Goal: Task Accomplishment & Management: Use online tool/utility

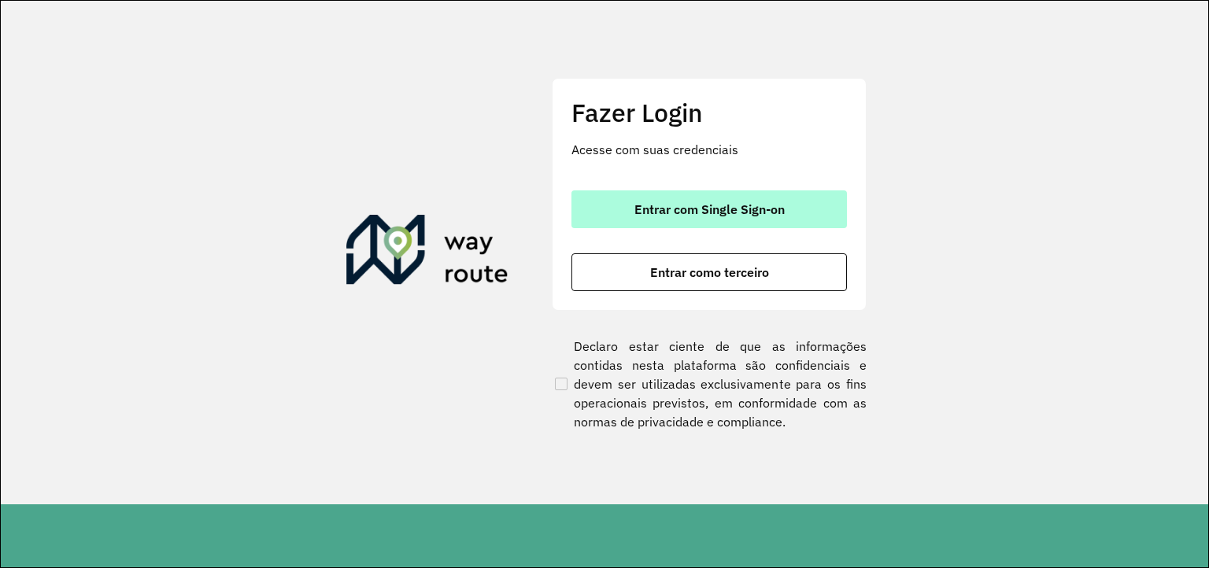
click at [773, 224] on button "Entrar com Single Sign-on" at bounding box center [708, 209] width 275 height 38
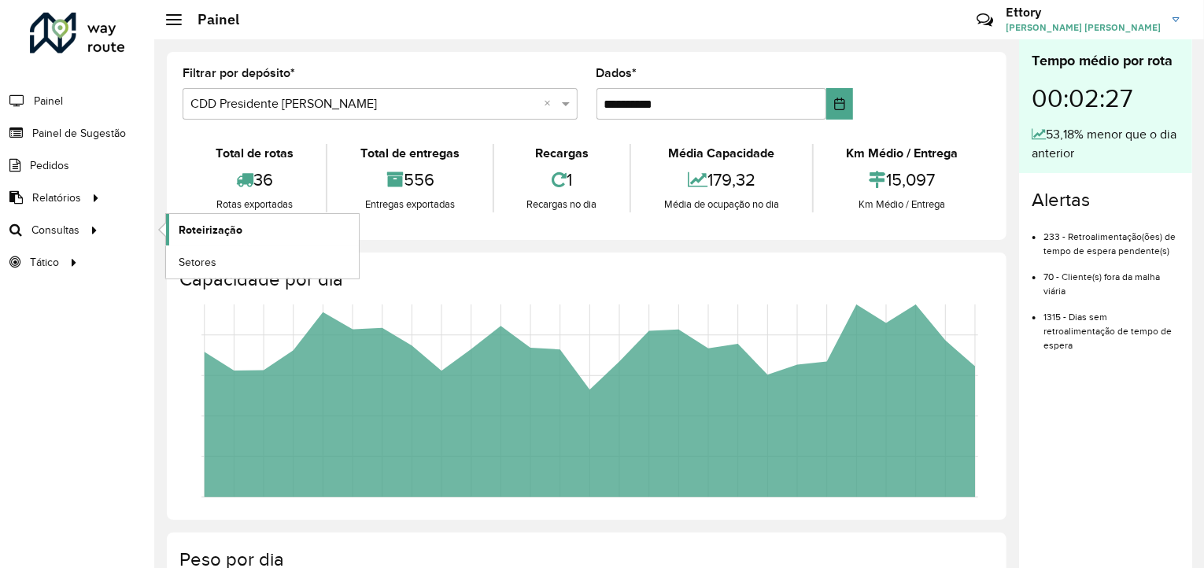
click at [194, 230] on span "Roteirização" at bounding box center [211, 230] width 64 height 17
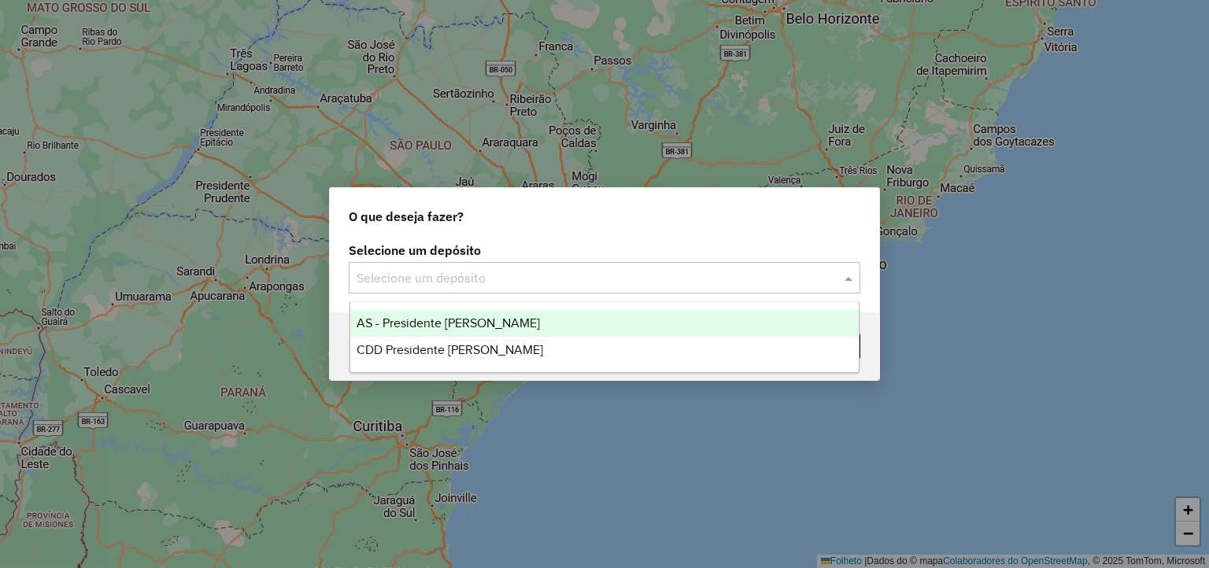
click at [549, 272] on input "text" at bounding box center [589, 278] width 464 height 19
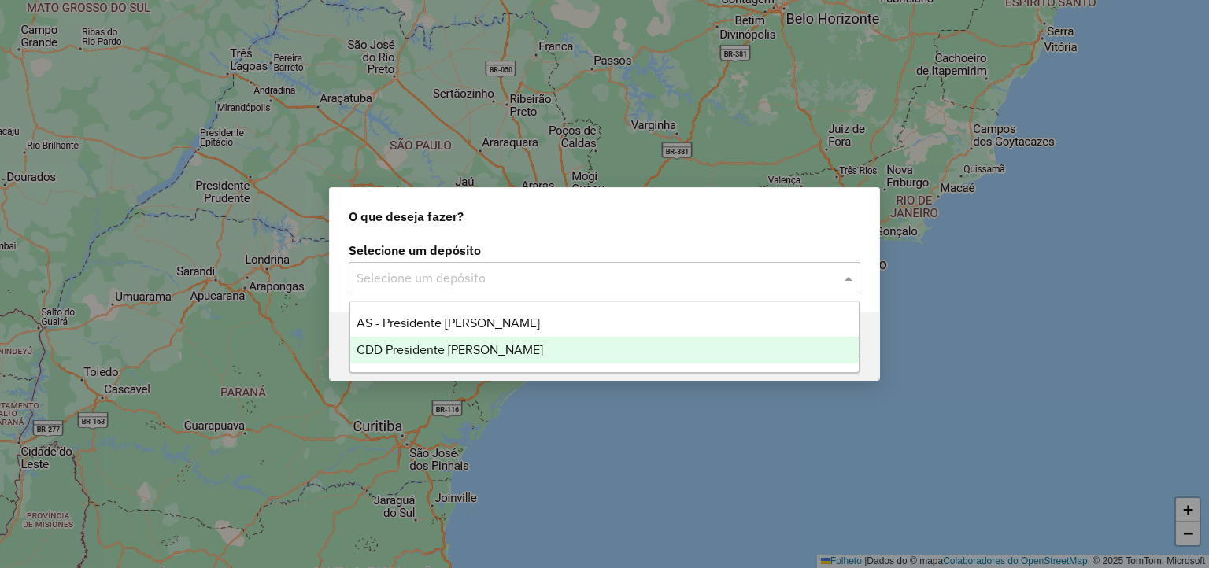
click at [534, 343] on div "CDD Presidente [PERSON_NAME]" at bounding box center [604, 350] width 509 height 27
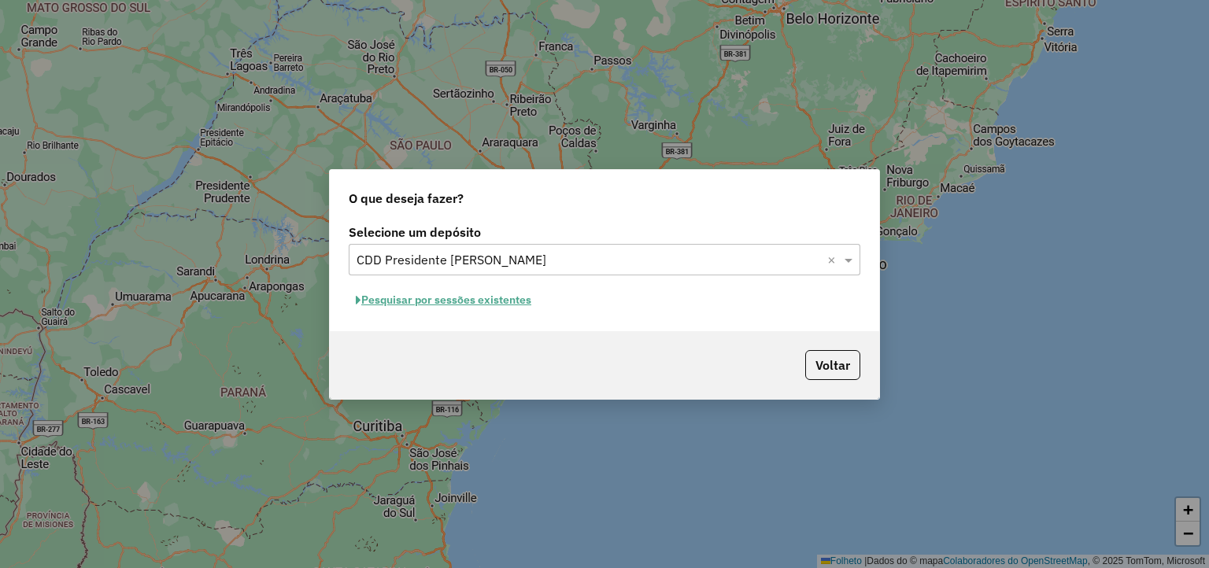
click at [517, 297] on font "Pesquisar por sessões existentes" at bounding box center [446, 300] width 170 height 14
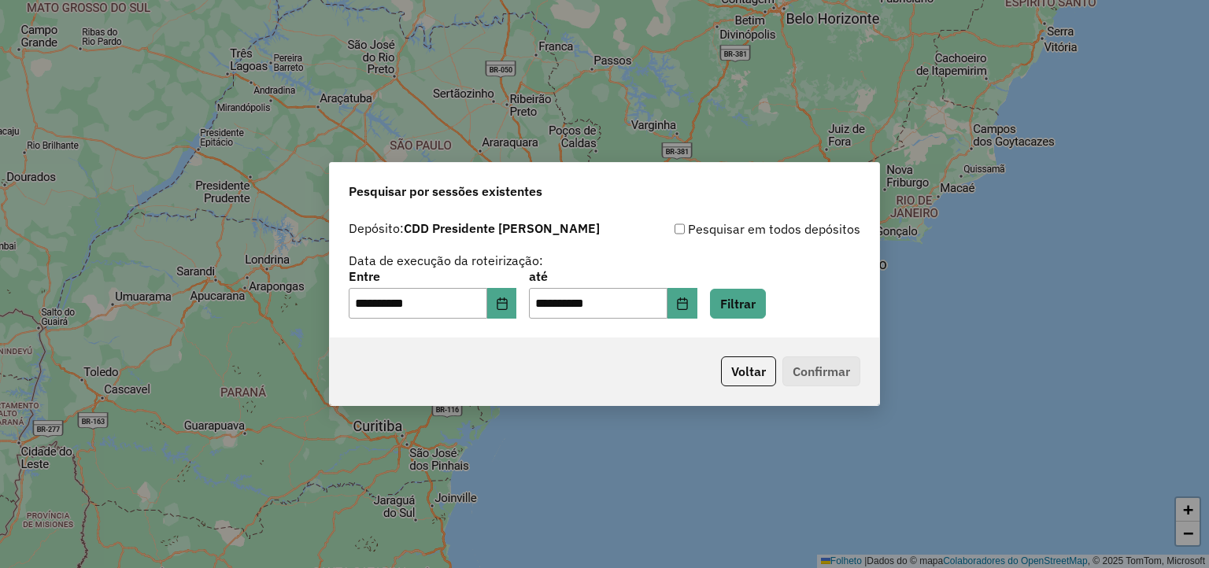
click at [529, 310] on div "**********" at bounding box center [605, 295] width 512 height 49
click at [517, 310] on button "Escolha a data" at bounding box center [502, 303] width 30 height 31
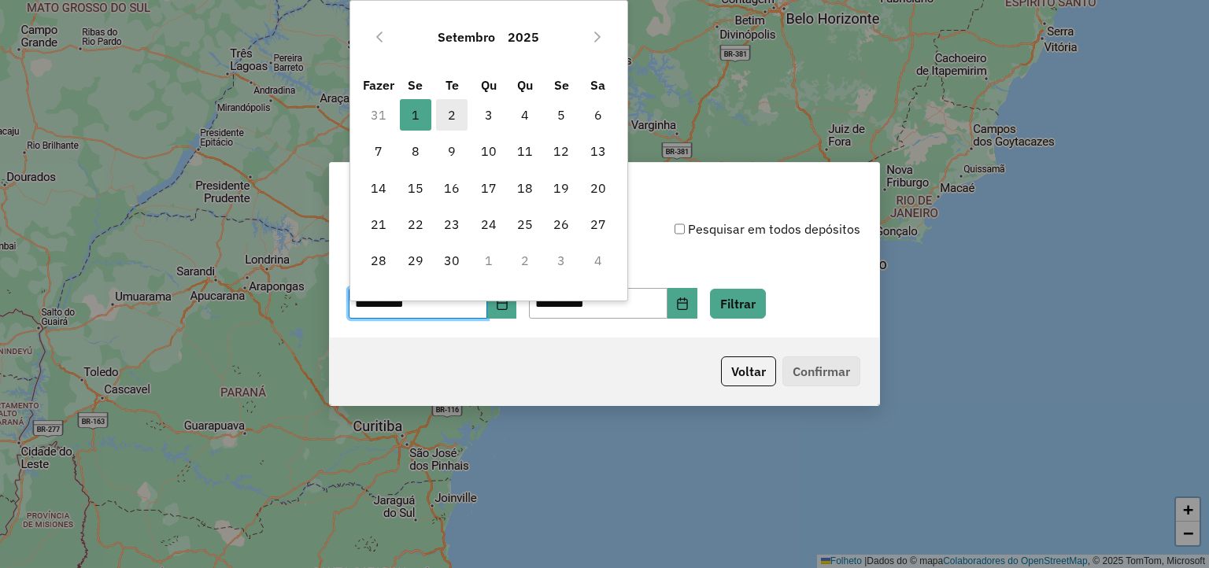
click at [459, 127] on span "2" at bounding box center [451, 114] width 31 height 31
type input "**********"
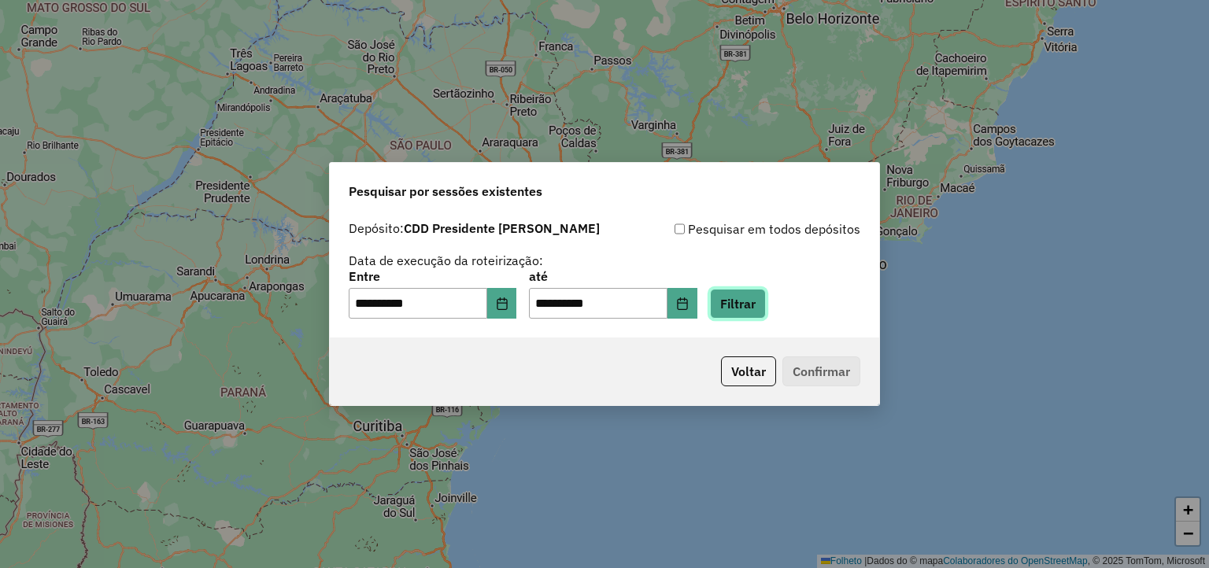
click at [747, 303] on button "Filtrar" at bounding box center [738, 304] width 56 height 30
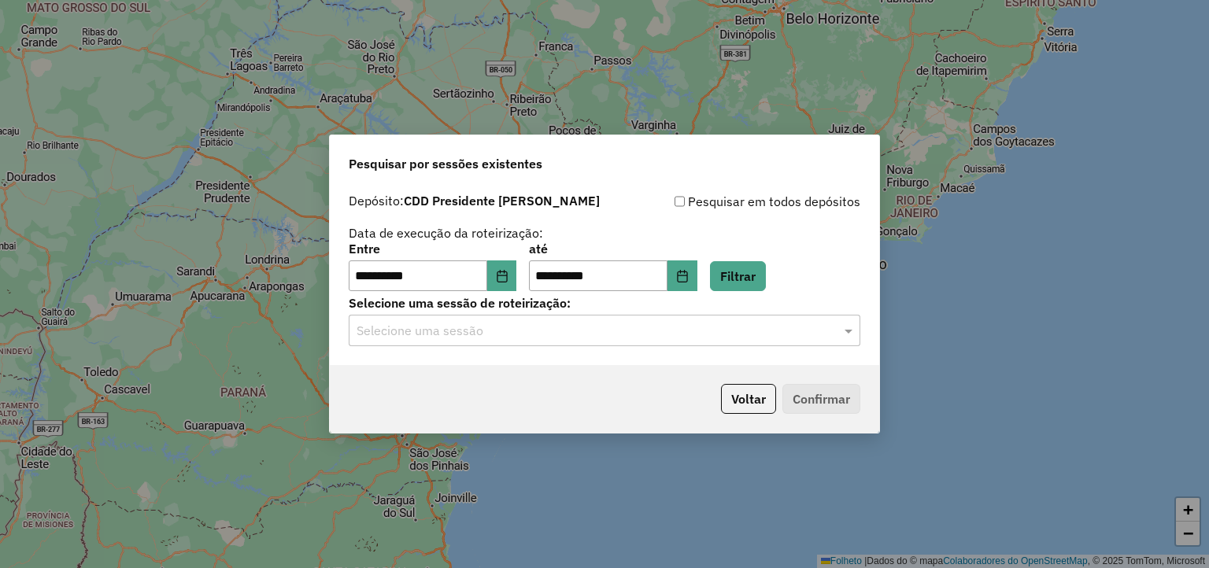
click at [647, 347] on div "**********" at bounding box center [604, 276] width 549 height 180
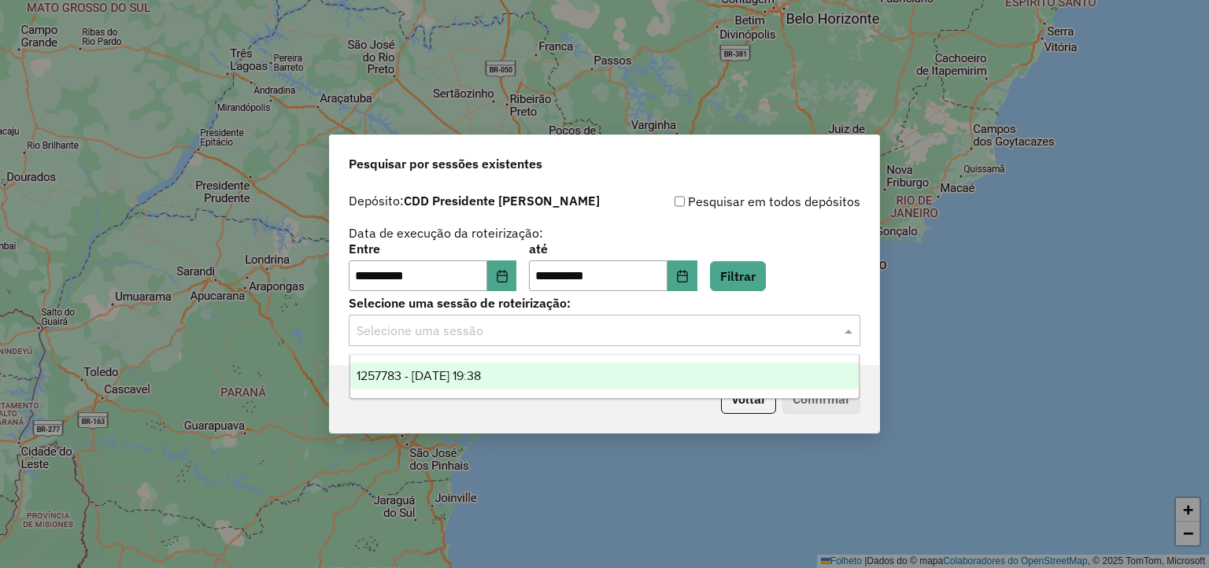
click at [648, 341] on div "Selecione uma sessão" at bounding box center [605, 330] width 512 height 31
click at [633, 372] on div "1257783 - 02/09/2025 19:38" at bounding box center [604, 376] width 509 height 27
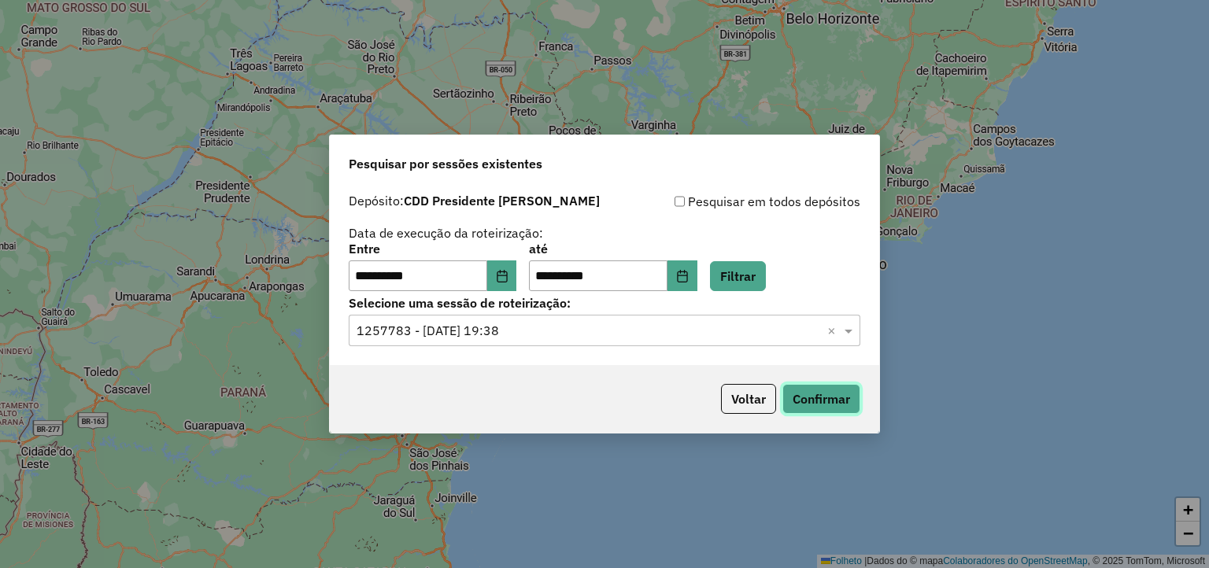
click at [807, 394] on button "Confirmar" at bounding box center [821, 399] width 78 height 30
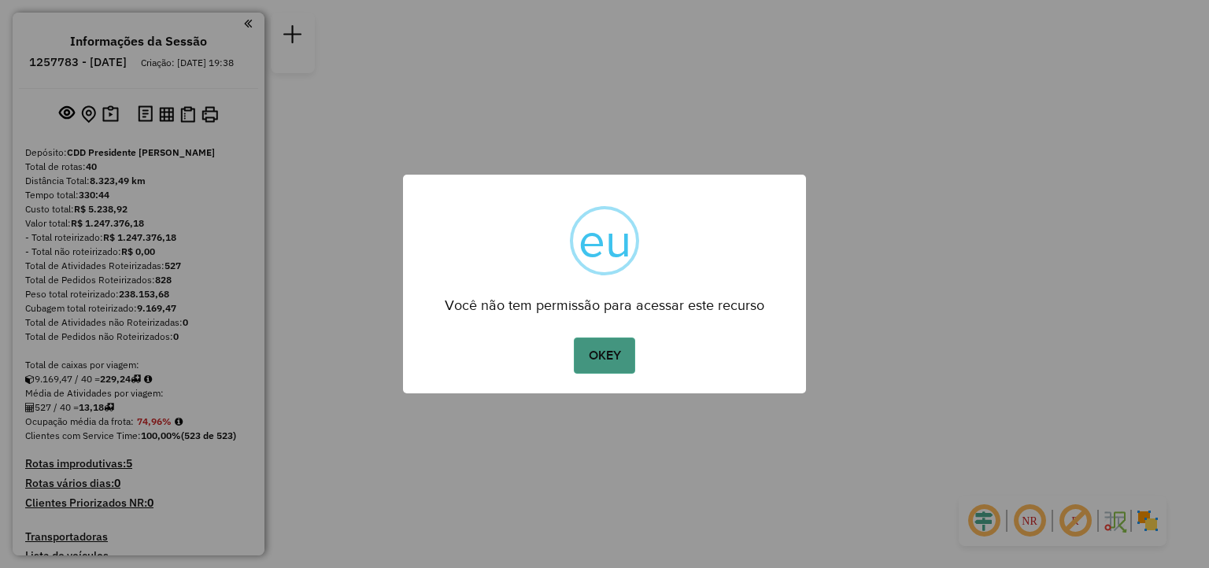
click at [614, 360] on button "OKEY" at bounding box center [604, 356] width 61 height 36
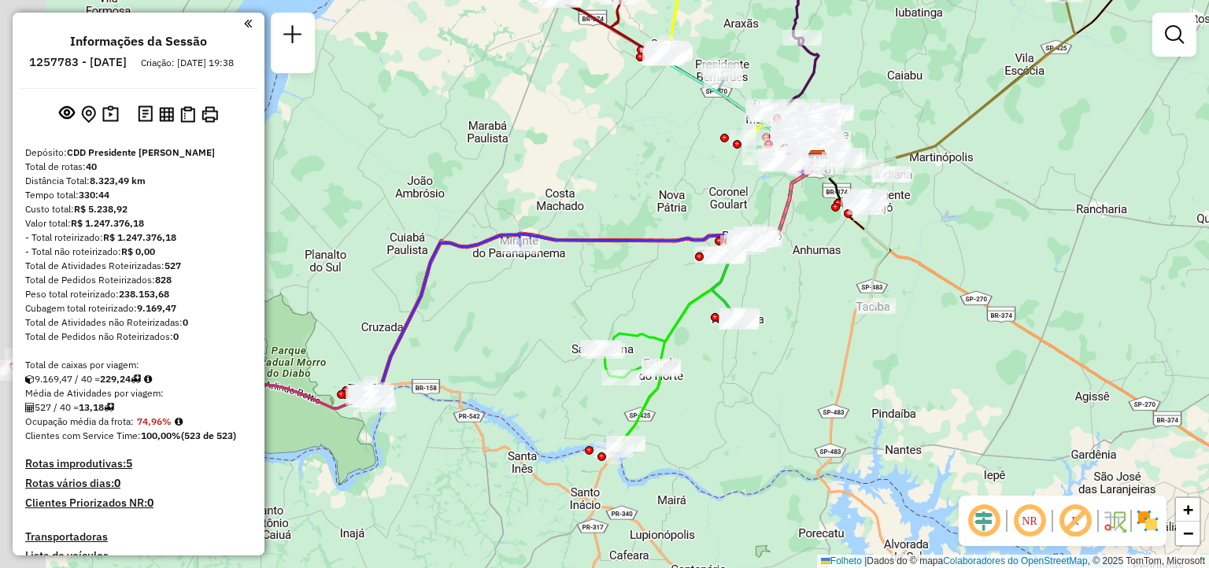
drag, startPoint x: 550, startPoint y: 426, endPoint x: 832, endPoint y: 257, distance: 328.3
click at [832, 257] on div "Janela de atendimento Grade de atendimento Capacidade Transportadoras Veículos …" at bounding box center [604, 284] width 1209 height 568
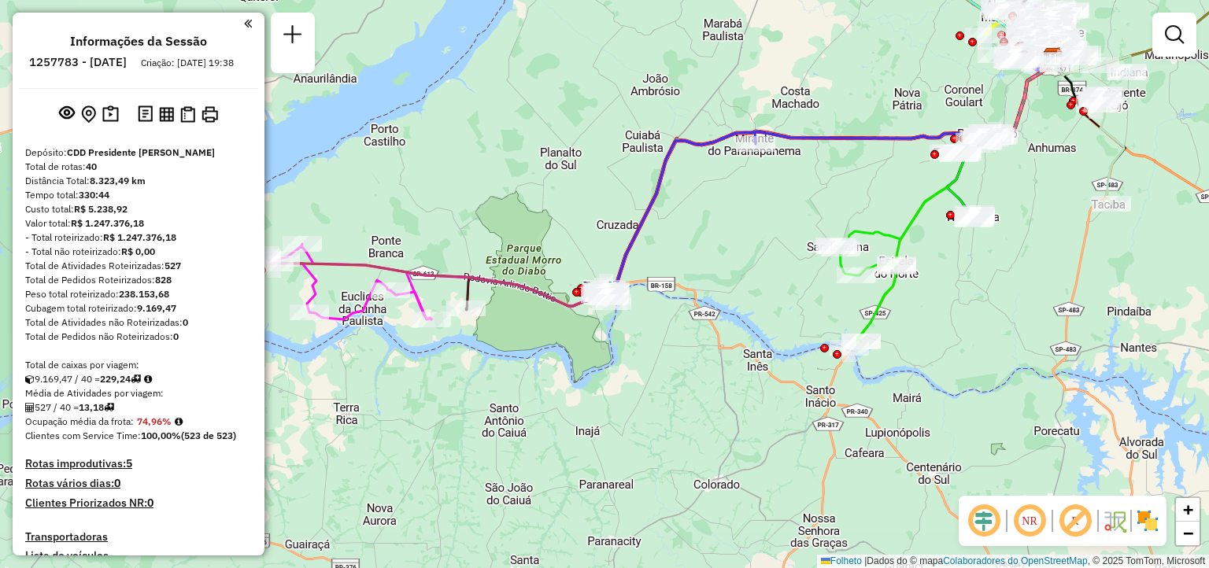
drag, startPoint x: 545, startPoint y: 330, endPoint x: 745, endPoint y: 256, distance: 213.9
click at [745, 256] on div "Janela de atendimento Grade de atendimento Capacidade Transportadoras Veículos …" at bounding box center [604, 284] width 1209 height 568
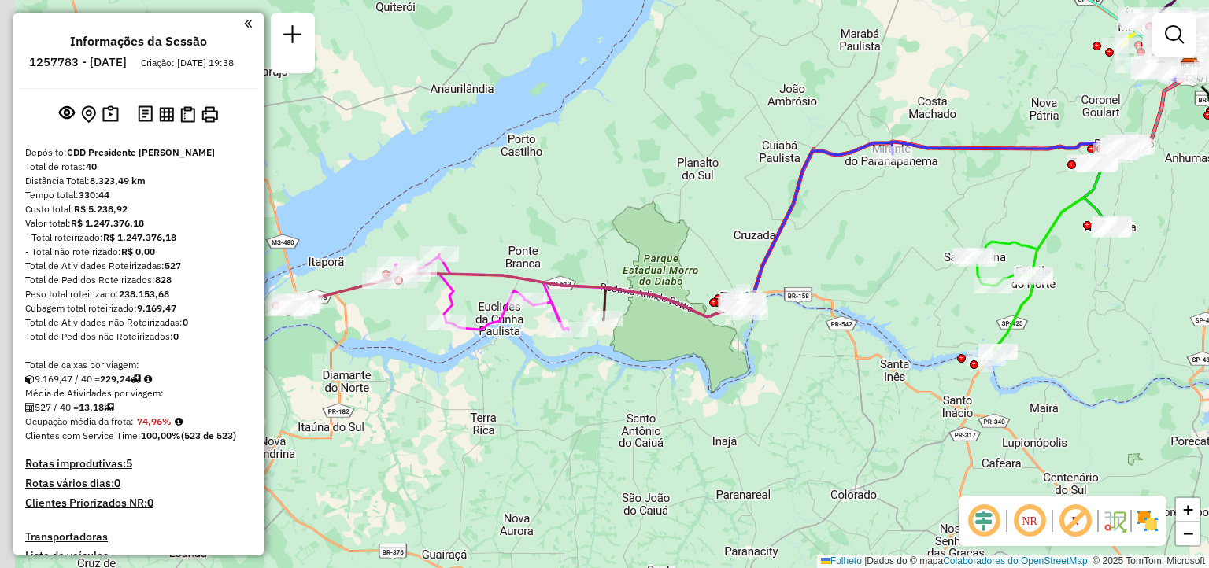
drag, startPoint x: 545, startPoint y: 337, endPoint x: 645, endPoint y: 364, distance: 104.4
click at [645, 364] on div "Janela de atendimento Grade de atendimento Capacidade Transportadoras Veículos …" at bounding box center [604, 284] width 1209 height 568
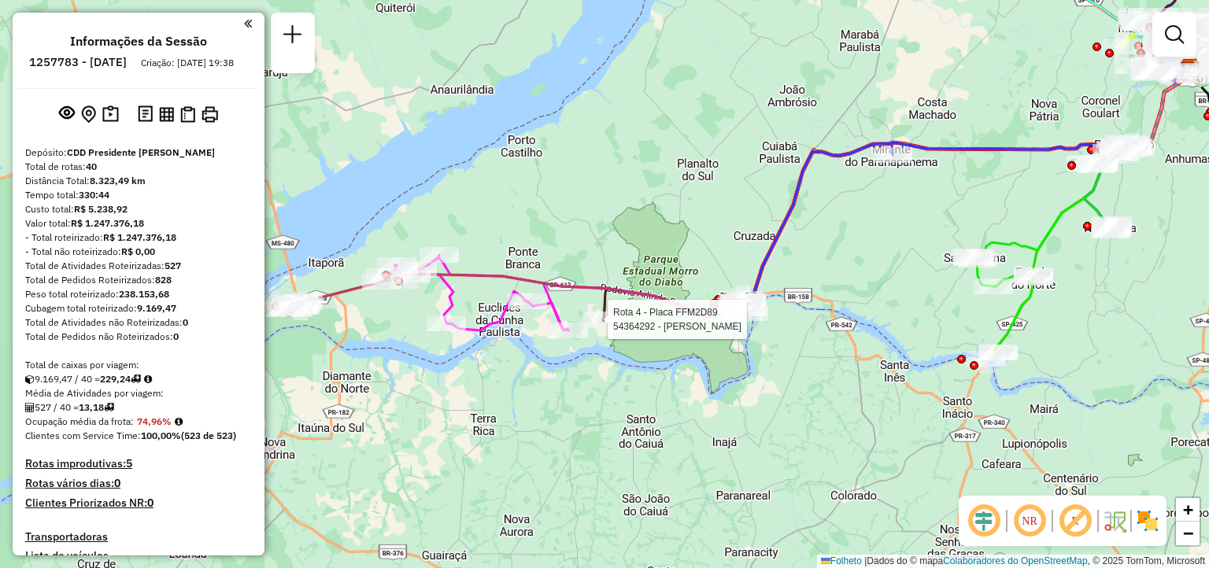
select select "**********"
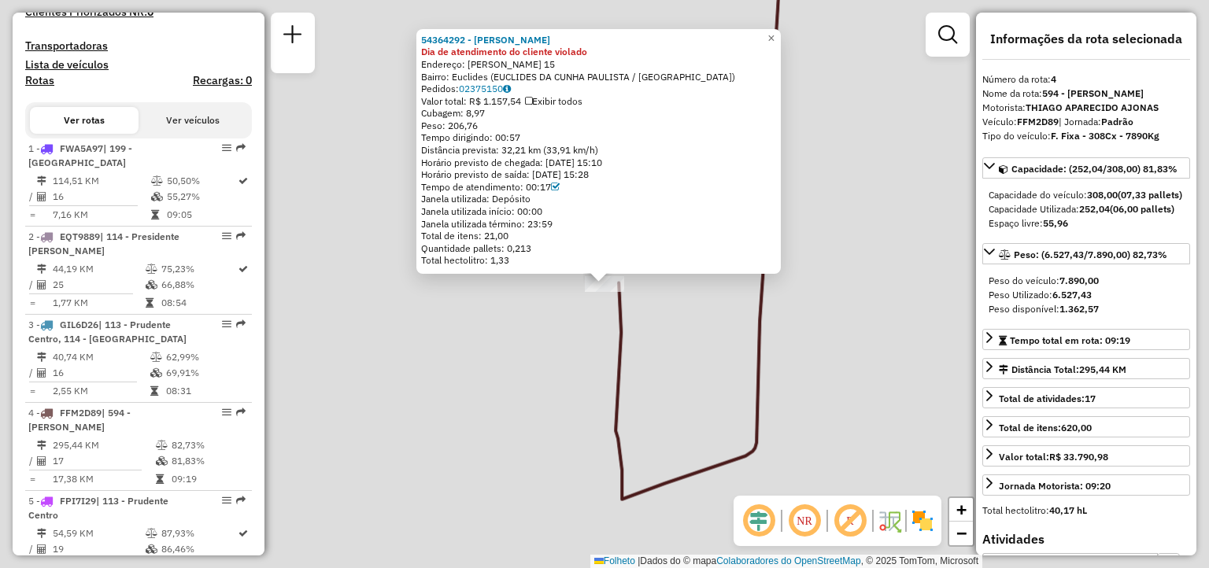
scroll to position [894, 0]
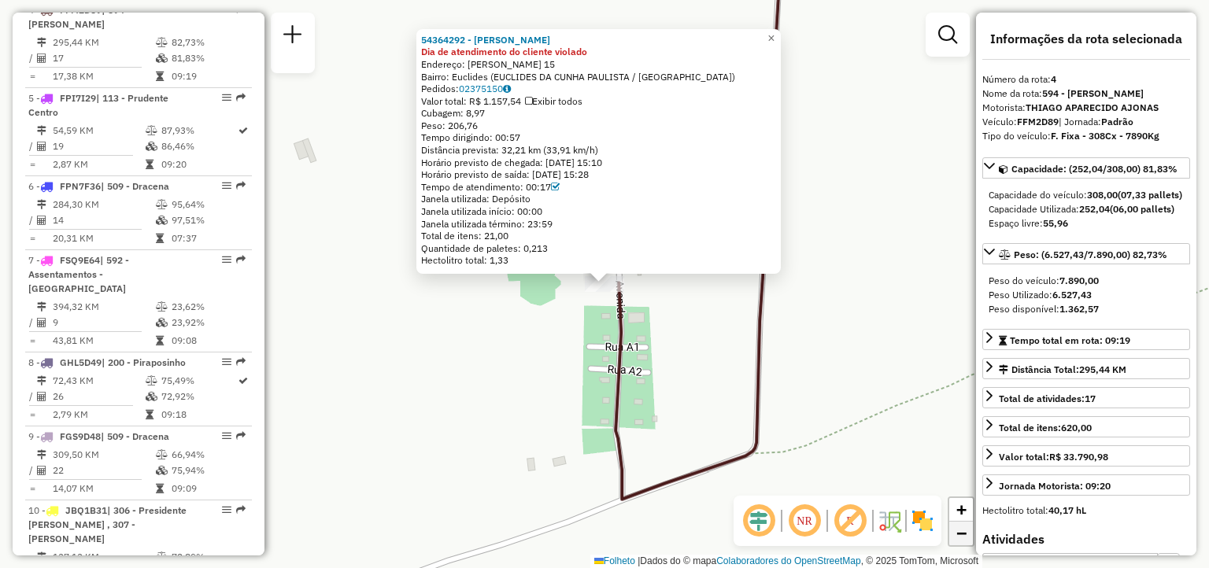
click at [958, 542] on link "−" at bounding box center [961, 534] width 24 height 24
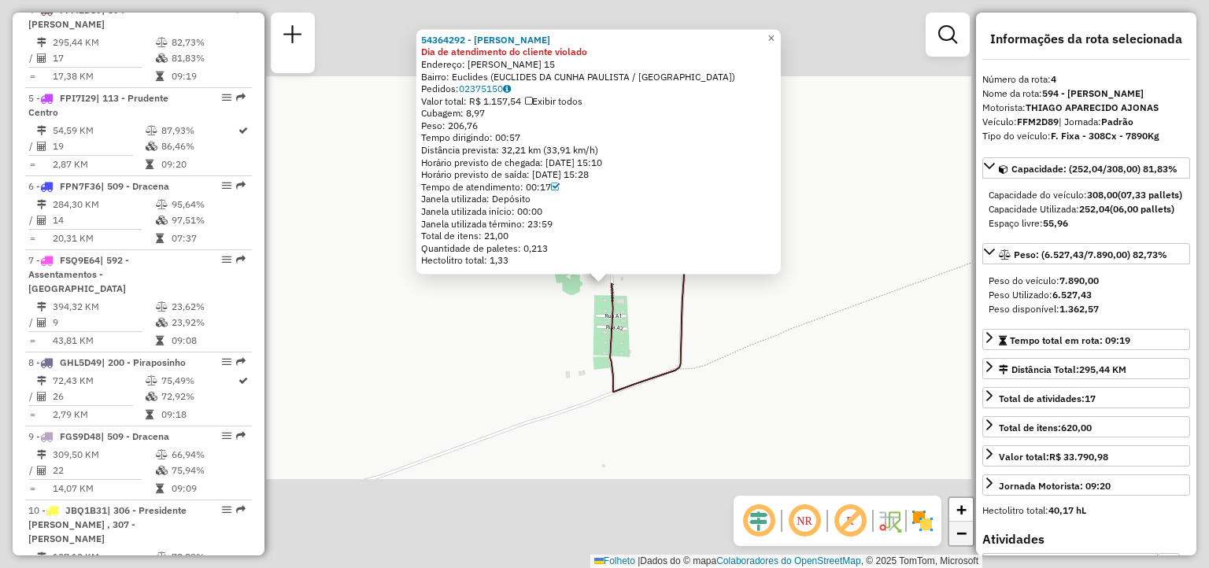
click at [958, 542] on link "−" at bounding box center [961, 534] width 24 height 24
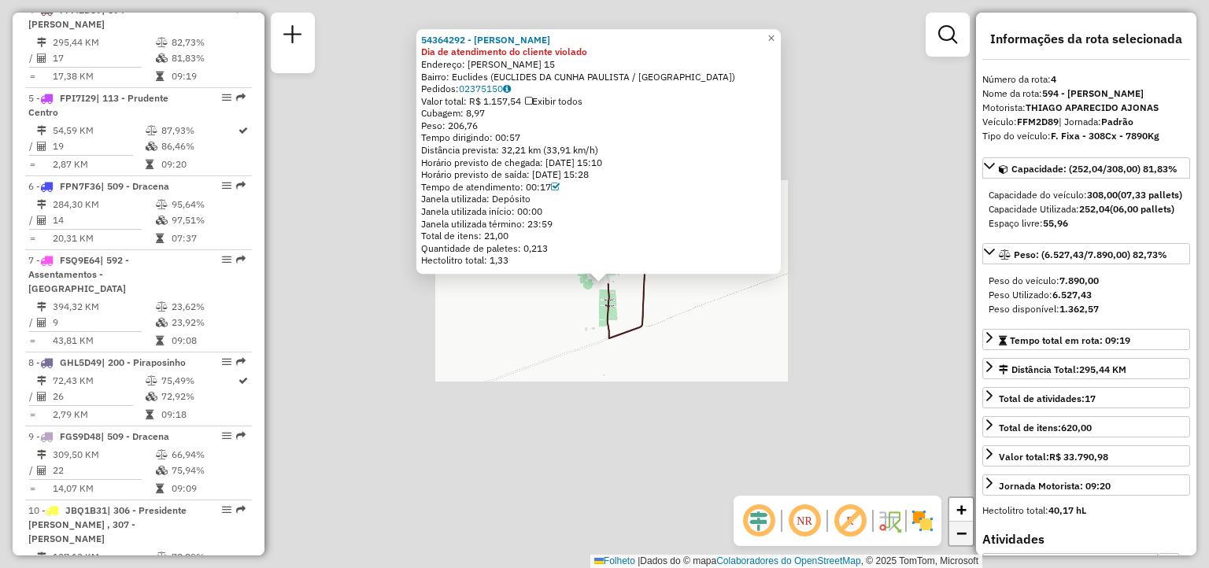
click at [958, 542] on link "−" at bounding box center [961, 534] width 24 height 24
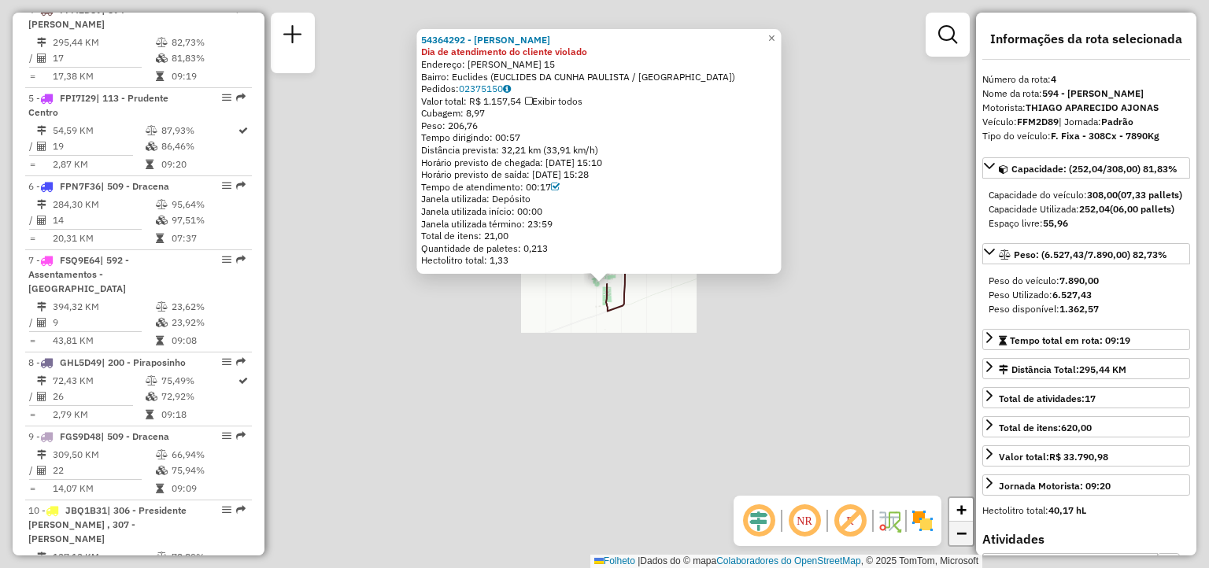
click at [958, 542] on link "−" at bounding box center [961, 534] width 24 height 24
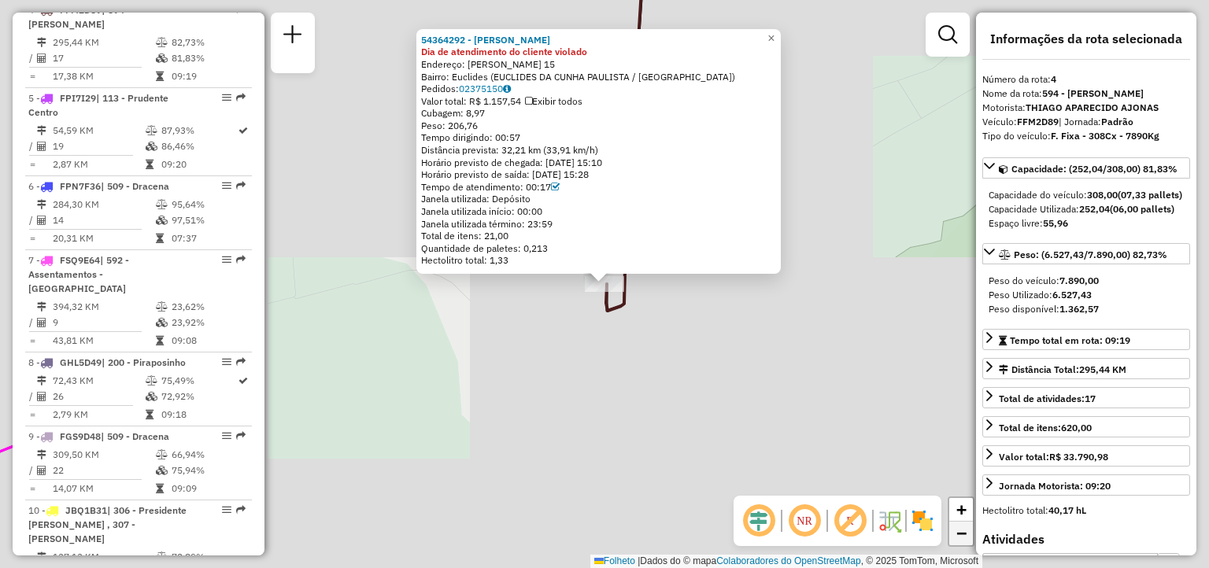
click at [958, 542] on link "−" at bounding box center [961, 534] width 24 height 24
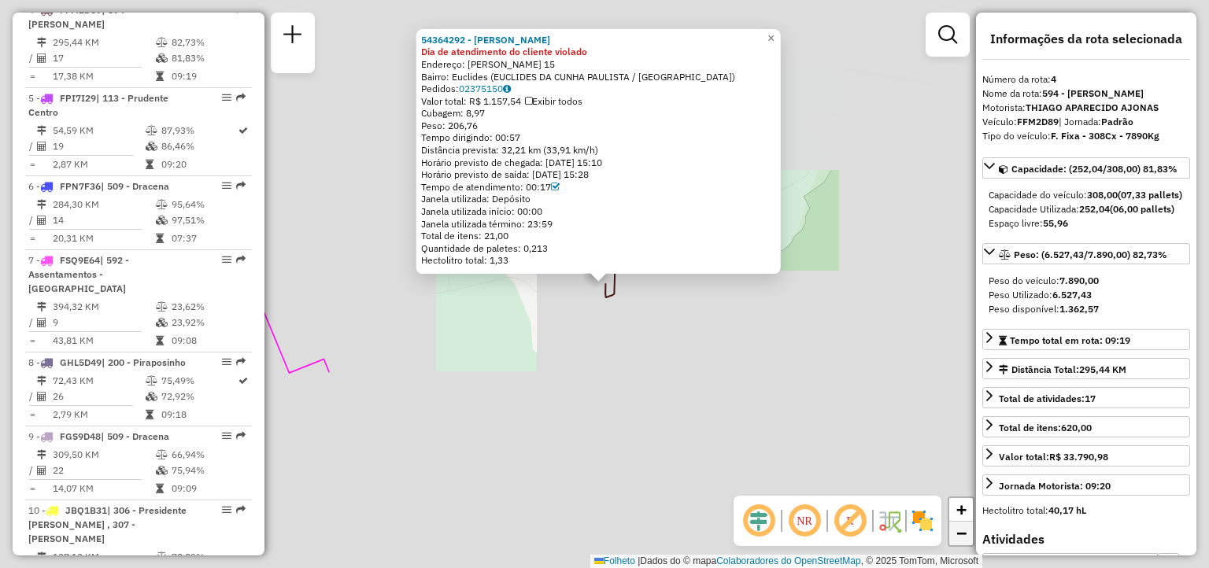
click at [958, 542] on link "−" at bounding box center [961, 534] width 24 height 24
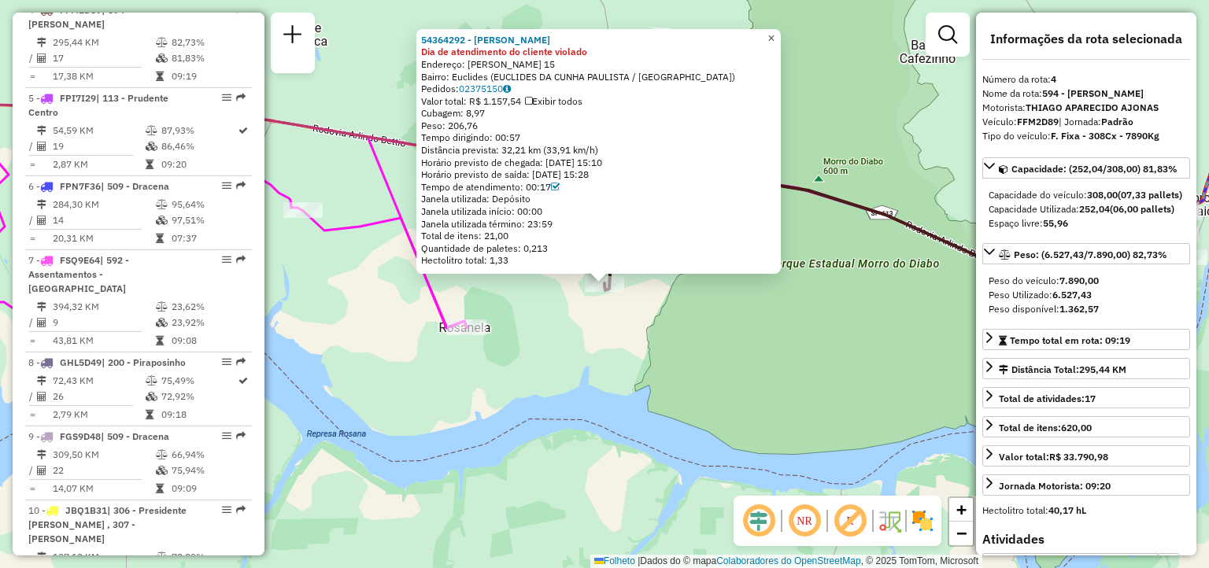
click at [781, 35] on link "×" at bounding box center [771, 38] width 19 height 19
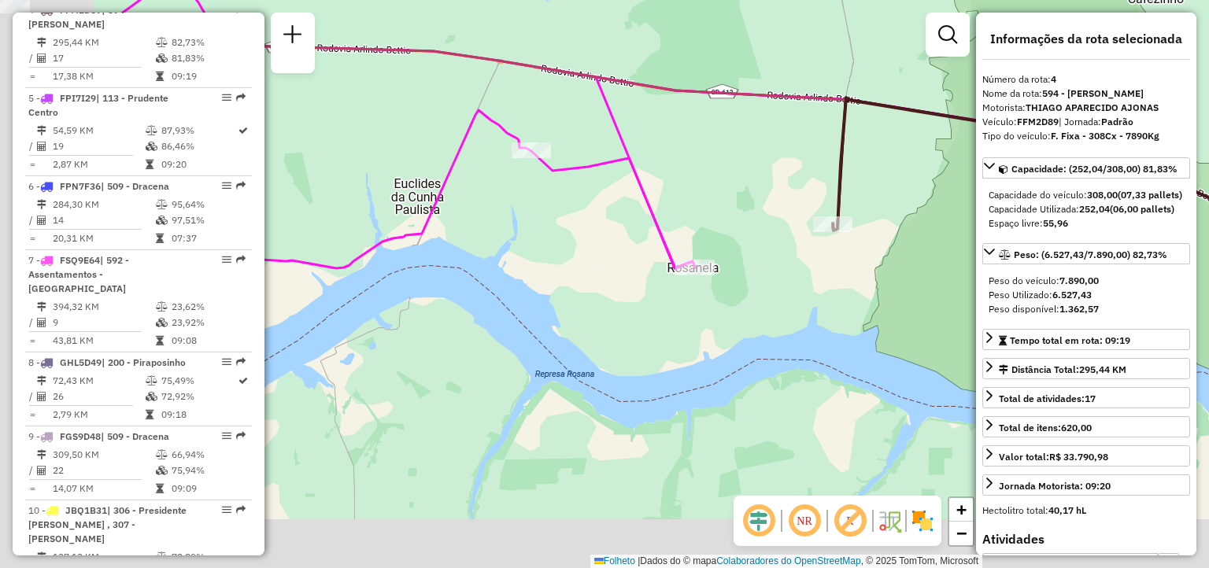
drag, startPoint x: 588, startPoint y: 323, endPoint x: 816, endPoint y: 264, distance: 235.9
click at [816, 264] on div "Janela de atendimento Grade de atendimento Capacidade Transportadoras Veículos …" at bounding box center [604, 284] width 1209 height 568
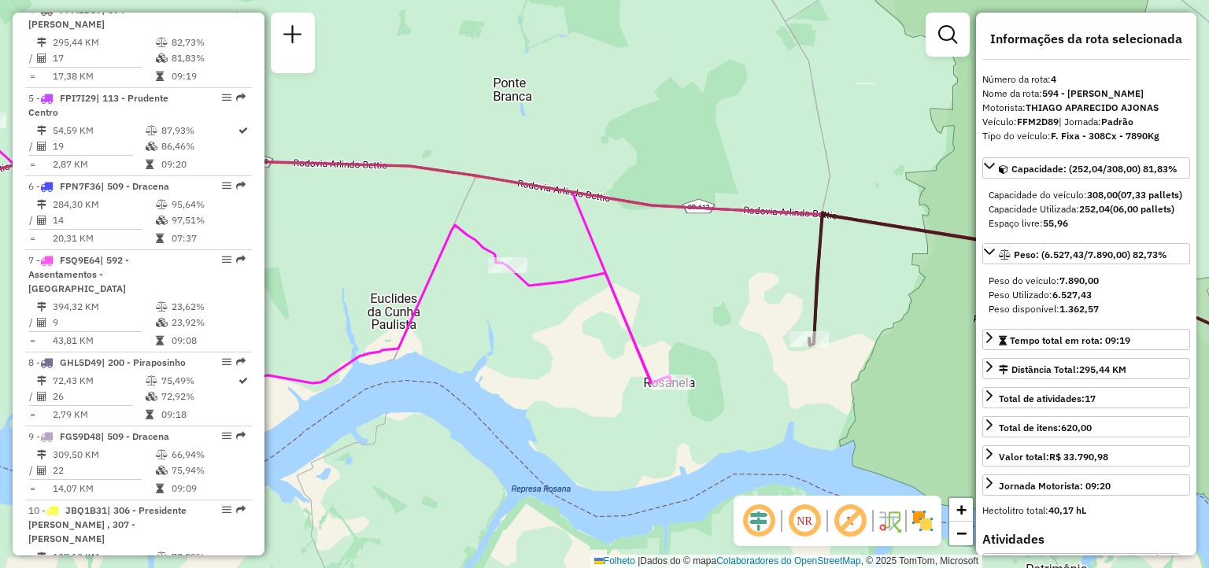
drag, startPoint x: 519, startPoint y: 339, endPoint x: 495, endPoint y: 454, distance: 117.3
click at [495, 454] on div "Janela de atendimento Grade de atendimento Capacidade Transportadoras Veículos …" at bounding box center [604, 284] width 1209 height 568
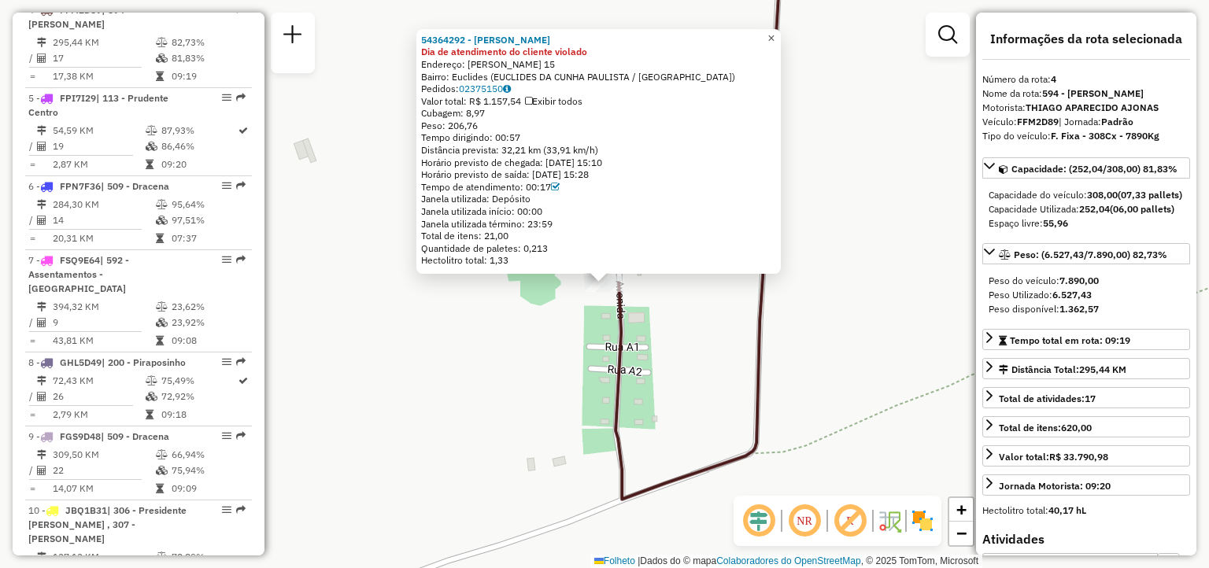
click at [774, 35] on span "×" at bounding box center [770, 37] width 7 height 13
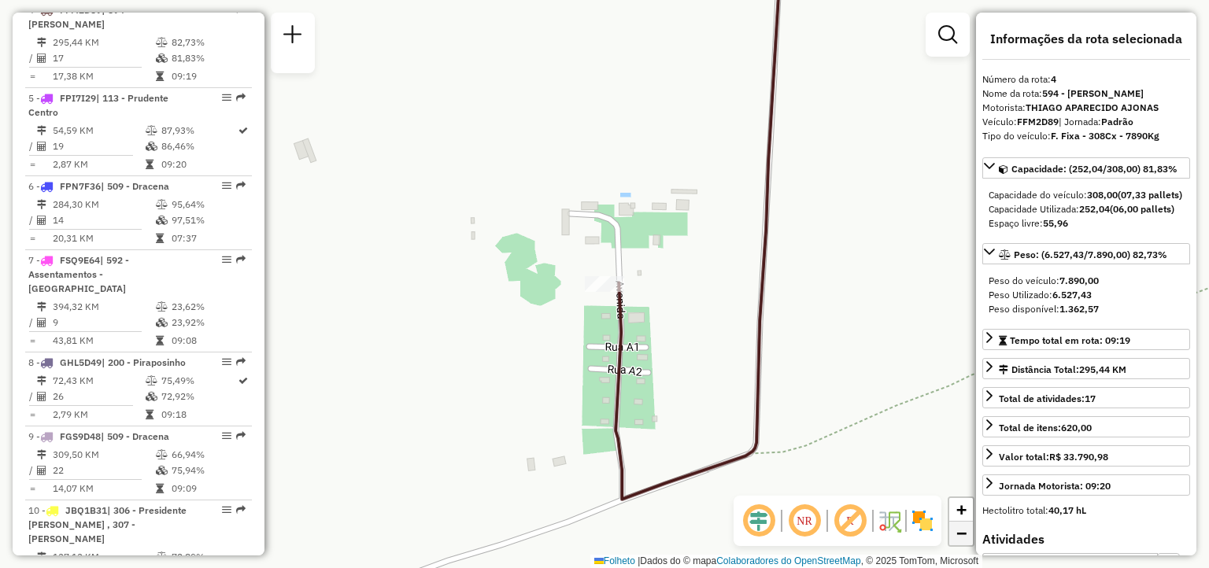
click at [954, 535] on link "−" at bounding box center [961, 534] width 24 height 24
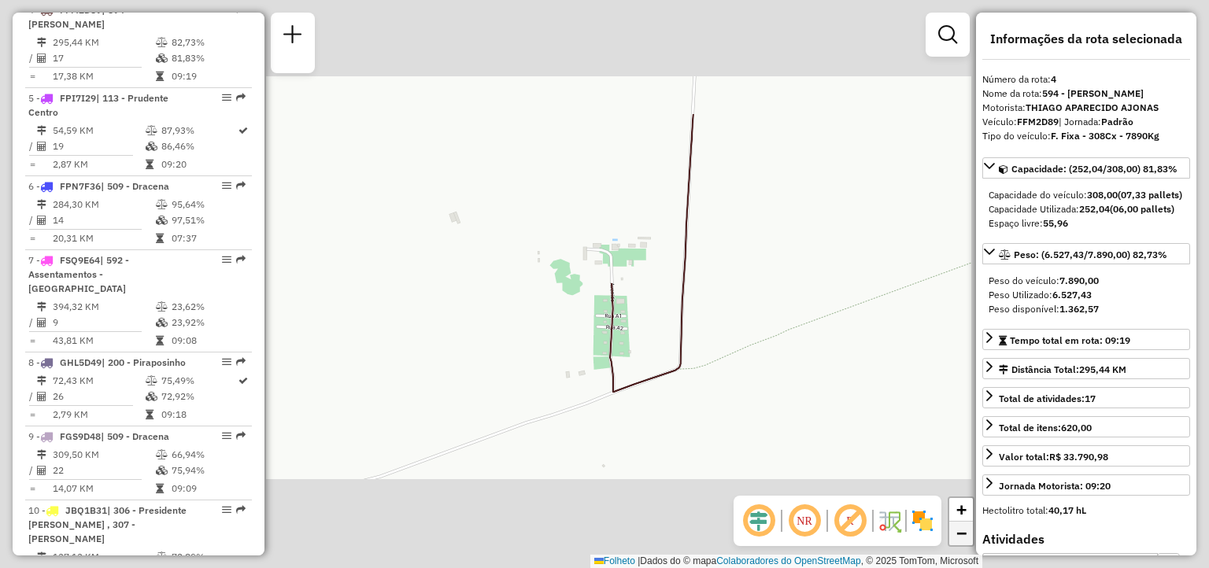
click at [954, 535] on link "−" at bounding box center [961, 534] width 24 height 24
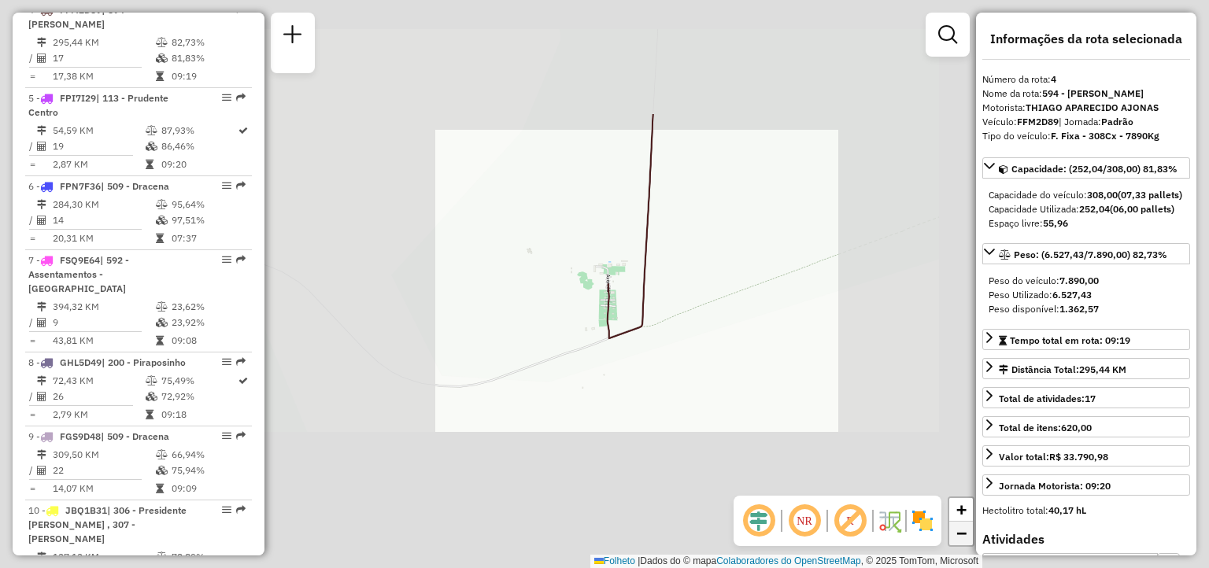
click at [954, 535] on link "−" at bounding box center [961, 534] width 24 height 24
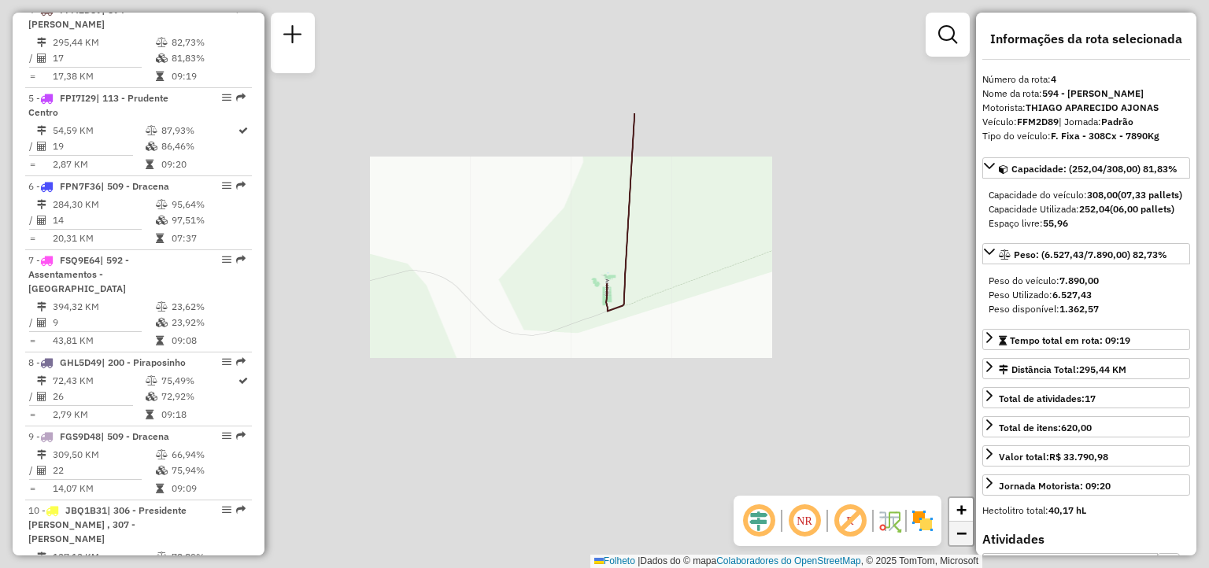
click at [954, 535] on link "−" at bounding box center [961, 534] width 24 height 24
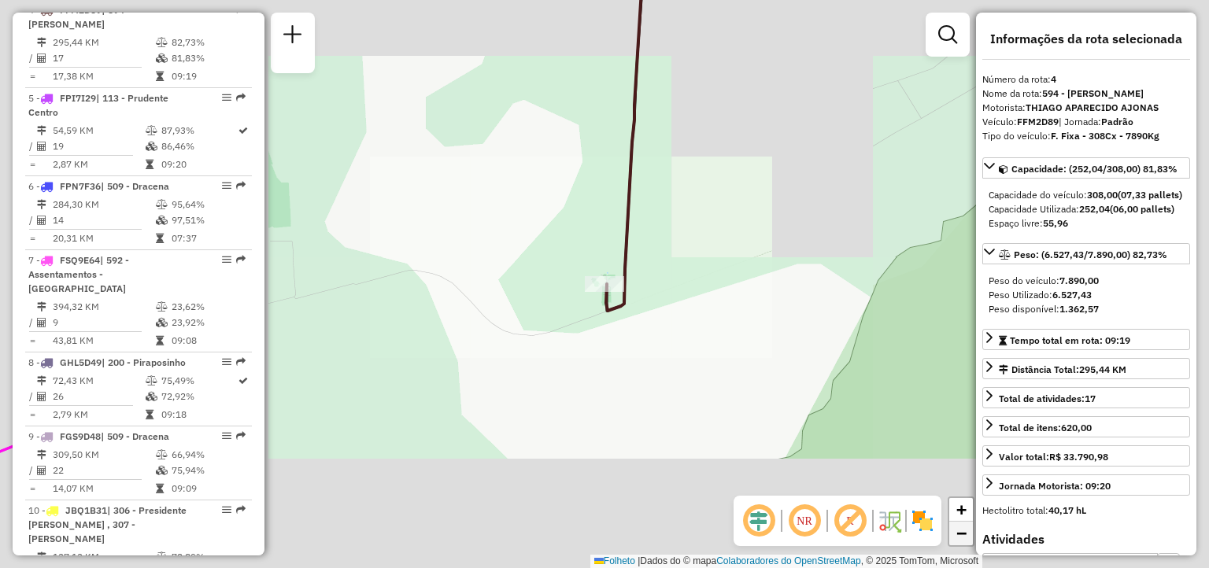
click at [954, 535] on link "−" at bounding box center [961, 534] width 24 height 24
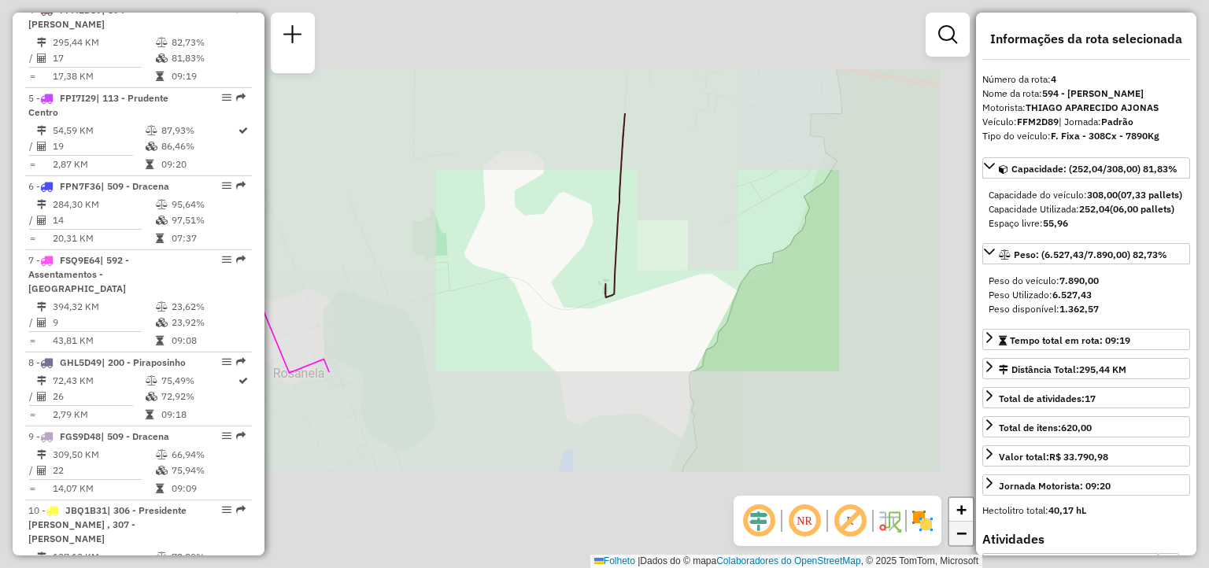
click at [954, 535] on link "−" at bounding box center [961, 534] width 24 height 24
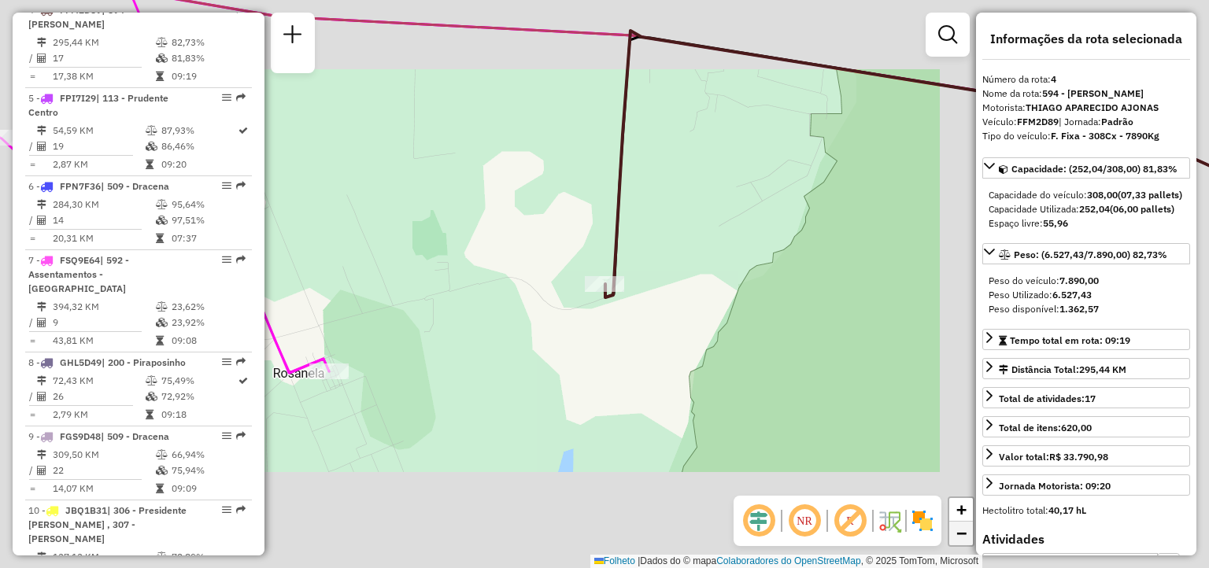
click at [954, 535] on link "−" at bounding box center [961, 534] width 24 height 24
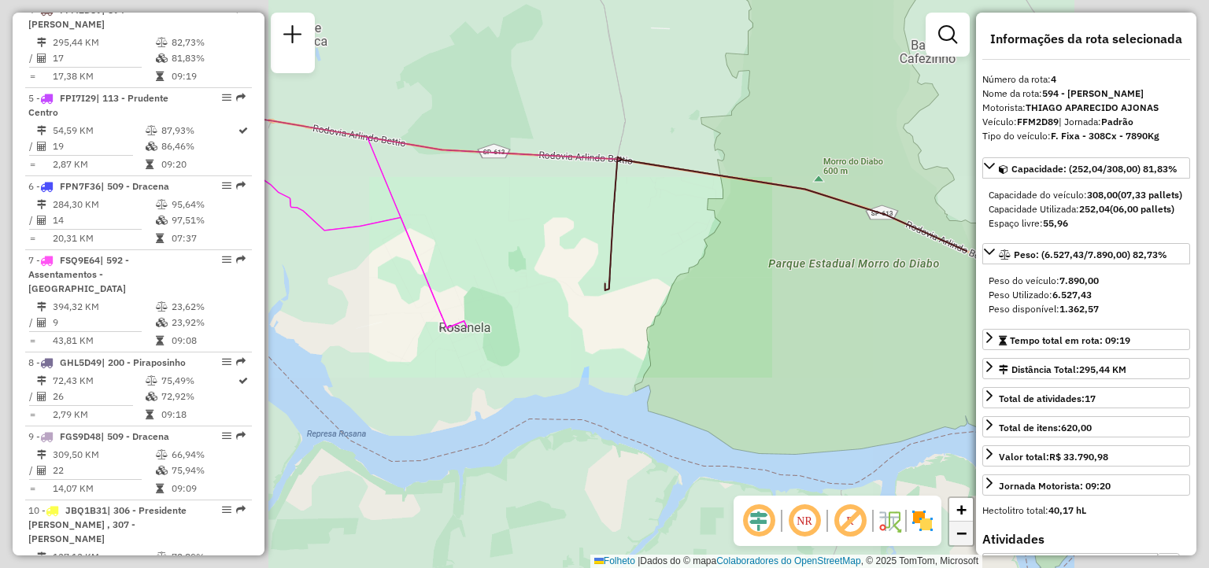
click at [954, 535] on link "−" at bounding box center [961, 534] width 24 height 24
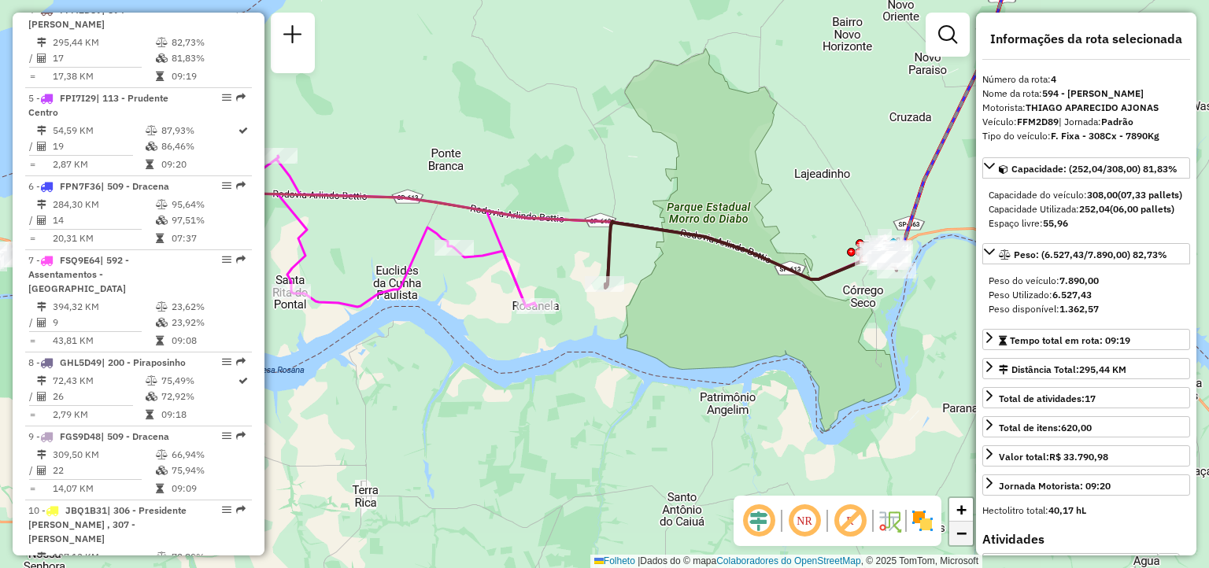
click at [954, 535] on link "−" at bounding box center [961, 534] width 24 height 24
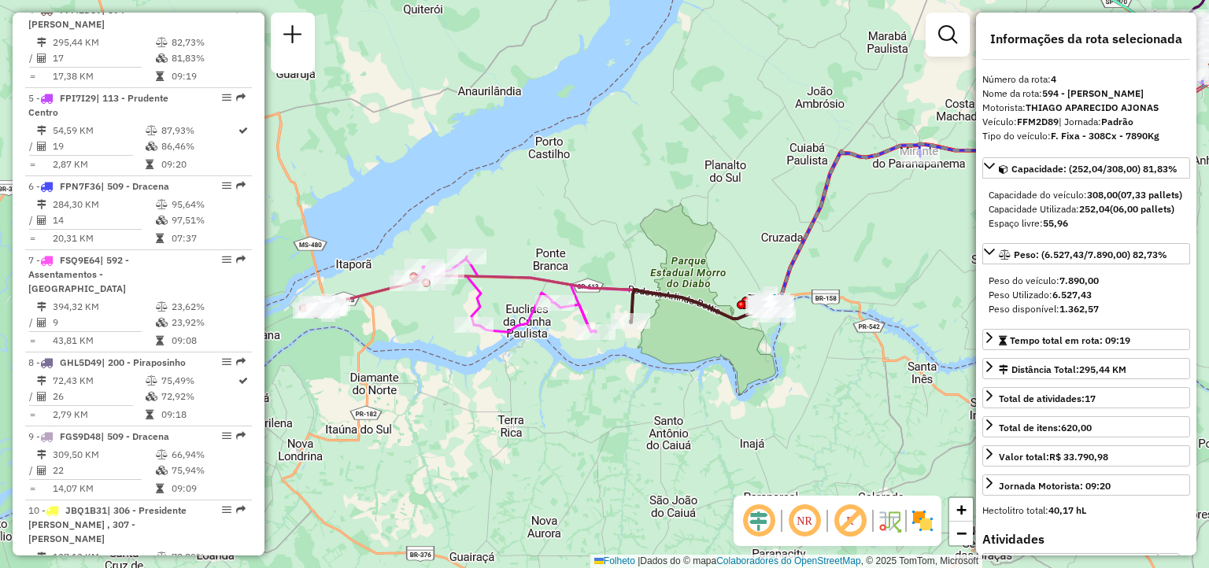
drag, startPoint x: 669, startPoint y: 444, endPoint x: 684, endPoint y: 494, distance: 52.5
click at [684, 494] on div "Janela de atendimento Grade de atendimento Capacidade Transportadoras Veículos …" at bounding box center [604, 284] width 1209 height 568
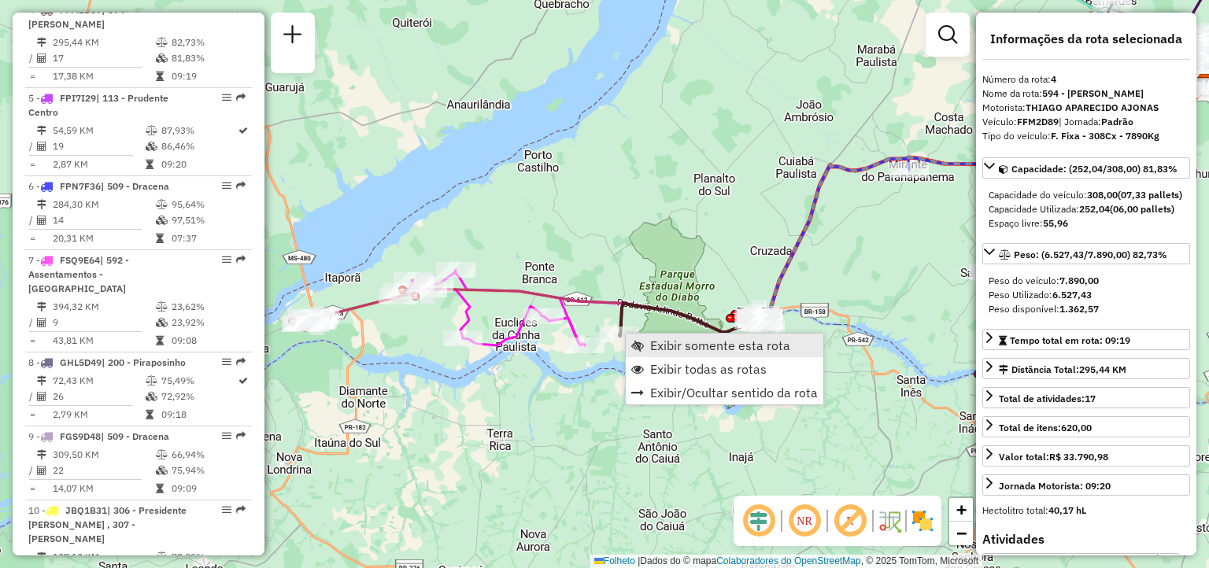
click at [655, 339] on span "Exibir somente esta rota" at bounding box center [720, 345] width 140 height 13
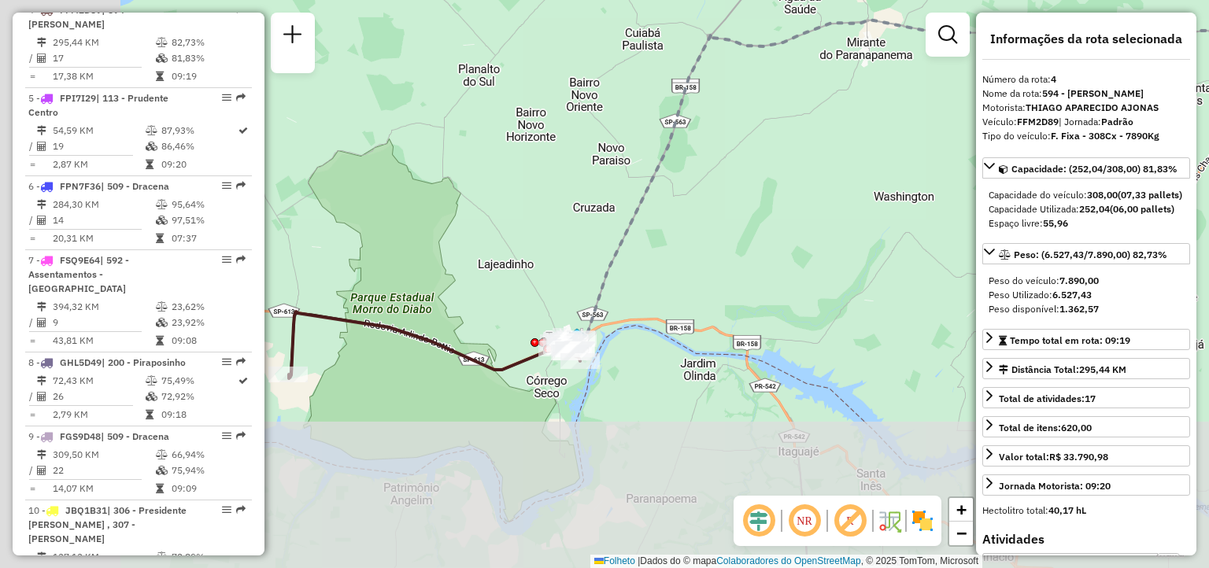
drag, startPoint x: 485, startPoint y: 375, endPoint x: 814, endPoint y: 174, distance: 385.4
click at [814, 174] on div "Janela de atendimento Grade de atendimento Capacidade Transportadoras Veículos …" at bounding box center [604, 284] width 1209 height 568
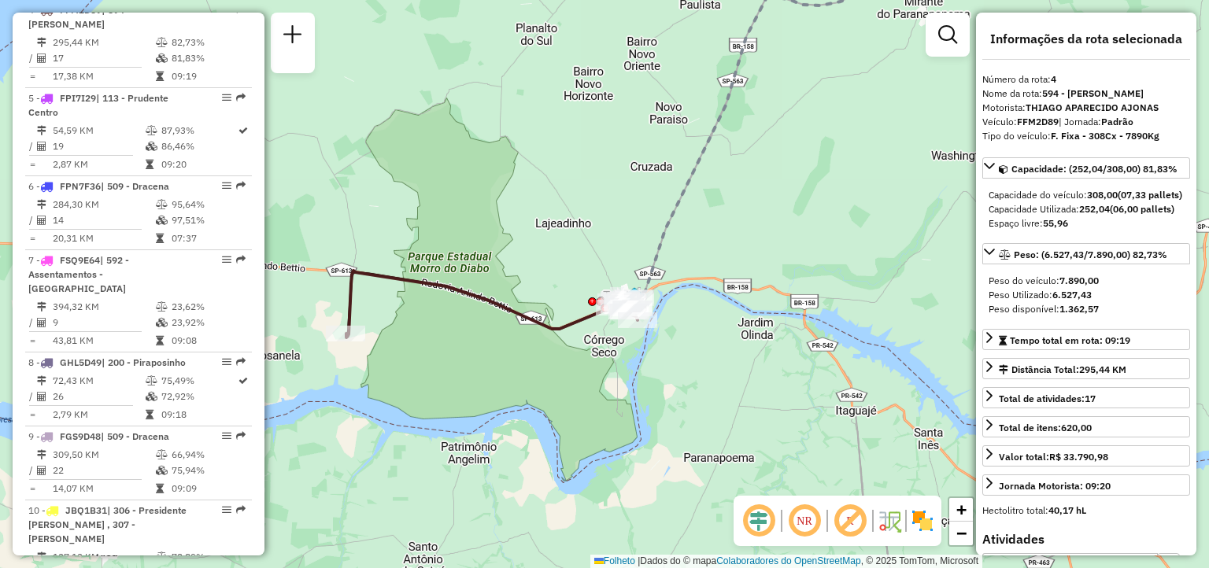
click at [693, 322] on div "Janela de atendimento Grade de atendimento Capacidade Transportadoras Veículos …" at bounding box center [604, 284] width 1209 height 568
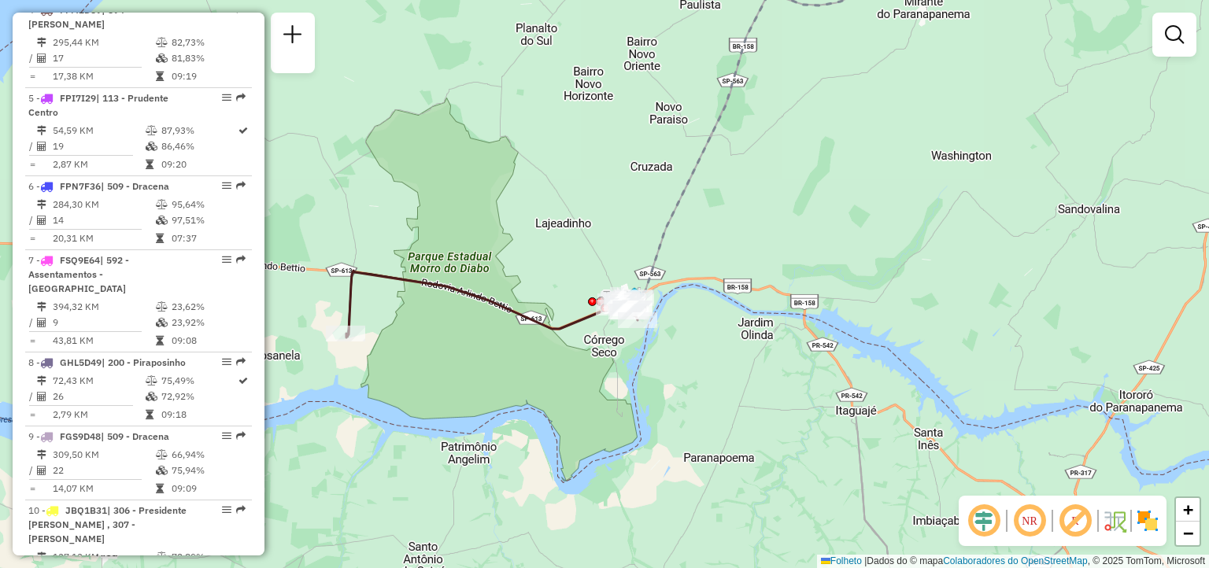
click at [693, 322] on div "Janela de atendimento Grade de atendimento Capacidade Transportadoras Veículos …" at bounding box center [604, 284] width 1209 height 568
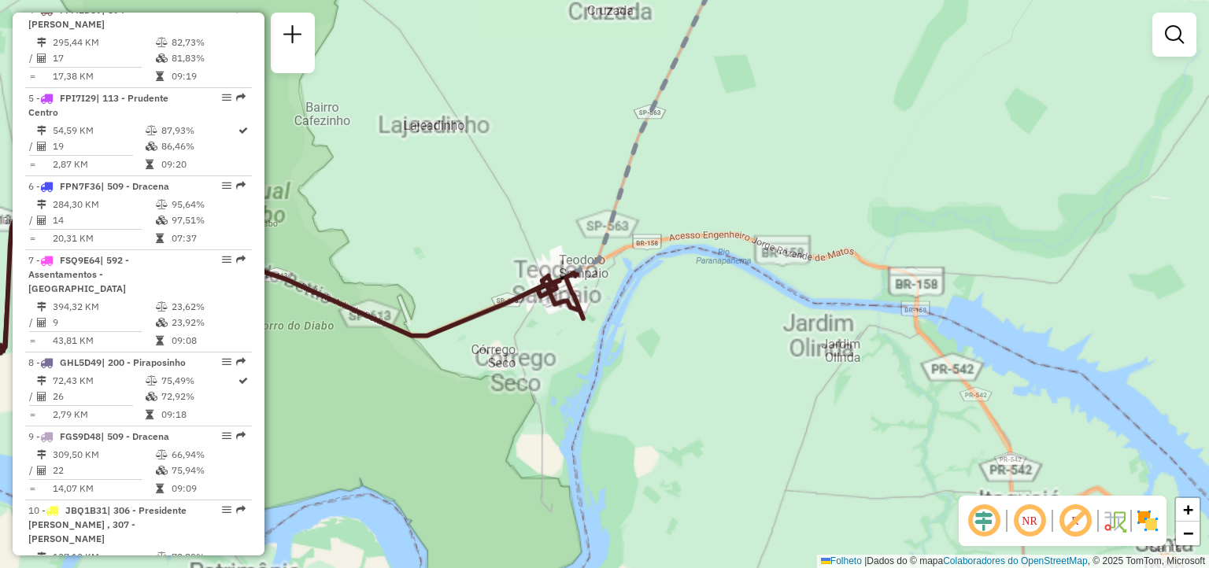
click at [693, 322] on div "Janela de atendimento Grade de atendimento Capacidade Transportadoras Veículos …" at bounding box center [604, 284] width 1209 height 568
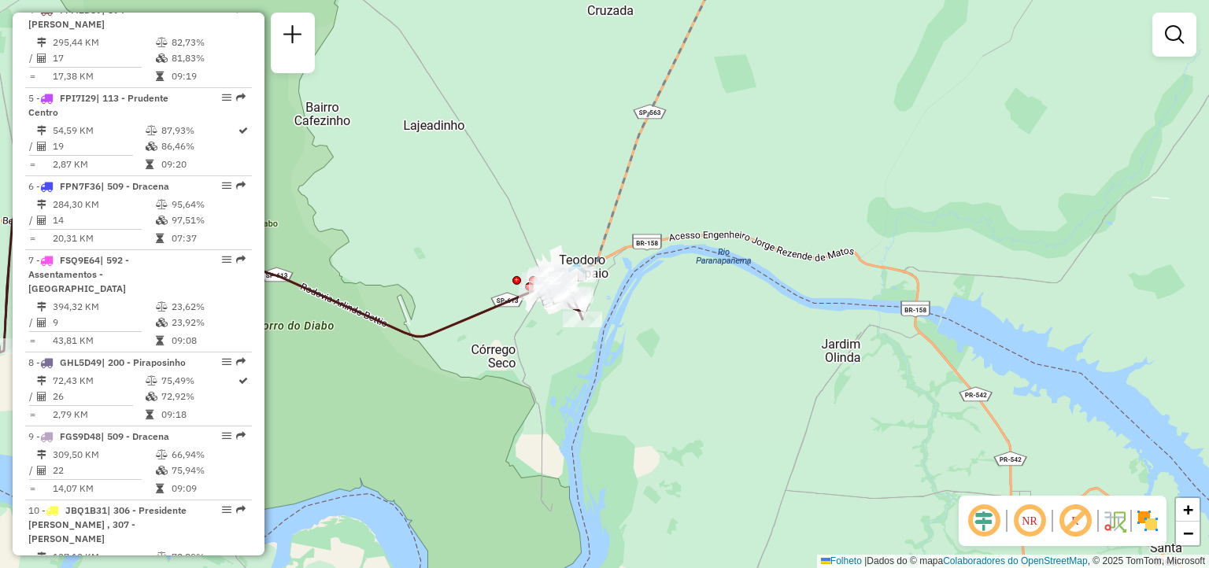
click at [693, 322] on div "Janela de atendimento Grade de atendimento Capacidade Transportadoras Veículos …" at bounding box center [604, 284] width 1209 height 568
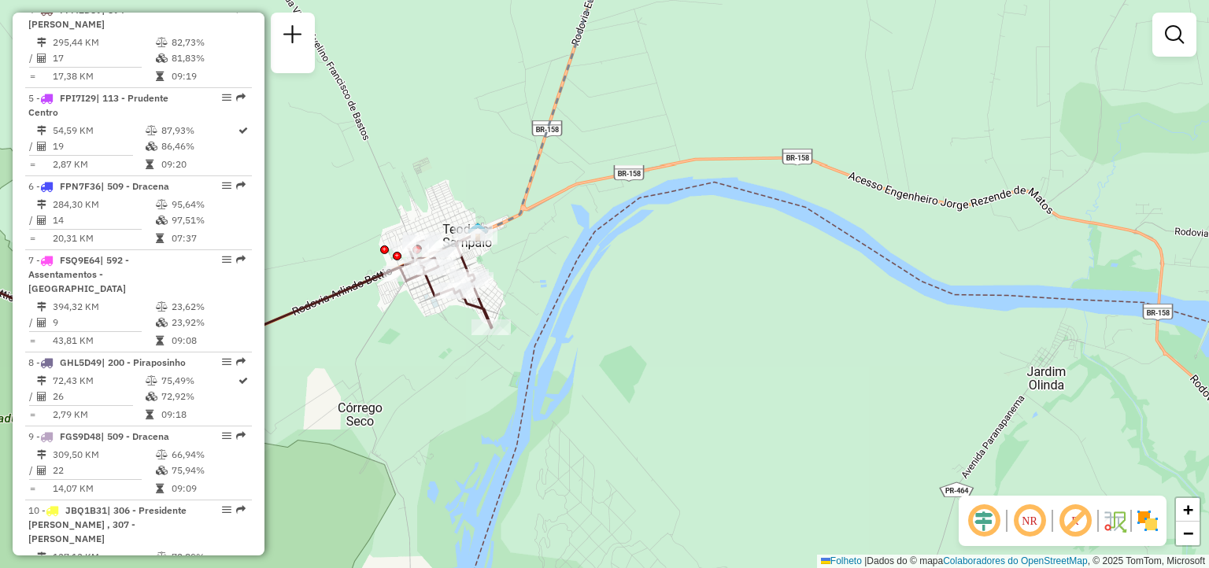
drag, startPoint x: 568, startPoint y: 346, endPoint x: 714, endPoint y: 433, distance: 169.8
click at [714, 433] on div "Janela de atendimento Grade de atendimento Capacidade Transportadoras Veículos …" at bounding box center [604, 284] width 1209 height 568
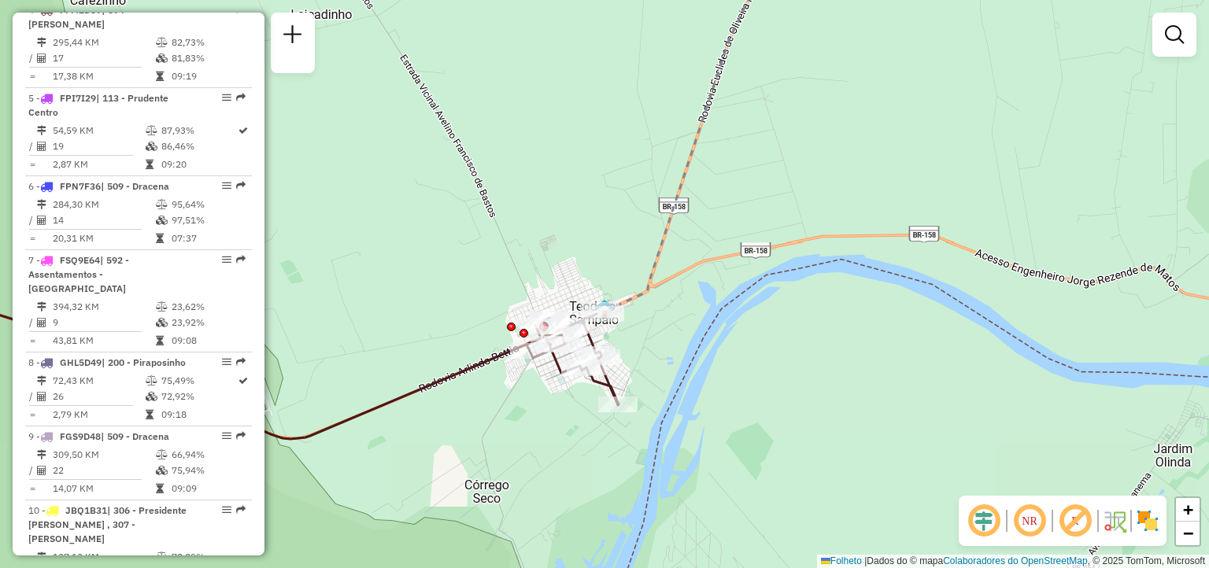
click at [650, 321] on div "Janela de atendimento Grade de atendimento Capacidade Transportadoras Veículos …" at bounding box center [604, 284] width 1209 height 568
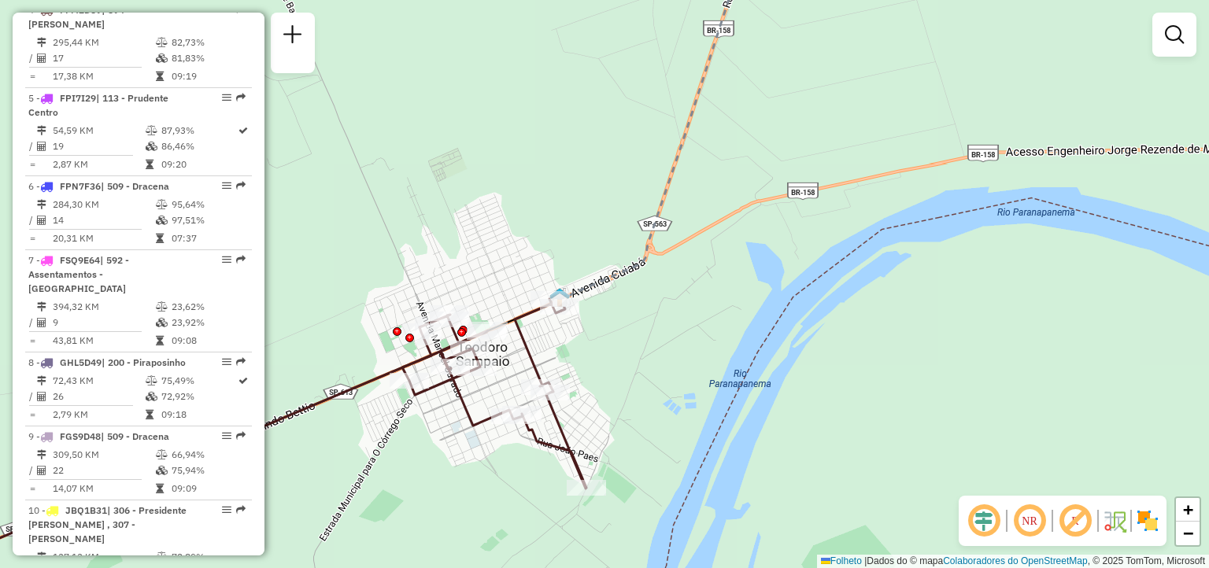
click at [628, 336] on div "Janela de atendimento Grade de atendimento Capacidade Transportadoras Veículos …" at bounding box center [604, 284] width 1209 height 568
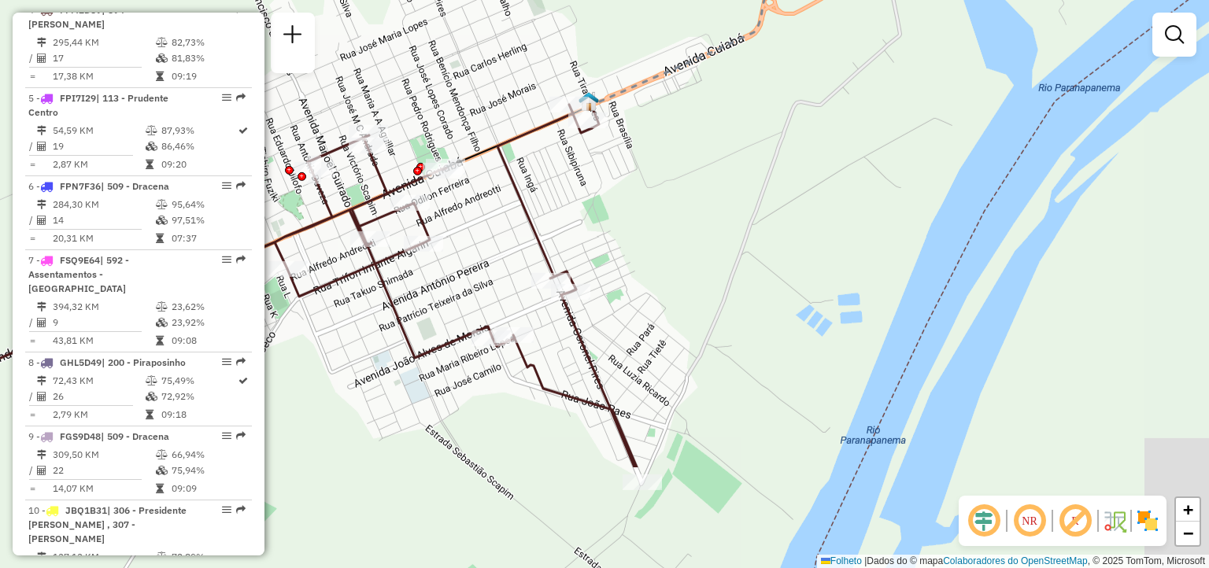
drag, startPoint x: 472, startPoint y: 392, endPoint x: 570, endPoint y: 235, distance: 185.2
click at [570, 235] on div "Janela de atendimento Grade de atendimento Capacidade Transportadoras Veículos …" at bounding box center [604, 284] width 1209 height 568
click at [592, 317] on div "Janela de atendimento Grade de atendimento Capacidade Transportadoras Veículos …" at bounding box center [604, 284] width 1209 height 568
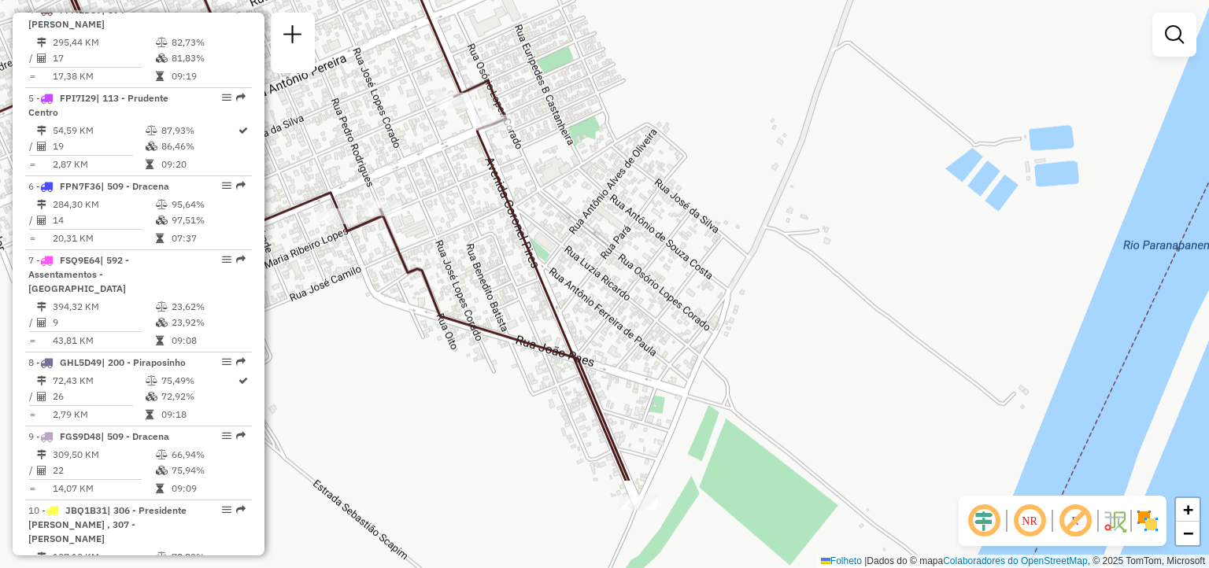
drag, startPoint x: 514, startPoint y: 316, endPoint x: 460, endPoint y: 172, distance: 153.9
click at [460, 172] on div "Janela de atendimento Grade de atendimento Capacidade Transportadoras Veículos …" at bounding box center [604, 284] width 1209 height 568
click at [453, 108] on div at bounding box center [455, 101] width 39 height 16
select select "**********"
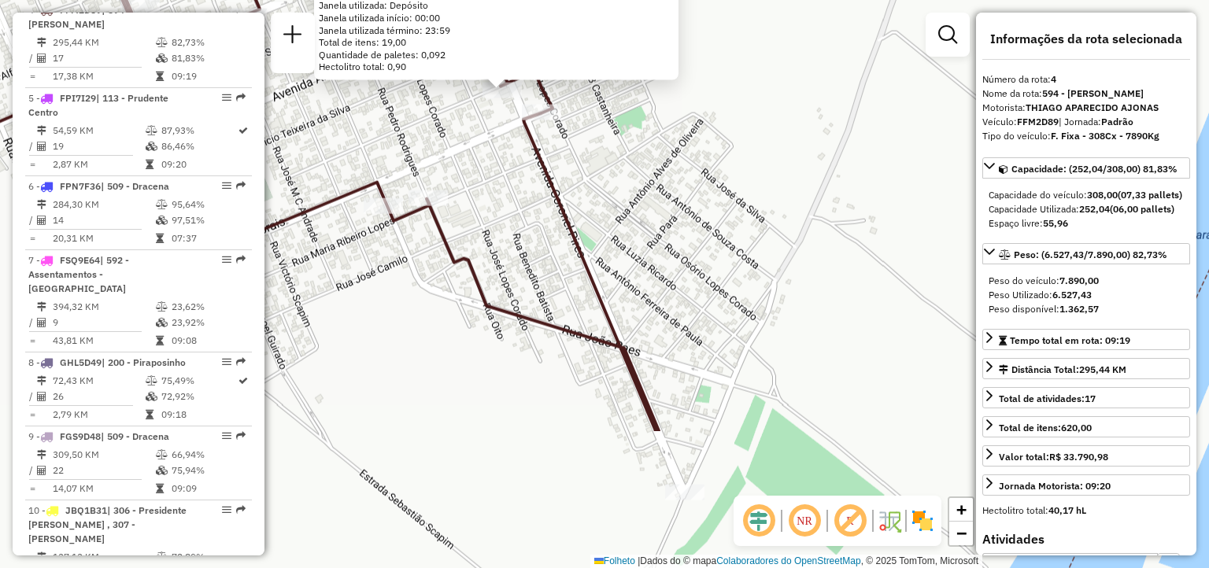
drag, startPoint x: 596, startPoint y: 368, endPoint x: 491, endPoint y: 107, distance: 280.8
click at [491, 107] on div "54328280 - CONVENIÊNCIA DO GORD Endereço: [STREET_ADDRESS][PERSON_NAME][PERSON_…" at bounding box center [604, 284] width 1209 height 568
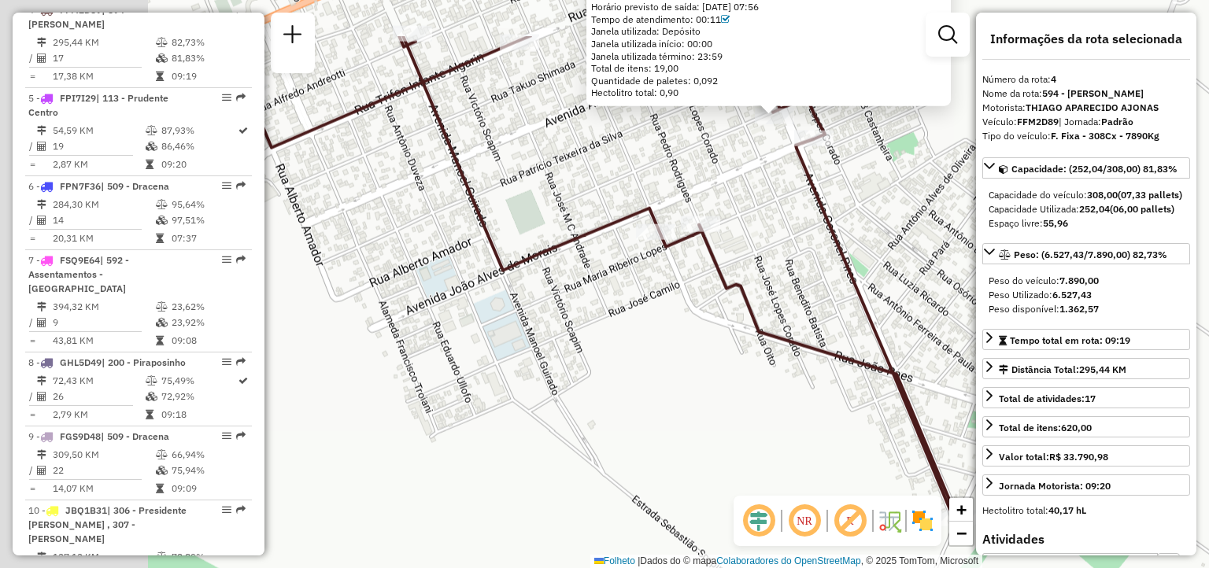
drag, startPoint x: 509, startPoint y: 263, endPoint x: 856, endPoint y: 388, distance: 368.2
click at [856, 388] on div "54328280 - CONVENIÊNCIA DO GORD Endereço: [STREET_ADDRESS][PERSON_NAME][PERSON_…" at bounding box center [604, 284] width 1209 height 568
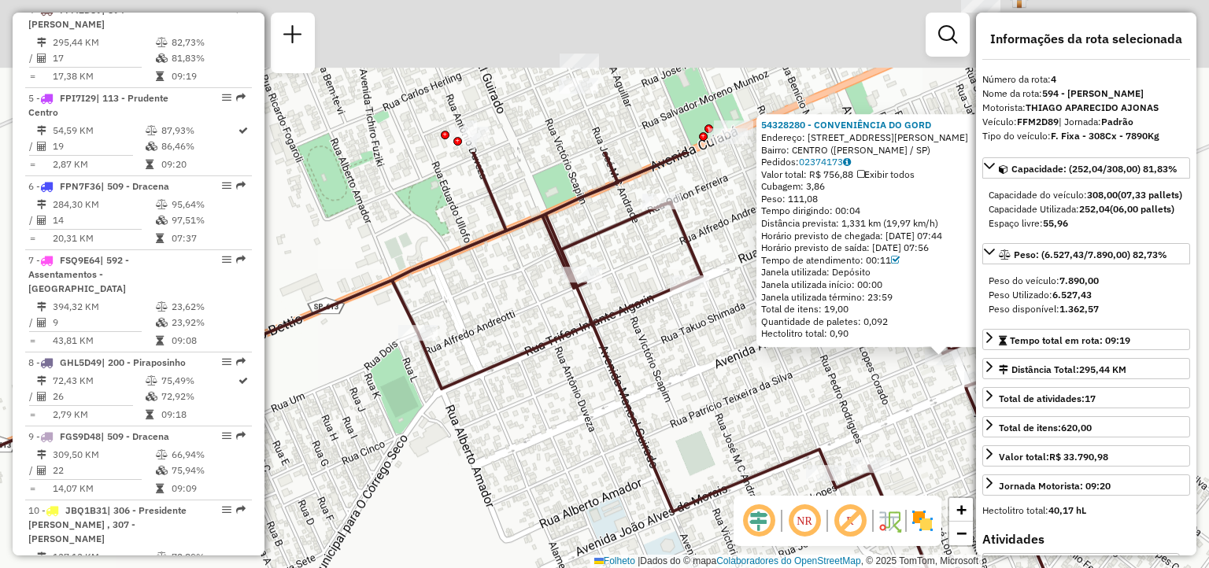
drag, startPoint x: 623, startPoint y: 194, endPoint x: 719, endPoint y: 457, distance: 280.1
click at [719, 457] on div "54328280 - CONVENIÊNCIA DO GORD Endereço: [STREET_ADDRESS][PERSON_NAME][PERSON_…" at bounding box center [604, 284] width 1209 height 568
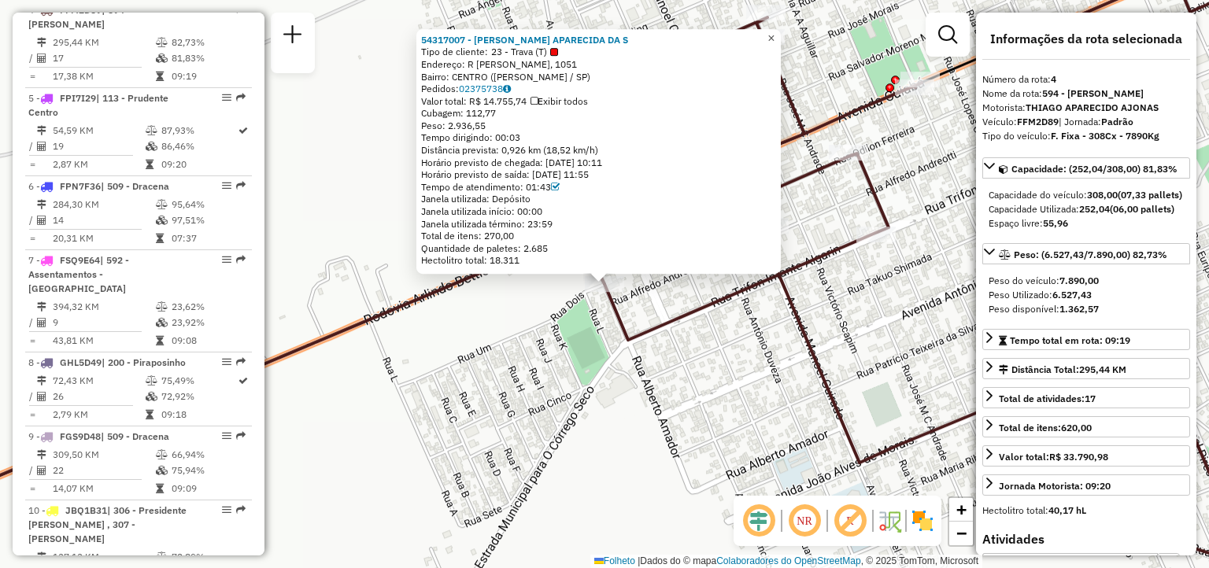
click at [777, 38] on link "×" at bounding box center [771, 38] width 19 height 19
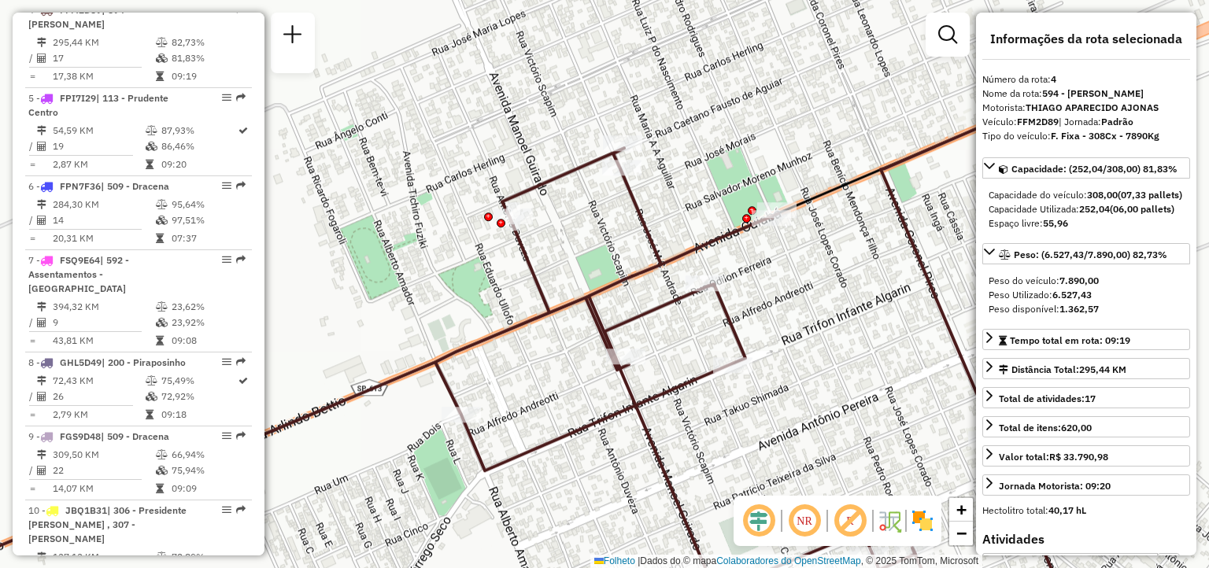
drag, startPoint x: 903, startPoint y: 207, endPoint x: 759, endPoint y: 338, distance: 193.9
click at [759, 338] on div "Janela de atendimento Grade de atendimento Capacidade Transportadoras Veículos …" at bounding box center [604, 284] width 1209 height 568
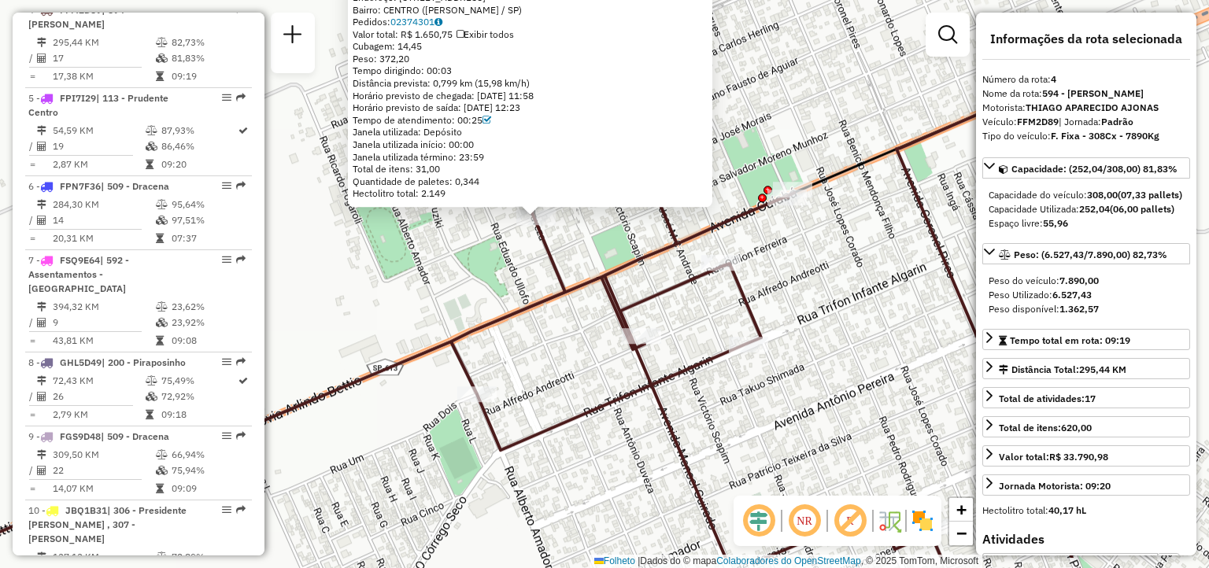
drag, startPoint x: 492, startPoint y: 377, endPoint x: 419, endPoint y: 308, distance: 100.8
click at [419, 308] on div "54327665 - CONVENIENCIA SHIBATA Endereço: [STREET_ADDRESS][PERSON_NAME] ([PERSO…" at bounding box center [604, 284] width 1209 height 568
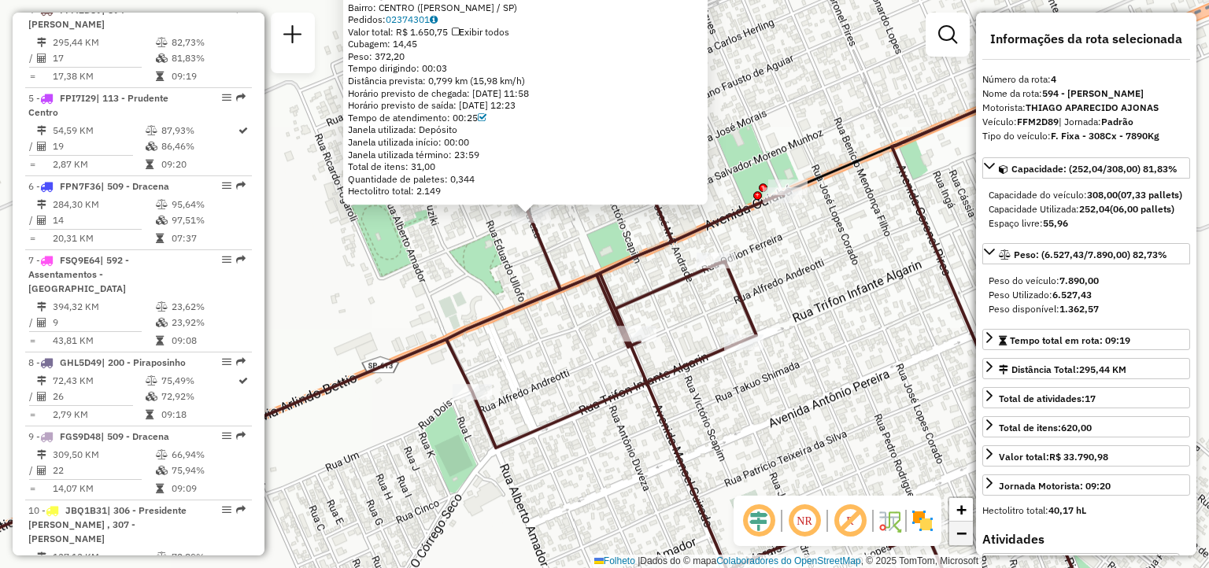
click at [957, 539] on span "−" at bounding box center [961, 533] width 10 height 20
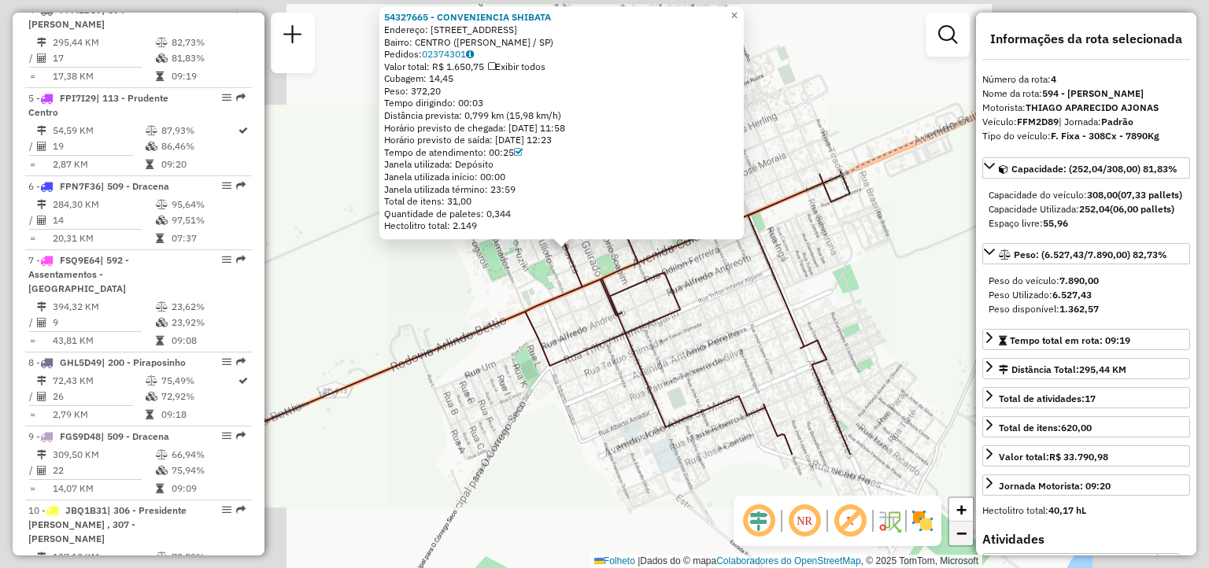
click at [957, 539] on span "−" at bounding box center [961, 533] width 10 height 20
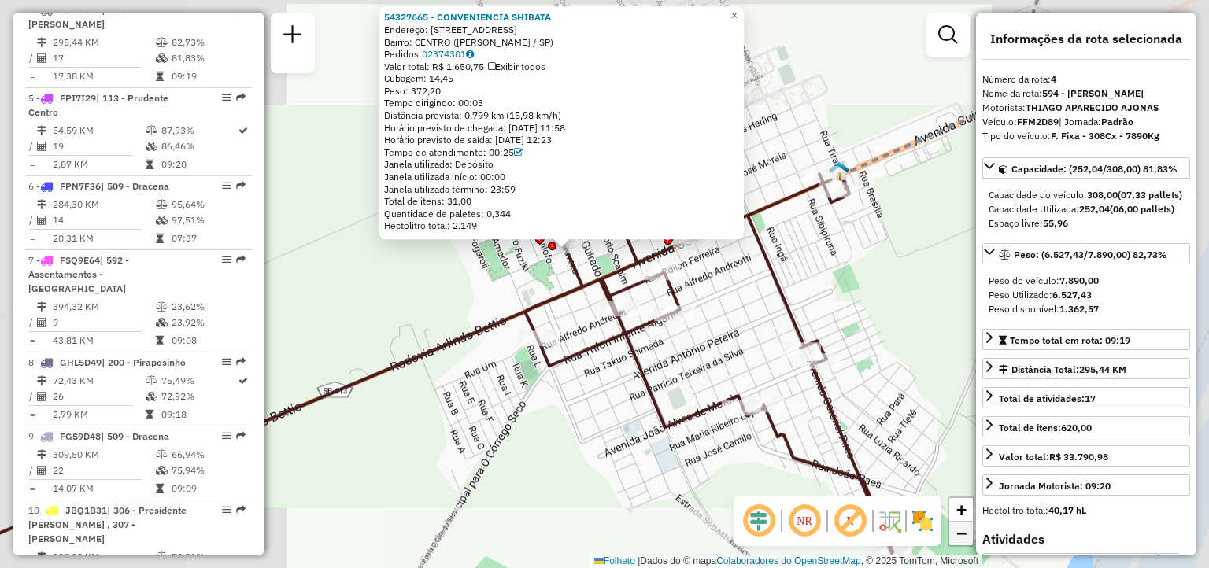
click at [957, 539] on span "−" at bounding box center [961, 533] width 10 height 20
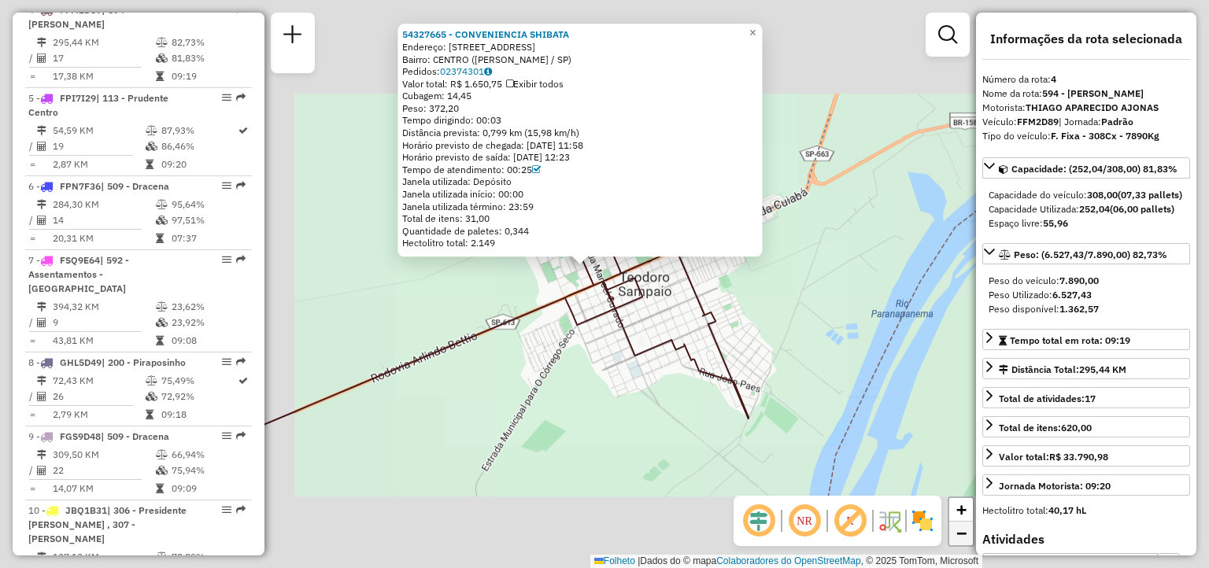
click at [957, 539] on span "−" at bounding box center [961, 533] width 10 height 20
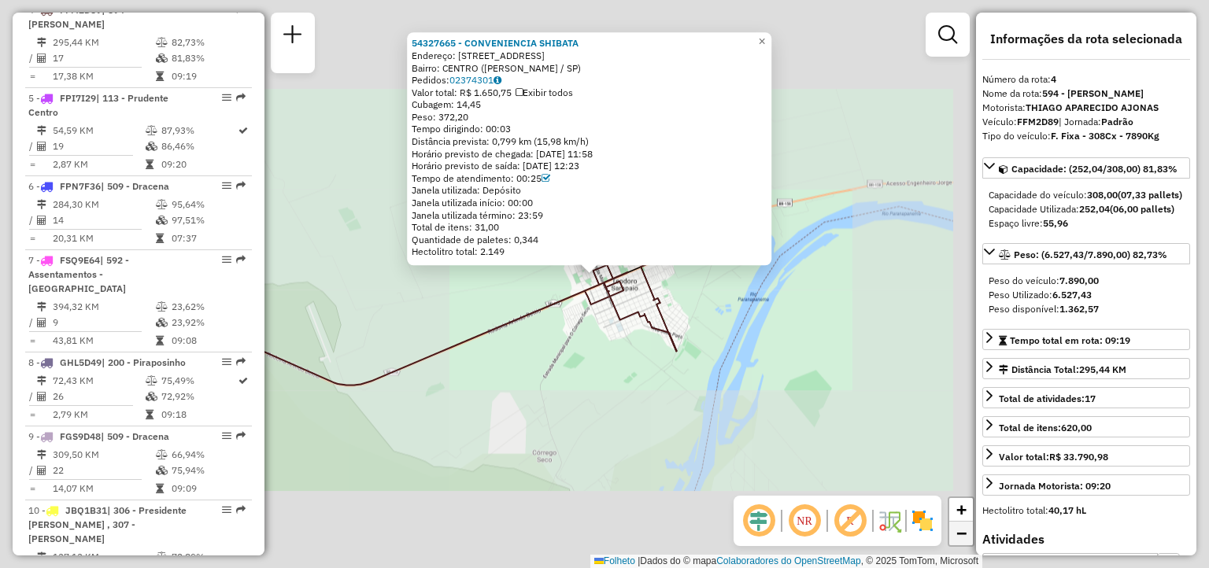
click at [957, 539] on span "−" at bounding box center [961, 533] width 10 height 20
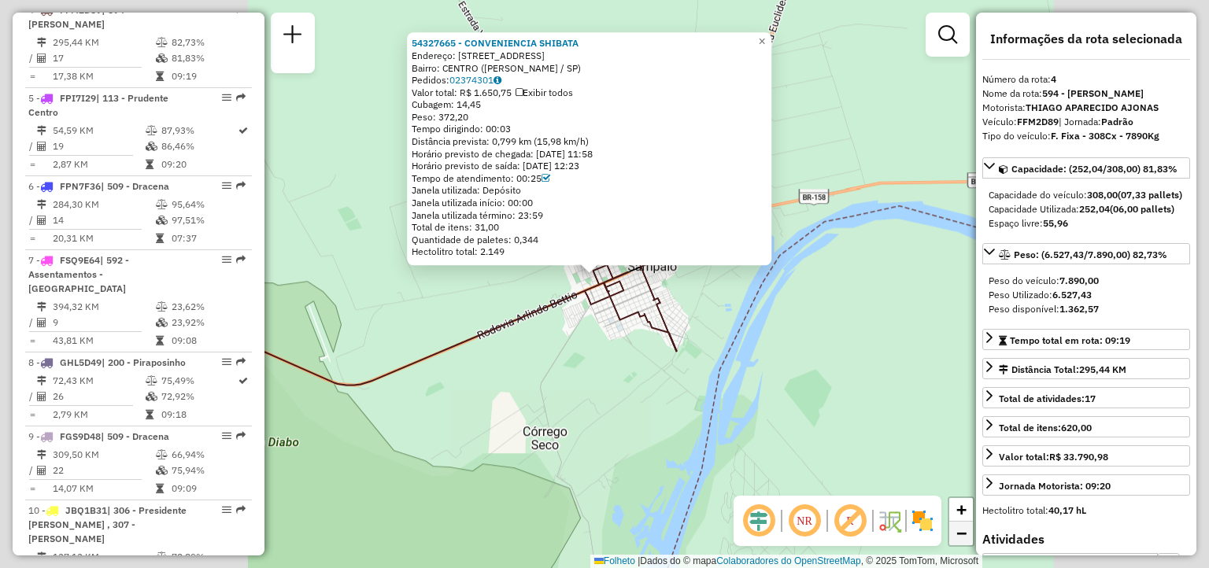
click at [957, 539] on span "−" at bounding box center [961, 533] width 10 height 20
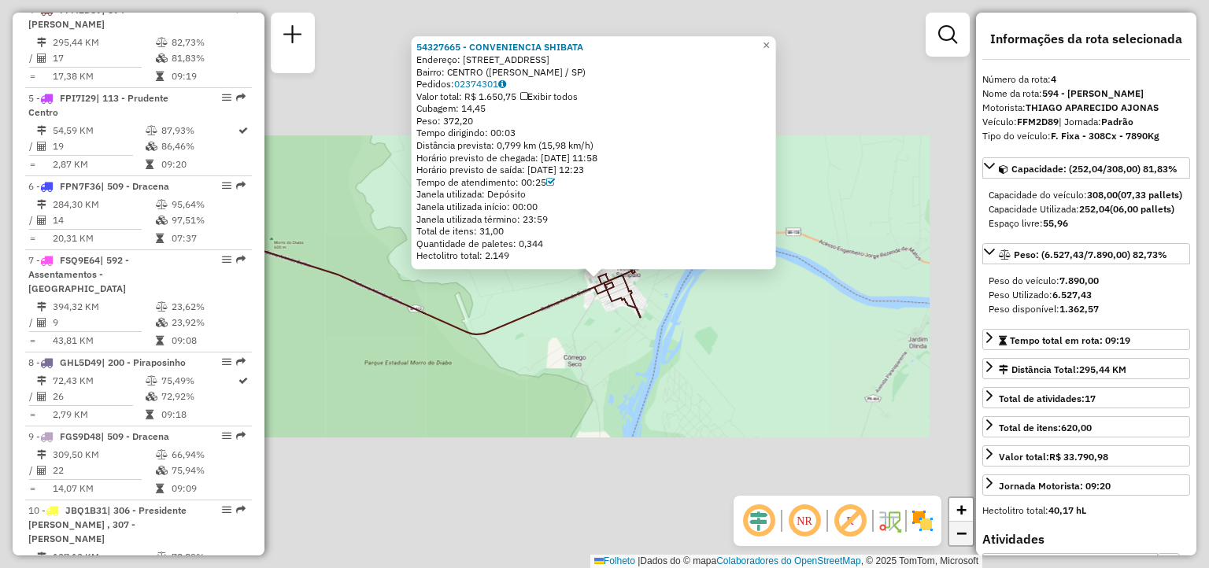
click at [957, 539] on span "−" at bounding box center [961, 533] width 10 height 20
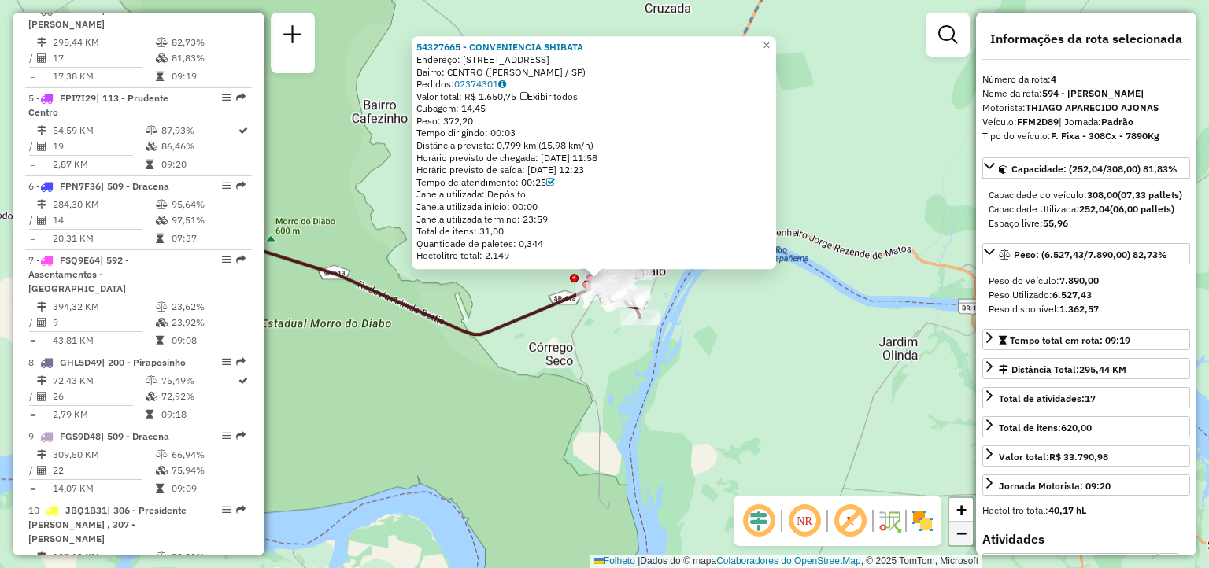
click at [957, 539] on span "−" at bounding box center [961, 533] width 10 height 20
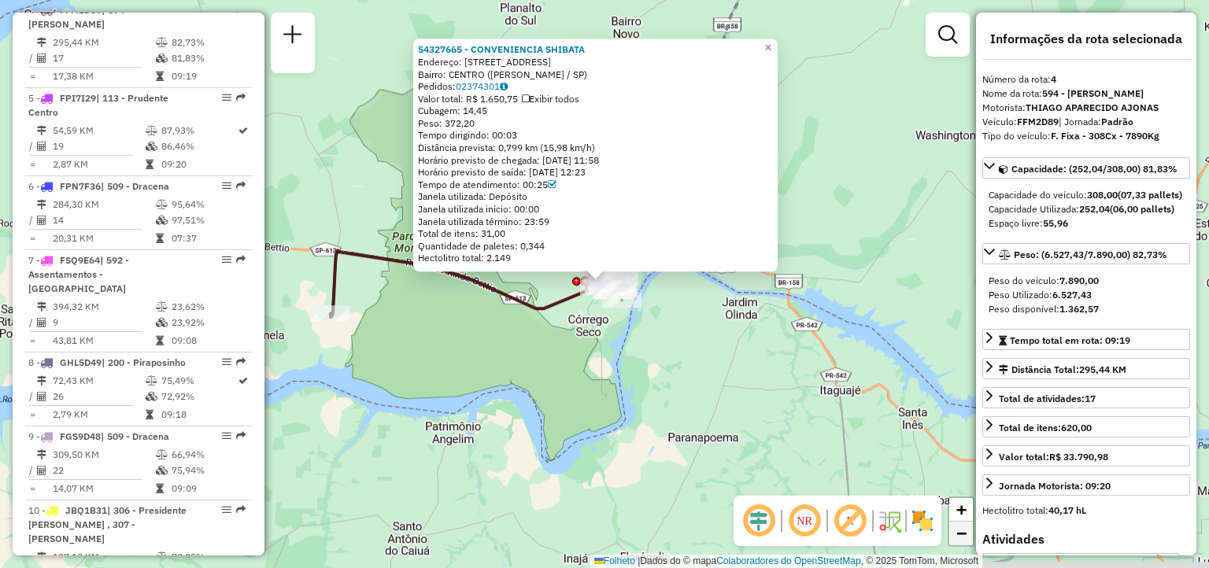
click at [957, 539] on span "−" at bounding box center [961, 533] width 10 height 20
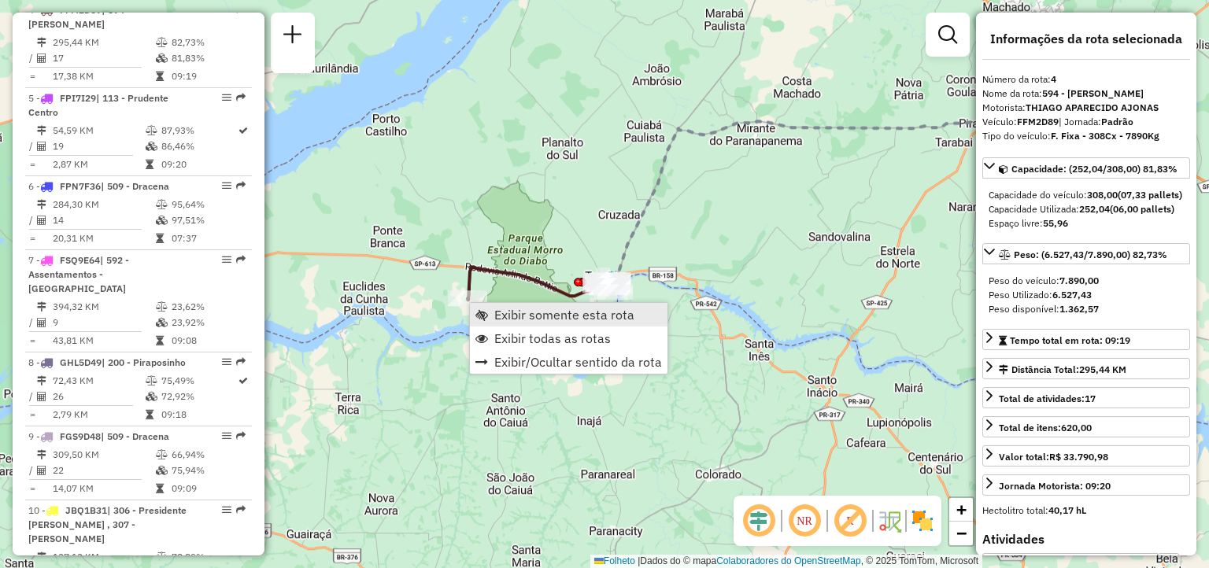
click at [499, 309] on span "Exibir somente esta rota" at bounding box center [564, 315] width 140 height 13
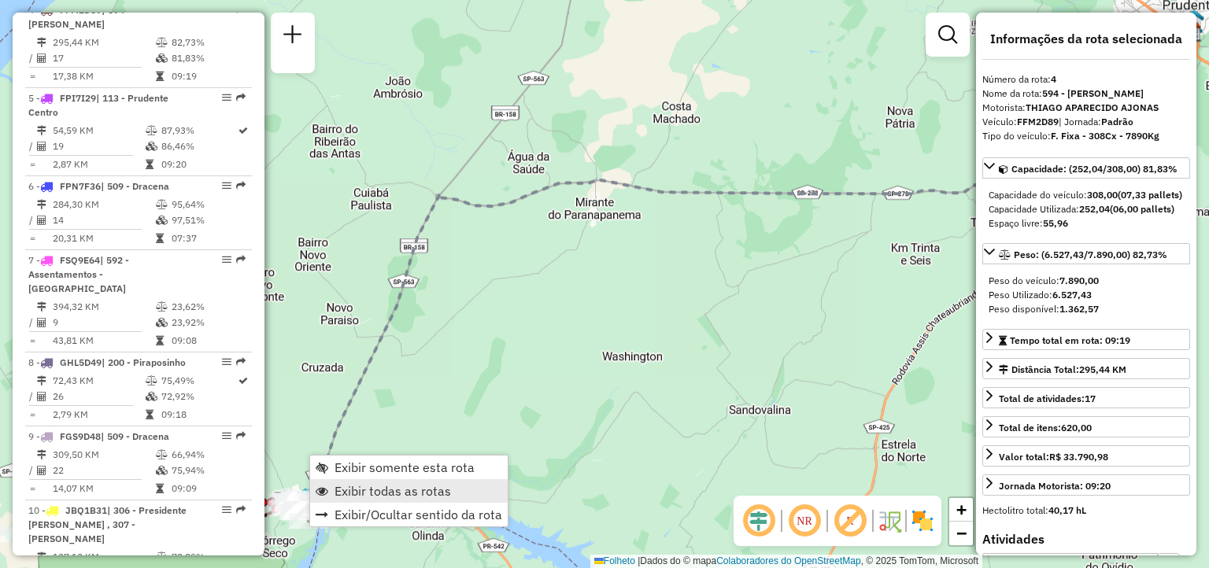
click at [353, 493] on span "Exibir todas as rotas" at bounding box center [392, 491] width 116 height 13
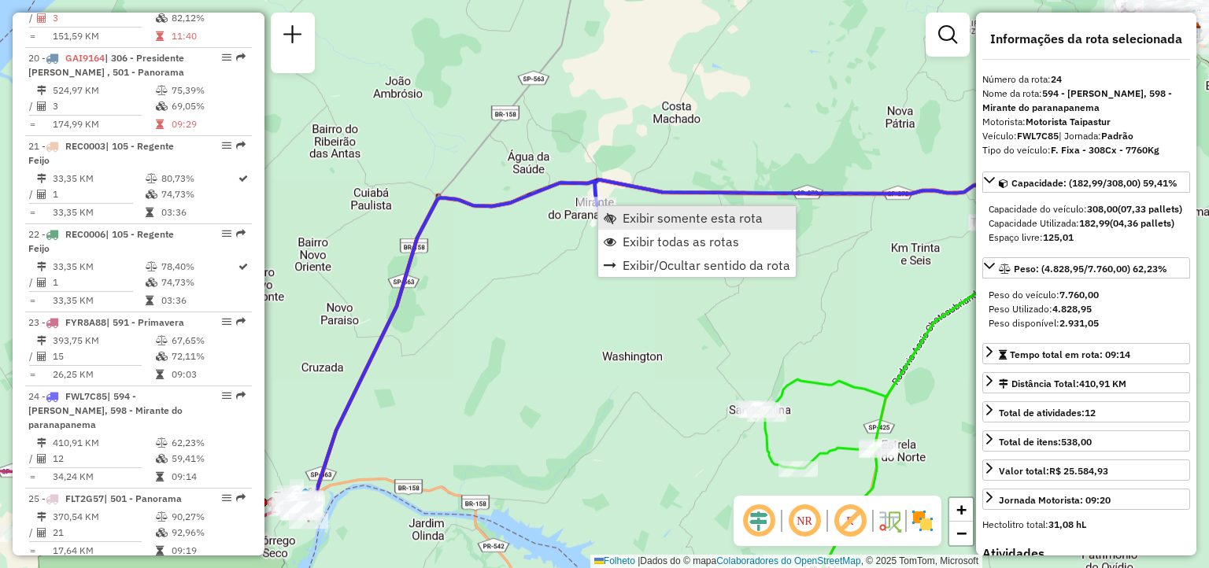
scroll to position [2597, 0]
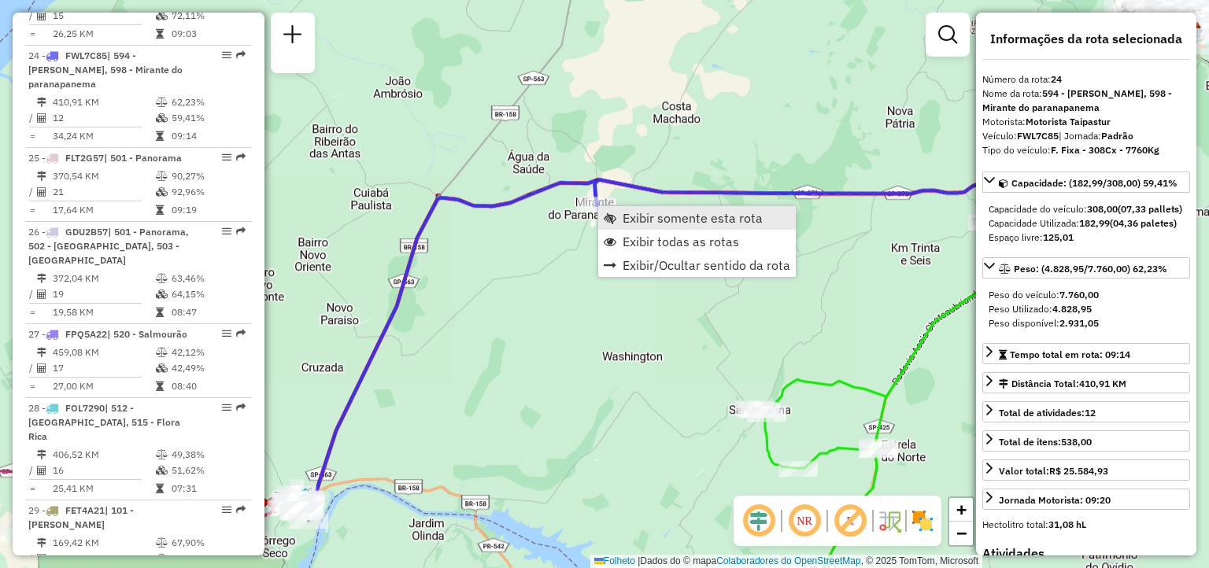
click at [617, 213] on link "Exibir somente esta rota" at bounding box center [697, 218] width 198 height 24
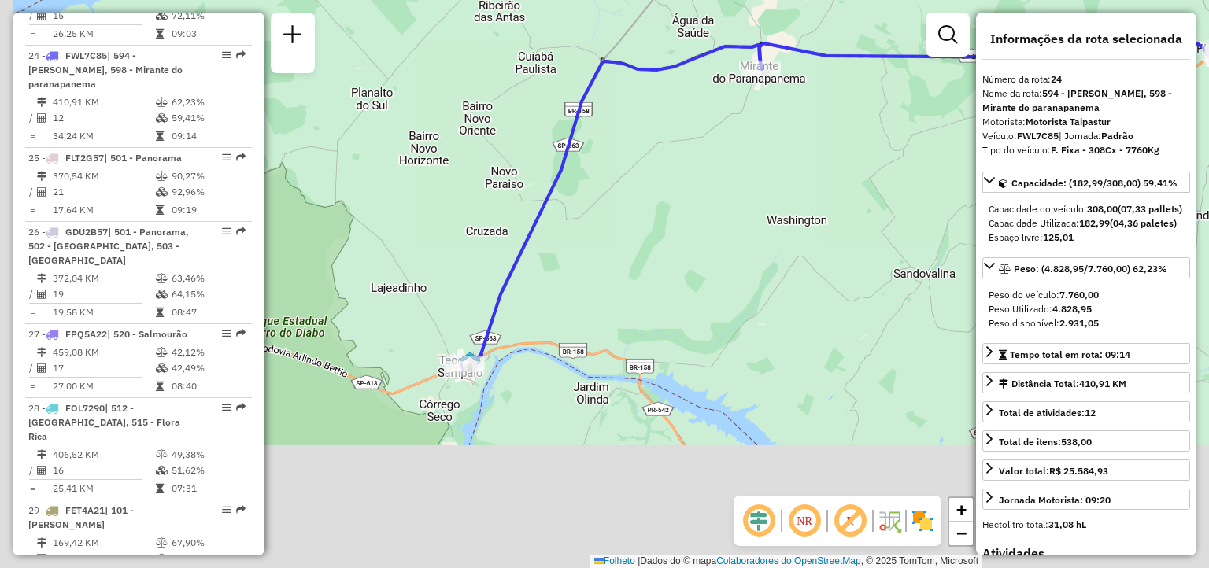
drag, startPoint x: 442, startPoint y: 397, endPoint x: 746, endPoint y: 246, distance: 340.4
click at [746, 246] on div "Janela de atendimento Grade de atendimento Capacidade Transportadoras Veículos …" at bounding box center [604, 284] width 1209 height 568
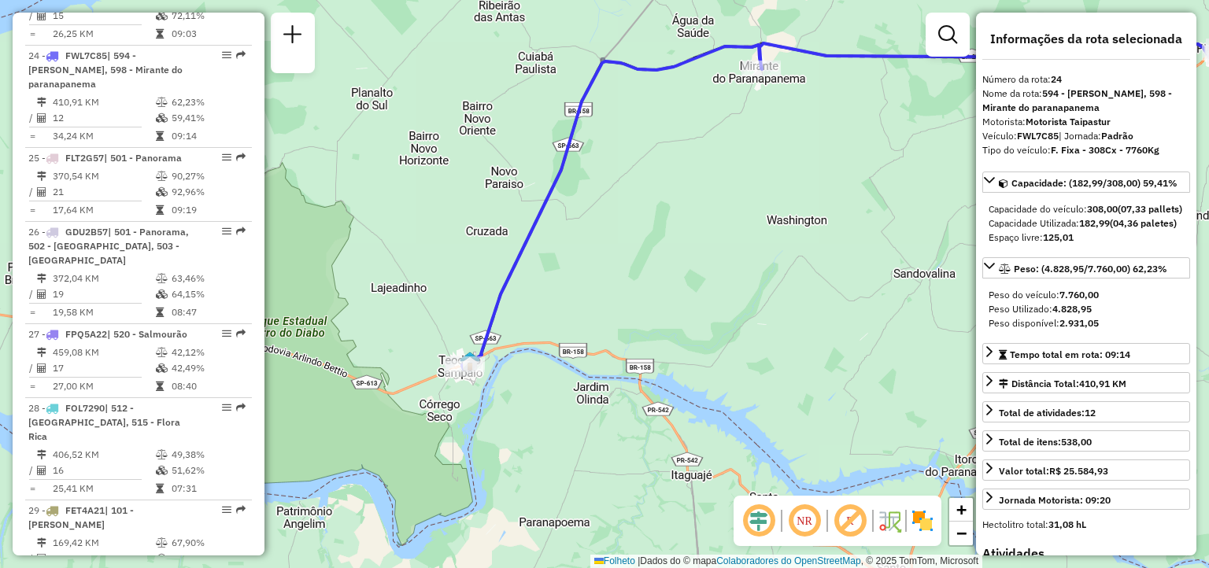
click at [454, 401] on div "Janela de atendimento Grade de atendimento Capacidade Transportadoras Veículos …" at bounding box center [604, 284] width 1209 height 568
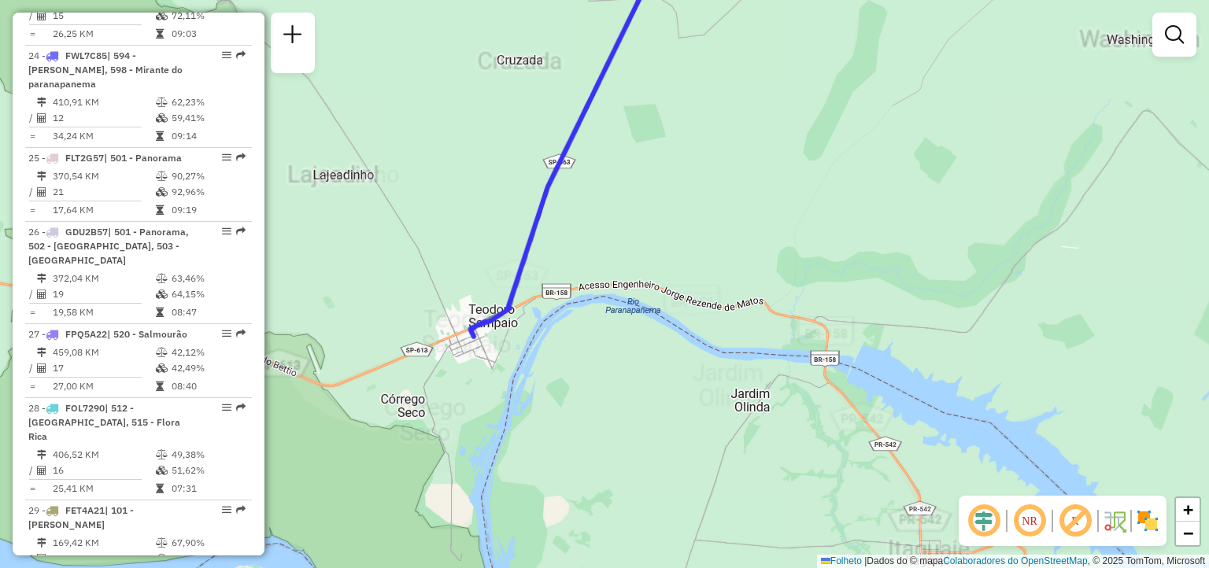
click at [454, 401] on div "Janela de atendimento Grade de atendimento Capacidade Transportadoras Veículos …" at bounding box center [604, 284] width 1209 height 568
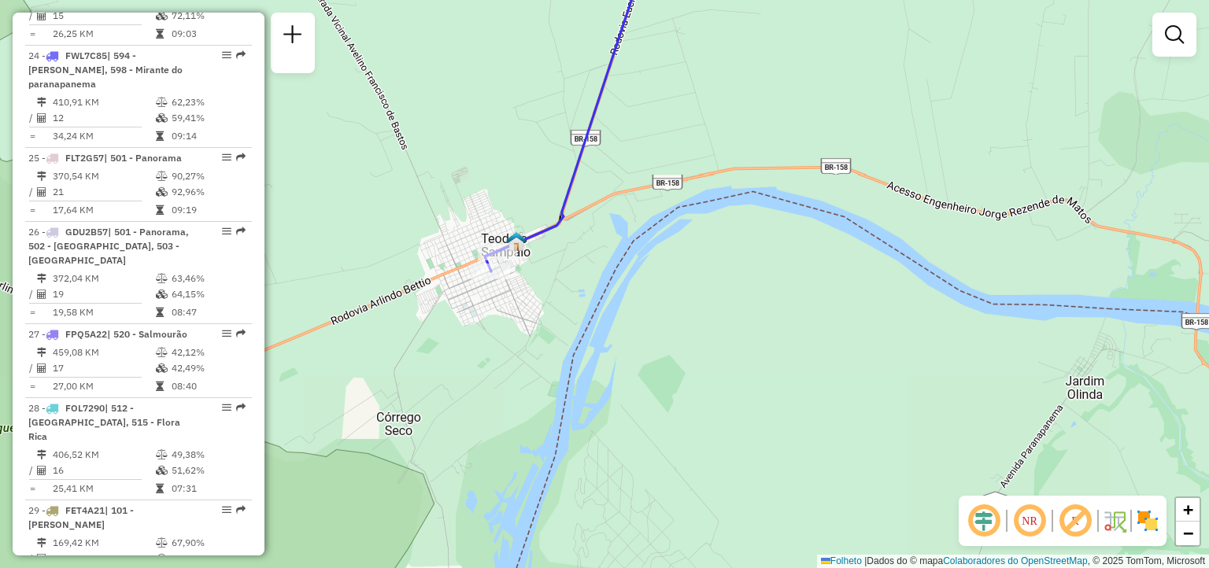
click at [492, 301] on div "Janela de atendimento Grade de atendimento Capacidade Transportadoras Veículos …" at bounding box center [604, 284] width 1209 height 568
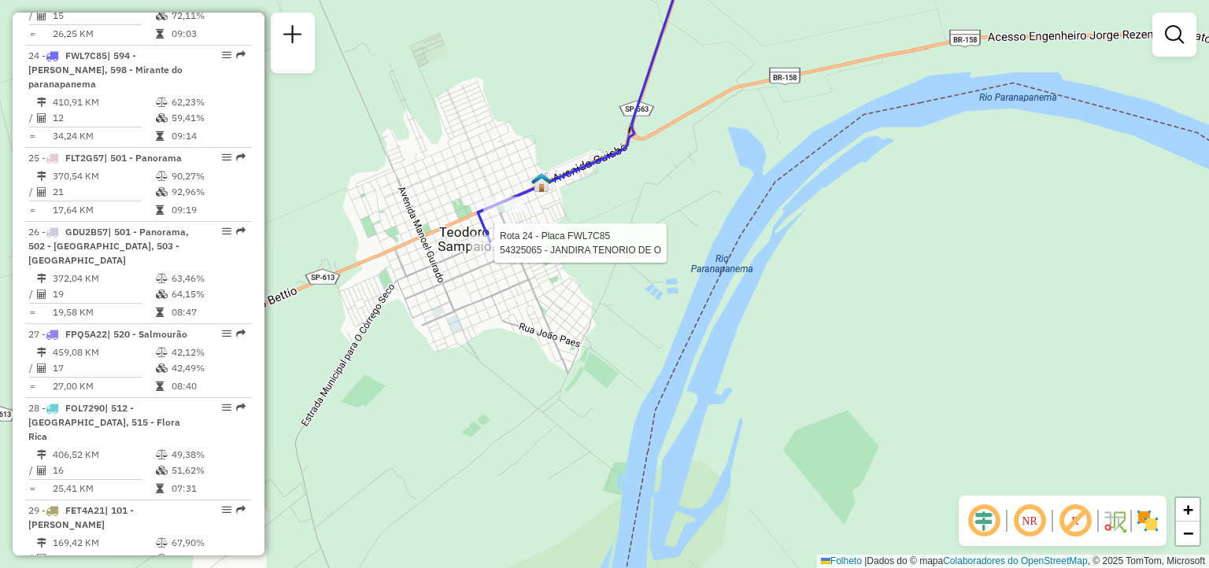
click at [493, 251] on div at bounding box center [489, 243] width 39 height 16
select select "**********"
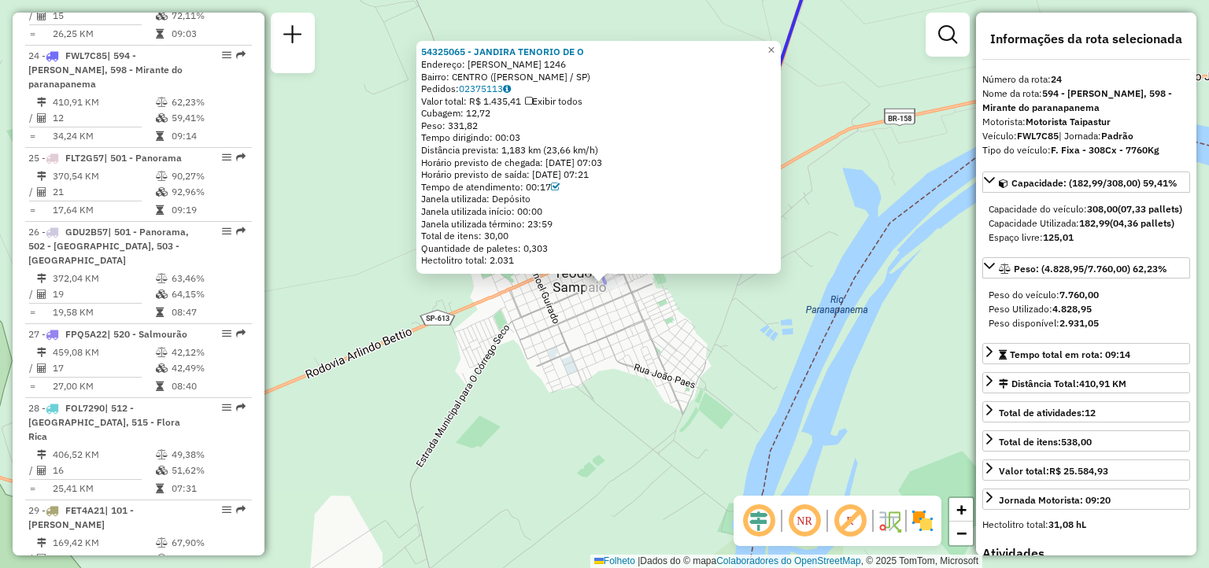
click at [684, 320] on div "54325065 - JANDIRA TENORIO DE O Endereço: [PERSON_NAME] 1246 Bairro: CENTRO ([P…" at bounding box center [604, 284] width 1209 height 568
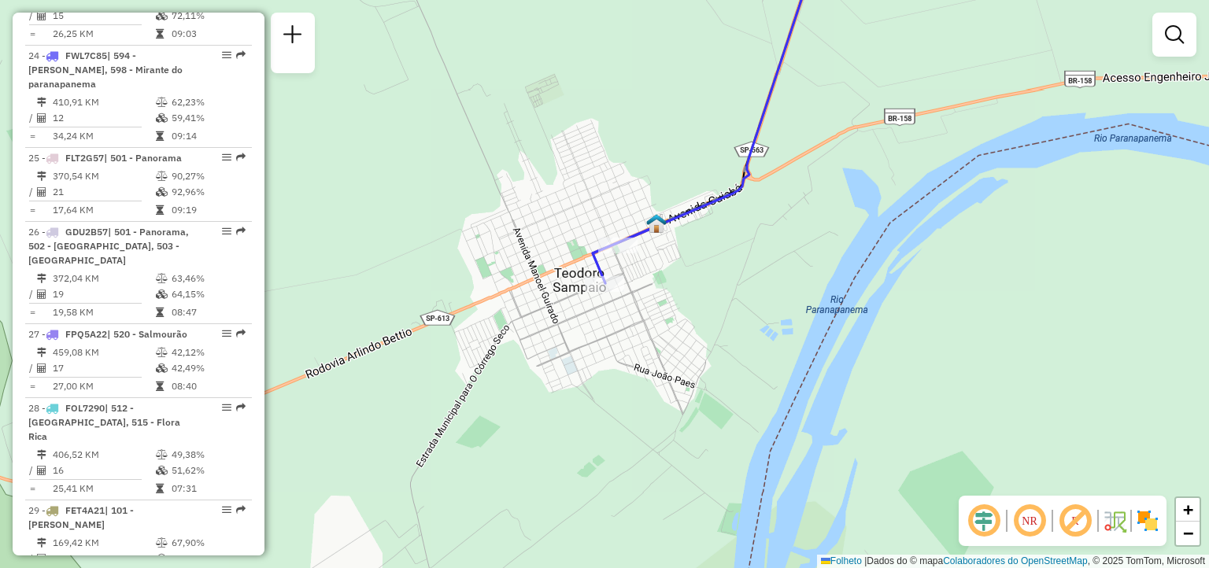
click at [684, 320] on div "54325065 - JANDIRA TENORIO DE O Endereço: [PERSON_NAME] 1246 Bairro: CENTRO ([P…" at bounding box center [604, 284] width 1209 height 568
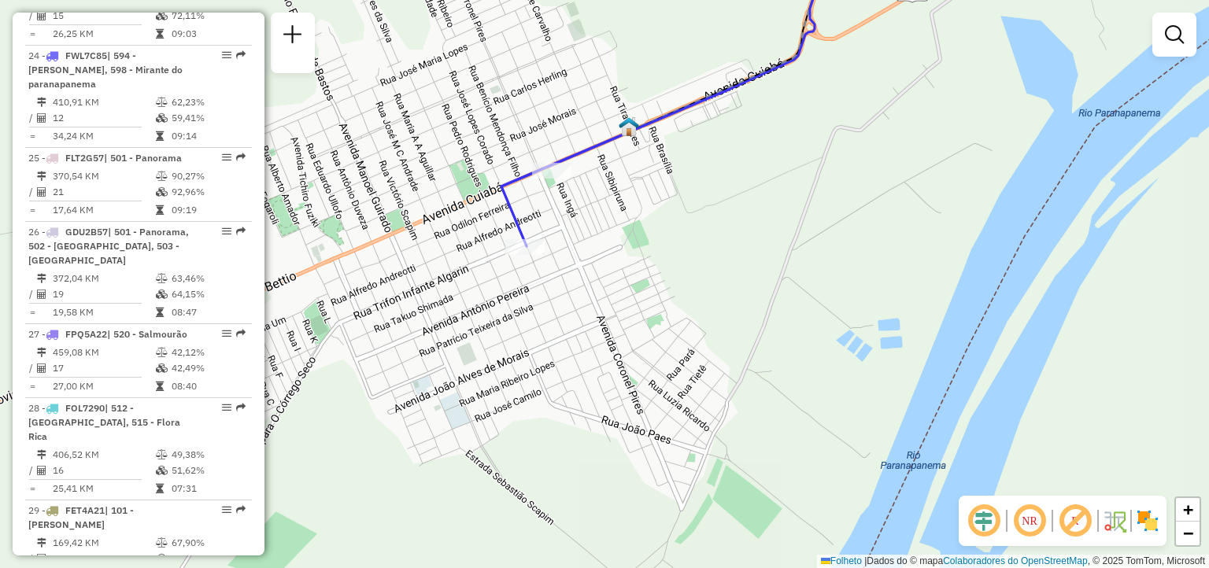
click at [614, 294] on div "Janela de atendimento Grade de atendimento Capacidade Transportadoras Veículos …" at bounding box center [604, 284] width 1209 height 568
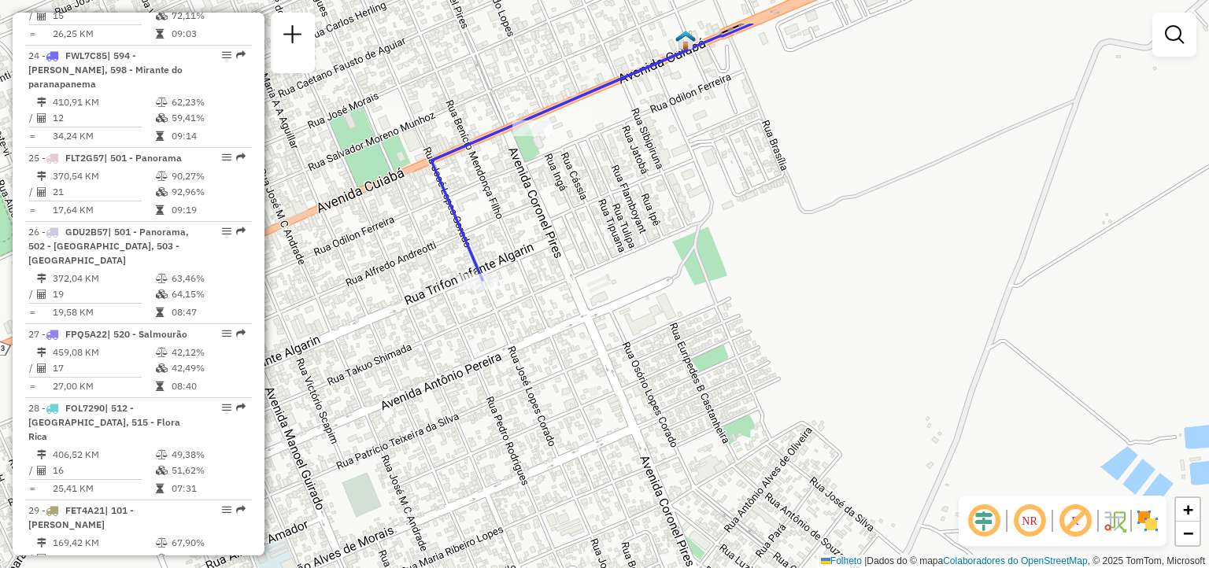
drag, startPoint x: 498, startPoint y: 251, endPoint x: 541, endPoint y: 334, distance: 93.3
click at [541, 334] on div "Janela de atendimento Grade de atendimento Capacidade Transportadoras Veículos …" at bounding box center [604, 284] width 1209 height 568
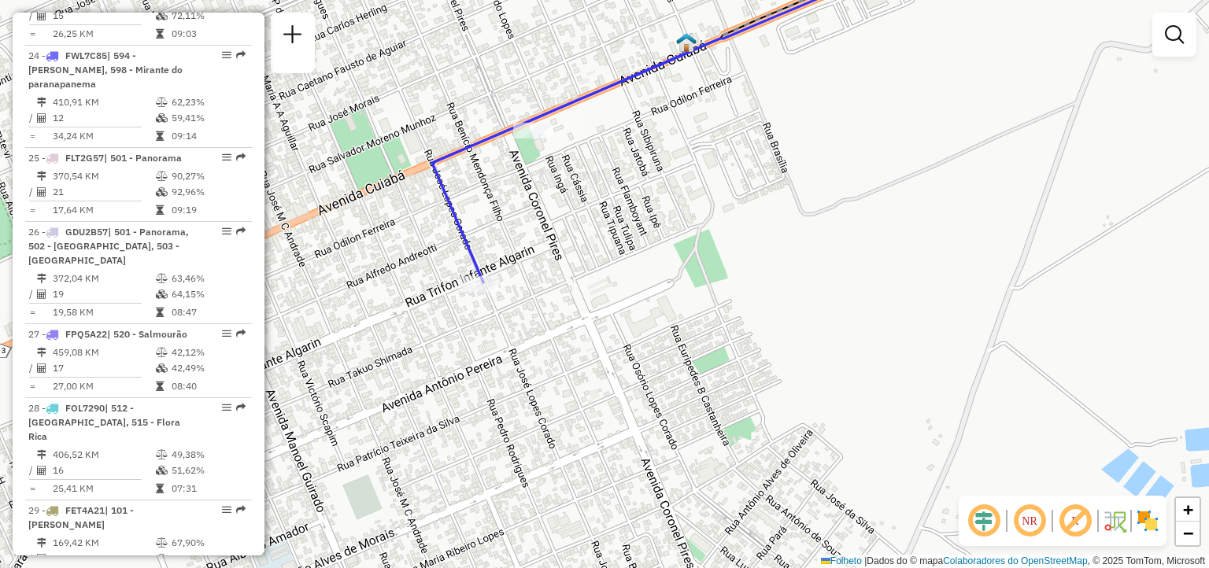
click at [541, 334] on div "Janela de atendimento Grade de atendimento Capacidade Transportadoras Veículos …" at bounding box center [604, 284] width 1209 height 568
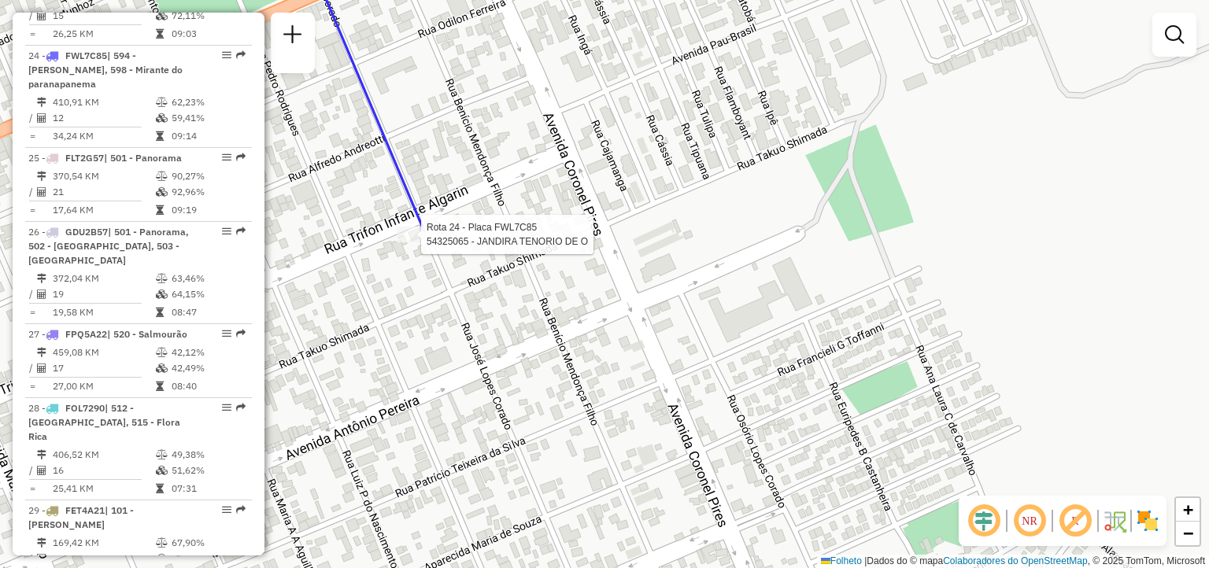
select select "**********"
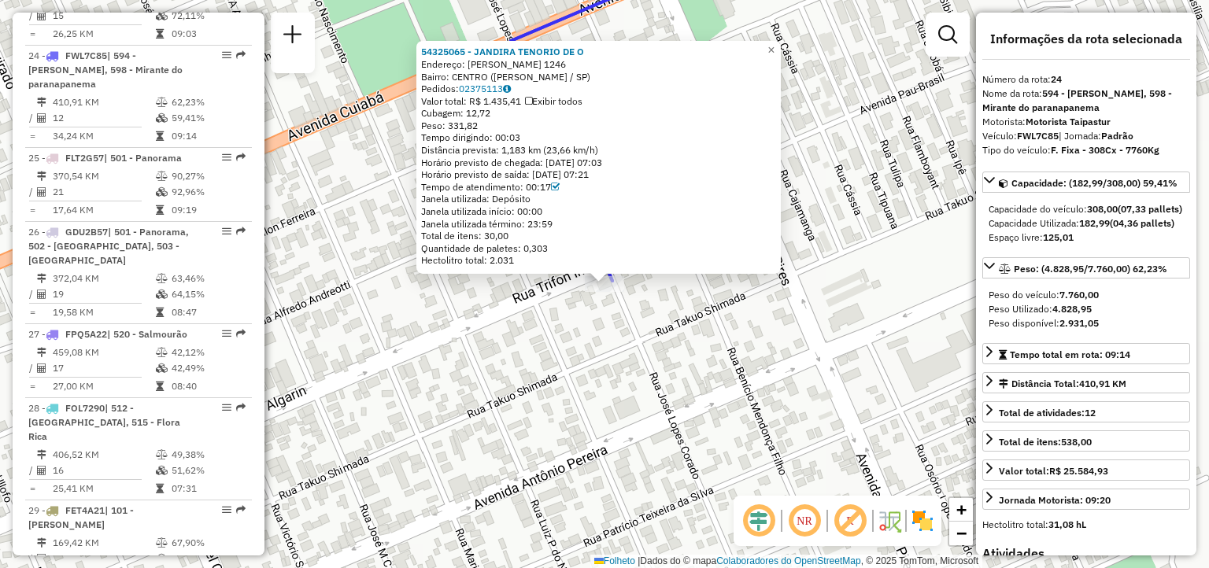
click at [516, 318] on div "54325065 - JANDIRA TENORIO DE O Endereço: [PERSON_NAME] 1246 Bairro: CENTRO ([P…" at bounding box center [604, 284] width 1209 height 568
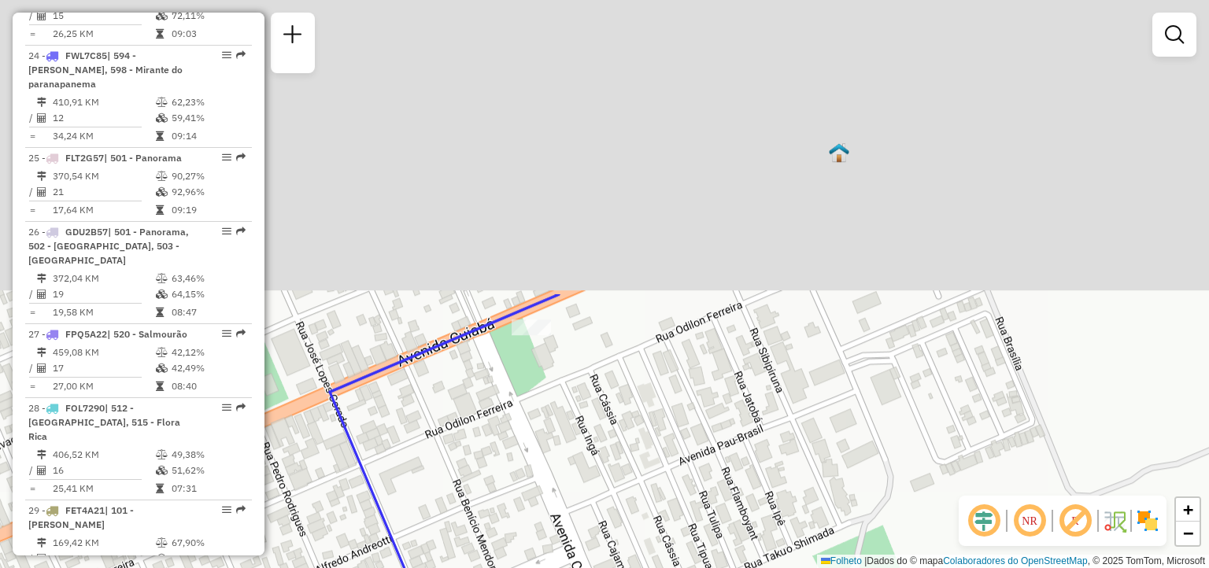
drag, startPoint x: 676, startPoint y: 51, endPoint x: 495, endPoint y: 404, distance: 396.3
click at [495, 404] on div "Janela de atendimento Grade de atendimento Capacidade Transportadoras Veículos …" at bounding box center [604, 284] width 1209 height 568
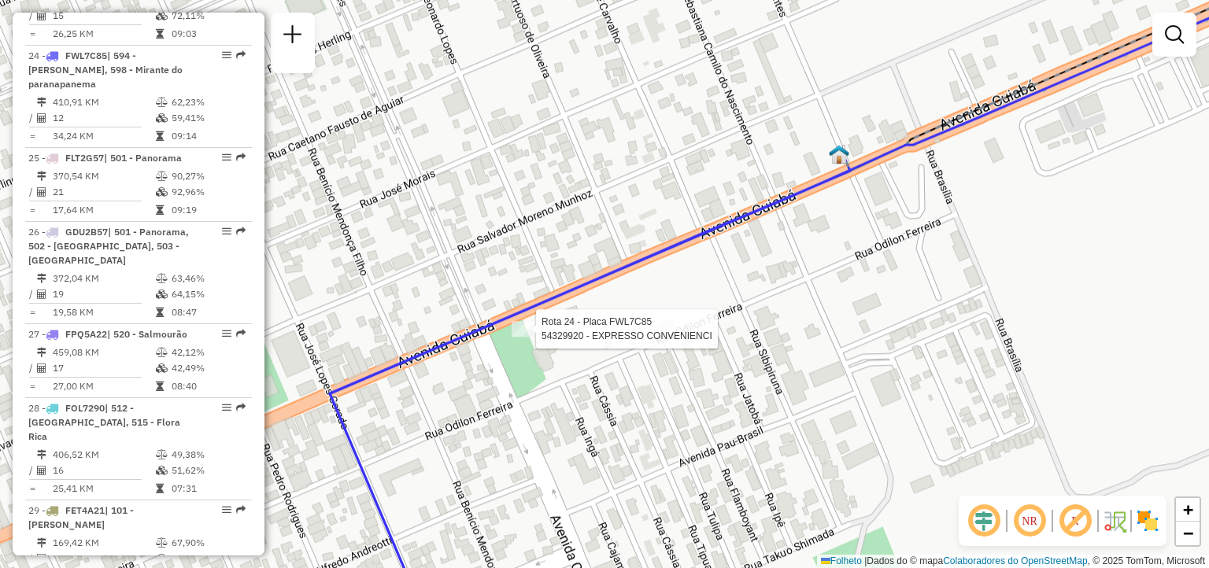
select select "**********"
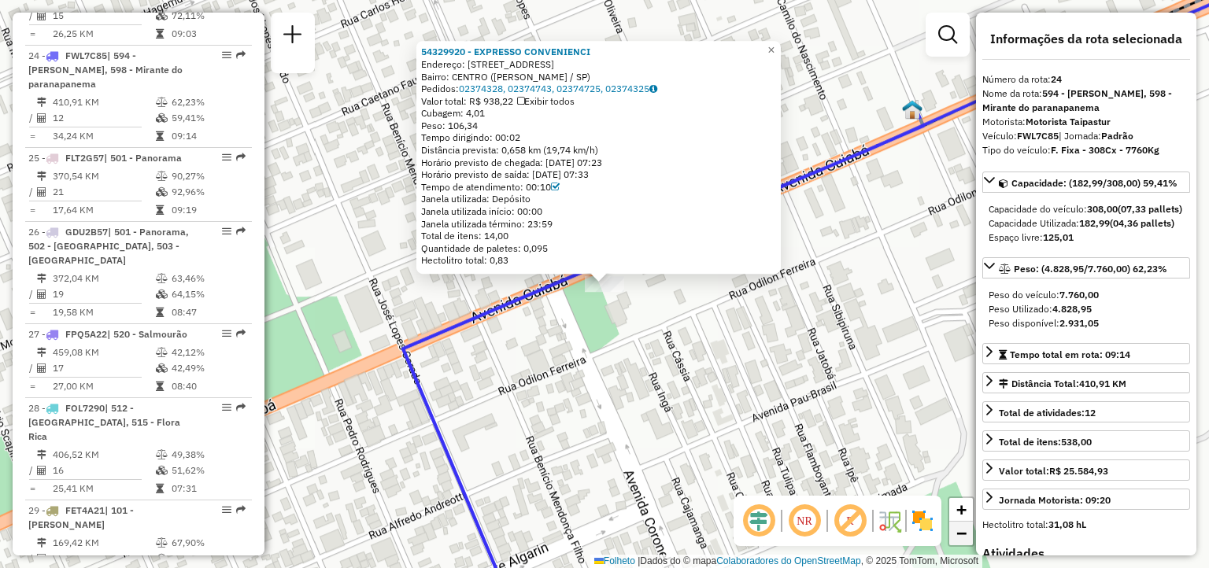
click at [966, 541] on span "−" at bounding box center [961, 533] width 10 height 20
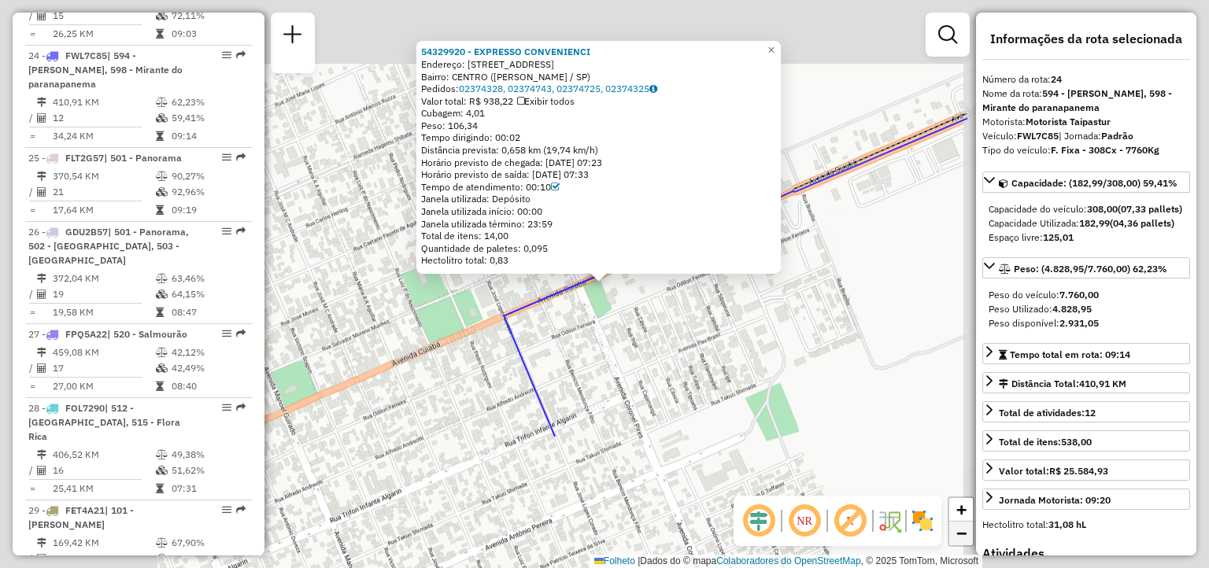
click at [966, 541] on span "−" at bounding box center [961, 533] width 10 height 20
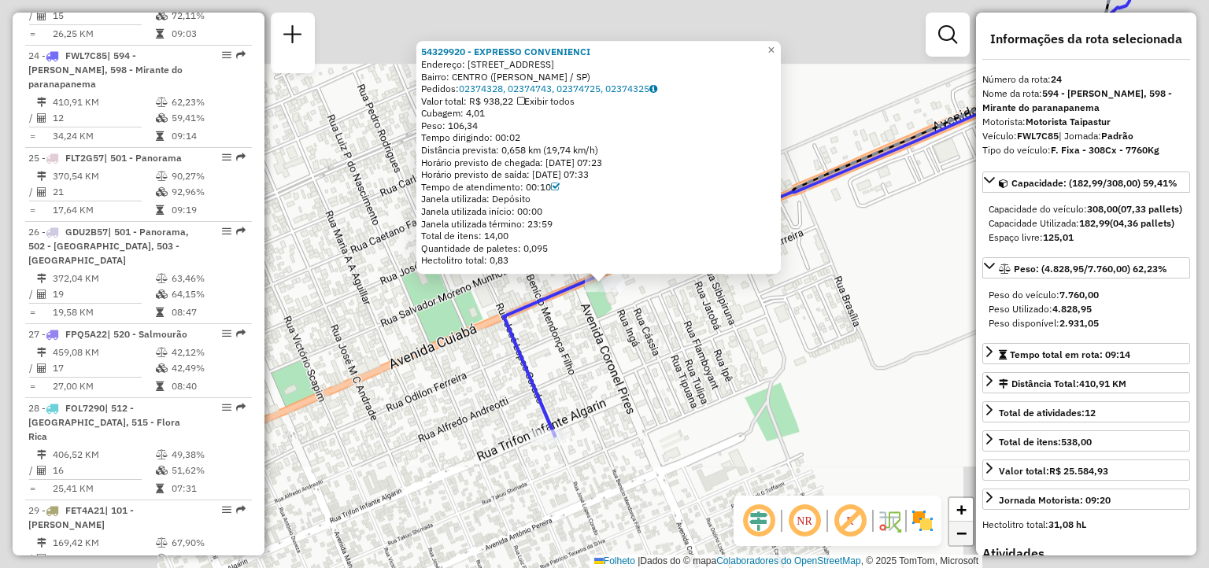
click at [966, 541] on span "−" at bounding box center [961, 533] width 10 height 20
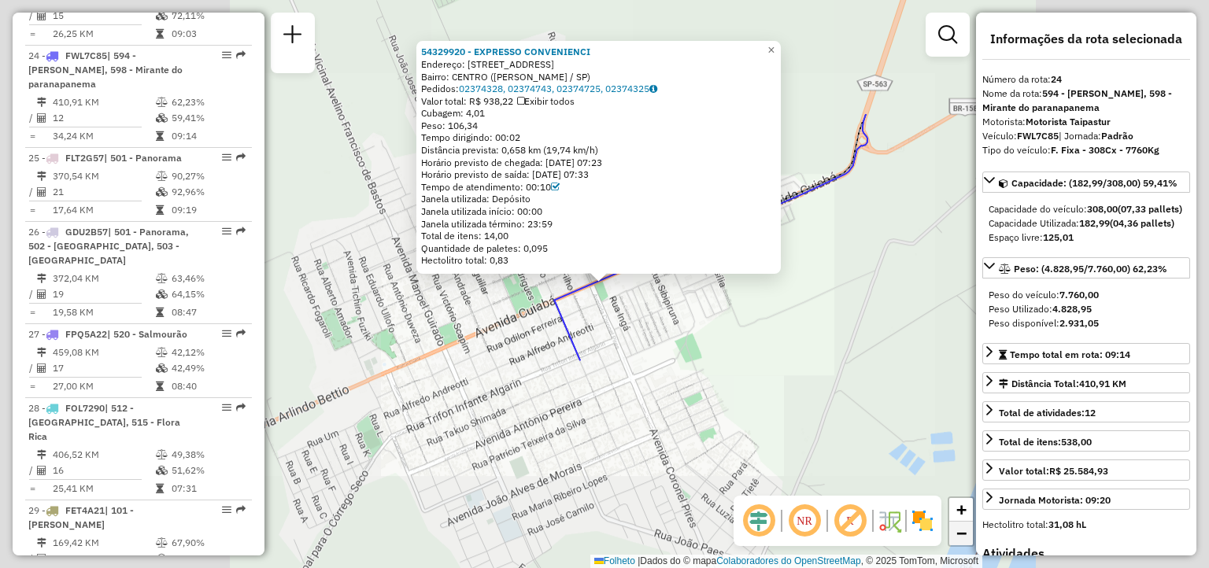
click at [966, 541] on span "−" at bounding box center [961, 533] width 10 height 20
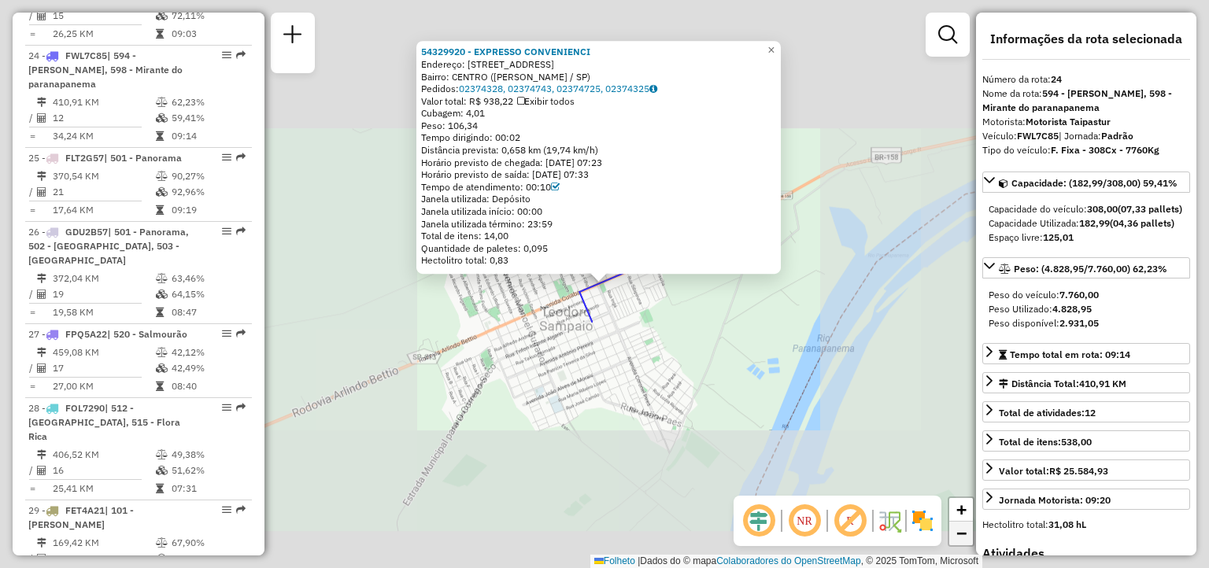
click at [966, 541] on span "−" at bounding box center [961, 533] width 10 height 20
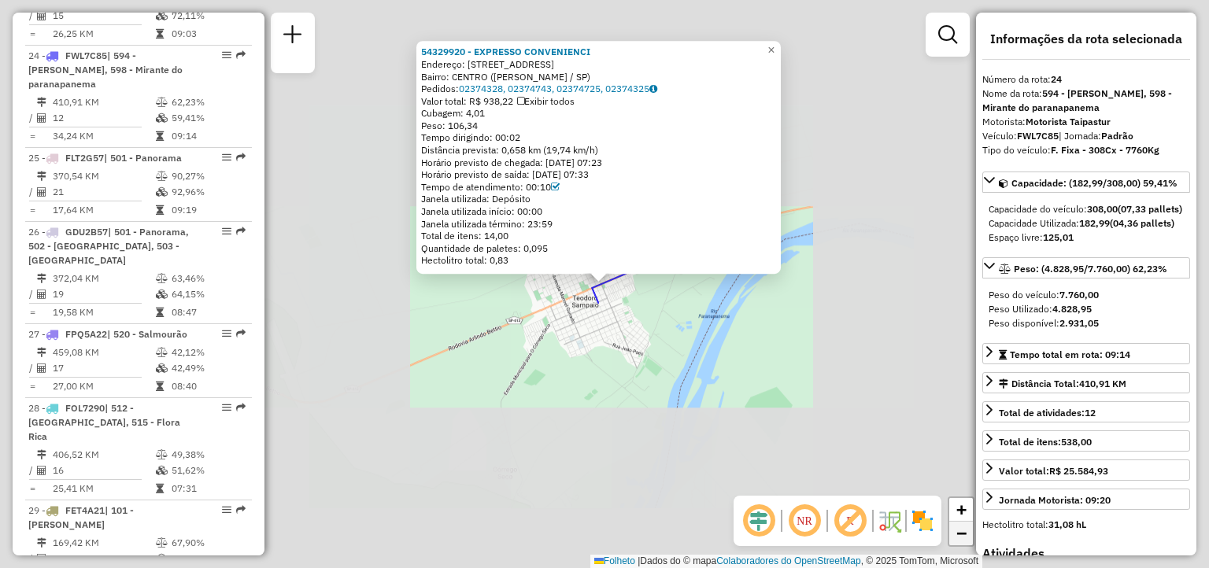
click at [966, 541] on span "−" at bounding box center [961, 533] width 10 height 20
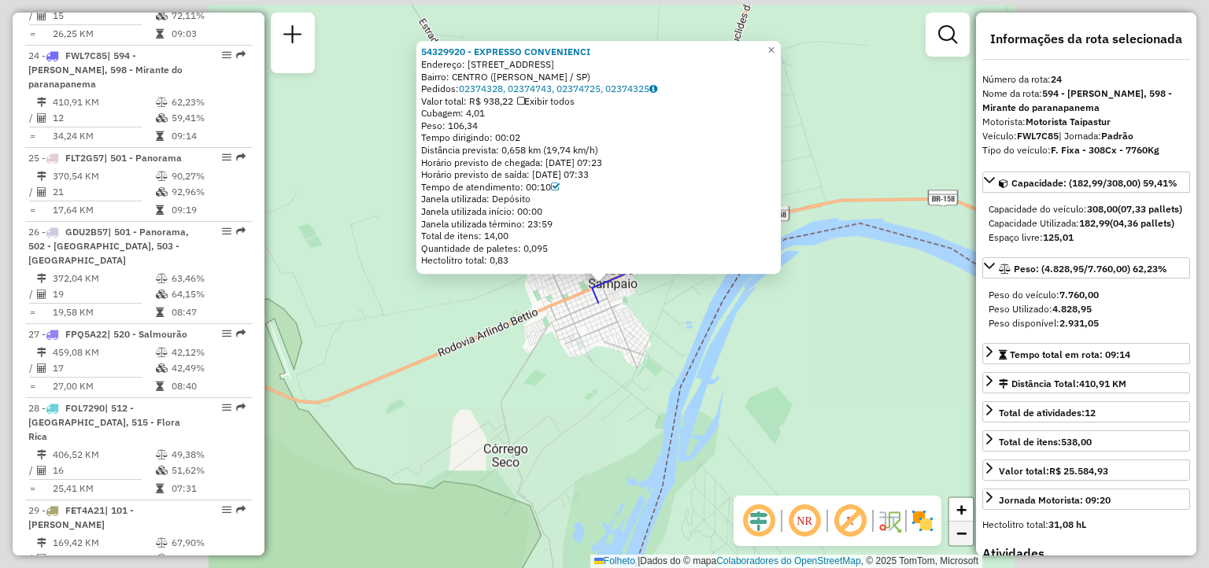
click at [966, 541] on span "−" at bounding box center [961, 533] width 10 height 20
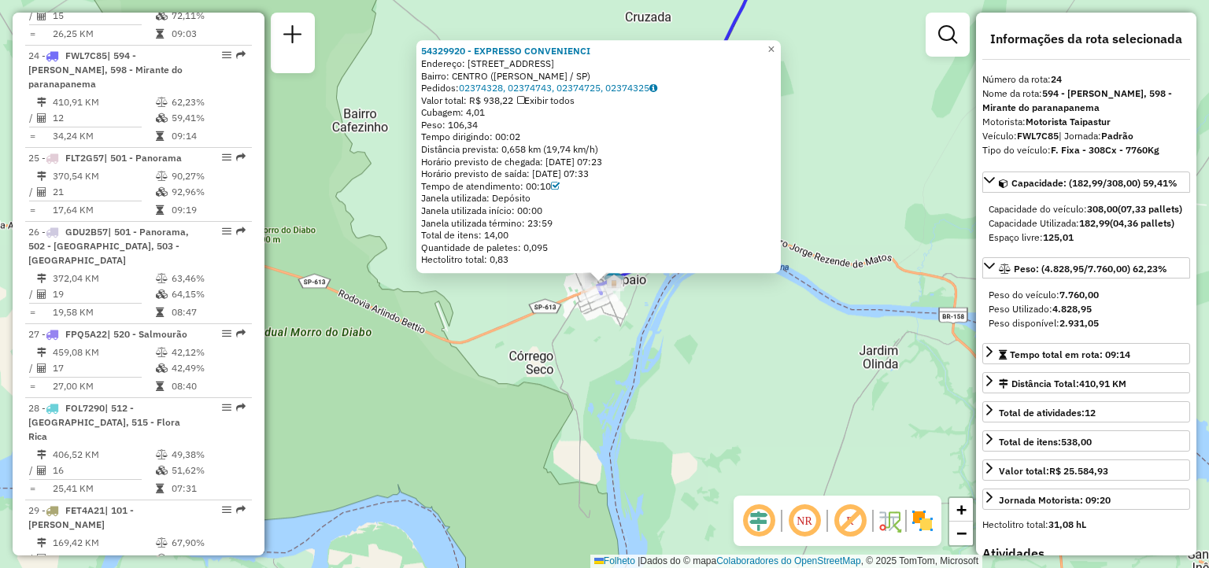
click at [874, 306] on div "54329920 - EXPRESSO CONVENIENCI Endereço: Alameda Coronel Pires 811 Bairro: [GE…" at bounding box center [604, 284] width 1209 height 568
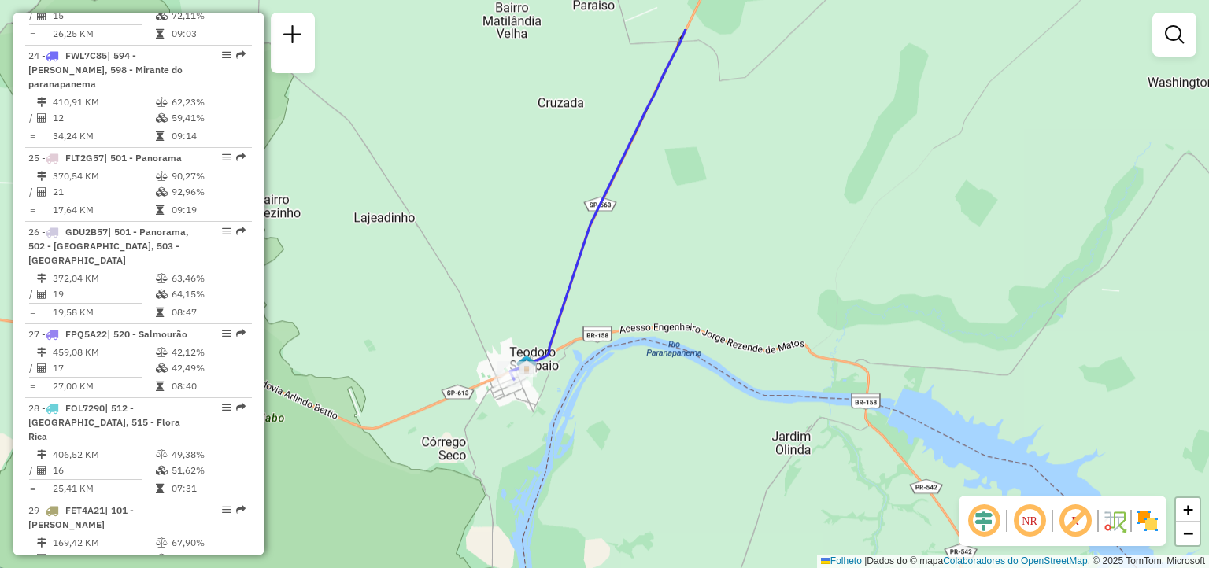
drag, startPoint x: 874, startPoint y: 306, endPoint x: 688, endPoint y: 527, distance: 288.7
click at [688, 527] on div "Janela de atendimento Grade de atendimento Capacidade Transportadoras Veículos …" at bounding box center [604, 284] width 1209 height 568
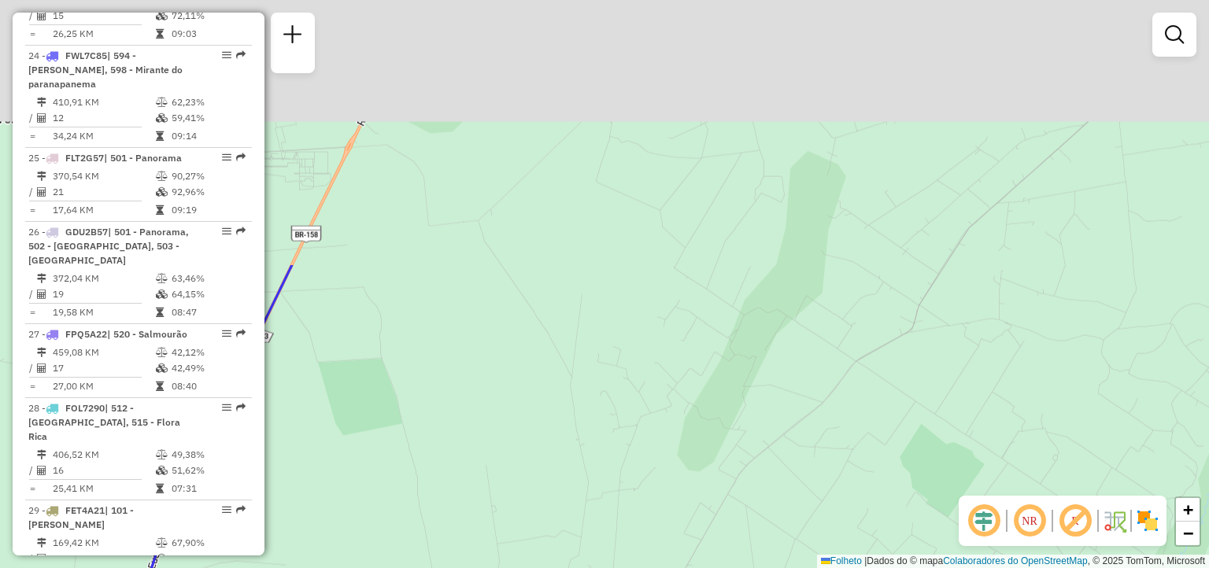
drag, startPoint x: 689, startPoint y: 222, endPoint x: 560, endPoint y: 556, distance: 358.1
click at [560, 556] on div "Janela de atendimento Grade de atendimento Capacidade Transportadoras Veículos …" at bounding box center [604, 284] width 1209 height 568
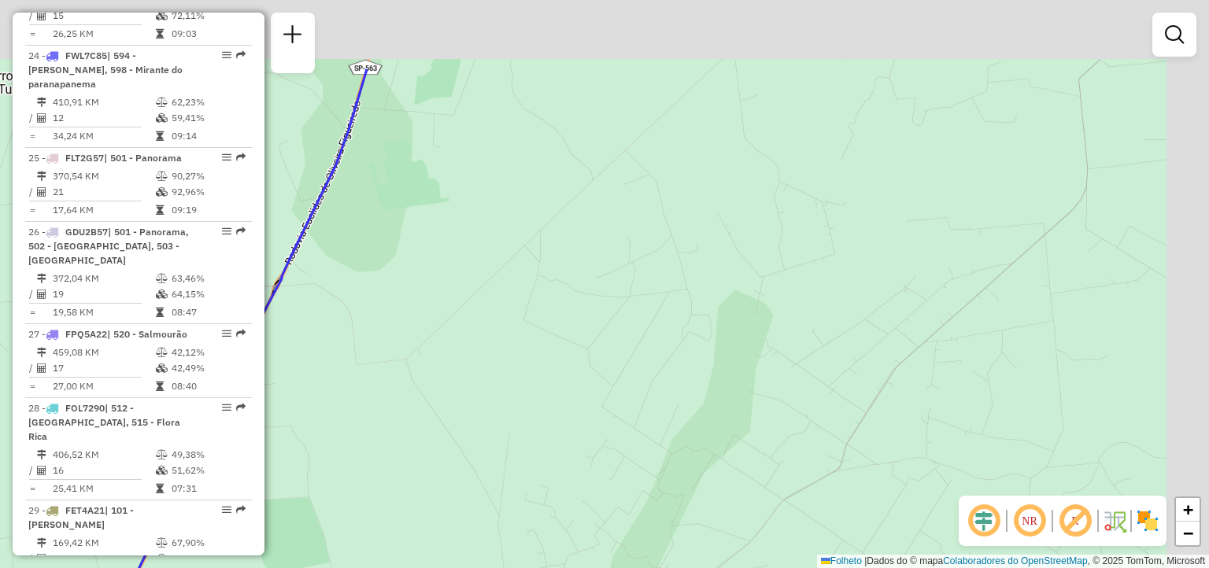
drag, startPoint x: 727, startPoint y: 208, endPoint x: 560, endPoint y: 598, distance: 424.5
click at [560, 567] on html "Aguarde... Pop-up bloqueado! Seu navegador bloqueou automáticamente a abertura …" at bounding box center [604, 284] width 1209 height 568
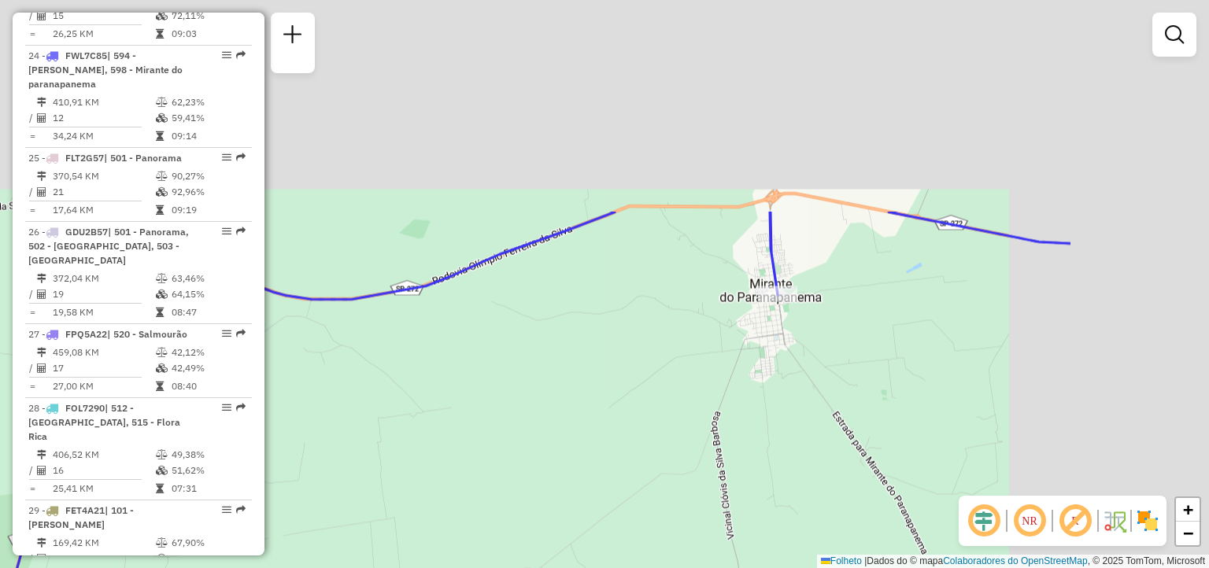
drag, startPoint x: 820, startPoint y: 148, endPoint x: 535, endPoint y: 454, distance: 418.2
click at [535, 454] on div "Janela de atendimento Grade de atendimento Capacidade Transportadoras Veículos …" at bounding box center [604, 284] width 1209 height 568
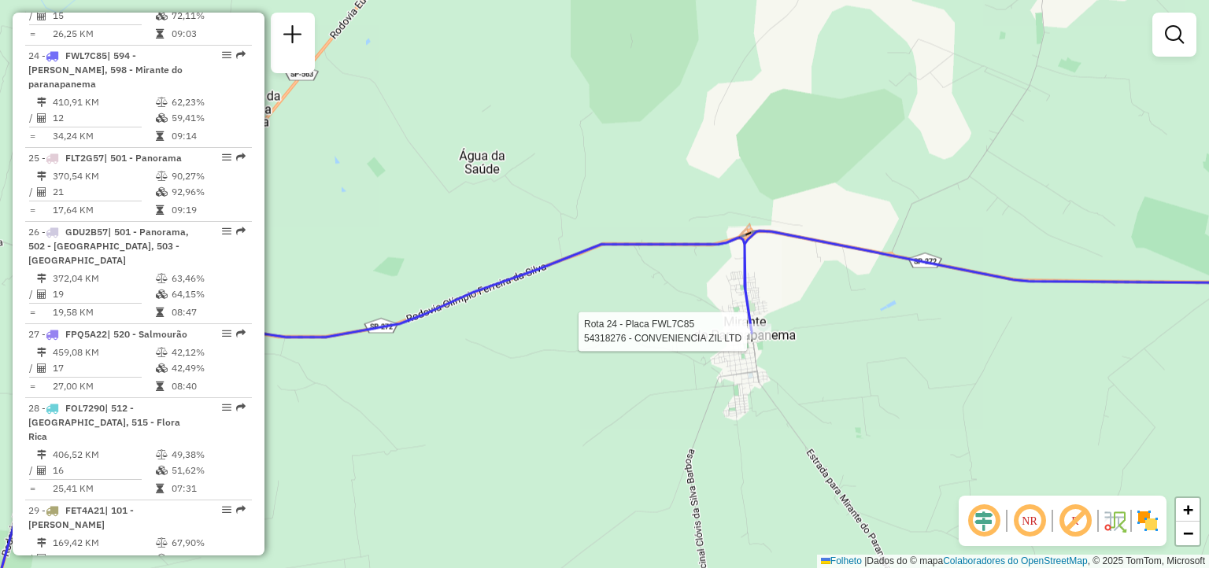
select select "**********"
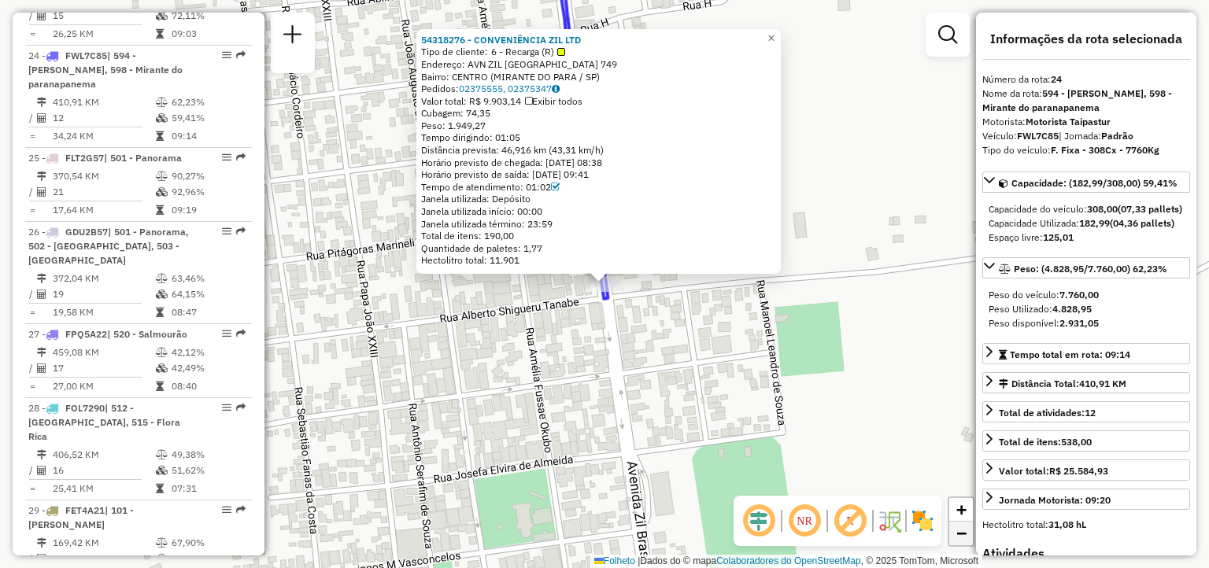
click at [957, 528] on span "−" at bounding box center [961, 533] width 10 height 20
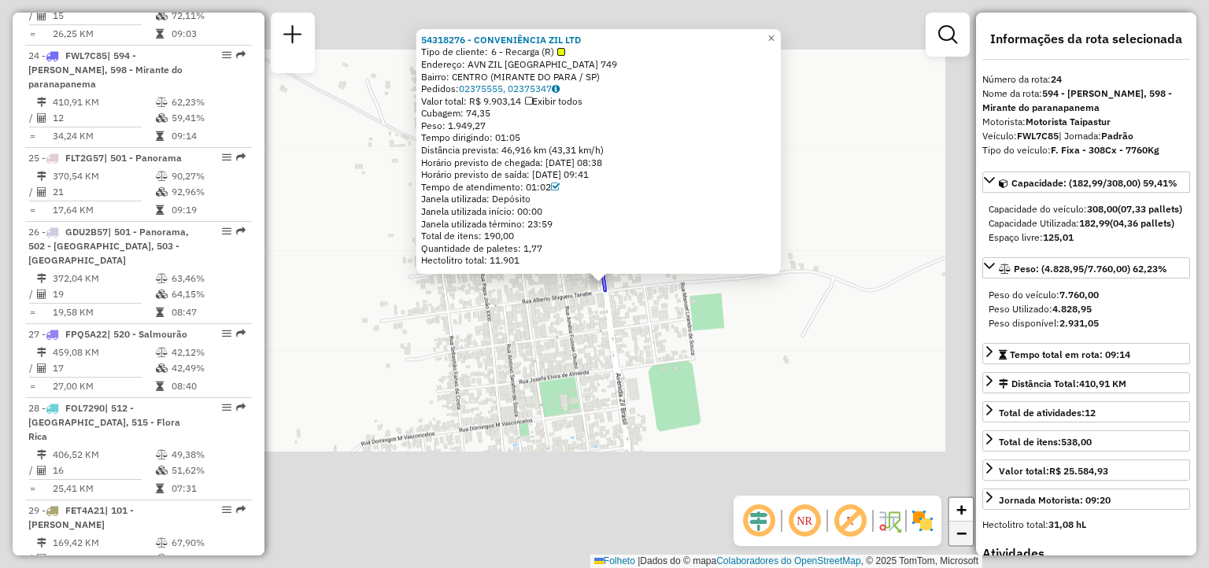
click at [957, 528] on span "−" at bounding box center [961, 533] width 10 height 20
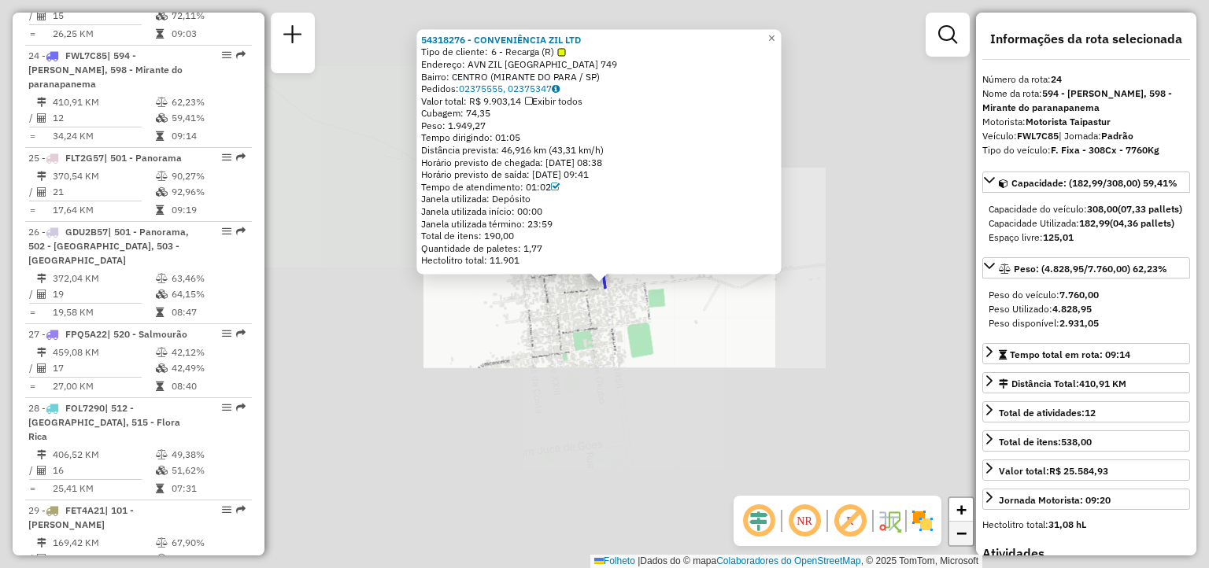
click at [957, 528] on span "−" at bounding box center [961, 533] width 10 height 20
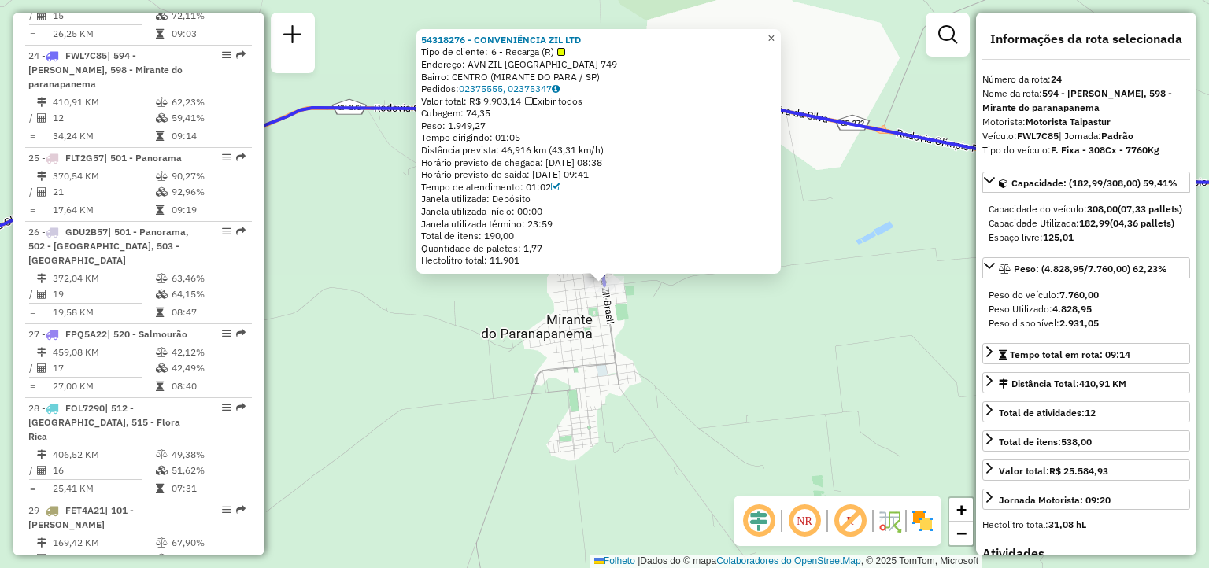
click at [774, 32] on span "×" at bounding box center [770, 37] width 7 height 13
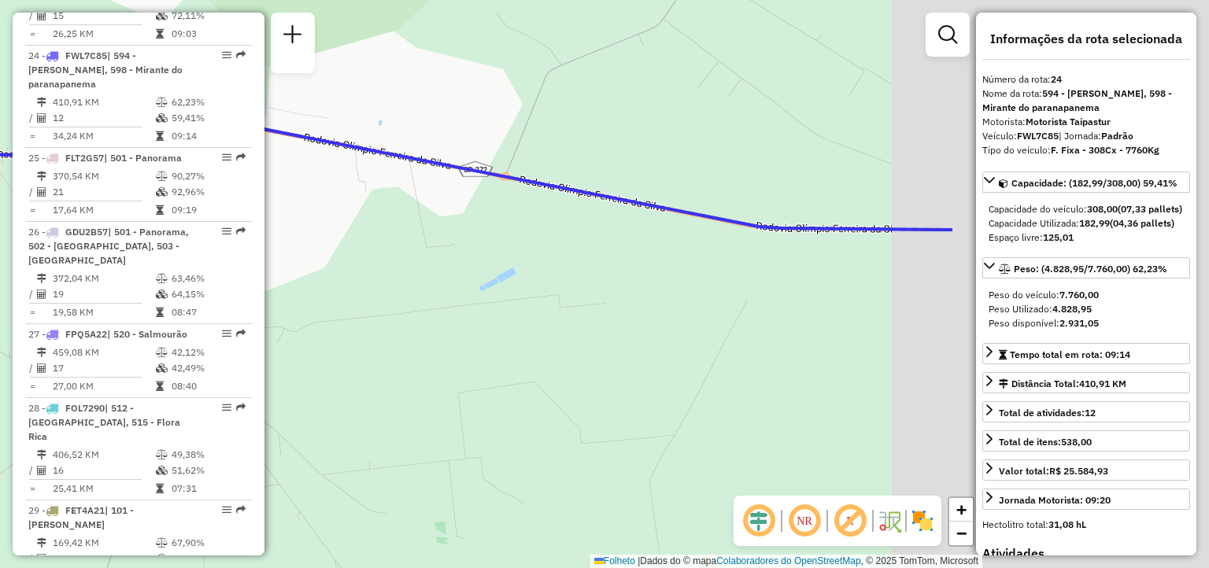
drag, startPoint x: 834, startPoint y: 128, endPoint x: 437, endPoint y: 179, distance: 400.6
click at [437, 179] on icon at bounding box center [227, 230] width 1451 height 204
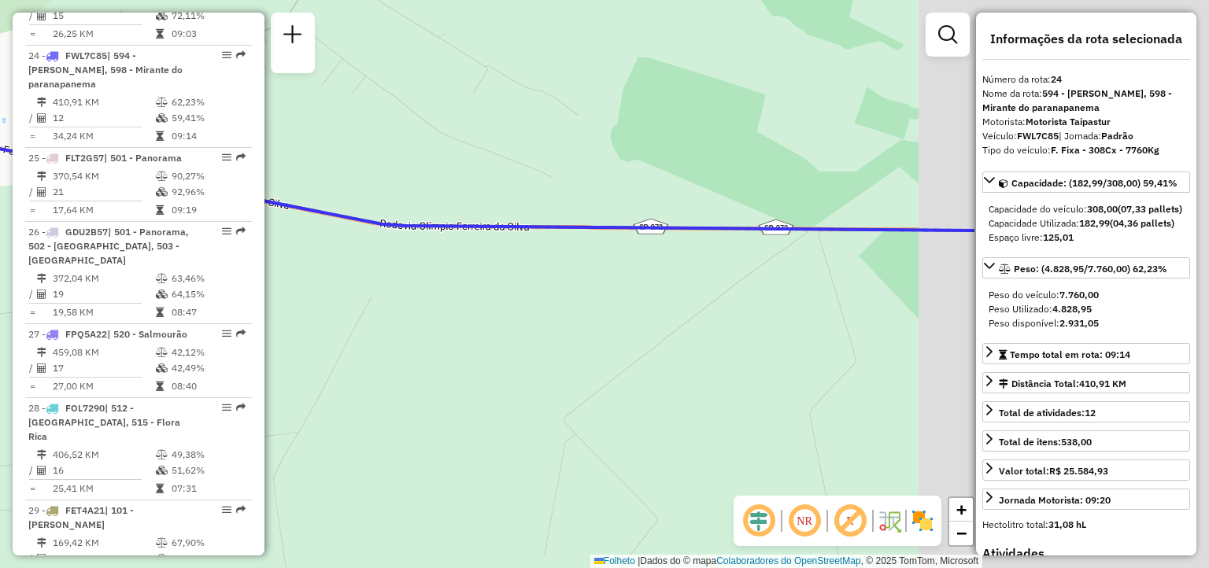
drag, startPoint x: 836, startPoint y: 214, endPoint x: 477, endPoint y: 209, distance: 358.9
click at [477, 209] on div "Janela de atendimento Grade de atendimento Capacidade Transportadoras Veículos …" at bounding box center [604, 284] width 1209 height 568
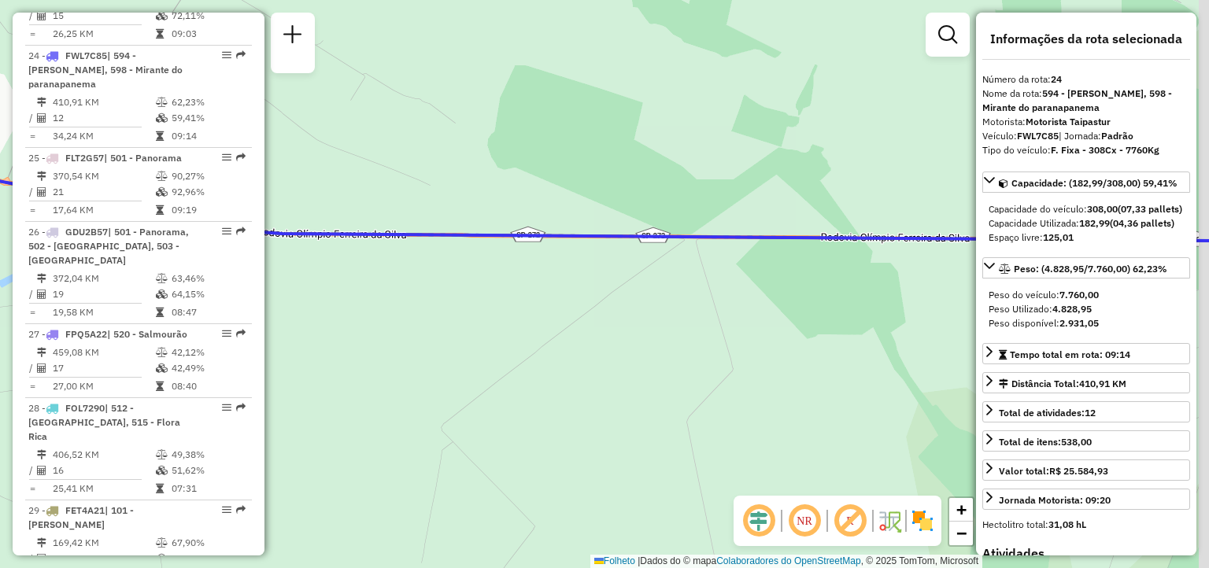
drag, startPoint x: 904, startPoint y: 331, endPoint x: 378, endPoint y: 400, distance: 531.1
click at [378, 400] on div "Janela de atendimento Grade de atendimento Capacidade Transportadoras Veículos …" at bounding box center [604, 284] width 1209 height 568
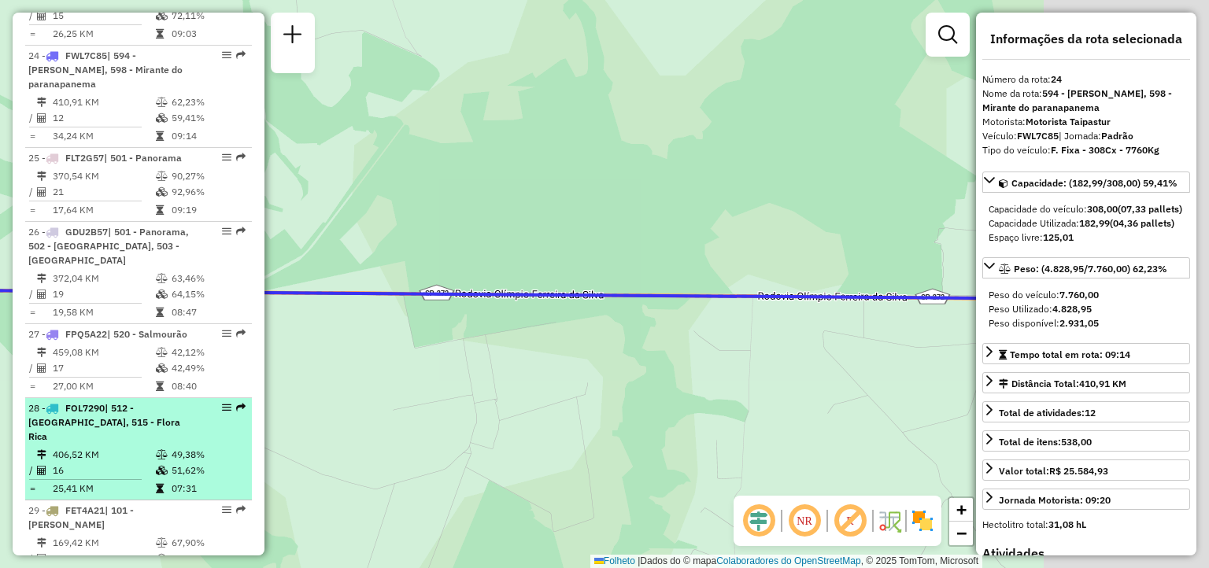
drag, startPoint x: 719, startPoint y: 401, endPoint x: 187, endPoint y: 390, distance: 531.4
click at [187, 390] on hb-router-mapa "Informações da Sessão 1257783 - [DATE] Criação: [DATE] 19:38 Depósito: CDD Pres…" at bounding box center [604, 284] width 1209 height 568
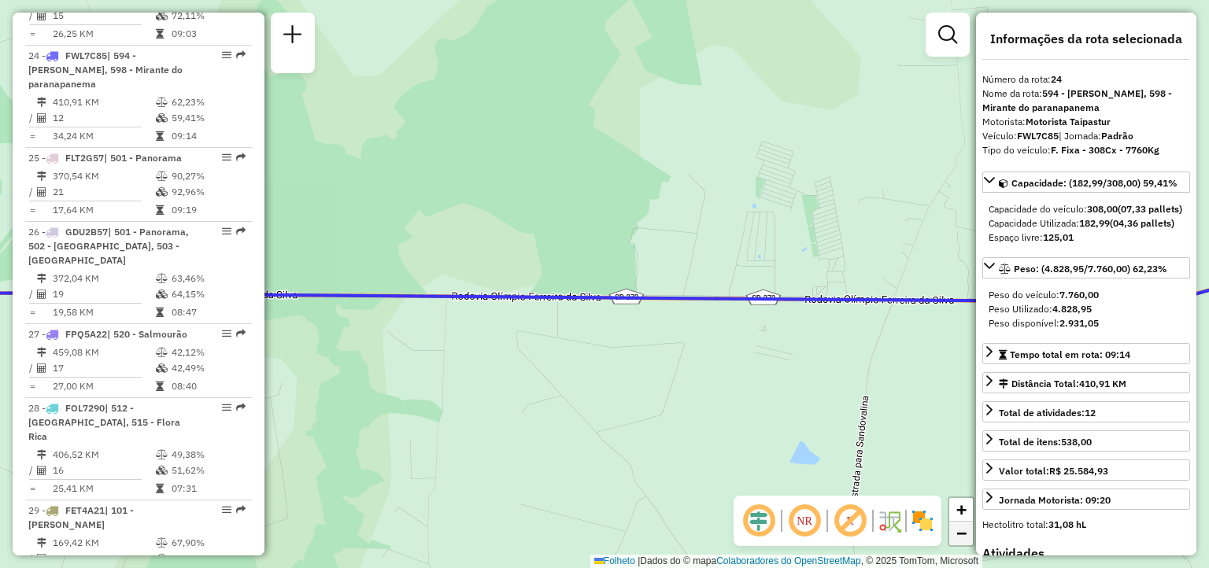
click at [963, 534] on span "−" at bounding box center [961, 533] width 10 height 20
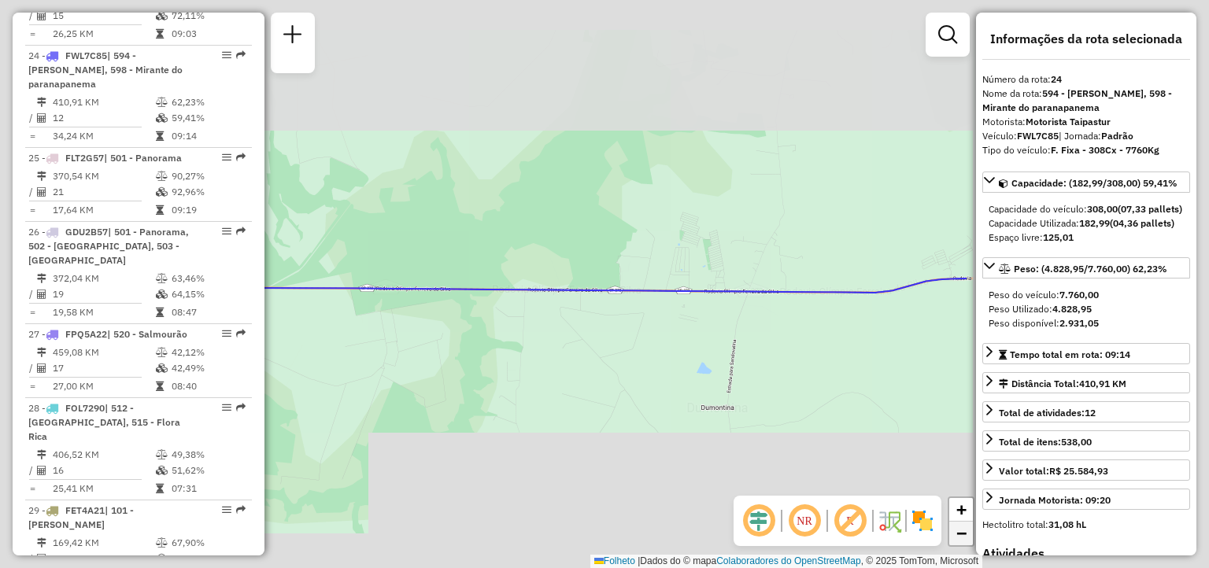
click at [963, 534] on span "−" at bounding box center [961, 533] width 10 height 20
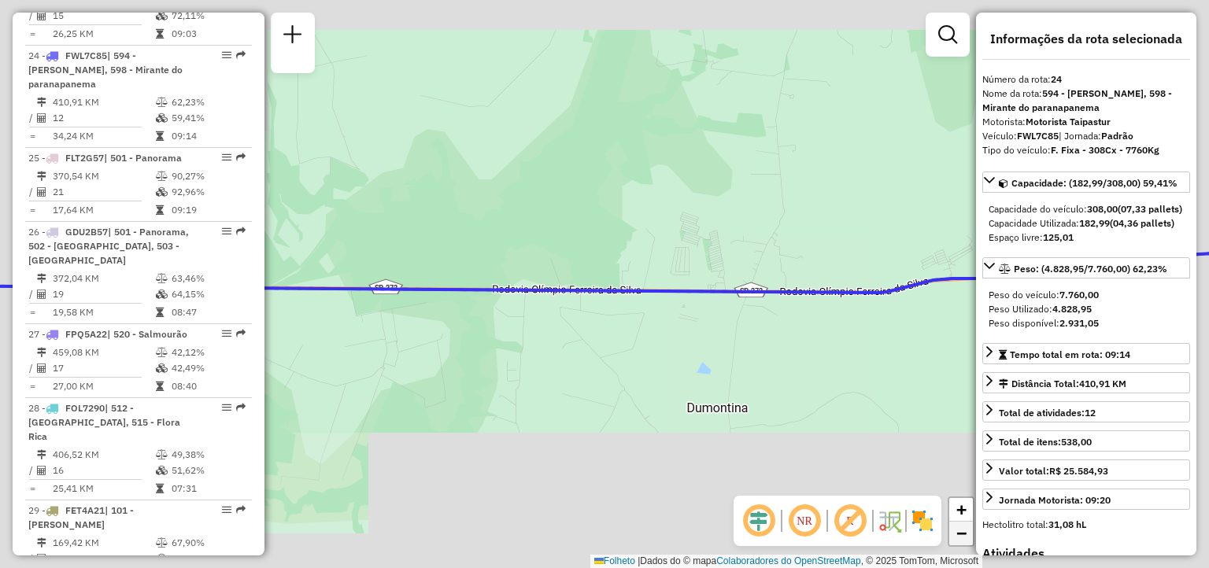
click at [963, 534] on span "−" at bounding box center [961, 533] width 10 height 20
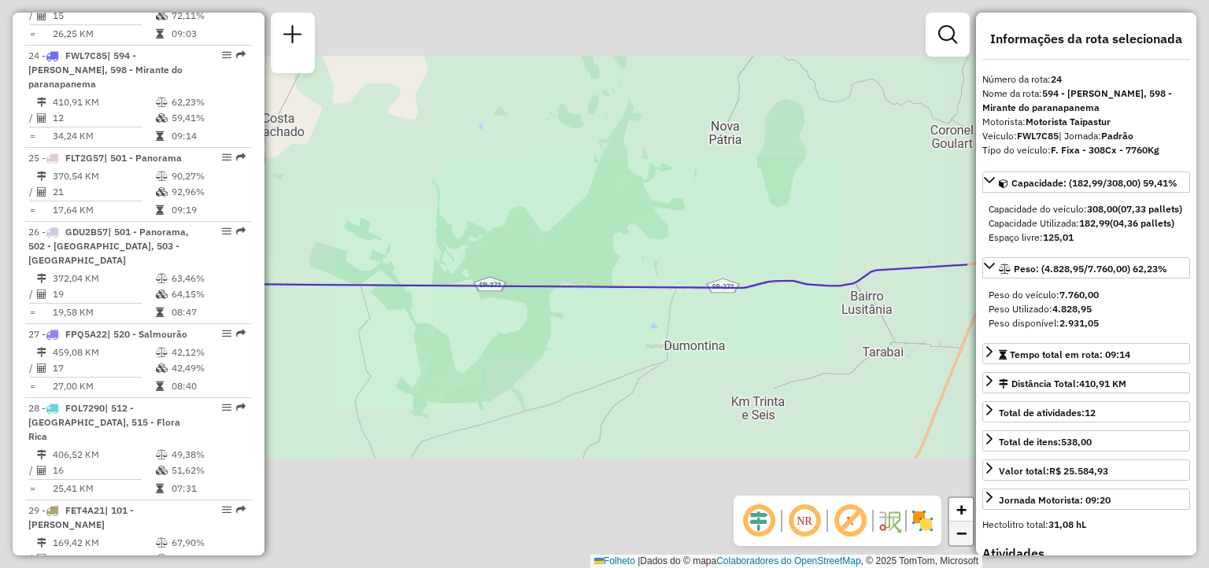
click at [963, 534] on span "−" at bounding box center [961, 533] width 10 height 20
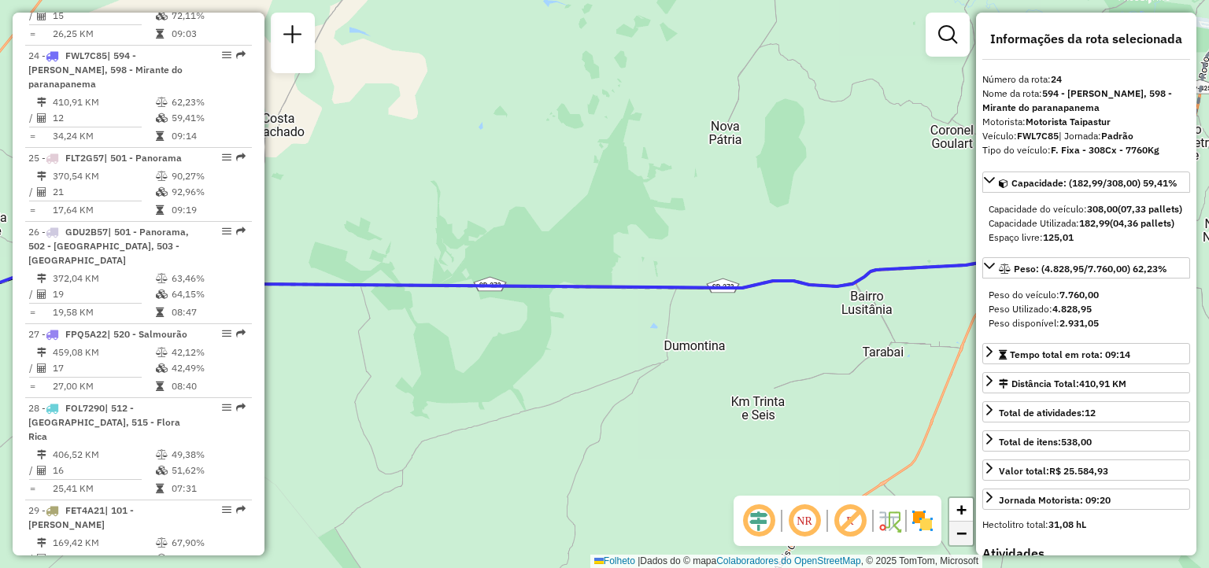
click at [956, 542] on link "−" at bounding box center [961, 534] width 24 height 24
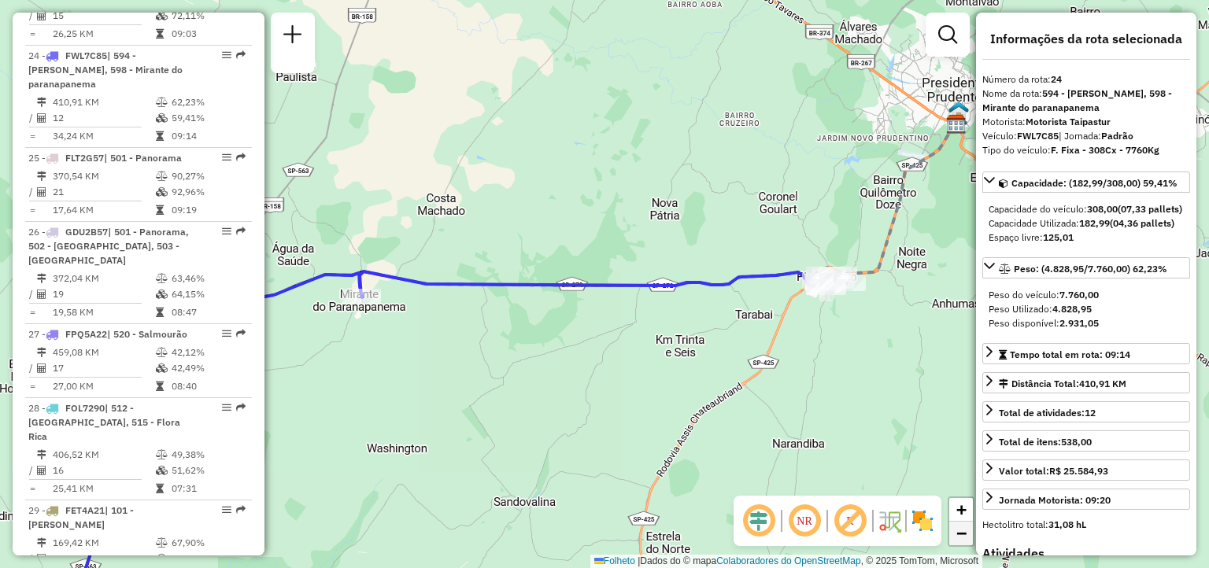
click at [956, 542] on link "−" at bounding box center [961, 534] width 24 height 24
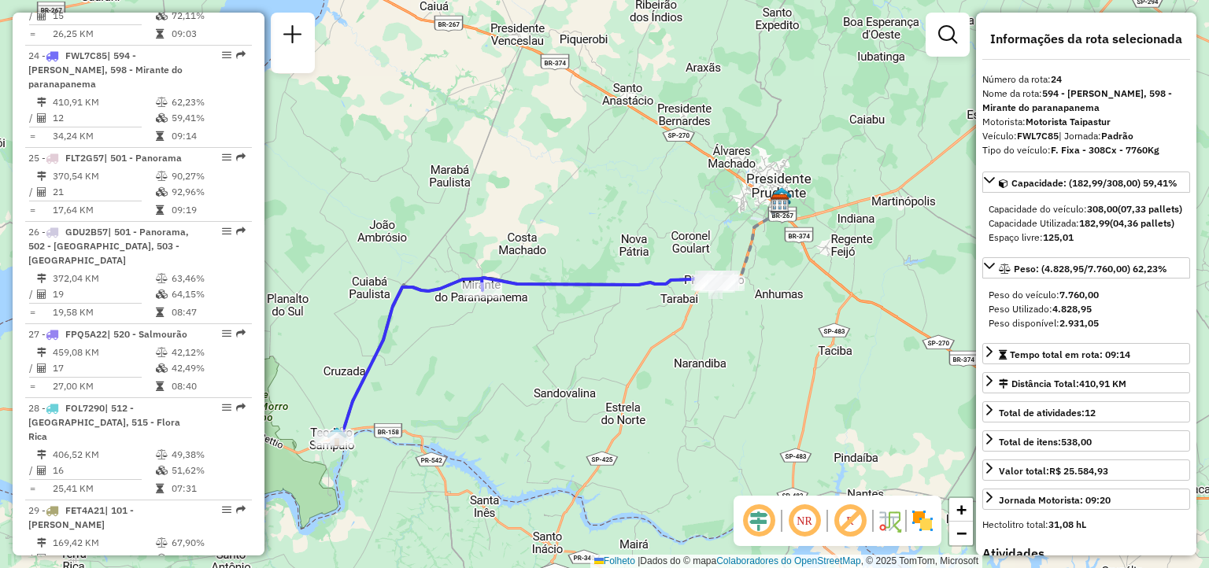
click at [739, 312] on div "Janela de atendimento Grade de atendimento Capacidade Transportadoras Veículos …" at bounding box center [604, 284] width 1209 height 568
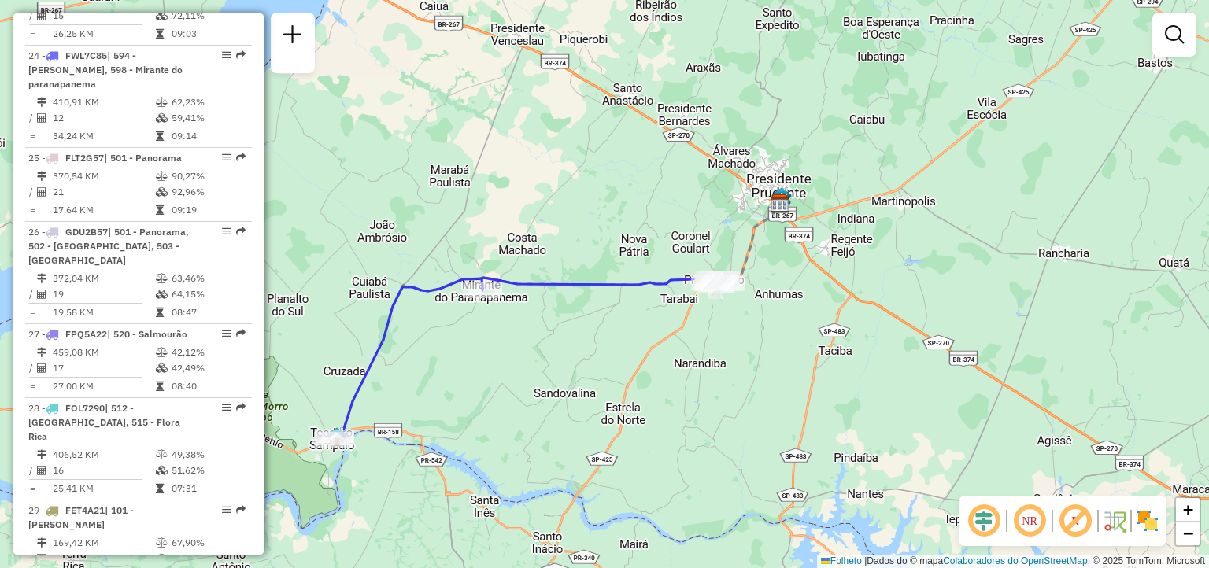
click at [739, 312] on div "Janela de atendimento Grade de atendimento Capacidade Transportadoras Veículos …" at bounding box center [604, 284] width 1209 height 568
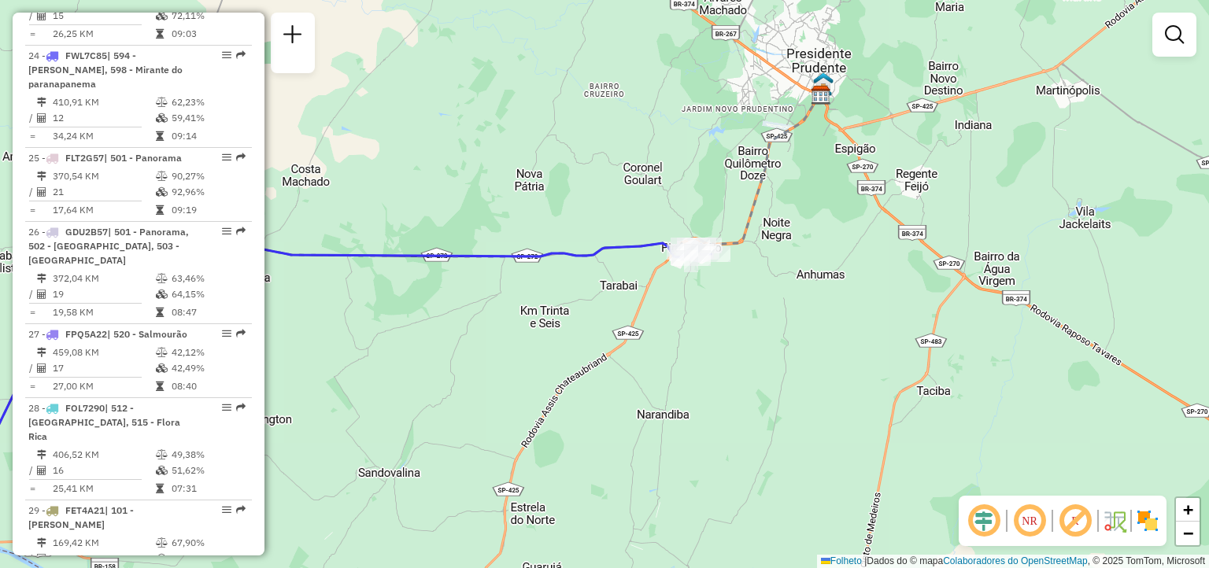
click at [739, 312] on div "Janela de atendimento Grade de atendimento Capacidade Transportadoras Veículos …" at bounding box center [604, 284] width 1209 height 568
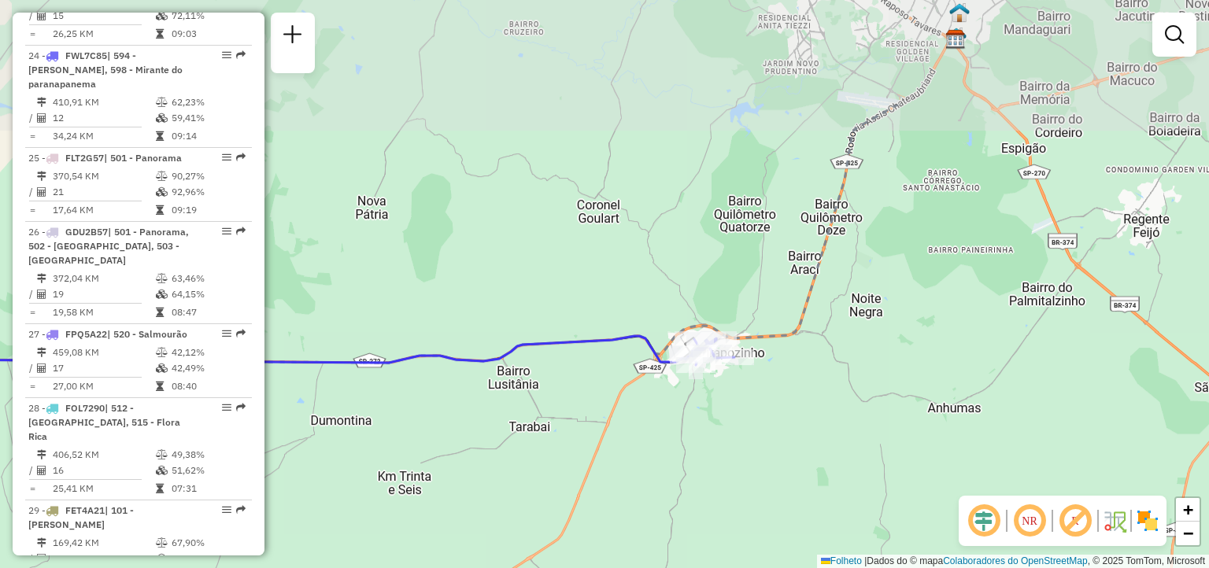
drag, startPoint x: 700, startPoint y: 268, endPoint x: 752, endPoint y: 429, distance: 169.5
click at [752, 429] on div "Janela de atendimento Grade de atendimento Capacidade Transportadoras Veículos …" at bounding box center [604, 284] width 1209 height 568
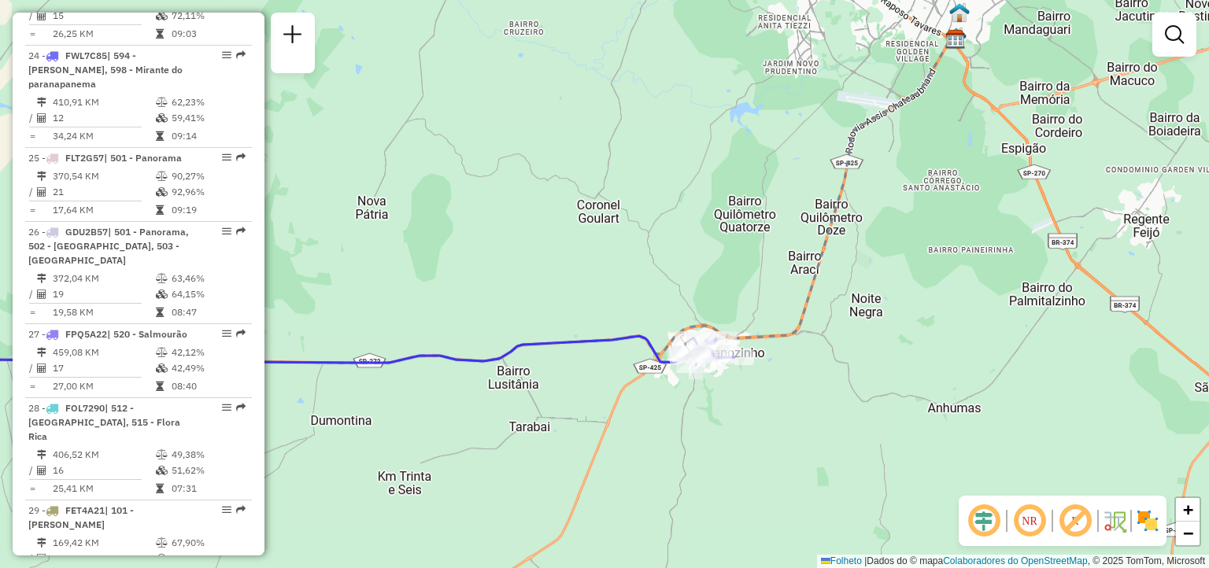
click at [747, 408] on div "Janela de atendimento Grade de atendimento Capacidade Transportadoras Veículos …" at bounding box center [604, 284] width 1209 height 568
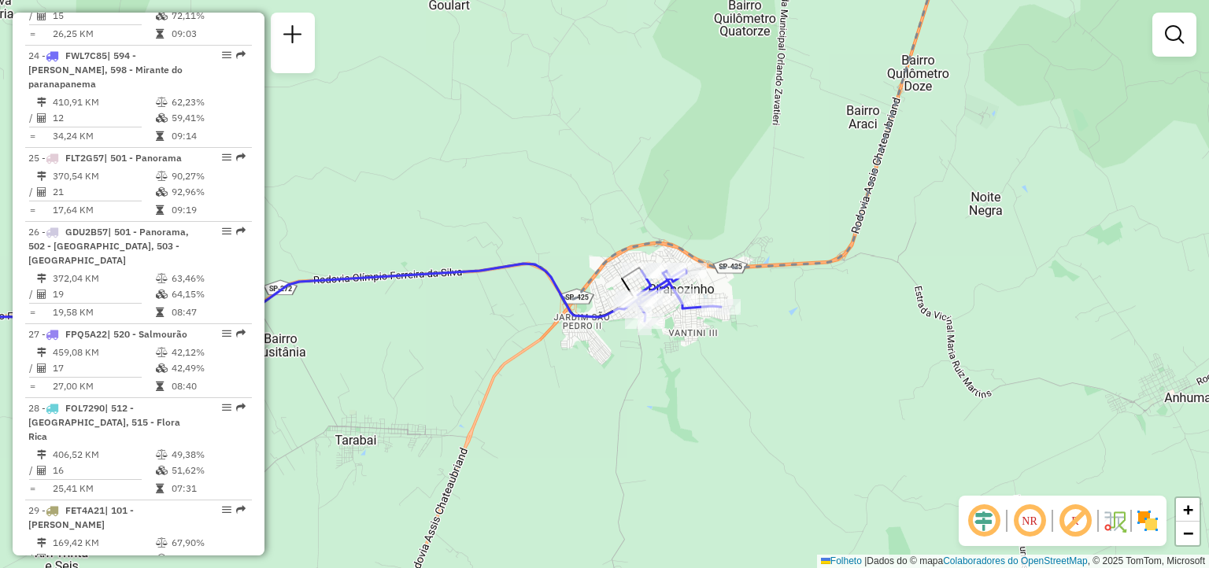
click at [718, 397] on div "Janela de atendimento Grade de atendimento Capacidade Transportadoras Veículos …" at bounding box center [604, 284] width 1209 height 568
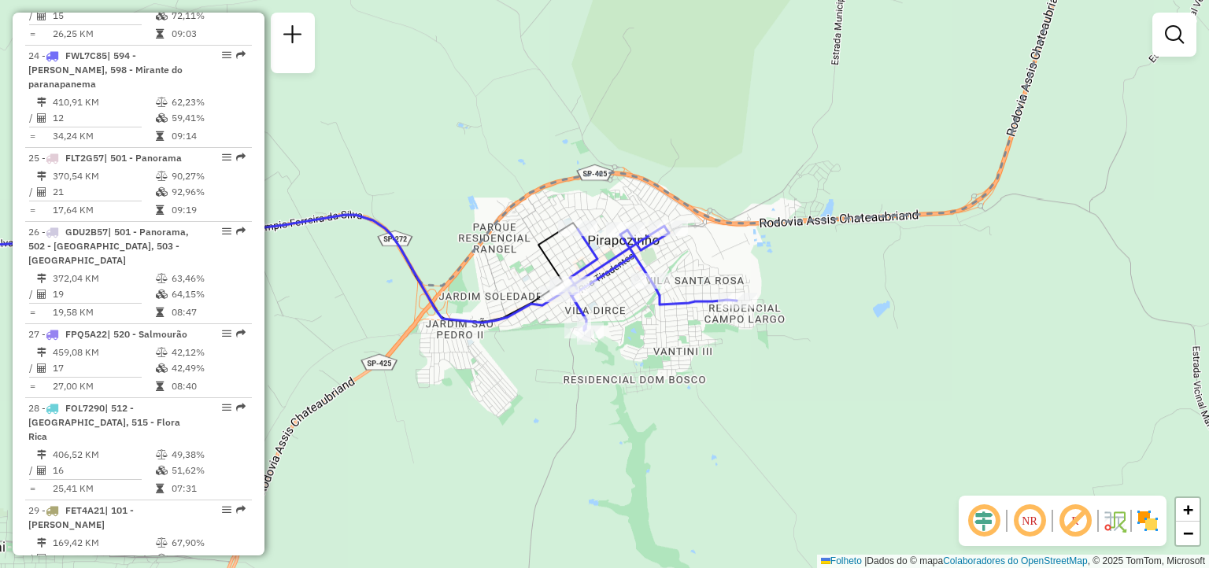
drag, startPoint x: 686, startPoint y: 275, endPoint x: 708, endPoint y: 419, distance: 146.6
click at [708, 419] on div "Janela de atendimento Grade de atendimento Capacidade Transportadoras Veículos …" at bounding box center [604, 284] width 1209 height 568
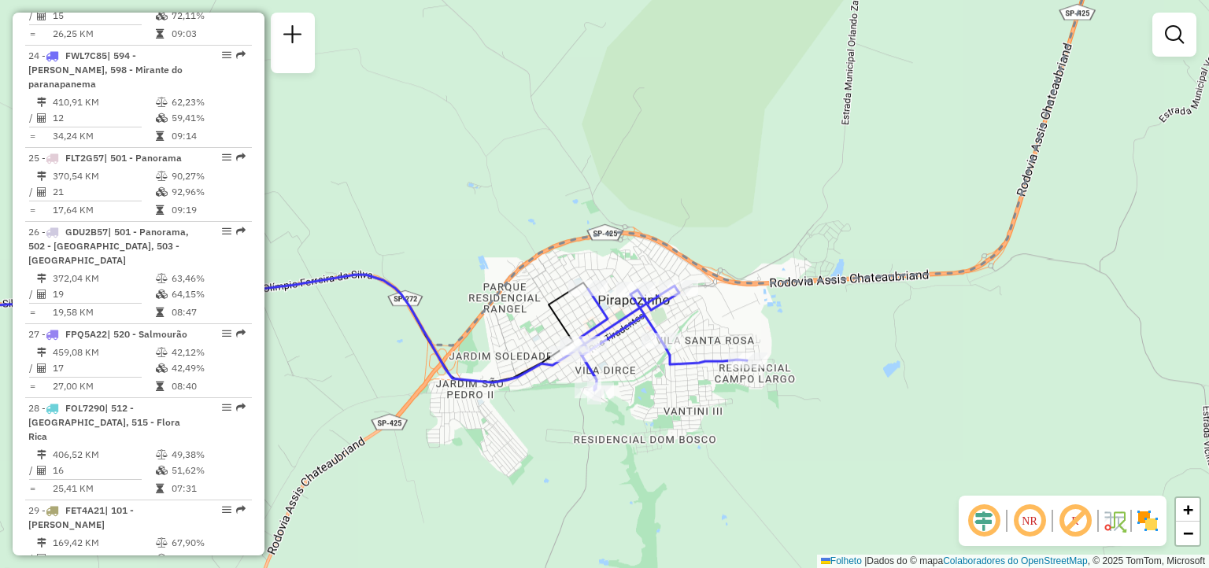
click at [723, 422] on div "Janela de atendimento Grade de atendimento Capacidade Transportadoras Veículos …" at bounding box center [604, 284] width 1209 height 568
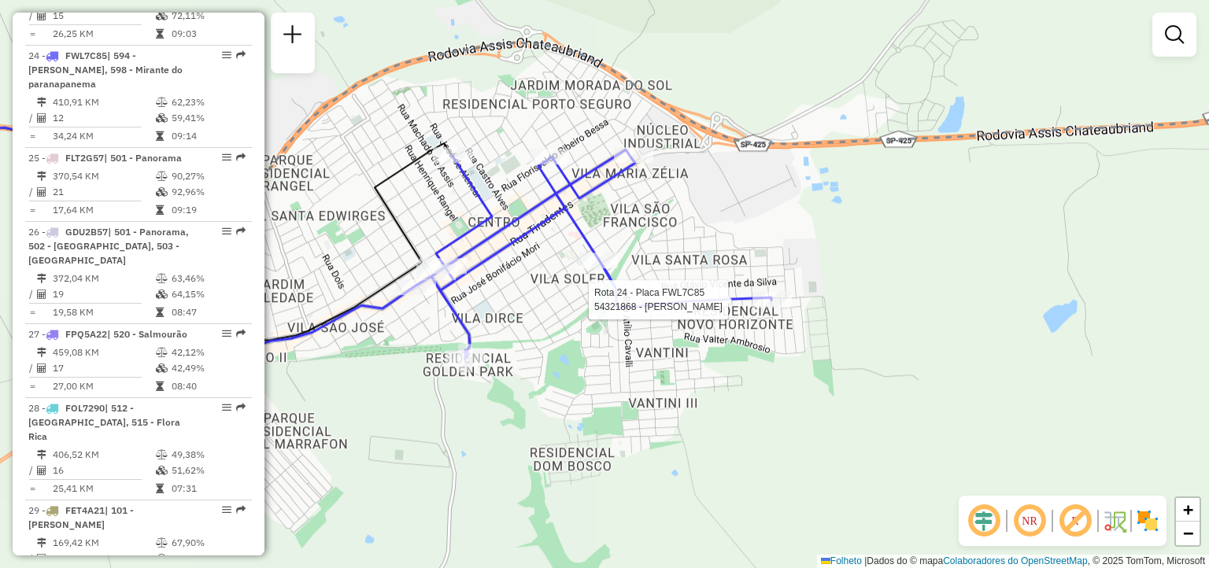
click at [772, 308] on div at bounding box center [771, 300] width 39 height 16
select select "**********"
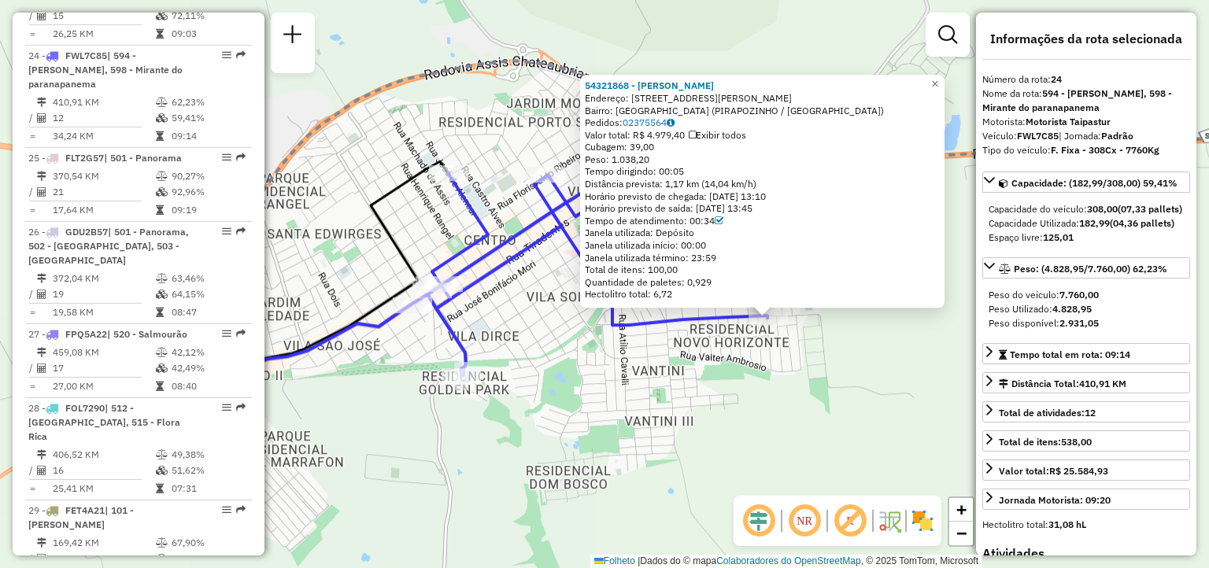
drag, startPoint x: 513, startPoint y: 399, endPoint x: 682, endPoint y: 434, distance: 172.1
click at [682, 434] on div "54321868 - [PERSON_NAME]: R [PERSON_NAME] 21 Bairro: [GEOGRAPHIC_DATA] (PIRAPOZ…" at bounding box center [604, 284] width 1209 height 568
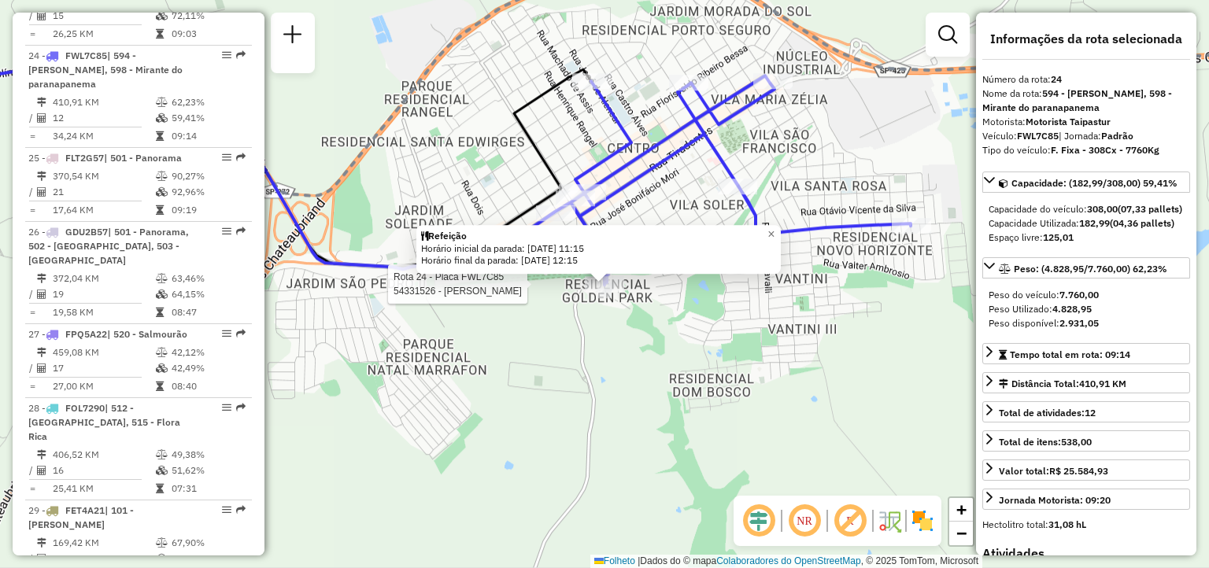
click at [588, 292] on div at bounding box center [604, 284] width 39 height 16
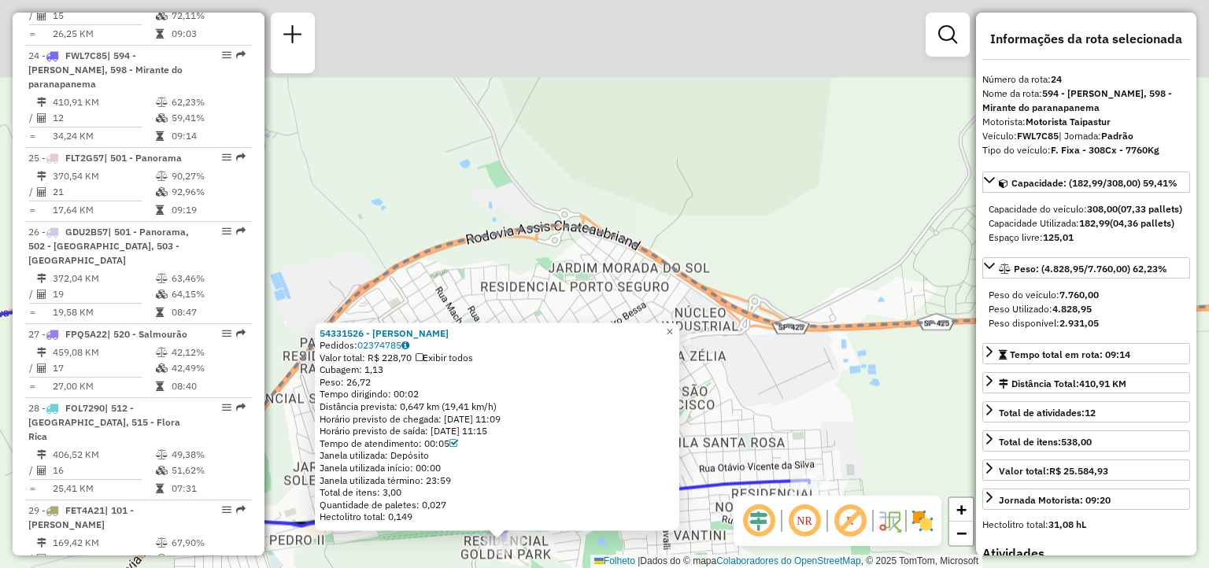
drag, startPoint x: 673, startPoint y: 313, endPoint x: 571, endPoint y: 570, distance: 275.9
click at [571, 567] on html "Aguarde... Pop-up bloqueado! Seu navegador bloqueou automáticamente a abertura …" at bounding box center [604, 284] width 1209 height 568
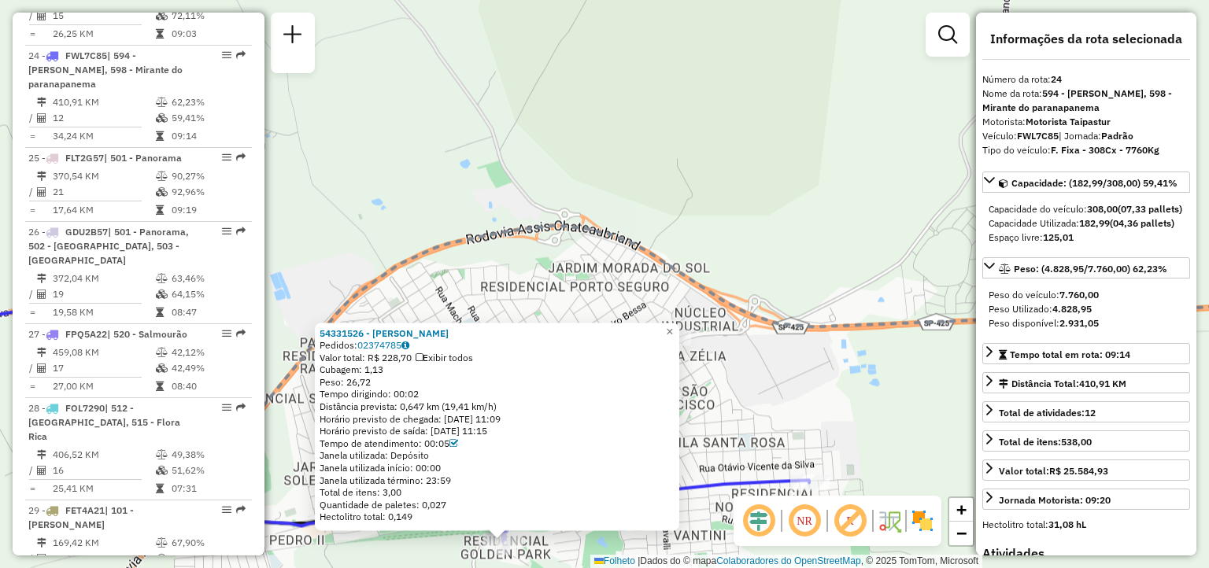
click at [726, 400] on div "54331526 - ROGÉRIO [PERSON_NAME]: 02374785 Valor total: R$ 228,70 Exibir todos …" at bounding box center [604, 284] width 1209 height 568
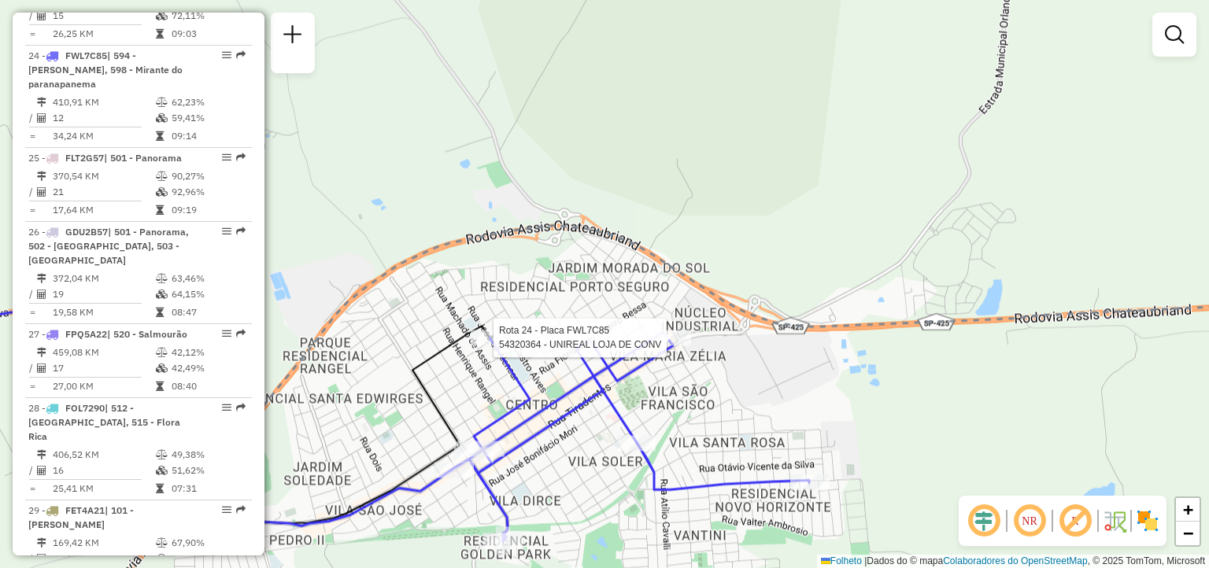
click at [676, 346] on div at bounding box center [671, 338] width 39 height 16
select select "**********"
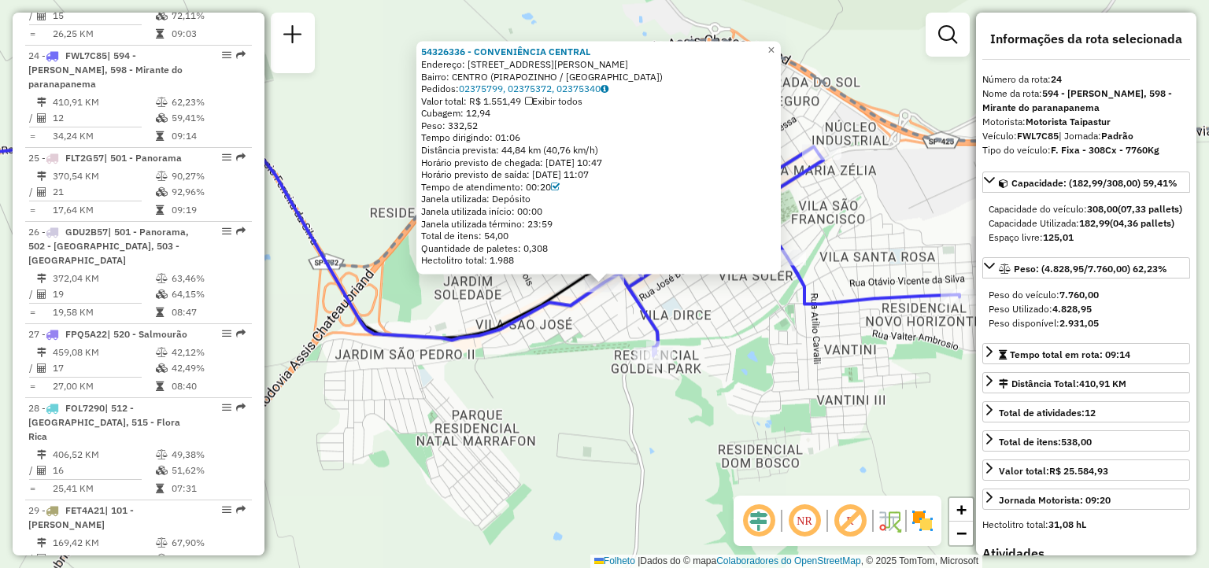
click at [576, 369] on div "54326336 - CONVENIÊNCIA CENTRAL Endereço: [STREET_ADDRESS][PERSON_NAME] Bairro:…" at bounding box center [604, 284] width 1209 height 568
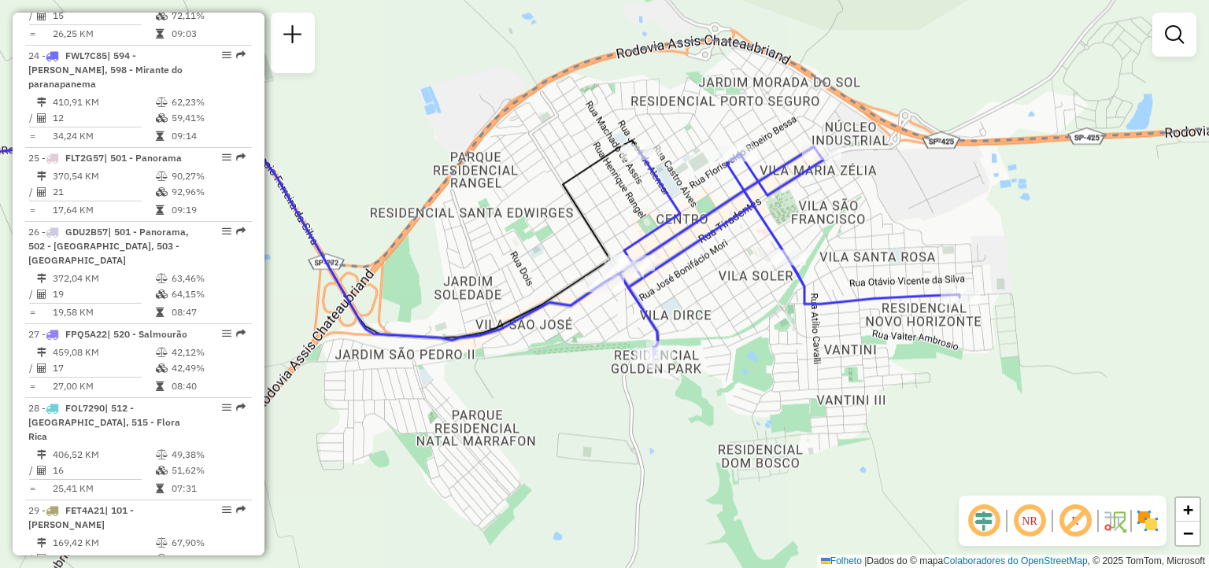
click at [576, 369] on div "54326336 - CONVENIÊNCIA CENTRAL Endereço: [STREET_ADDRESS][PERSON_NAME] Bairro:…" at bounding box center [604, 284] width 1209 height 568
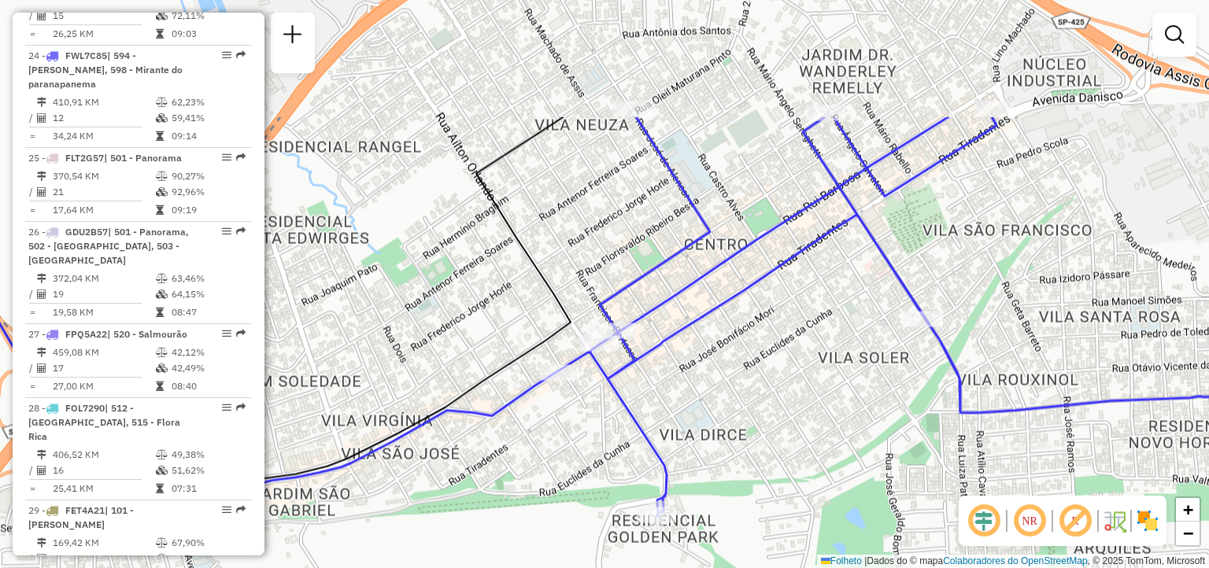
drag, startPoint x: 656, startPoint y: 261, endPoint x: 580, endPoint y: 444, distance: 198.3
click at [580, 444] on div "Janela de atendimento Grade de atendimento Capacidade Transportadoras Veículos …" at bounding box center [604, 284] width 1209 height 568
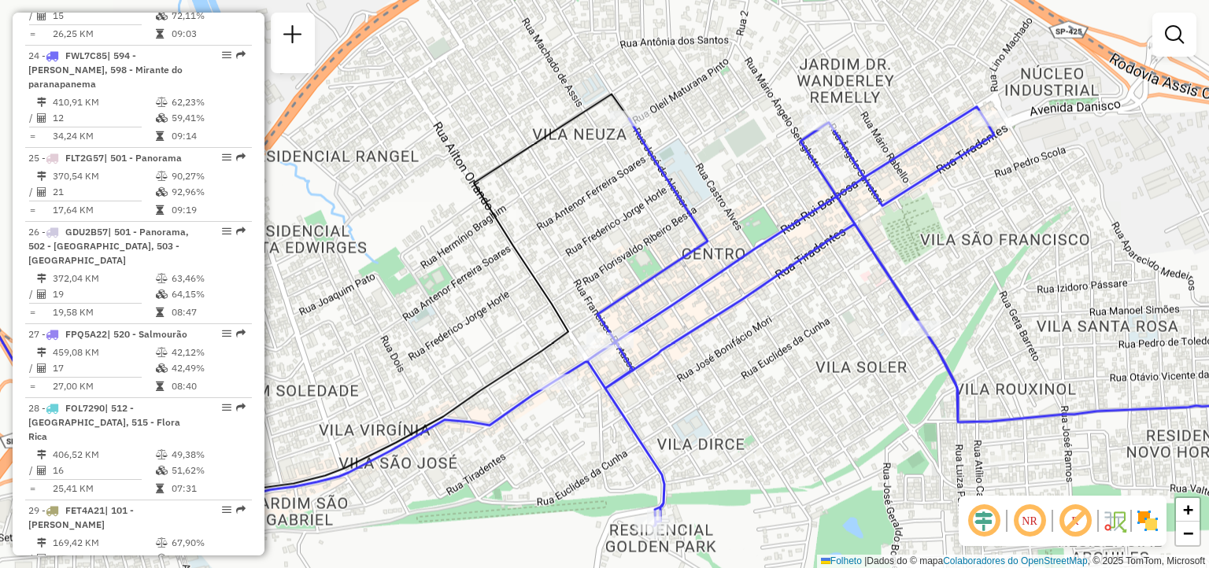
click at [641, 397] on div "Janela de atendimento Grade de atendimento Capacidade Transportadoras Veículos …" at bounding box center [604, 284] width 1209 height 568
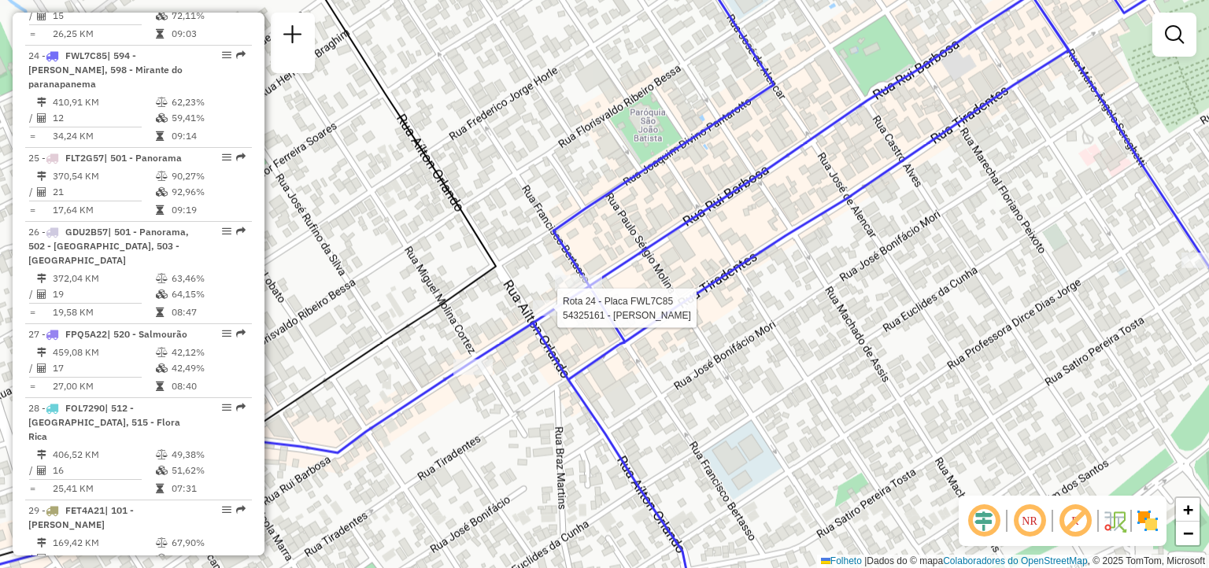
select select "**********"
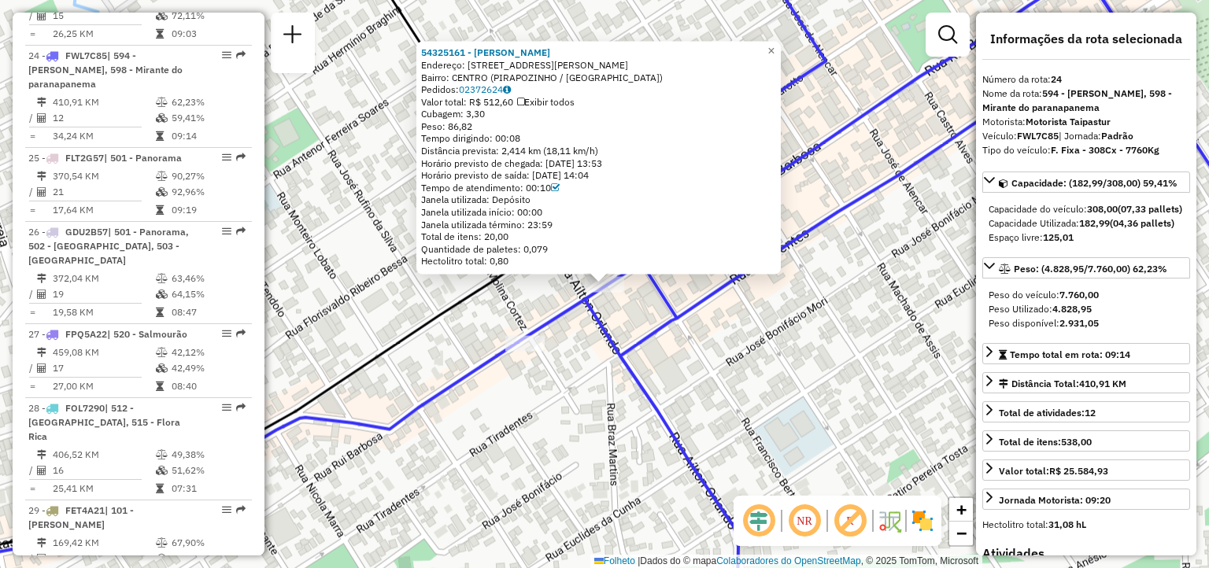
click at [636, 300] on div "54325161 - [PERSON_NAME] DA SIL Endereço: 081 [STREET_ADDRESS][PERSON_NAME] Ped…" at bounding box center [604, 284] width 1209 height 568
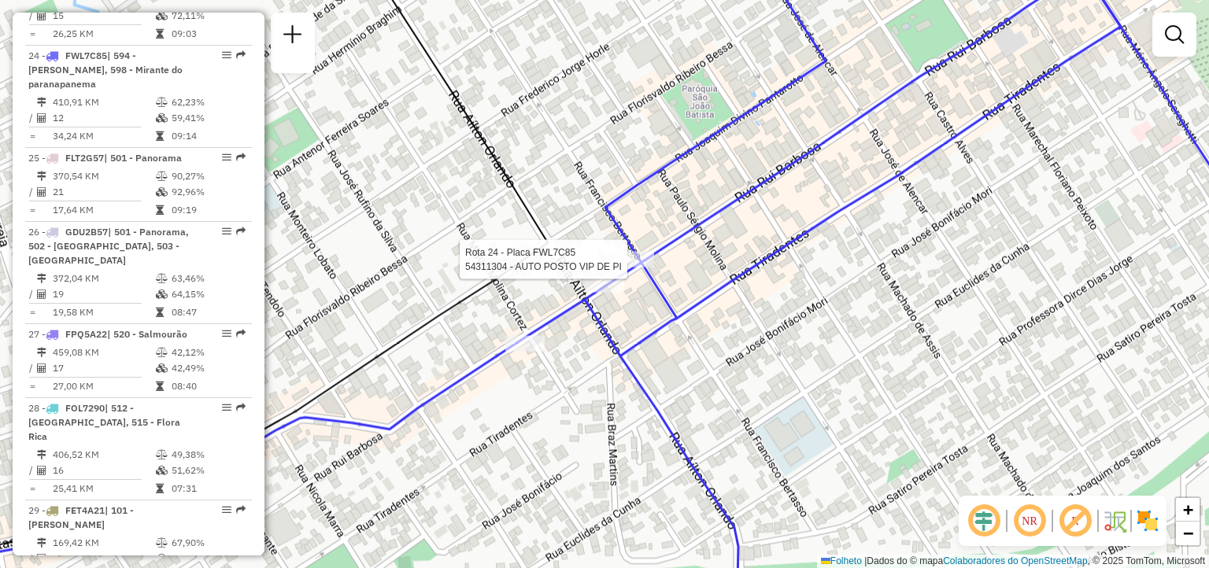
select select "**********"
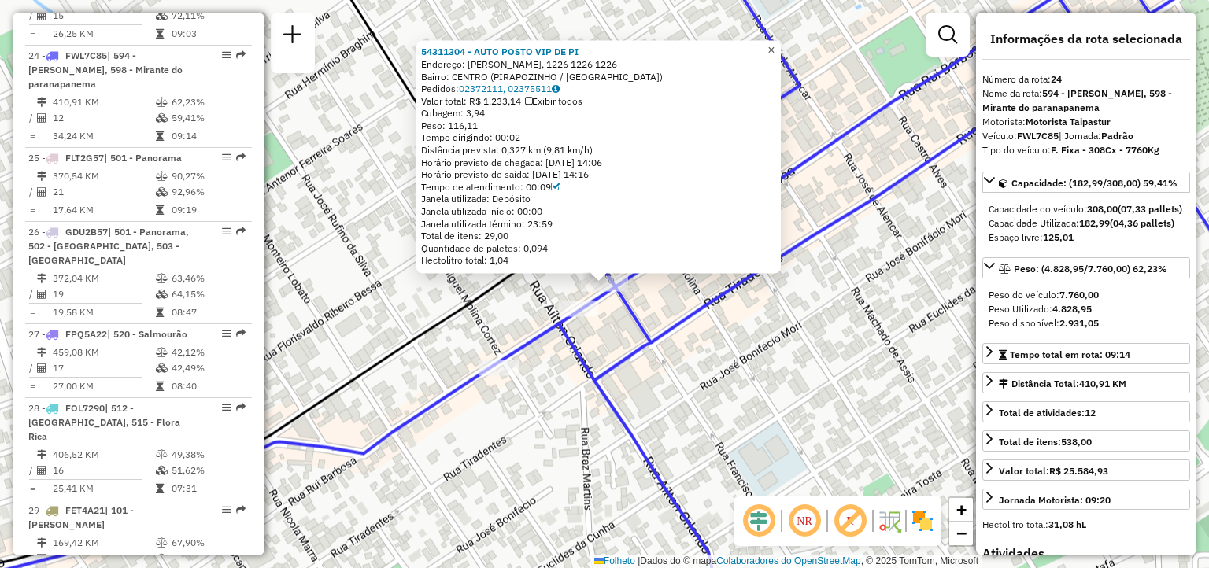
click at [774, 43] on span "×" at bounding box center [770, 49] width 7 height 13
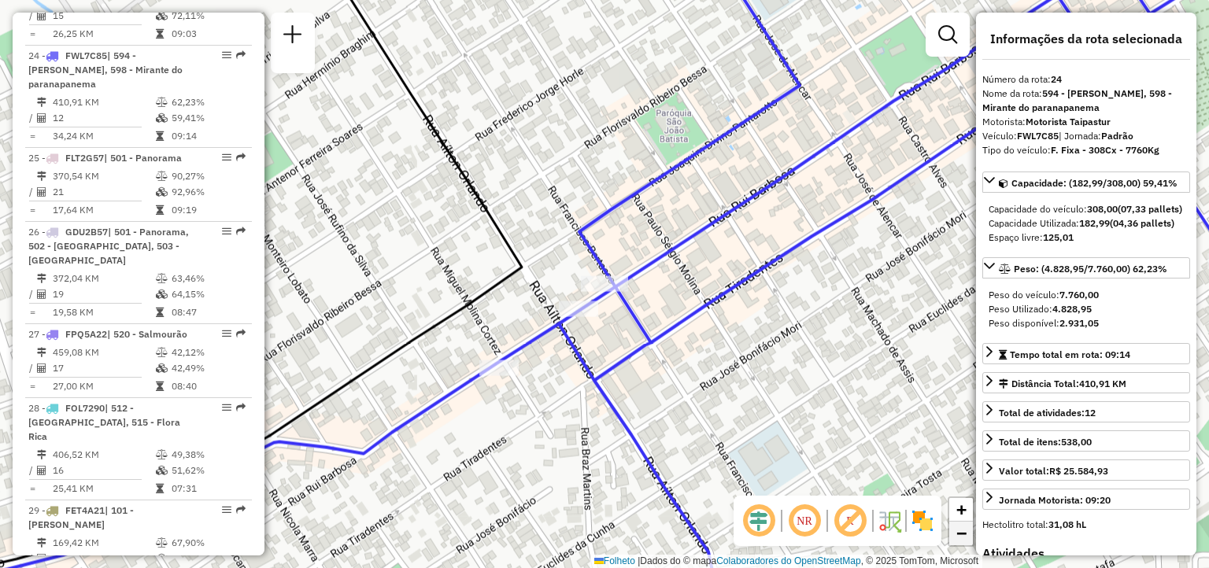
click at [959, 526] on span "−" at bounding box center [961, 533] width 10 height 20
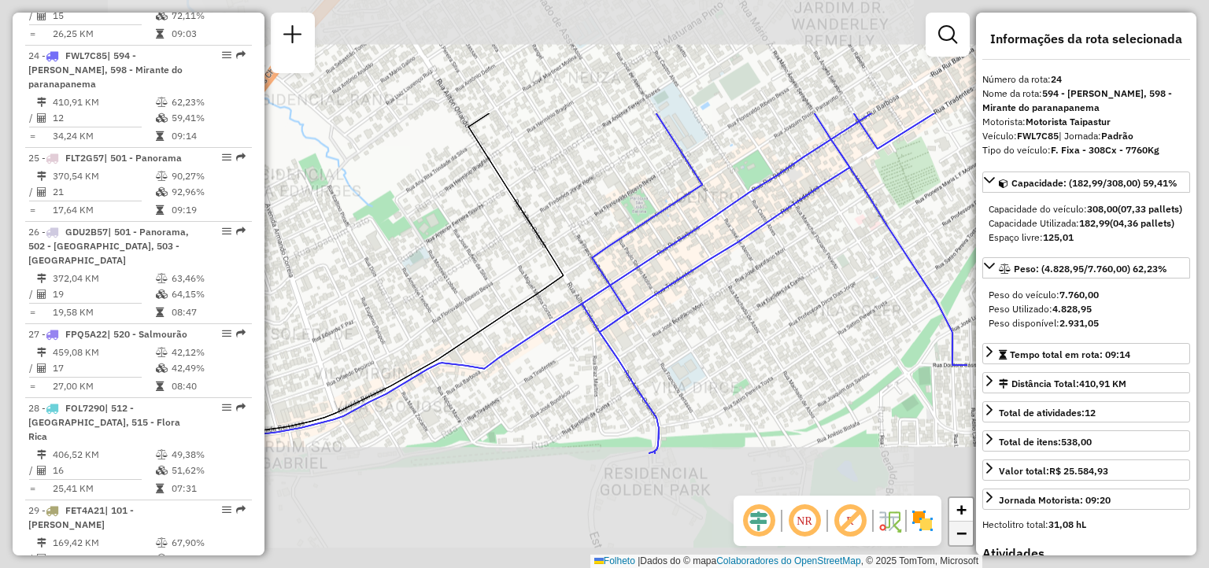
click at [959, 526] on span "−" at bounding box center [961, 533] width 10 height 20
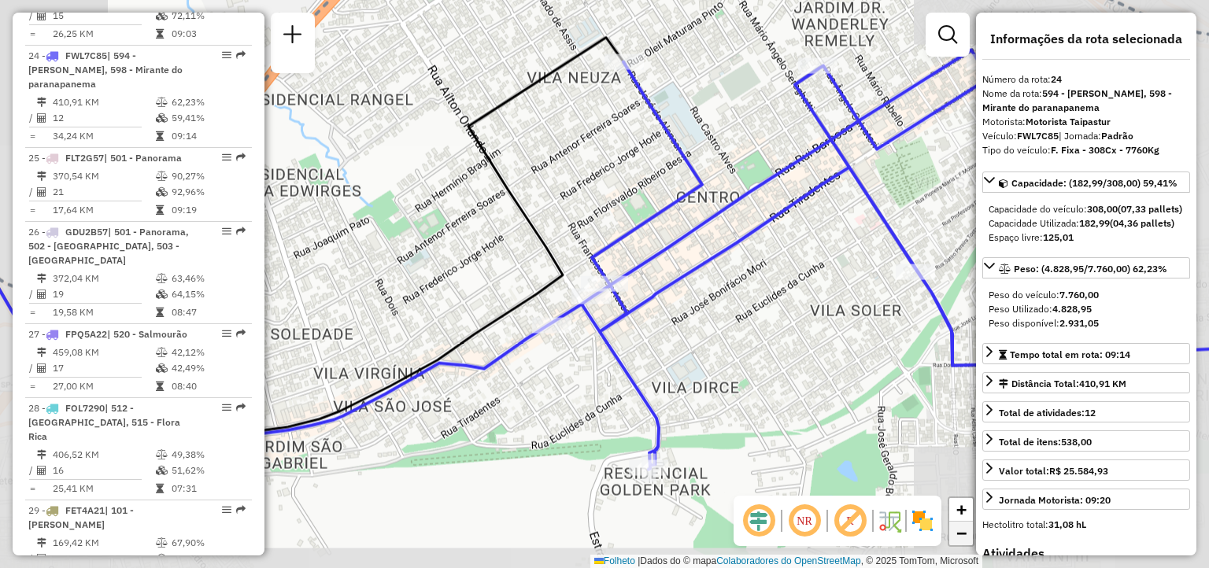
click at [959, 526] on span "−" at bounding box center [961, 533] width 10 height 20
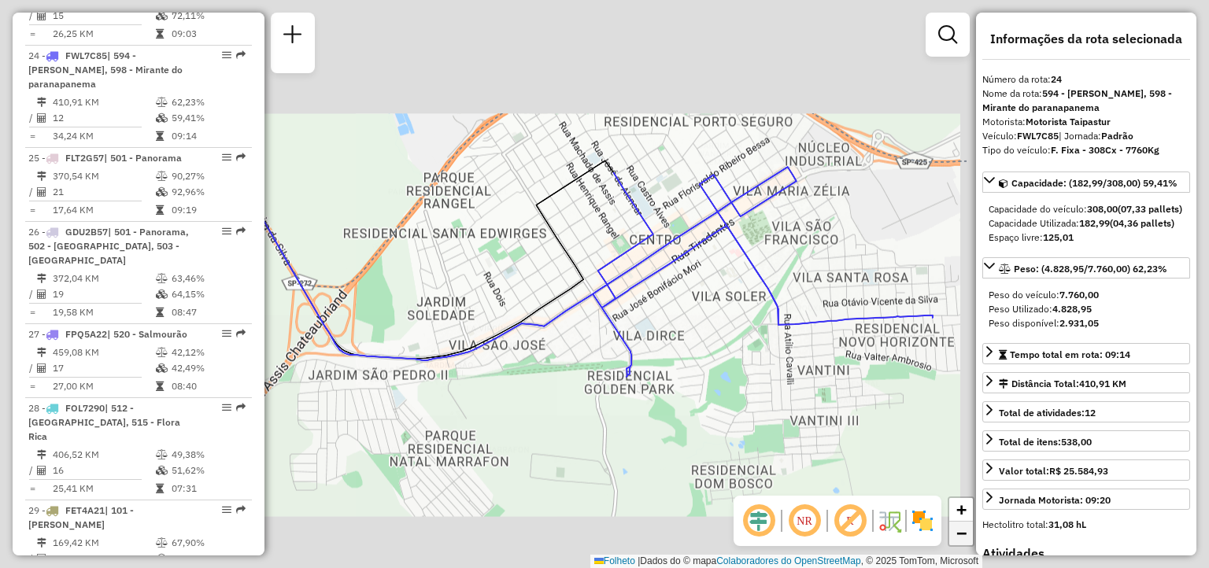
click at [959, 526] on span "−" at bounding box center [961, 533] width 10 height 20
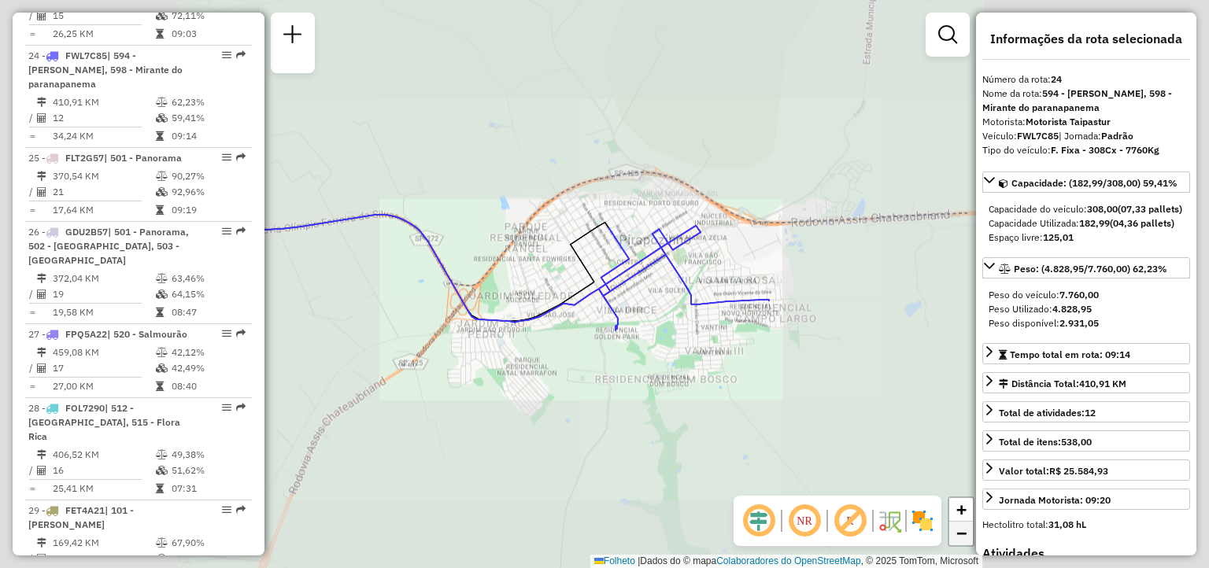
click at [959, 526] on span "−" at bounding box center [961, 533] width 10 height 20
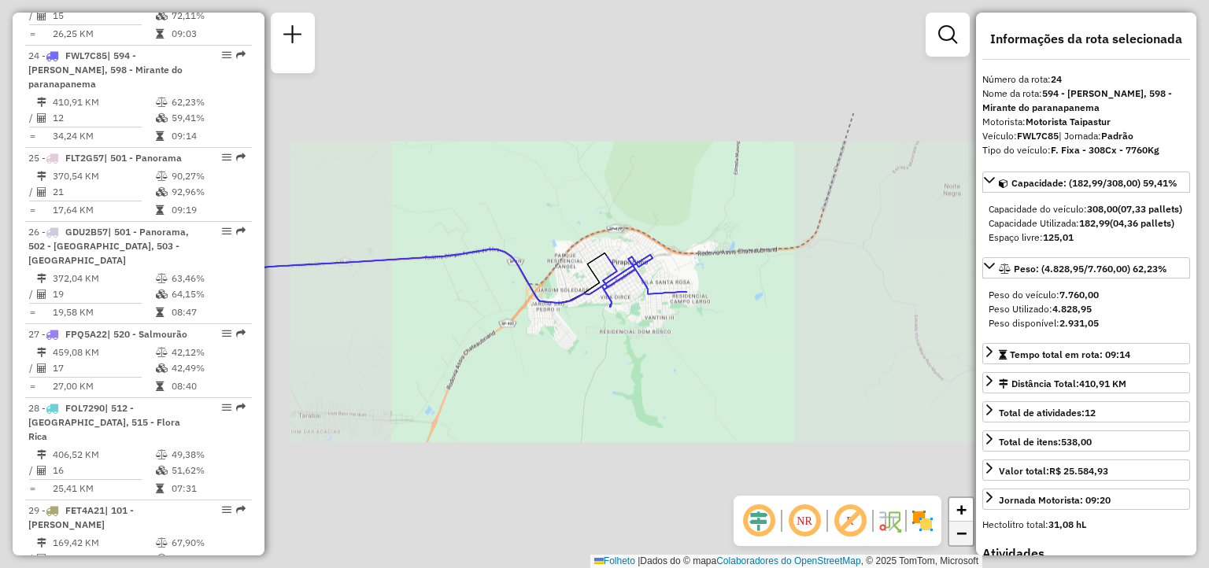
click at [959, 526] on span "−" at bounding box center [961, 533] width 10 height 20
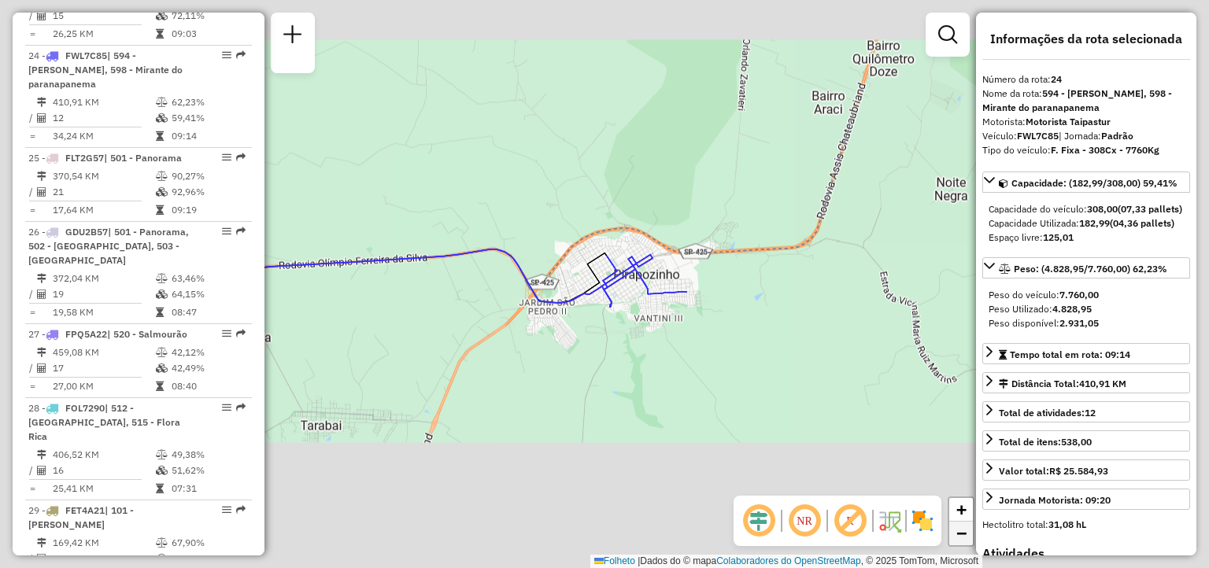
click at [959, 526] on span "−" at bounding box center [961, 533] width 10 height 20
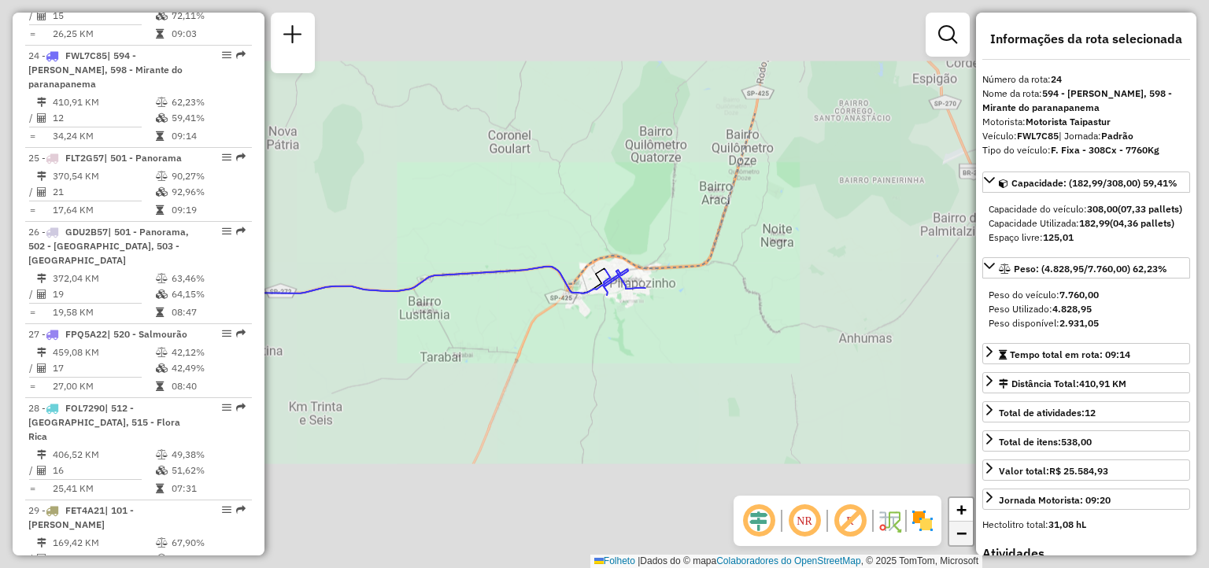
click at [959, 526] on span "−" at bounding box center [961, 533] width 10 height 20
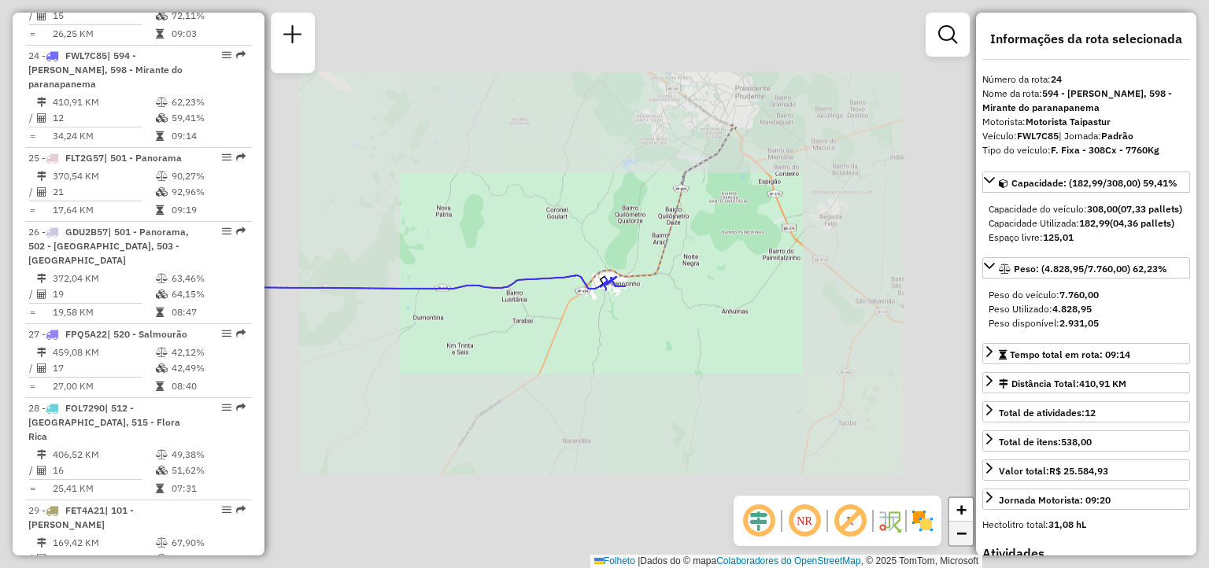
click at [959, 526] on span "−" at bounding box center [961, 533] width 10 height 20
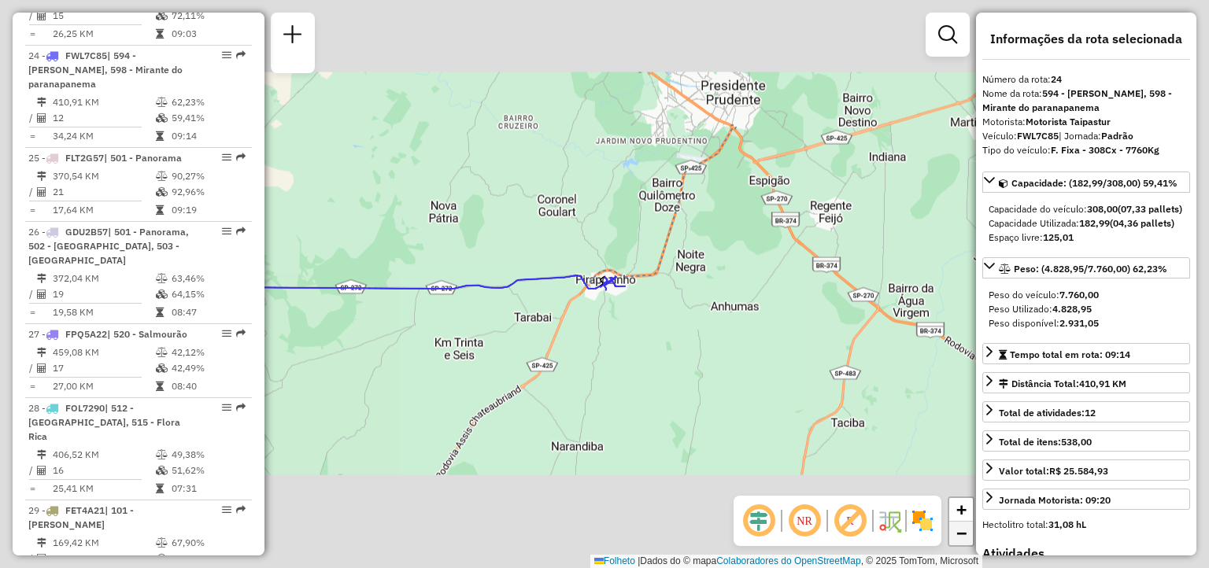
click at [959, 526] on span "−" at bounding box center [961, 533] width 10 height 20
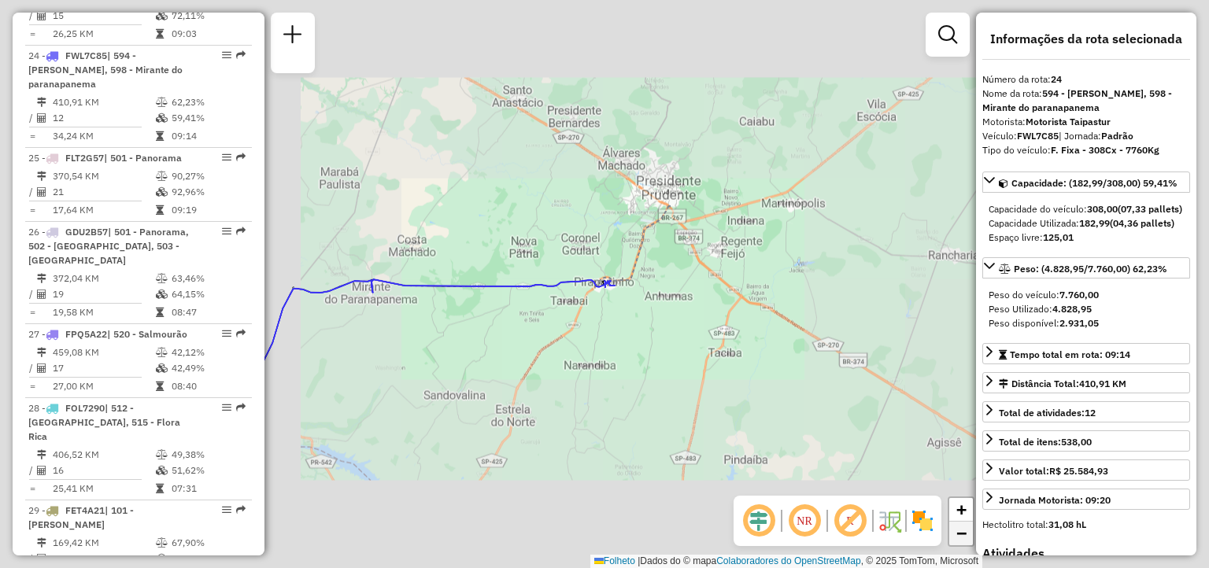
click at [959, 526] on span "−" at bounding box center [961, 533] width 10 height 20
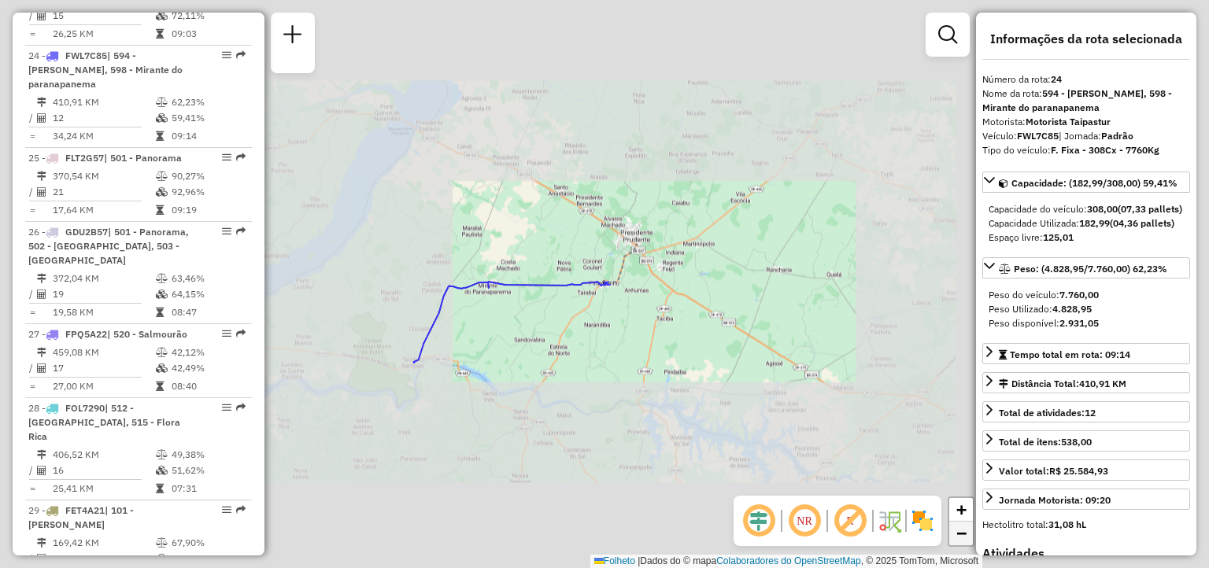
click at [959, 526] on span "−" at bounding box center [961, 533] width 10 height 20
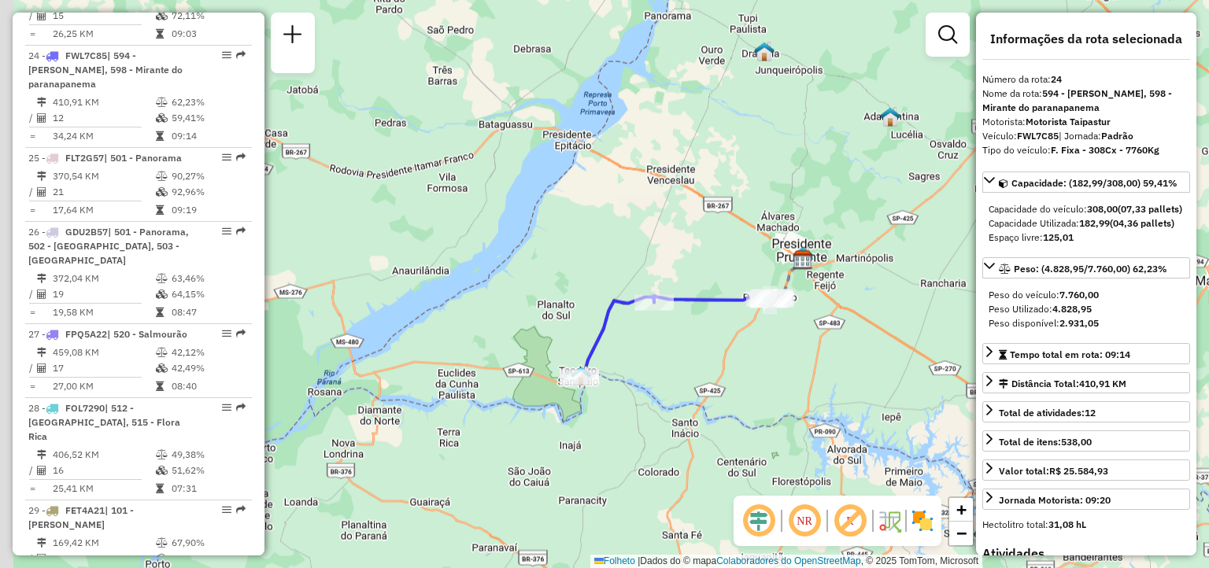
drag, startPoint x: 657, startPoint y: 411, endPoint x: 825, endPoint y: 427, distance: 168.5
click at [825, 427] on div "Janela de atendimento Grade de atendimento Capacidade Transportadoras Veículos …" at bounding box center [604, 284] width 1209 height 568
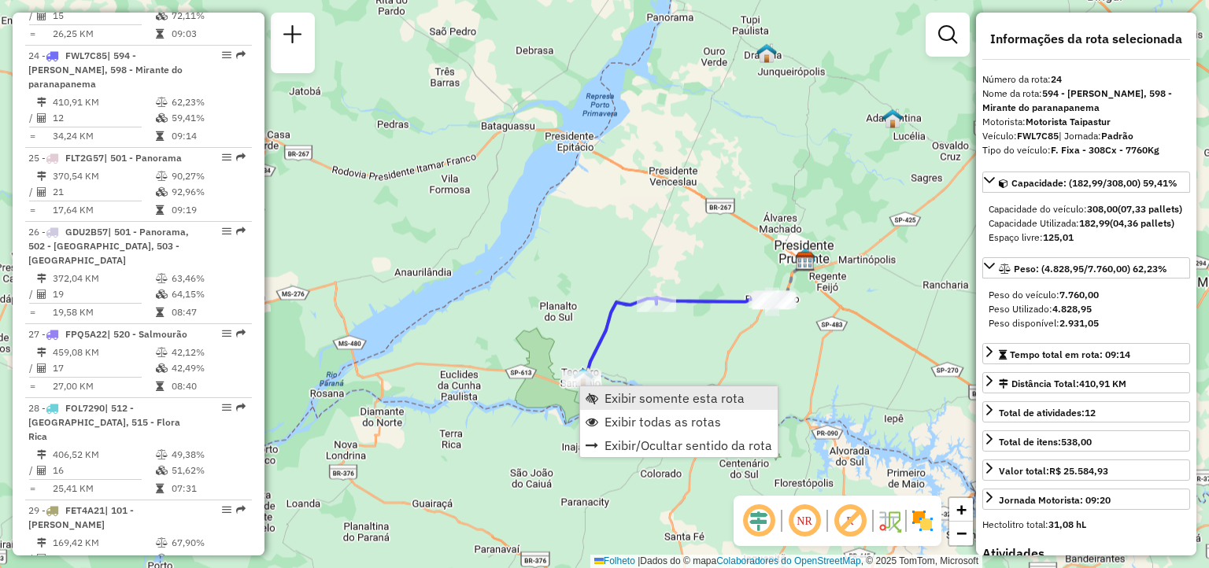
click at [604, 394] on span "Exibir somente esta rota" at bounding box center [674, 398] width 140 height 13
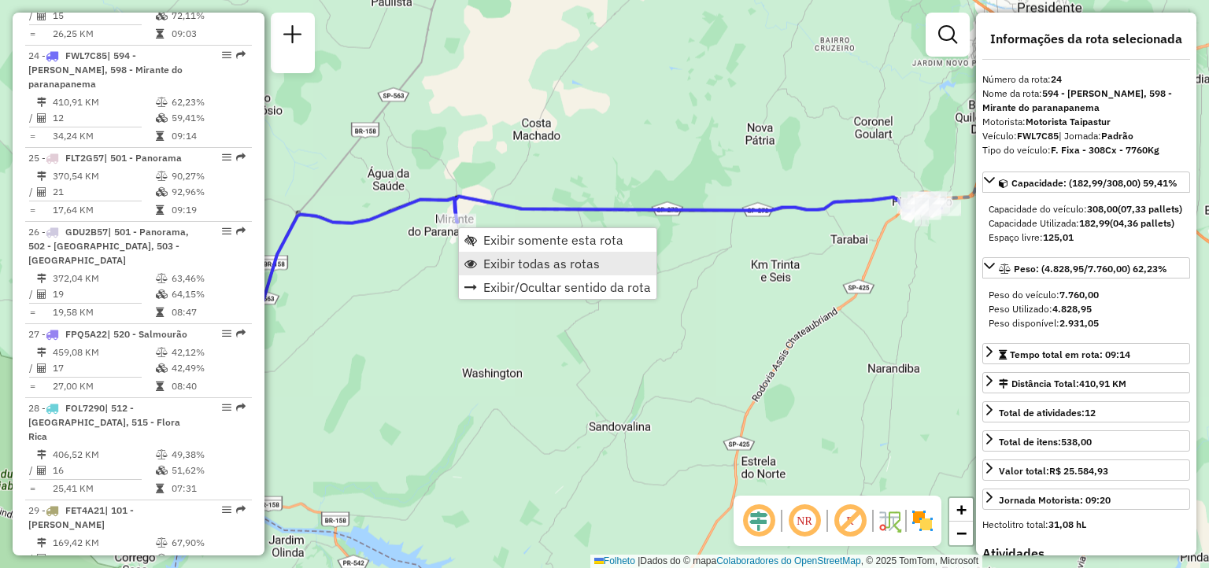
click at [487, 257] on span "Exibir todas as rotas" at bounding box center [541, 263] width 116 height 13
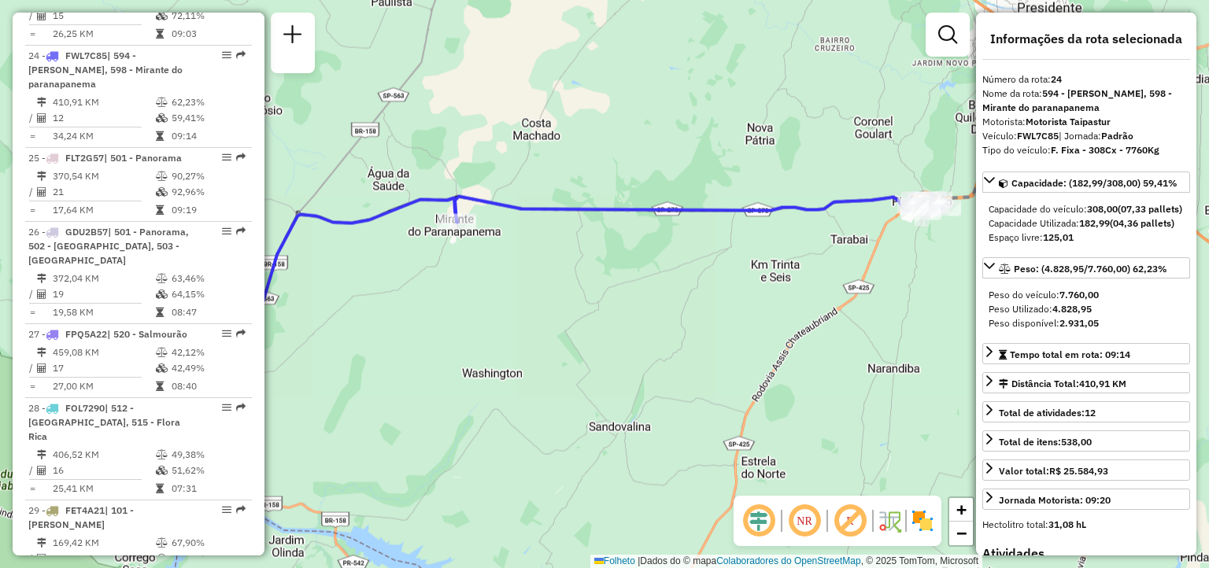
click at [487, 257] on span "Exibir todas as rotas" at bounding box center [541, 263] width 116 height 13
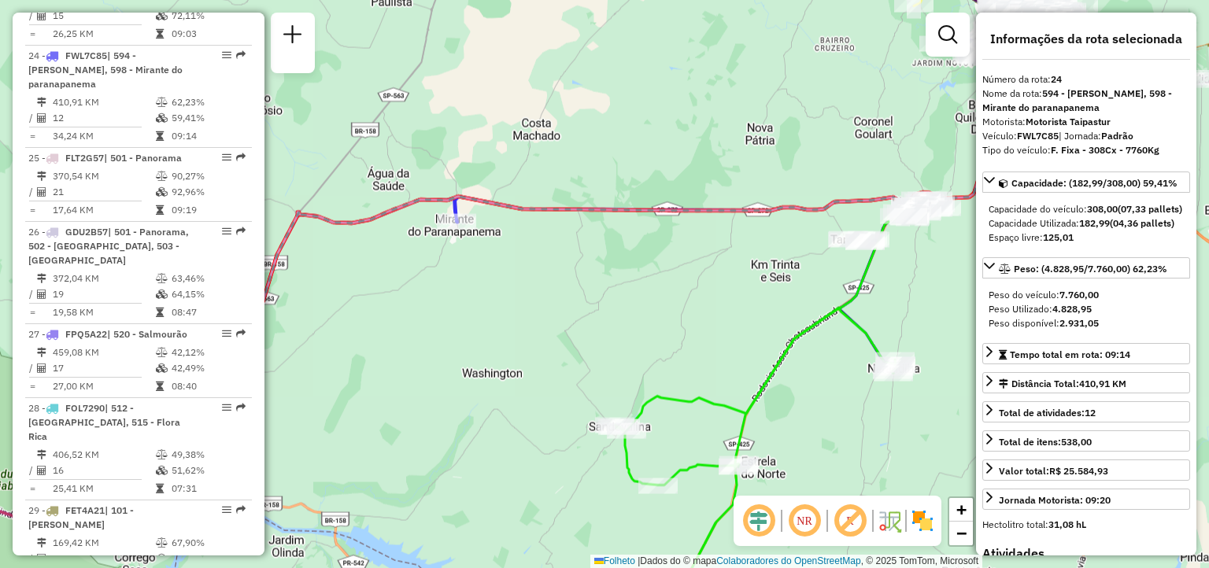
click at [507, 261] on span "Exibir todas as rotas" at bounding box center [541, 263] width 116 height 13
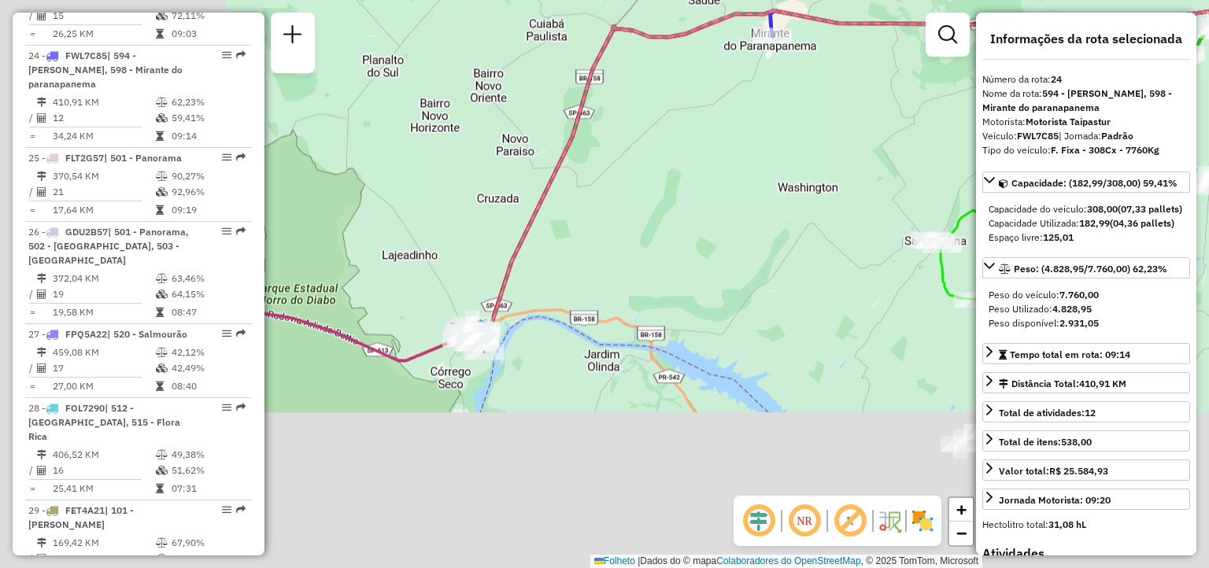
drag, startPoint x: 429, startPoint y: 464, endPoint x: 752, endPoint y: 265, distance: 379.4
click at [752, 265] on div "Janela de atendimento Grade de atendimento Capacidade Transportadoras Veículos …" at bounding box center [604, 284] width 1209 height 568
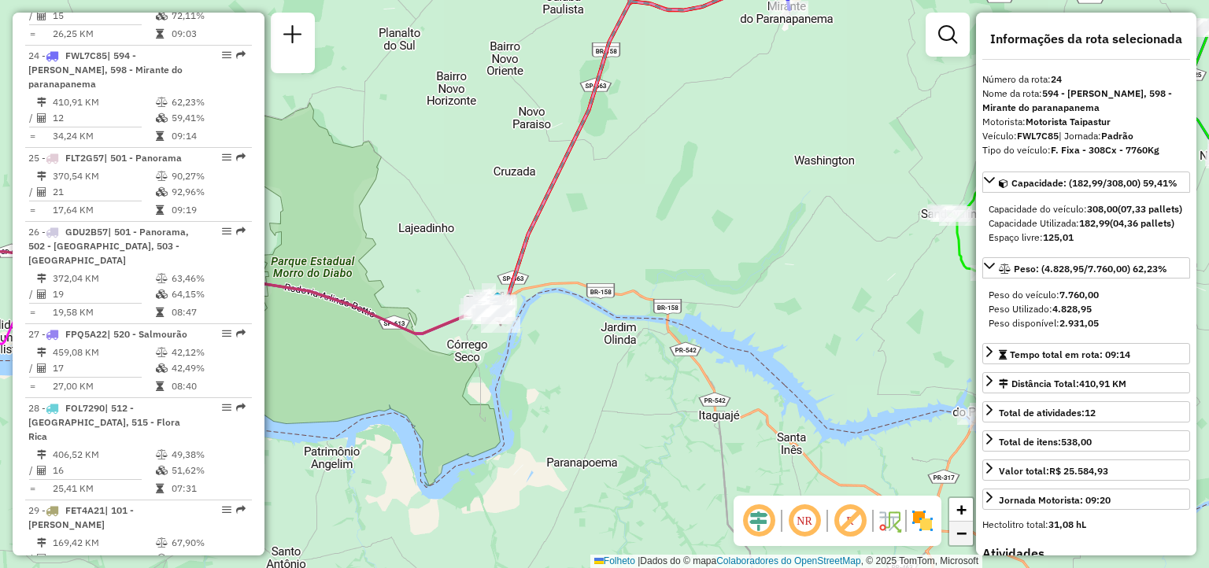
click at [964, 539] on span "−" at bounding box center [961, 533] width 10 height 20
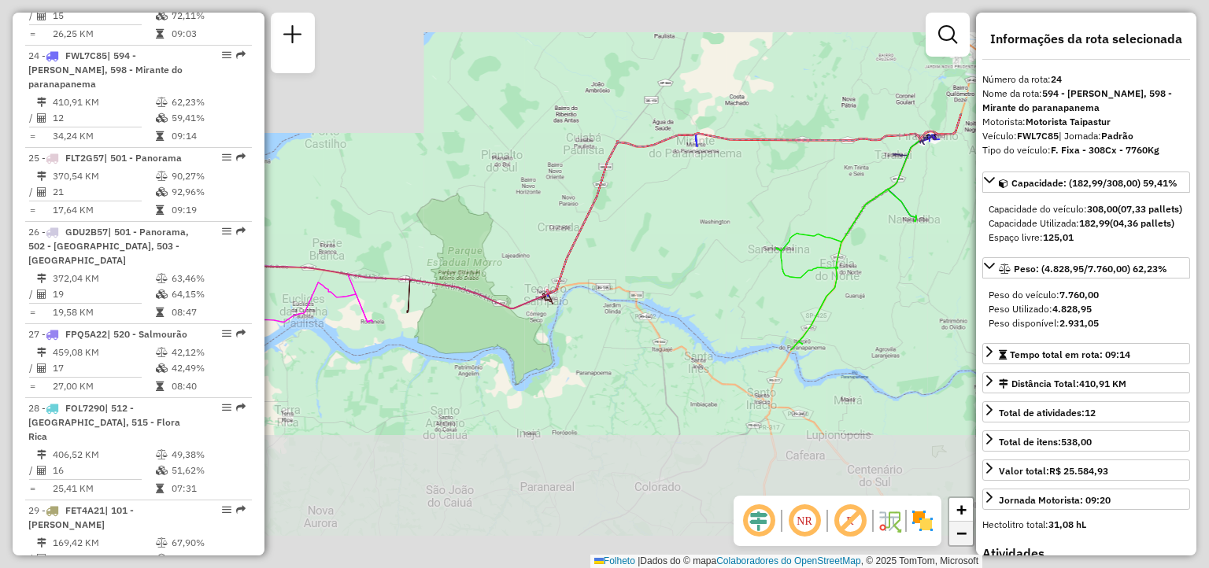
click at [964, 539] on span "−" at bounding box center [961, 533] width 10 height 20
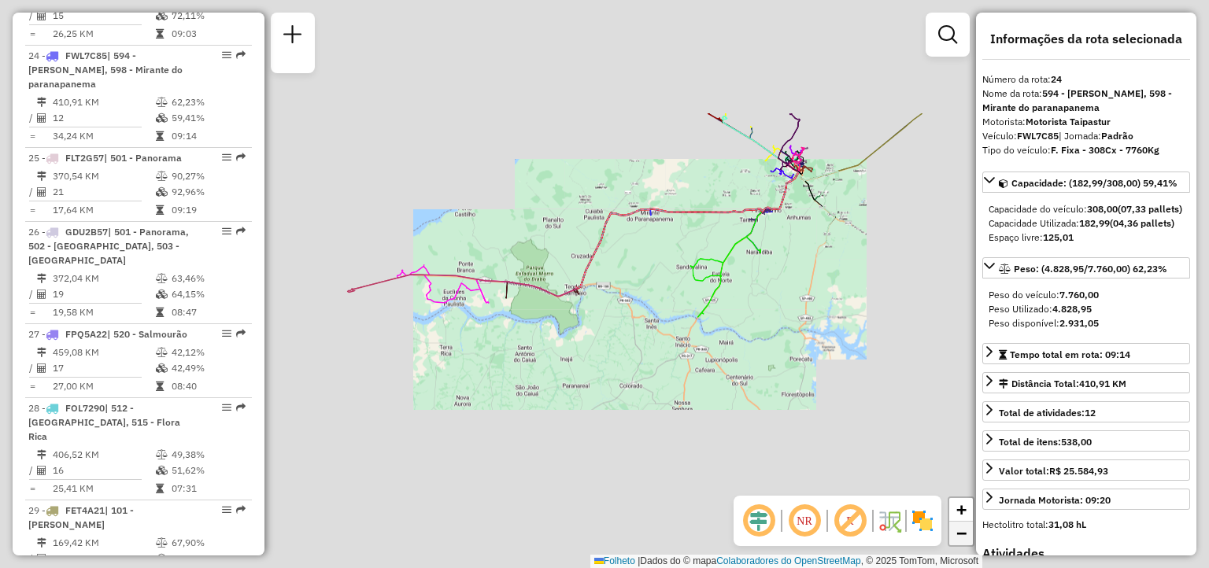
click at [964, 539] on span "−" at bounding box center [961, 533] width 10 height 20
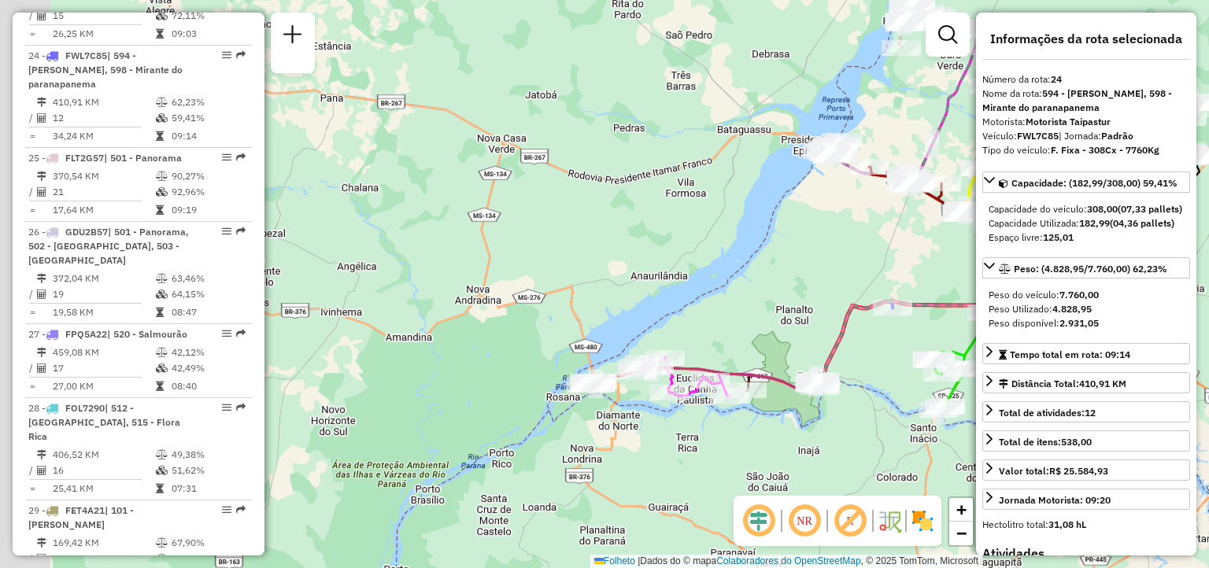
drag, startPoint x: 411, startPoint y: 380, endPoint x: 654, endPoint y: 475, distance: 260.9
click at [654, 475] on div "Janela de atendimento Grade de atendimento Capacidade Transportadoras Veículos …" at bounding box center [604, 284] width 1209 height 568
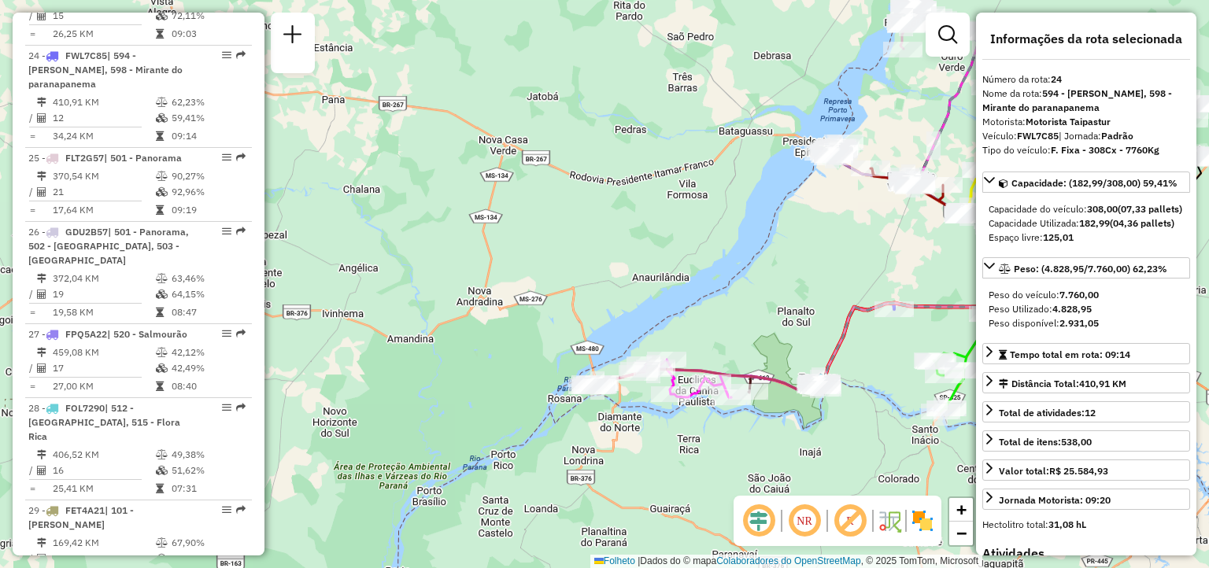
click at [608, 445] on div "Janela de atendimento Grade de atendimento Capacidade Transportadoras Veículos …" at bounding box center [604, 284] width 1209 height 568
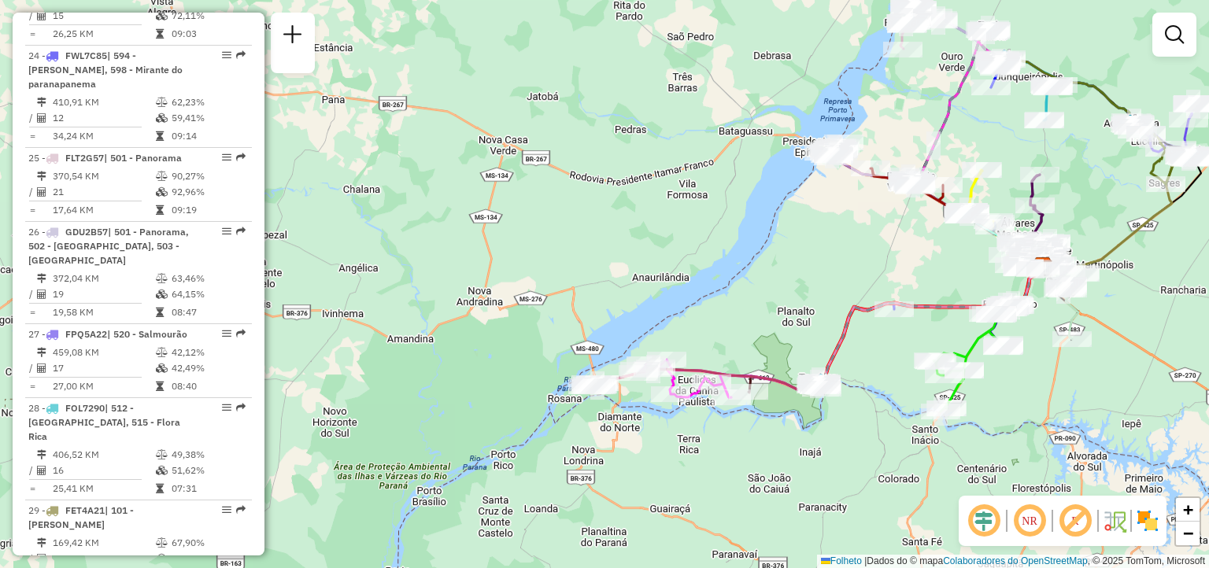
click at [608, 445] on div "Janela de atendimento Grade de atendimento Capacidade Transportadoras Veículos …" at bounding box center [604, 284] width 1209 height 568
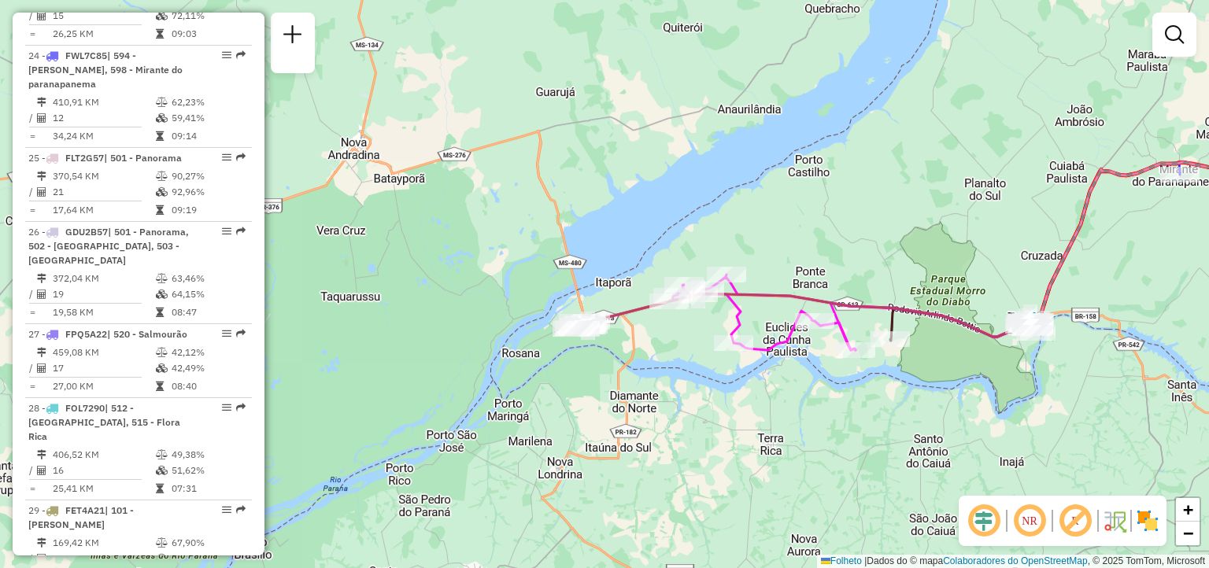
click at [608, 445] on div "Janela de atendimento Grade de atendimento Capacidade Transportadoras Veículos …" at bounding box center [604, 284] width 1209 height 568
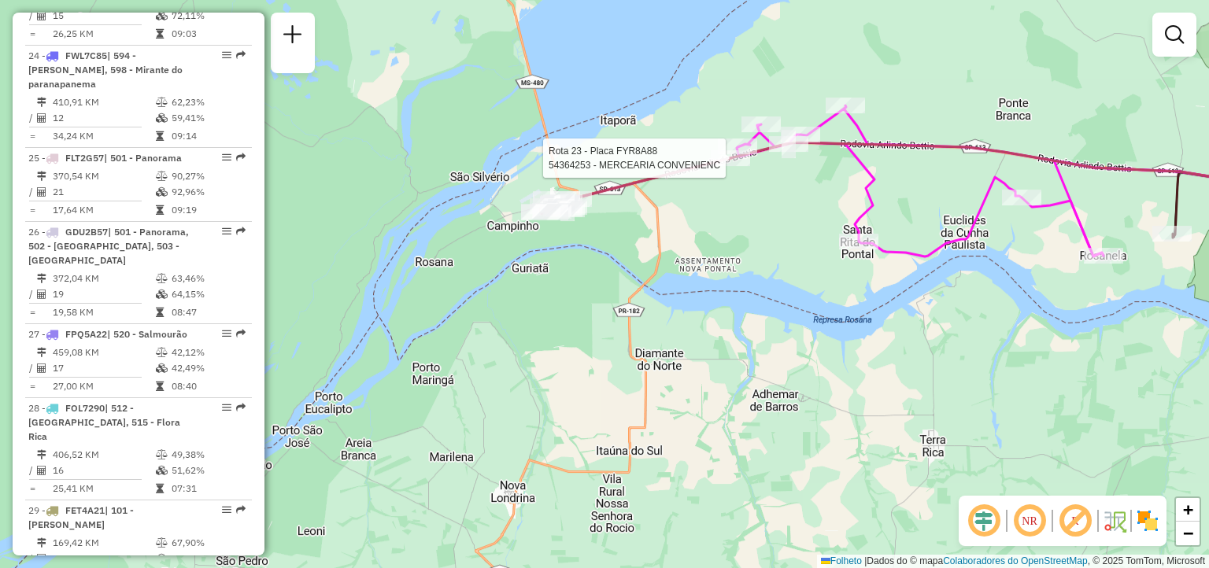
select select "**********"
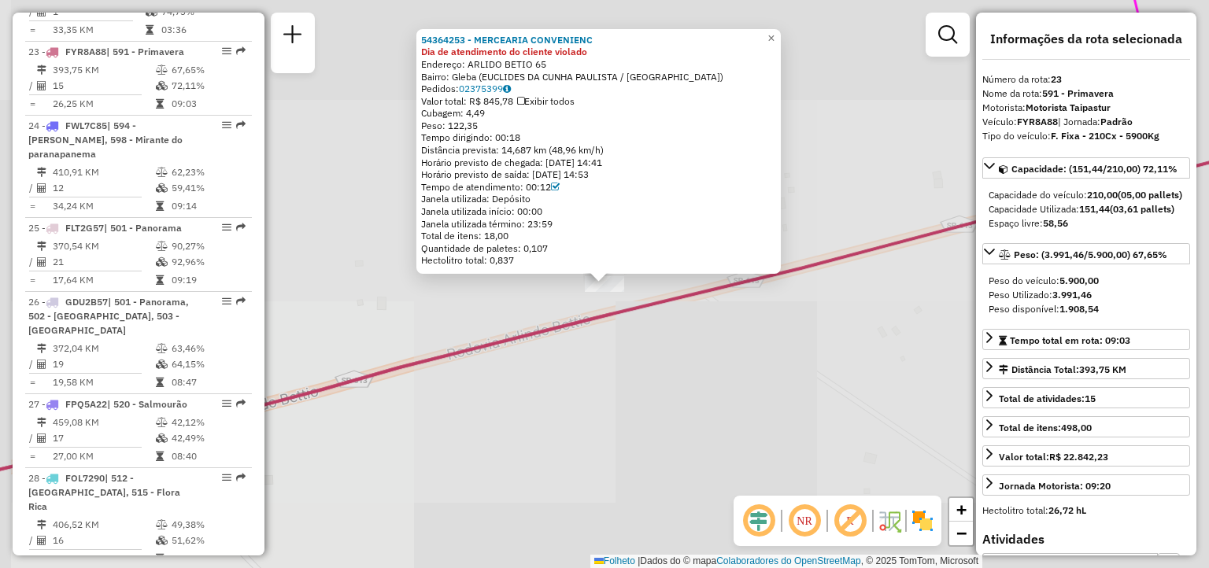
scroll to position [2524, 0]
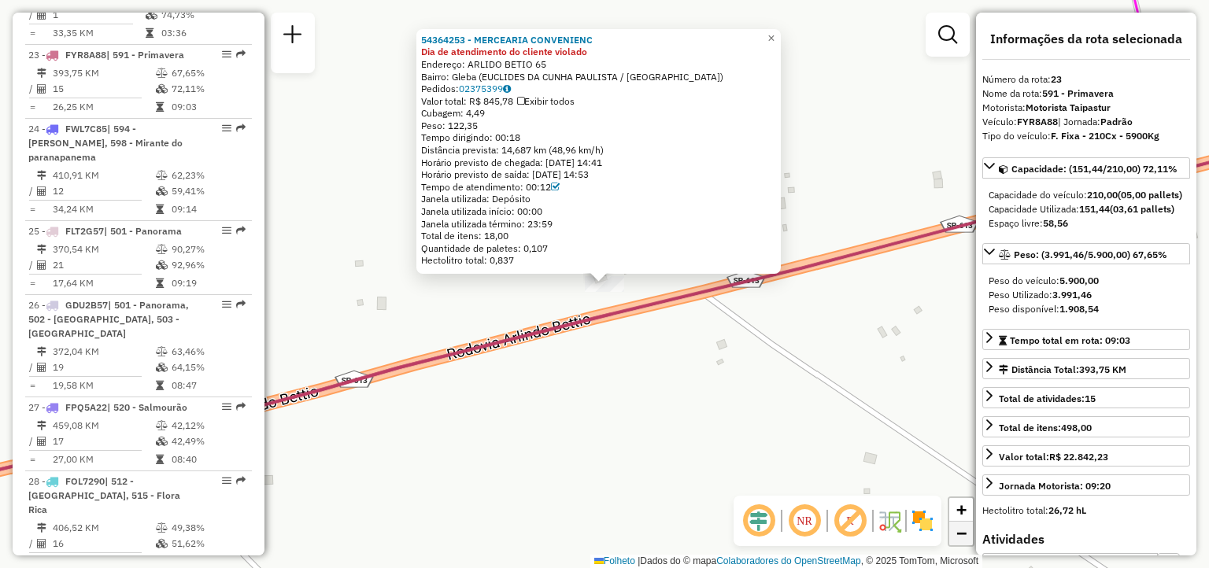
click at [960, 536] on span "−" at bounding box center [961, 533] width 10 height 20
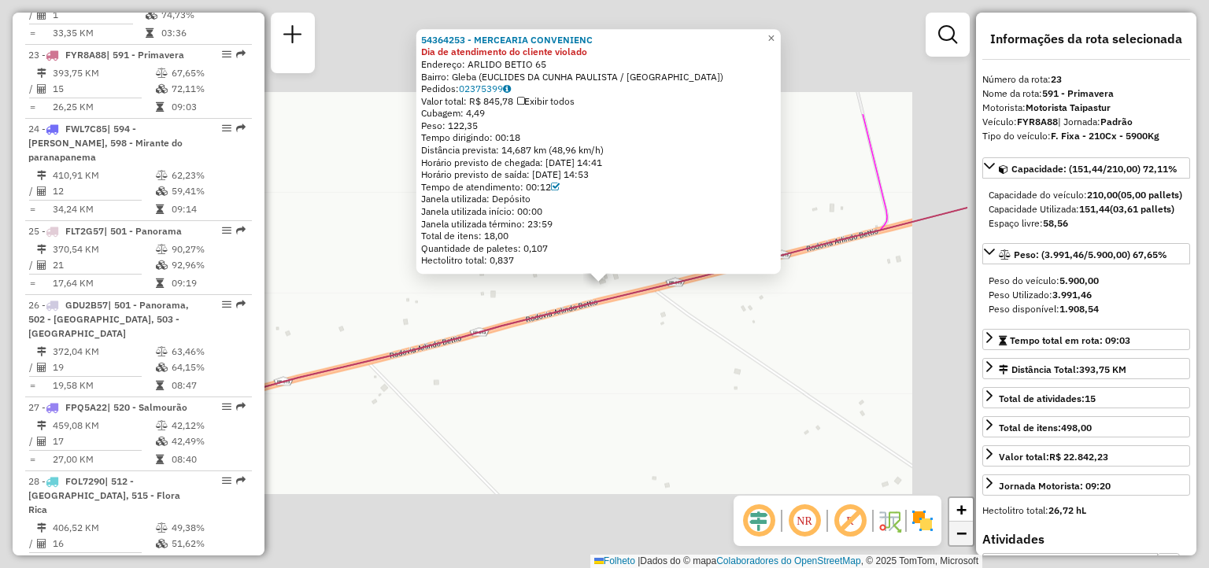
click at [960, 536] on span "−" at bounding box center [961, 533] width 10 height 20
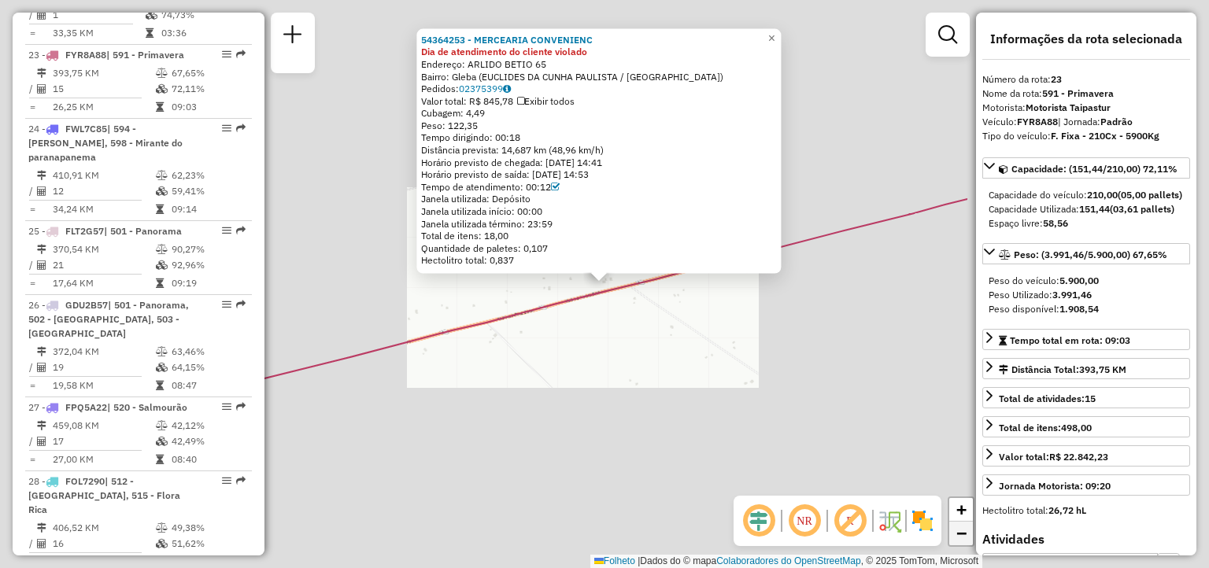
click at [960, 536] on span "−" at bounding box center [961, 533] width 10 height 20
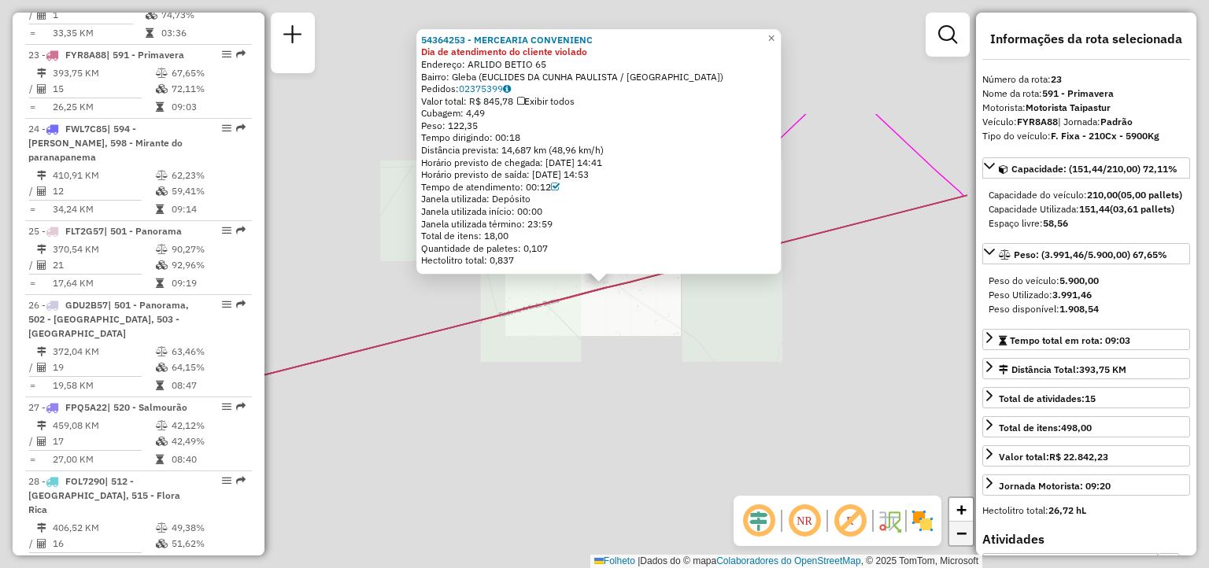
click at [960, 536] on span "−" at bounding box center [961, 533] width 10 height 20
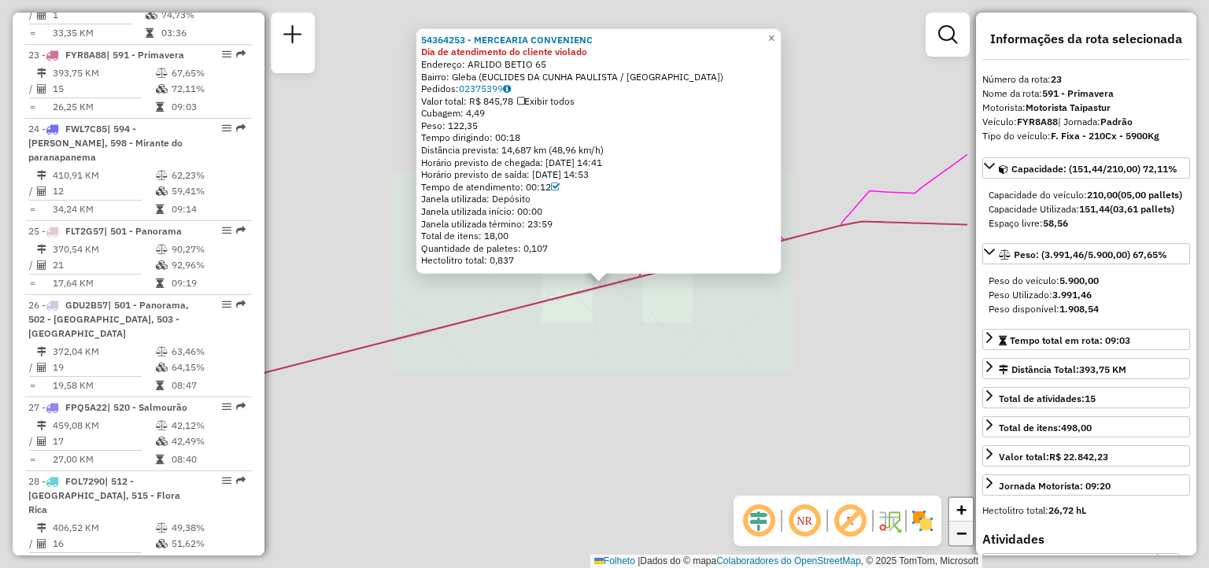
click at [960, 536] on span "−" at bounding box center [961, 533] width 10 height 20
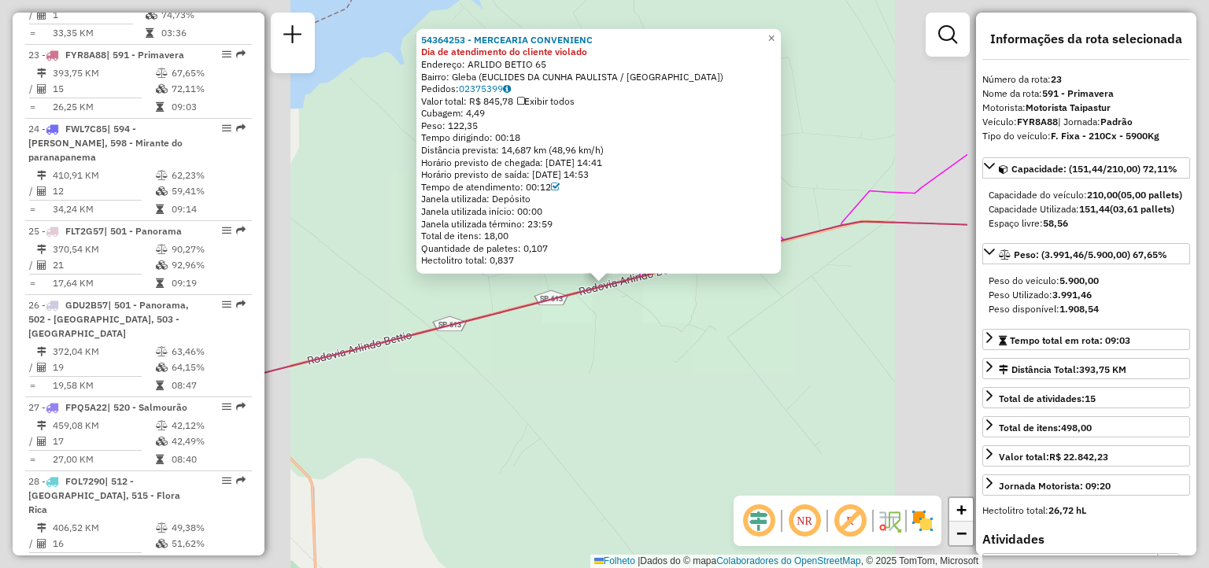
click at [960, 536] on span "−" at bounding box center [961, 533] width 10 height 20
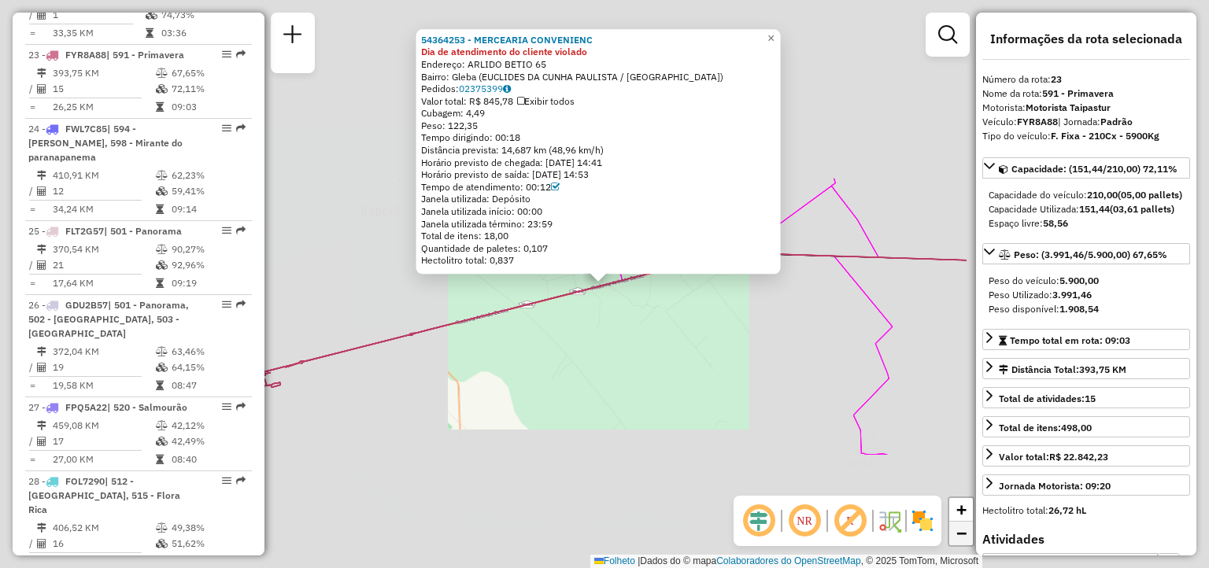
click at [960, 536] on span "−" at bounding box center [961, 533] width 10 height 20
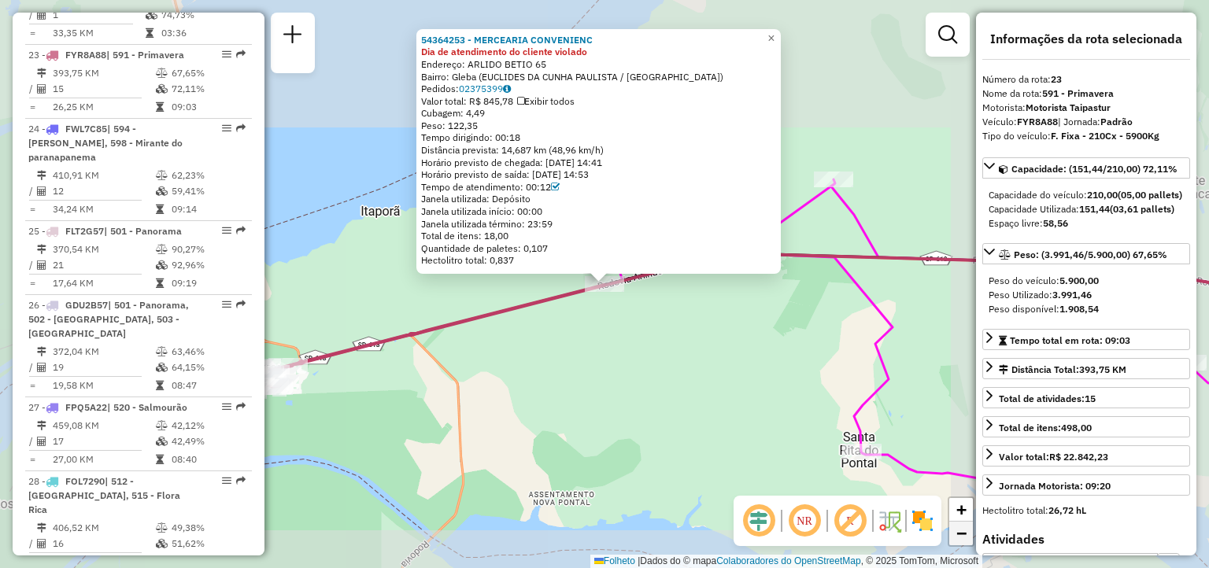
click at [960, 536] on span "−" at bounding box center [961, 533] width 10 height 20
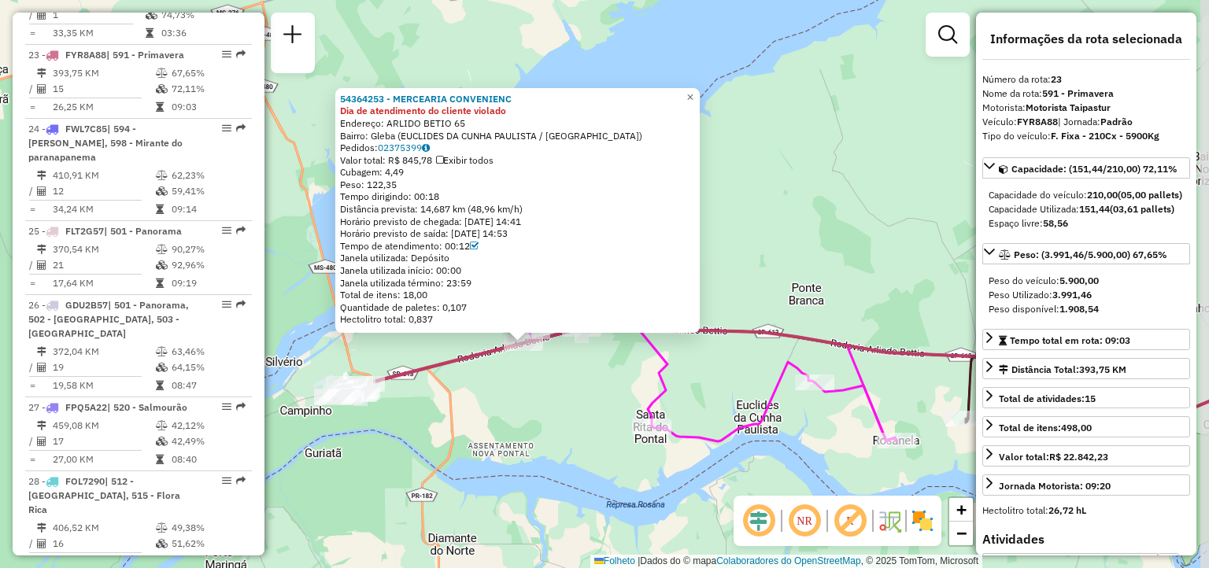
drag, startPoint x: 755, startPoint y: 407, endPoint x: 674, endPoint y: 466, distance: 100.3
click at [674, 466] on div "54364253 - MERCEARIA CONVENIENC Dia de atendimento do cliente violado Endereço:…" at bounding box center [604, 284] width 1209 height 568
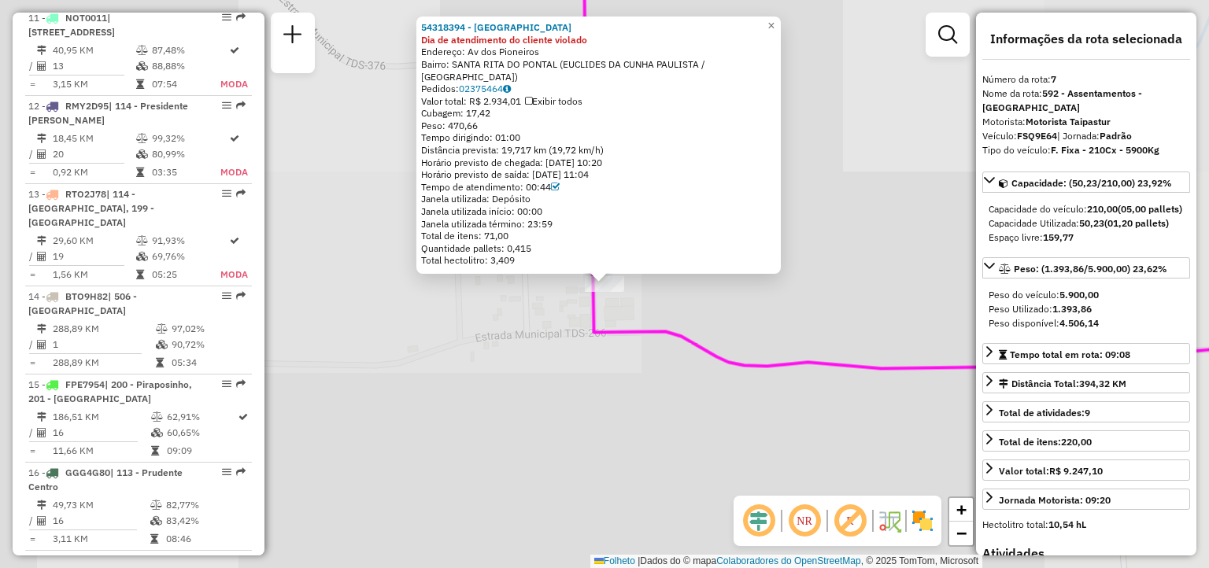
scroll to position [1144, 0]
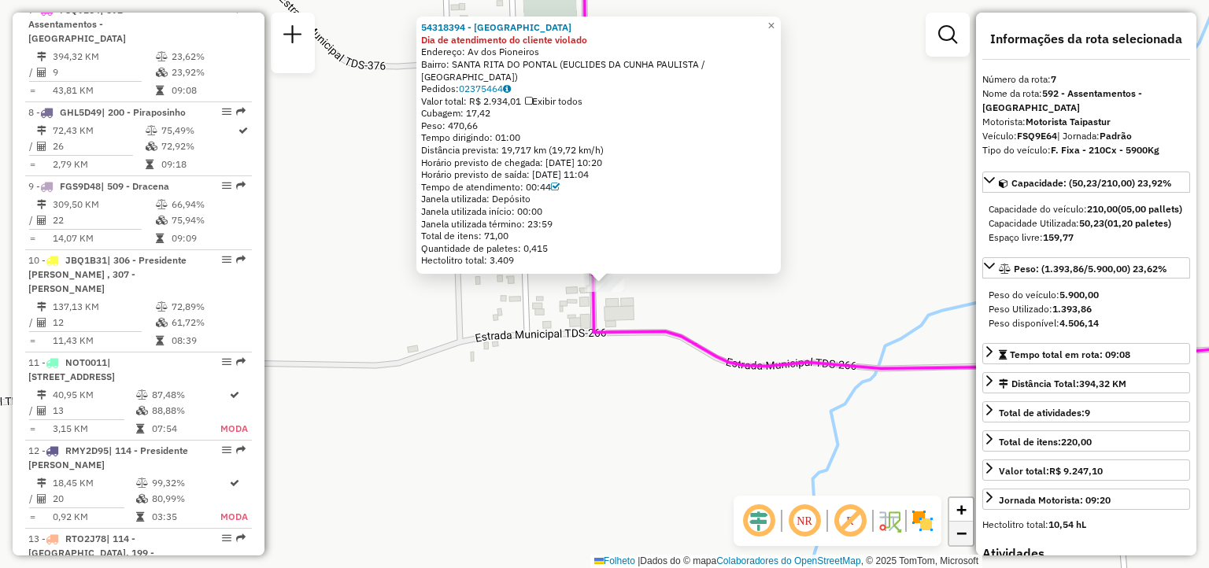
click at [960, 534] on span "−" at bounding box center [961, 533] width 10 height 20
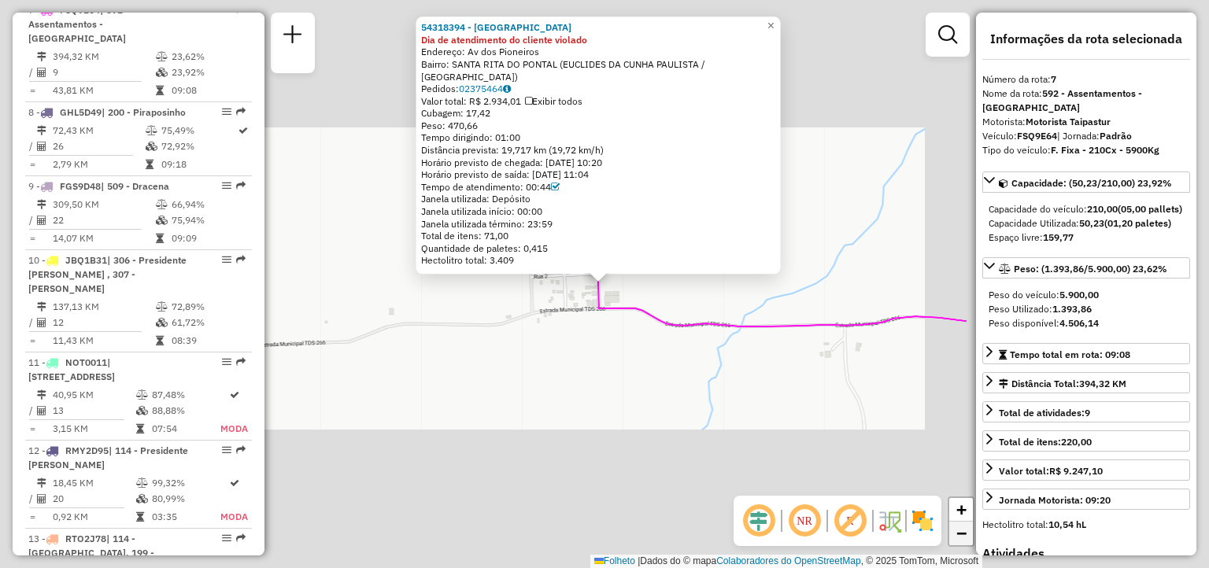
click at [960, 534] on span "−" at bounding box center [961, 533] width 10 height 20
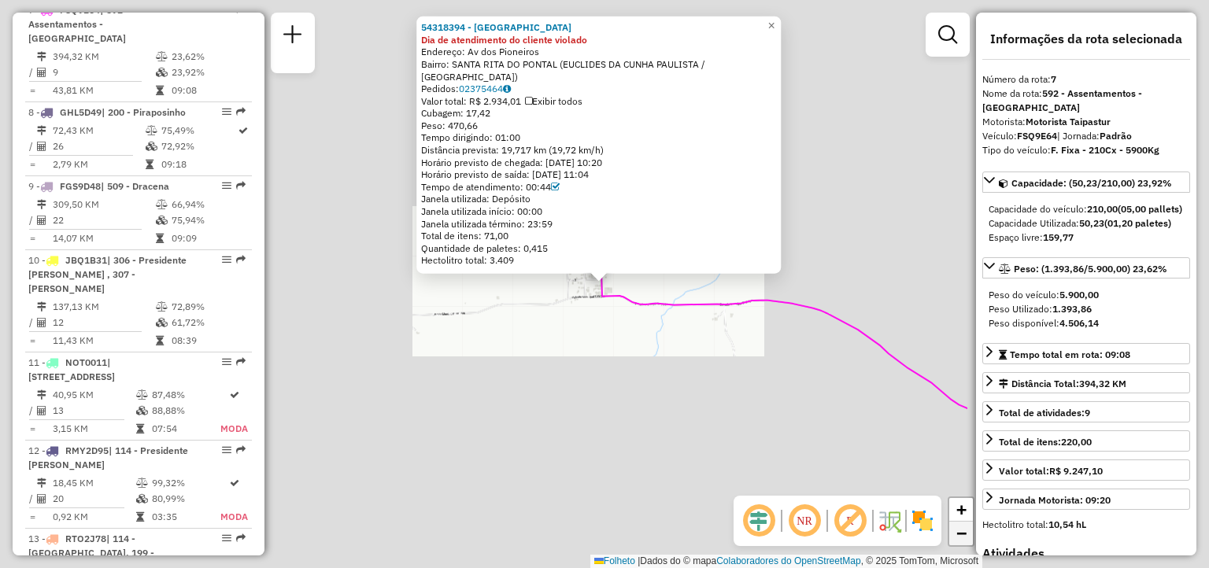
click at [960, 534] on span "−" at bounding box center [961, 533] width 10 height 20
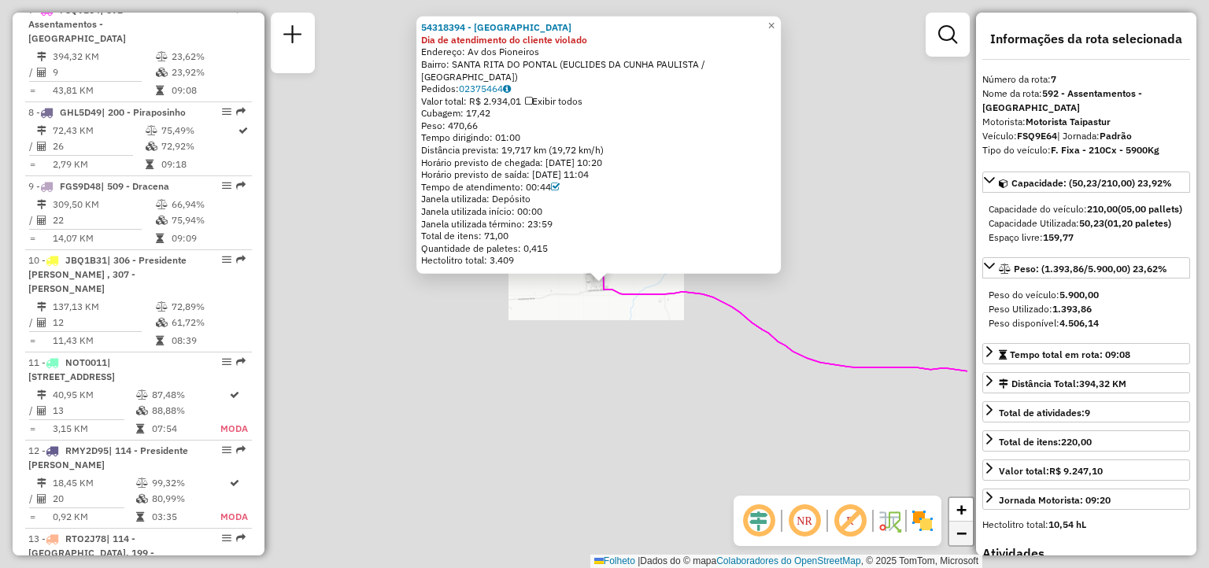
click at [960, 534] on span "−" at bounding box center [961, 533] width 10 height 20
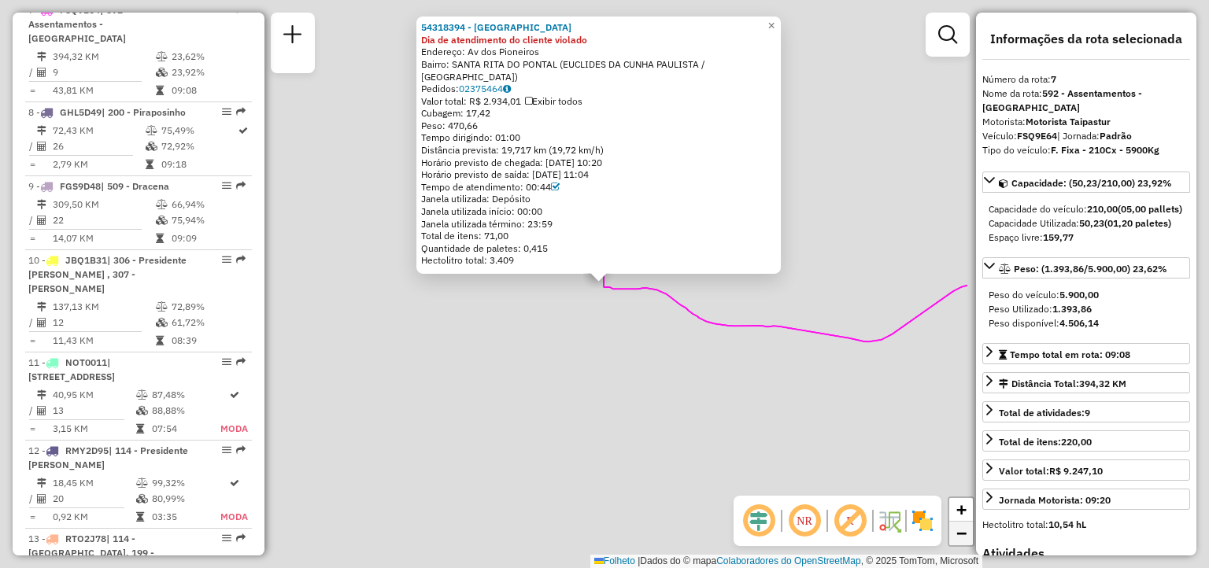
click at [960, 534] on span "−" at bounding box center [961, 533] width 10 height 20
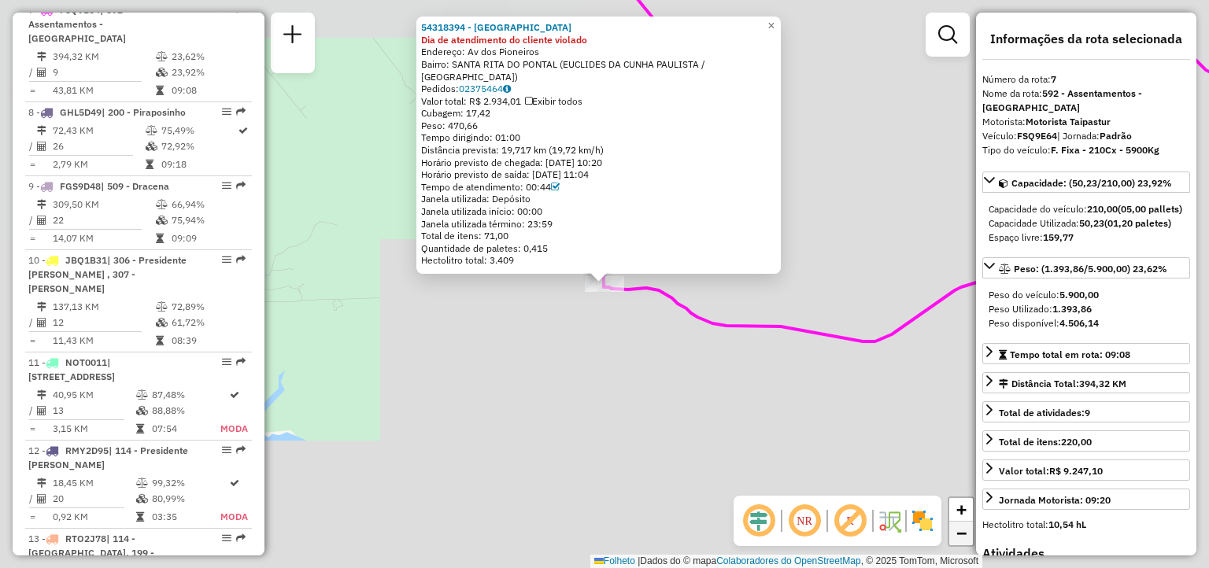
click at [960, 534] on span "−" at bounding box center [961, 533] width 10 height 20
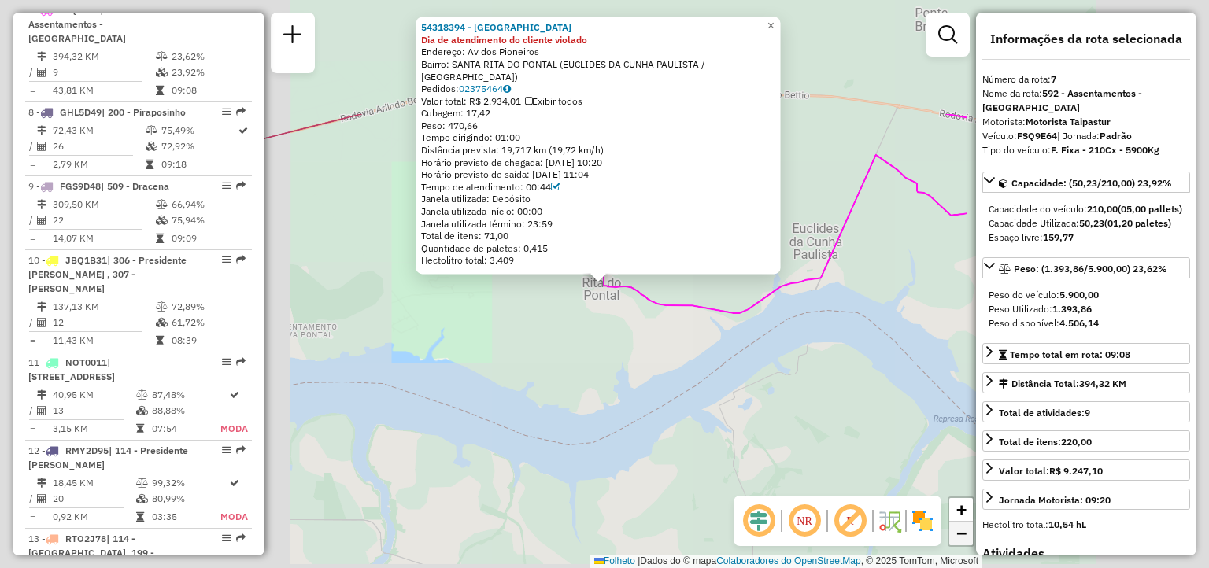
click at [960, 534] on span "−" at bounding box center [961, 533] width 10 height 20
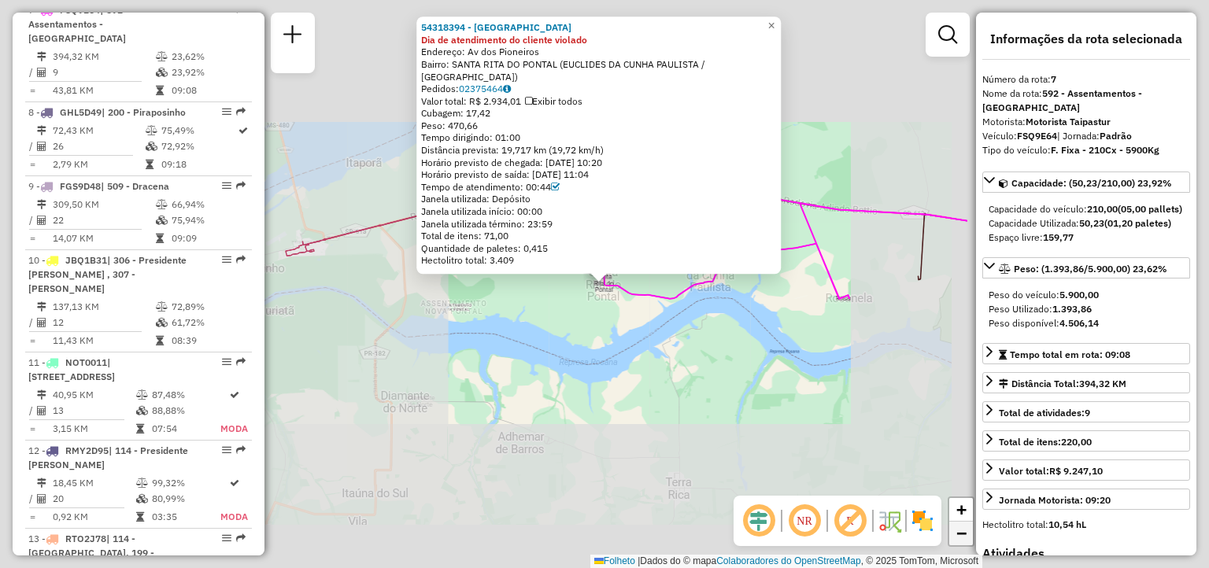
click at [960, 534] on span "−" at bounding box center [961, 533] width 10 height 20
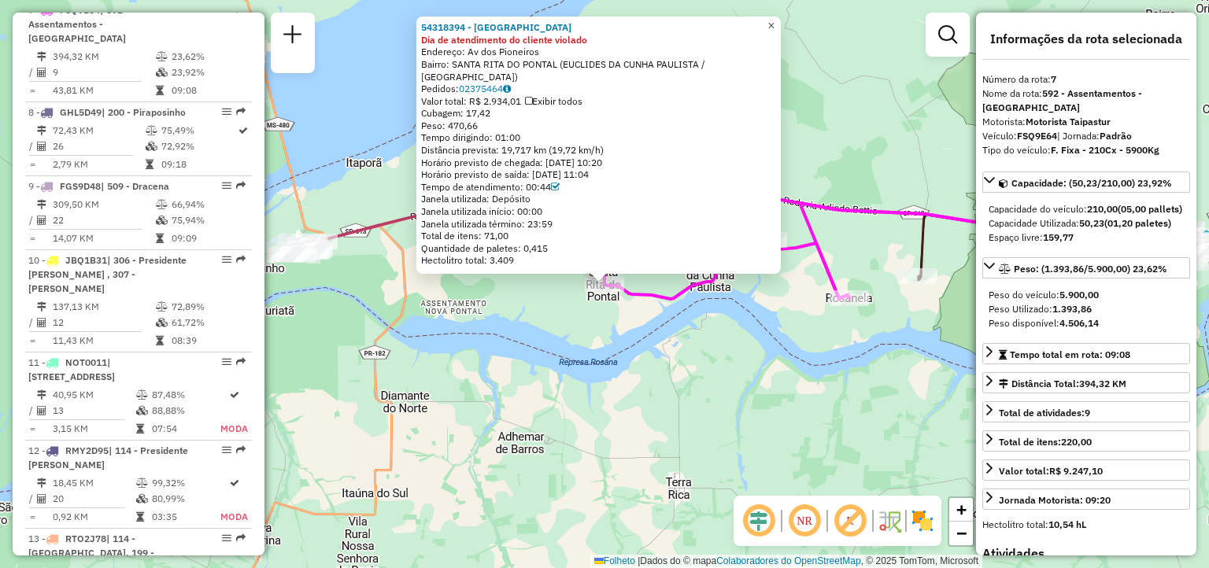
click at [774, 32] on span "×" at bounding box center [770, 25] width 7 height 13
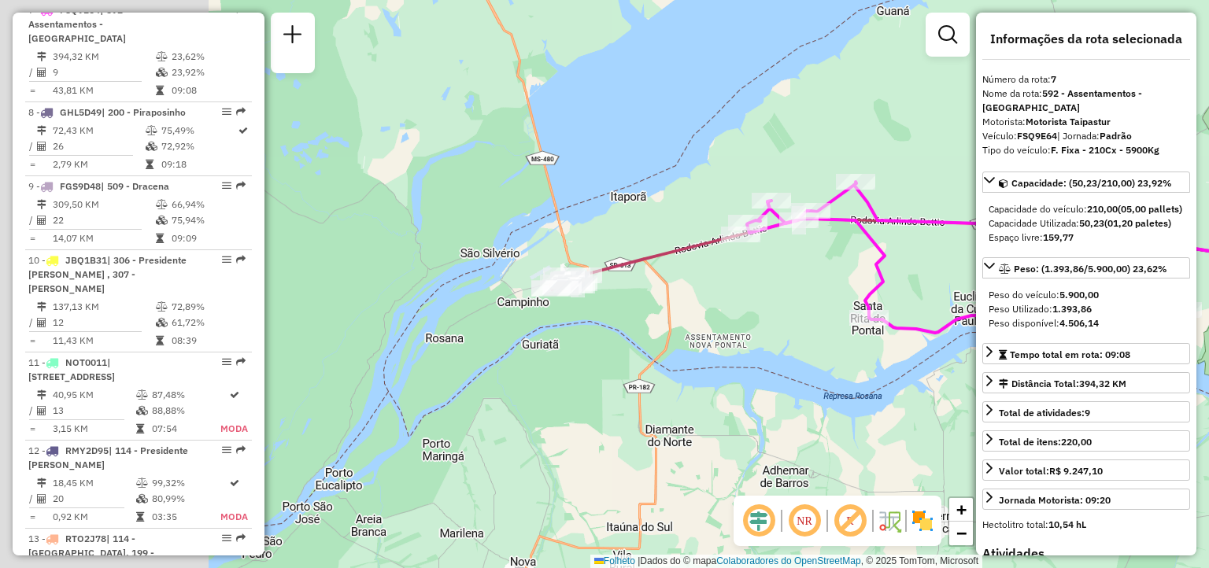
drag, startPoint x: 454, startPoint y: 304, endPoint x: 719, endPoint y: 337, distance: 267.3
click at [719, 337] on div "Janela de atendimento Grade de atendimento Capacidade Transportadoras Veículos …" at bounding box center [604, 284] width 1209 height 568
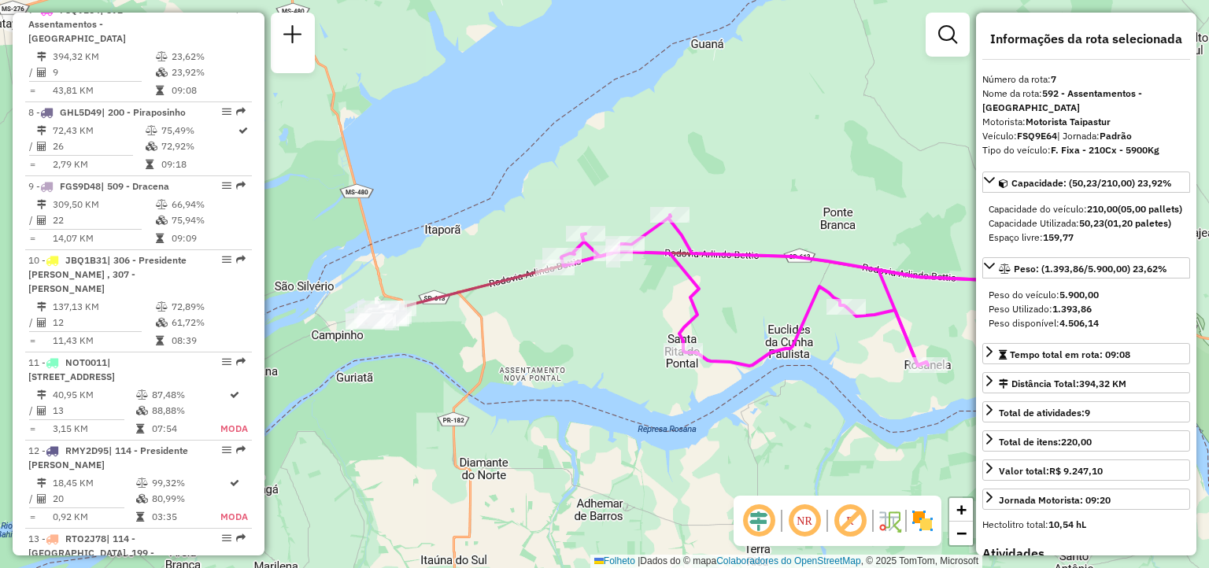
drag, startPoint x: 771, startPoint y: 351, endPoint x: 414, endPoint y: 401, distance: 360.8
click at [414, 401] on div "Janela de atendimento Grade de atendimento Capacidade Transportadoras Veículos …" at bounding box center [604, 284] width 1209 height 568
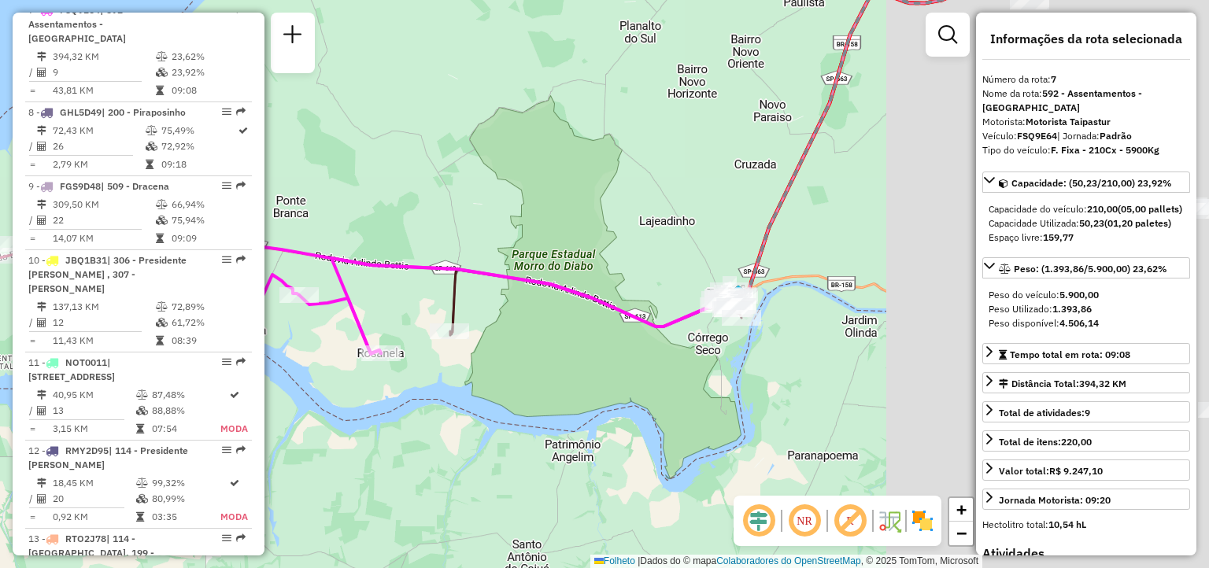
drag, startPoint x: 719, startPoint y: 394, endPoint x: 323, endPoint y: 364, distance: 397.9
click at [323, 364] on div "Janela de atendimento Grade de atendimento Capacidade Transportadoras Veículos …" at bounding box center [604, 284] width 1209 height 568
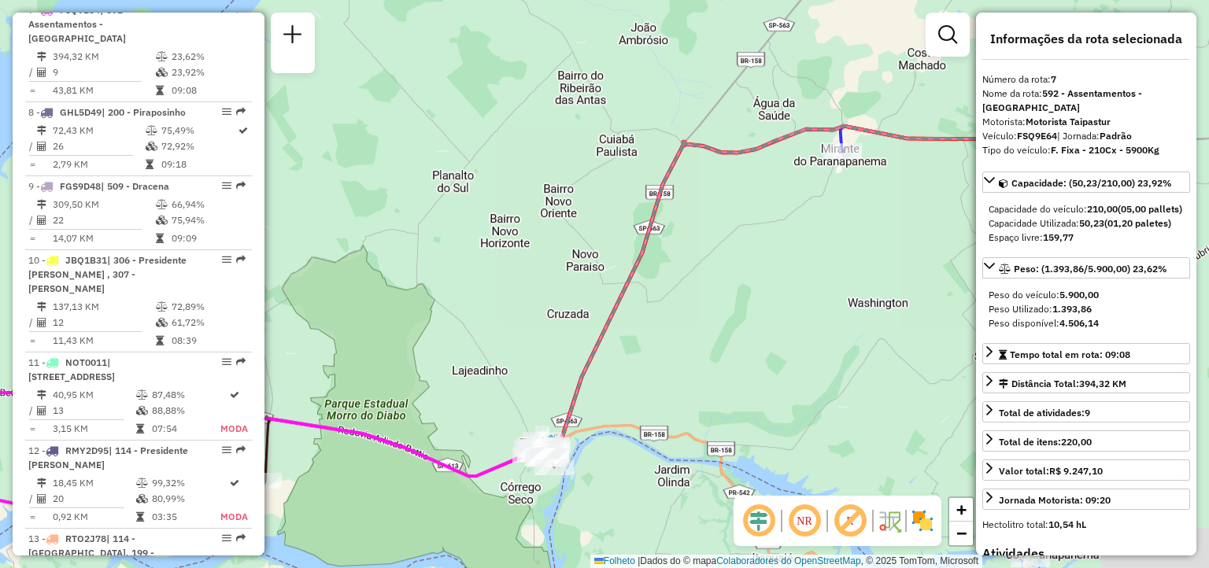
drag, startPoint x: 652, startPoint y: 342, endPoint x: 503, endPoint y: 476, distance: 200.1
click at [503, 476] on div "Janela de atendimento Grade de atendimento Capacidade Transportadoras Veículos …" at bounding box center [604, 284] width 1209 height 568
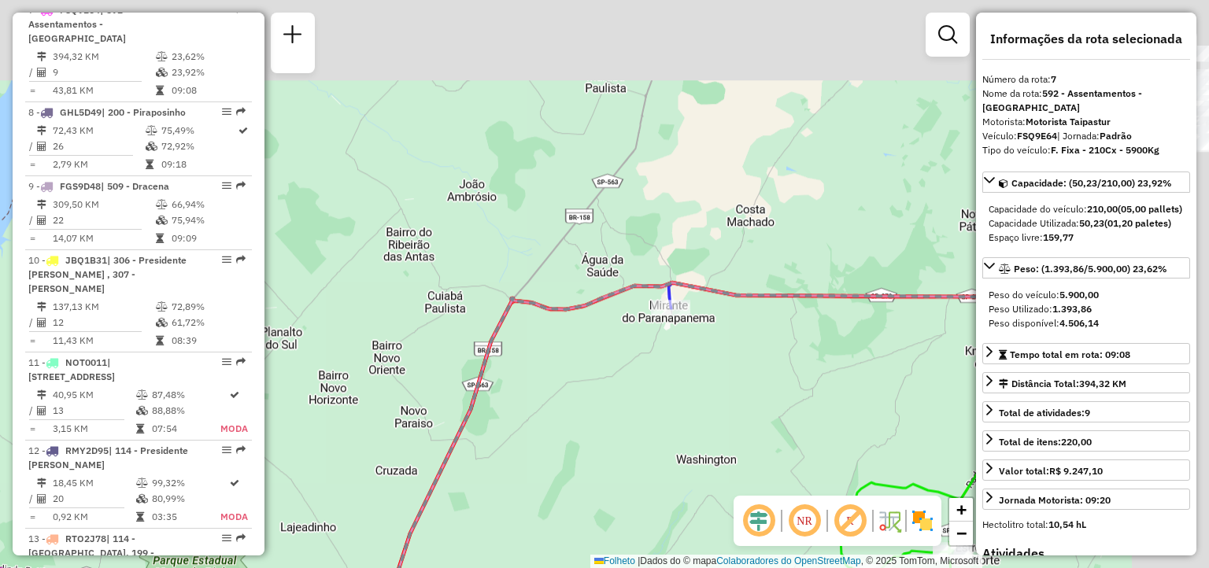
drag, startPoint x: 782, startPoint y: 257, endPoint x: 454, endPoint y: 564, distance: 449.4
click at [454, 564] on div "Rota 4 - Placa FFM2D89 54323270 - APARECIDO DONISETI R Janela de atendimento Gr…" at bounding box center [604, 284] width 1209 height 568
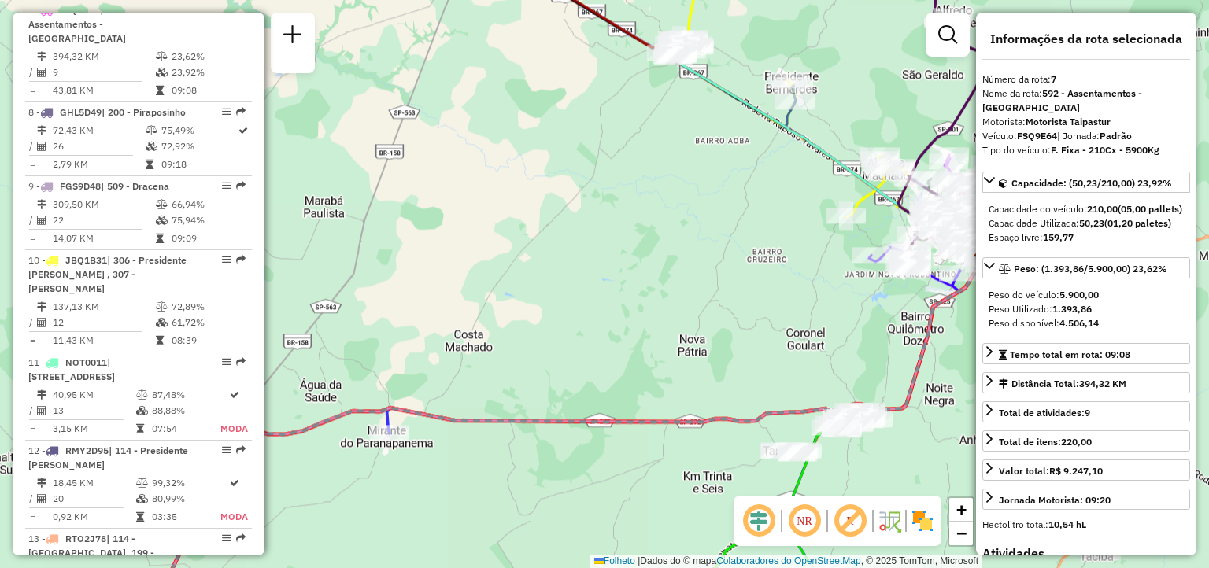
drag, startPoint x: 778, startPoint y: 342, endPoint x: 362, endPoint y: 366, distance: 417.1
click at [362, 366] on div "Rota 4 - Placa FFM2D89 54323270 - APARECIDO DONISETI R Janela de atendimento Gr…" at bounding box center [604, 284] width 1209 height 568
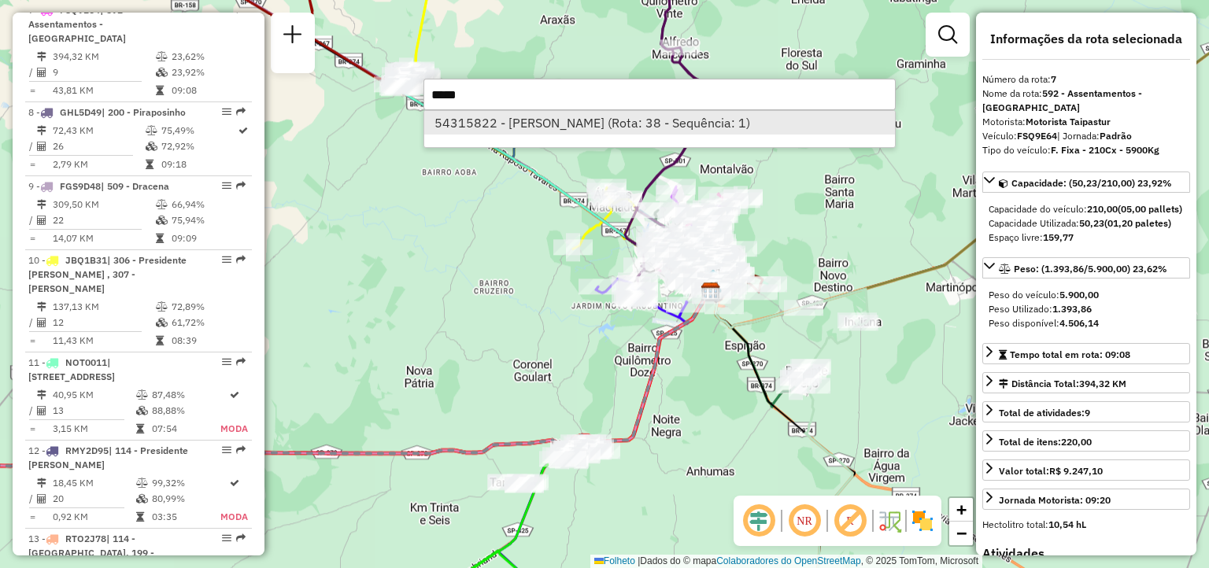
type input "*****"
click at [613, 119] on font "54315822 - [PERSON_NAME] (Rota: 38 - Sequência: 1)" at bounding box center [592, 123] width 316 height 16
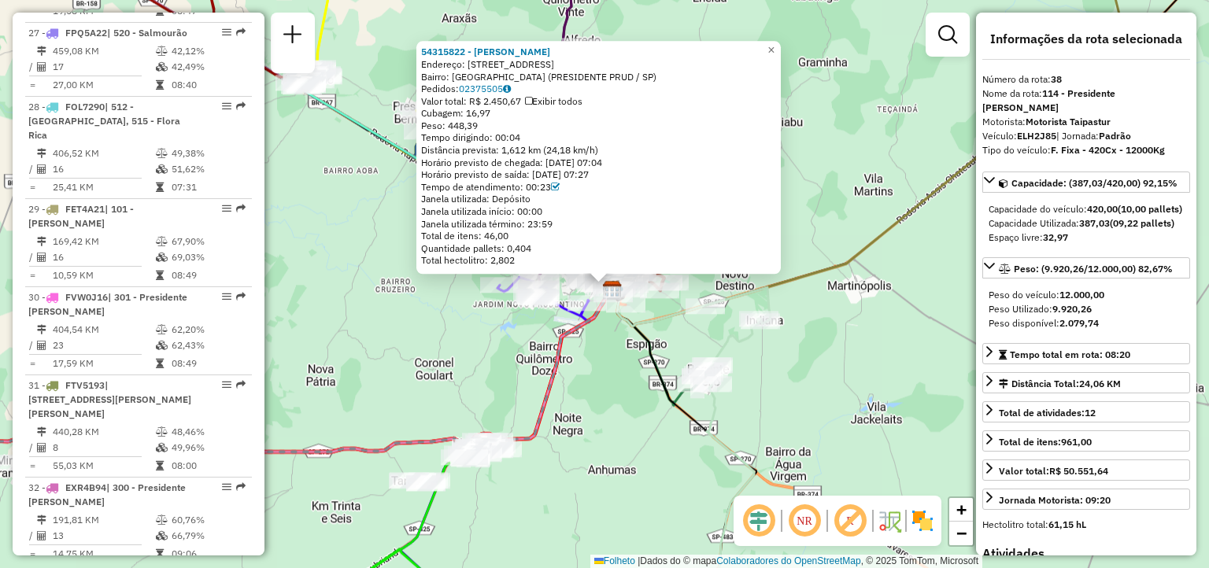
scroll to position [3606, 0]
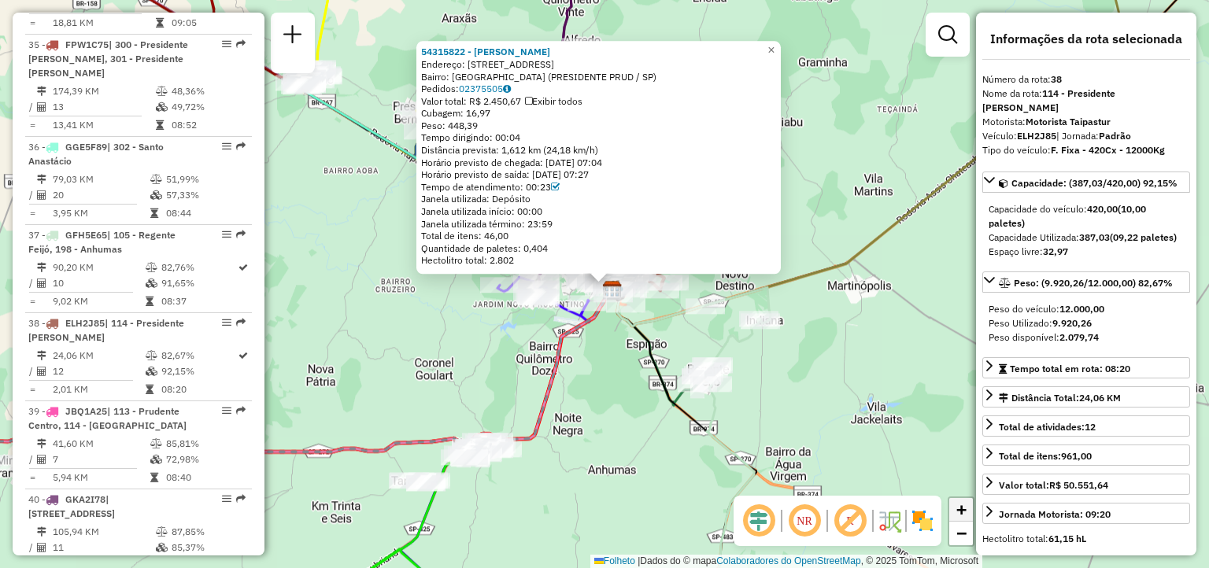
click at [970, 512] on link "+" at bounding box center [961, 510] width 24 height 24
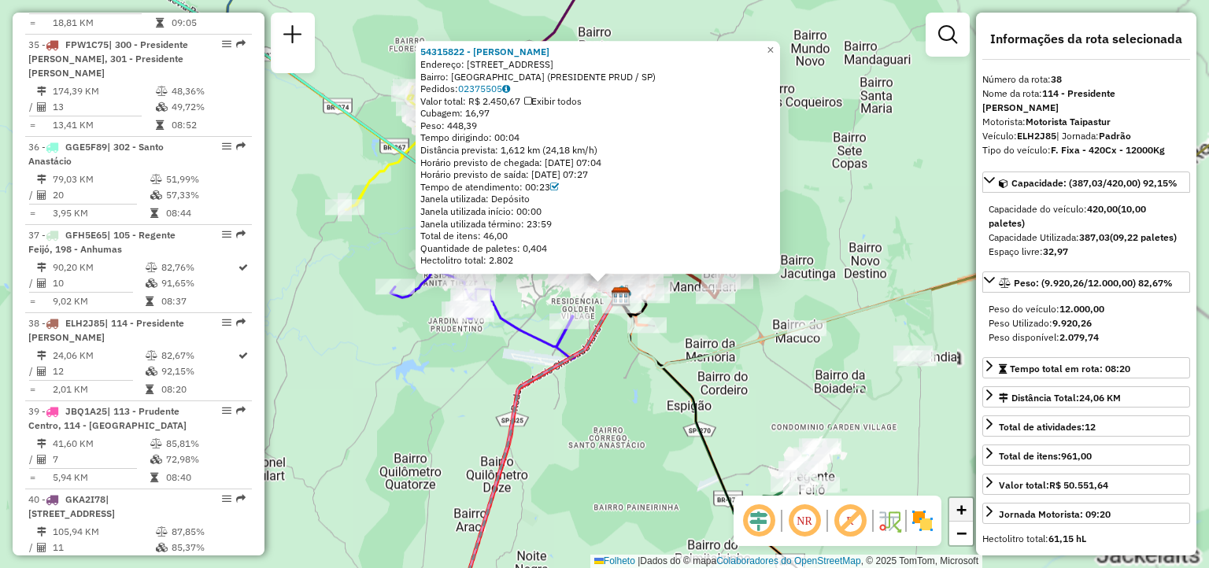
click at [970, 512] on link "+" at bounding box center [961, 510] width 24 height 24
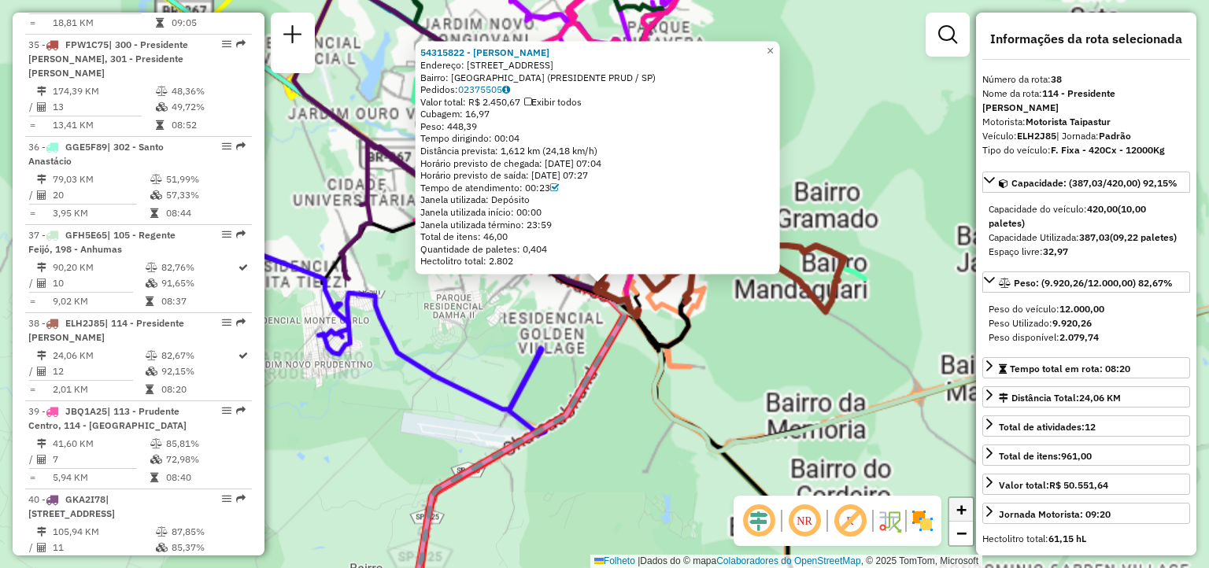
click at [970, 512] on link "+" at bounding box center [961, 510] width 24 height 24
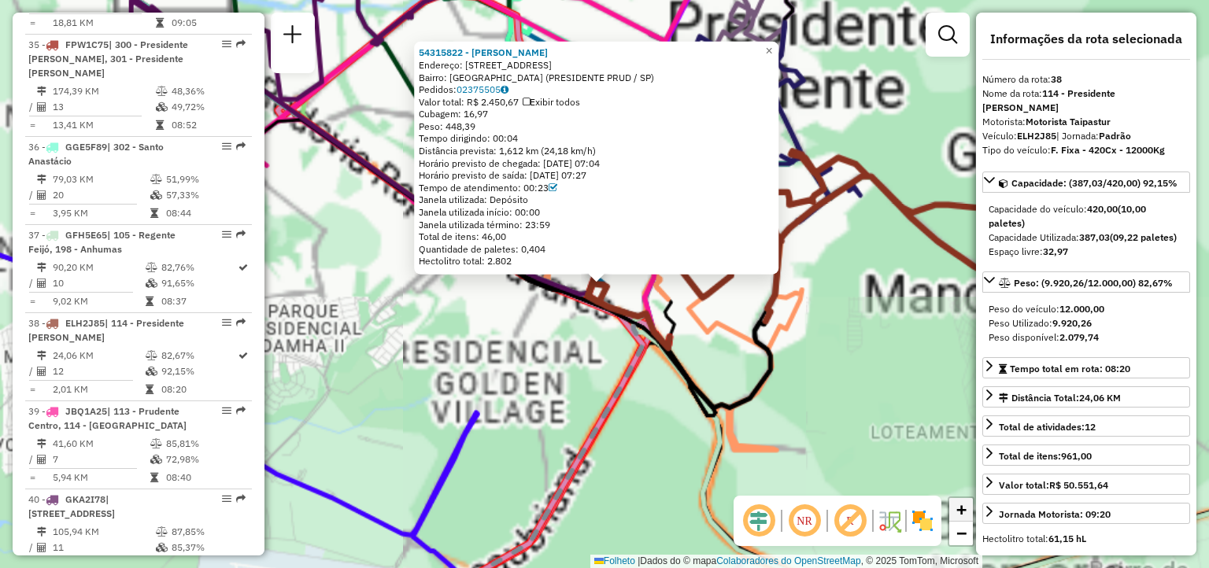
click at [970, 512] on link "+" at bounding box center [961, 510] width 24 height 24
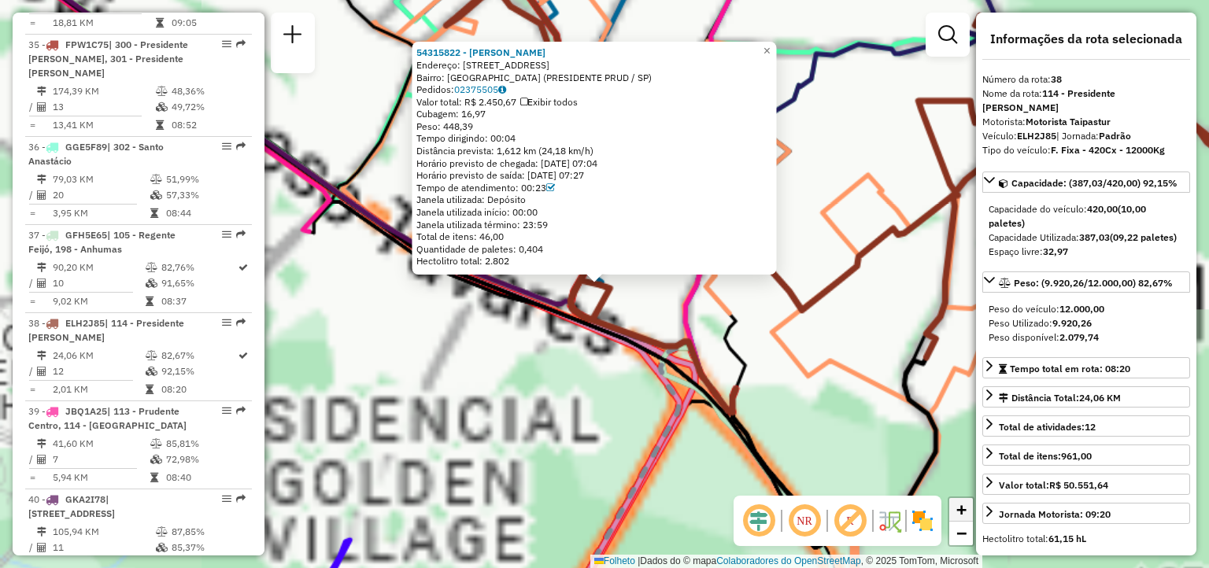
click at [970, 512] on link "+" at bounding box center [961, 510] width 24 height 24
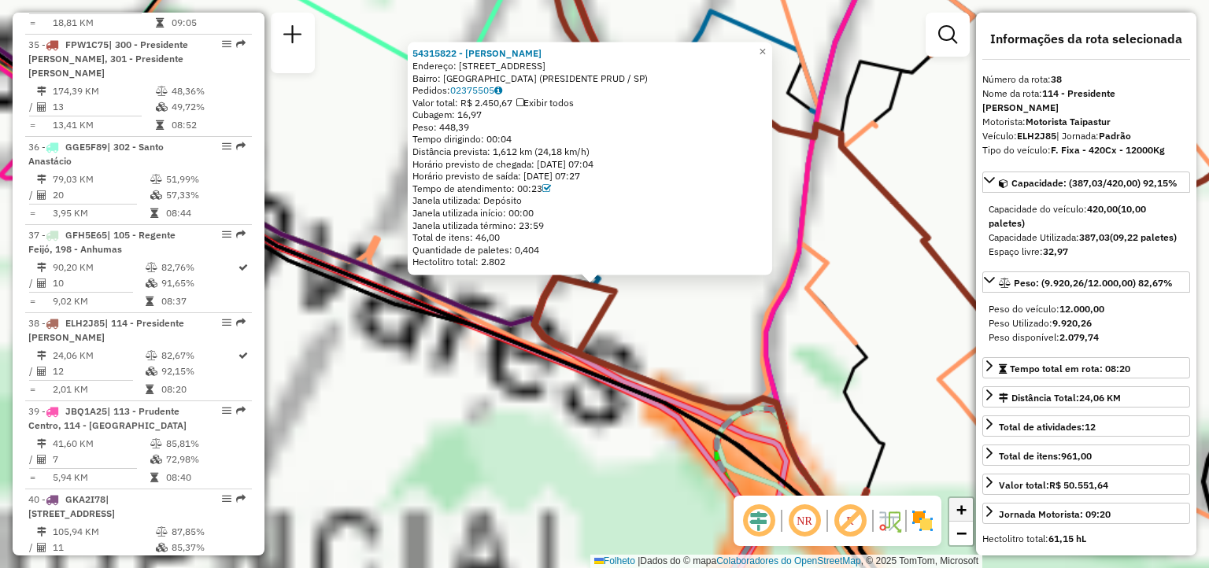
click at [970, 512] on link "+" at bounding box center [961, 510] width 24 height 24
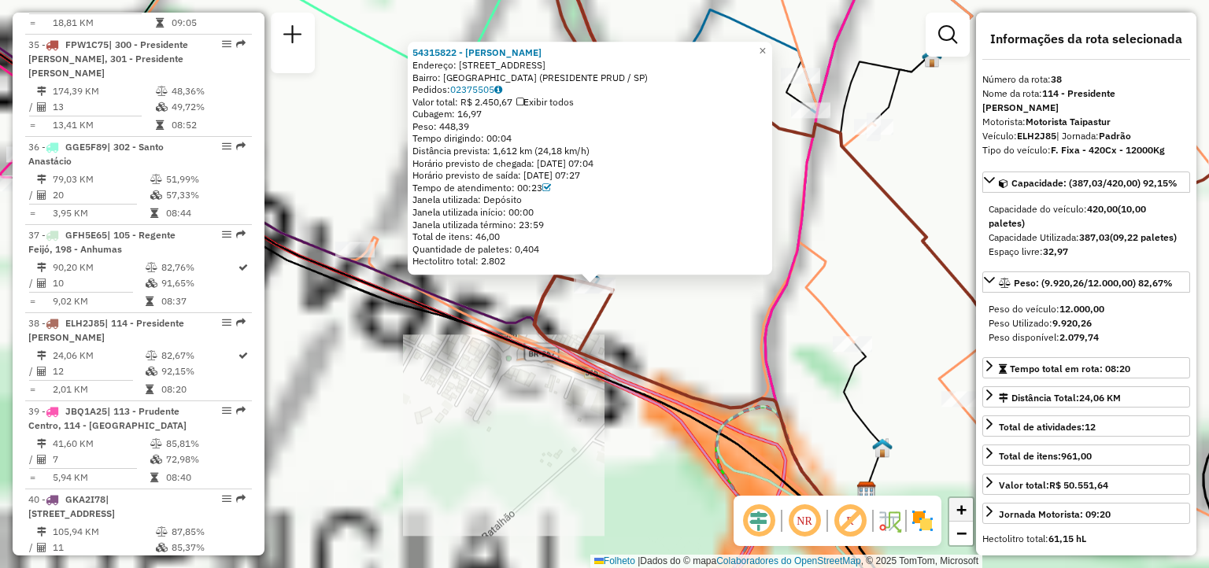
click at [970, 512] on link "+" at bounding box center [961, 510] width 24 height 24
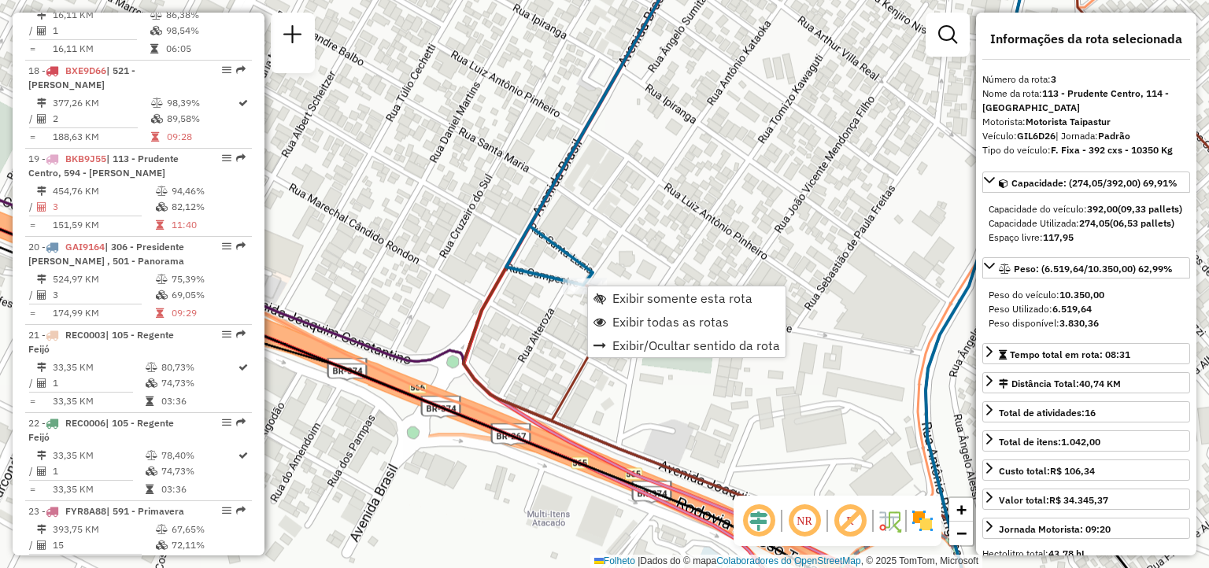
scroll to position [806, 0]
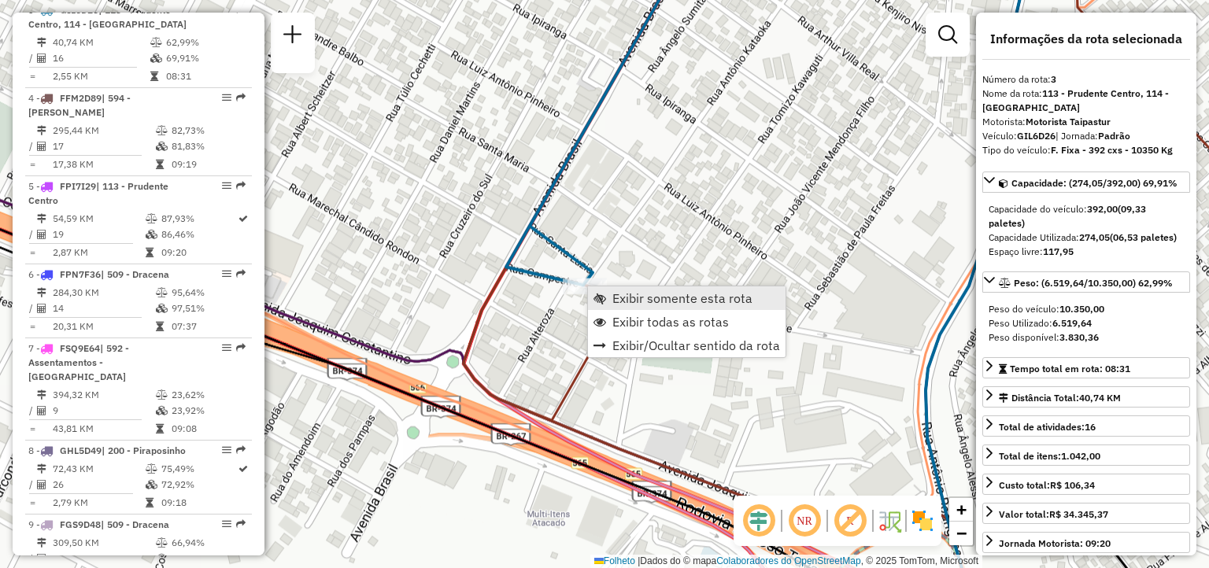
click at [618, 295] on span "Exibir somente esta rota" at bounding box center [682, 298] width 140 height 13
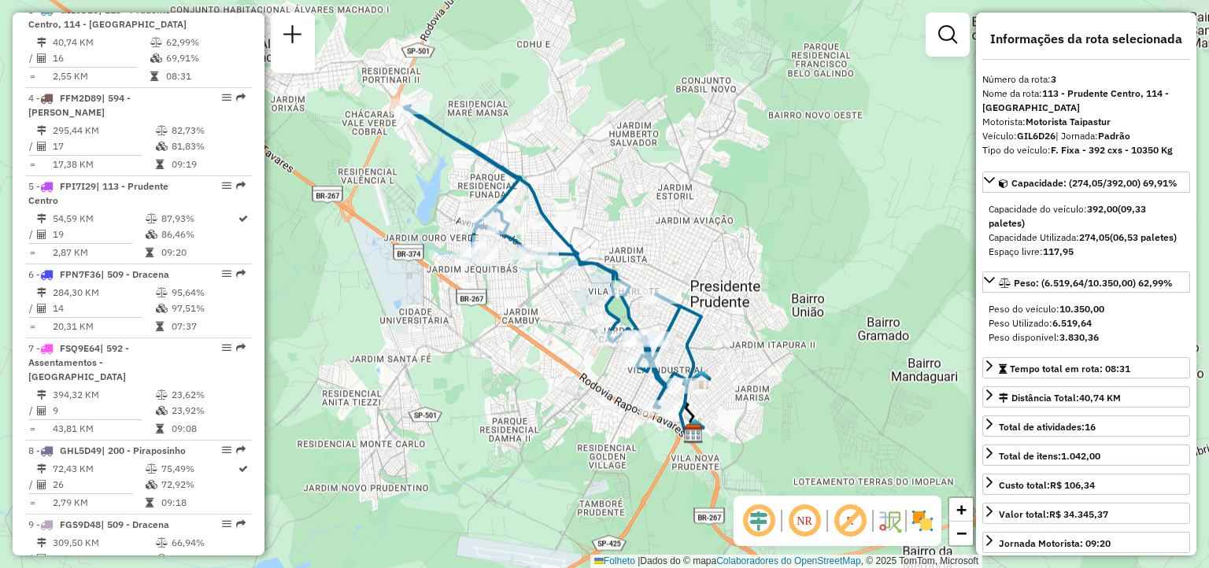
drag, startPoint x: 711, startPoint y: 211, endPoint x: 649, endPoint y: 196, distance: 64.7
click at [649, 196] on div "Janela de atendimento Grade de atendimento Capacidade Transportadoras Veículos …" at bounding box center [604, 284] width 1209 height 568
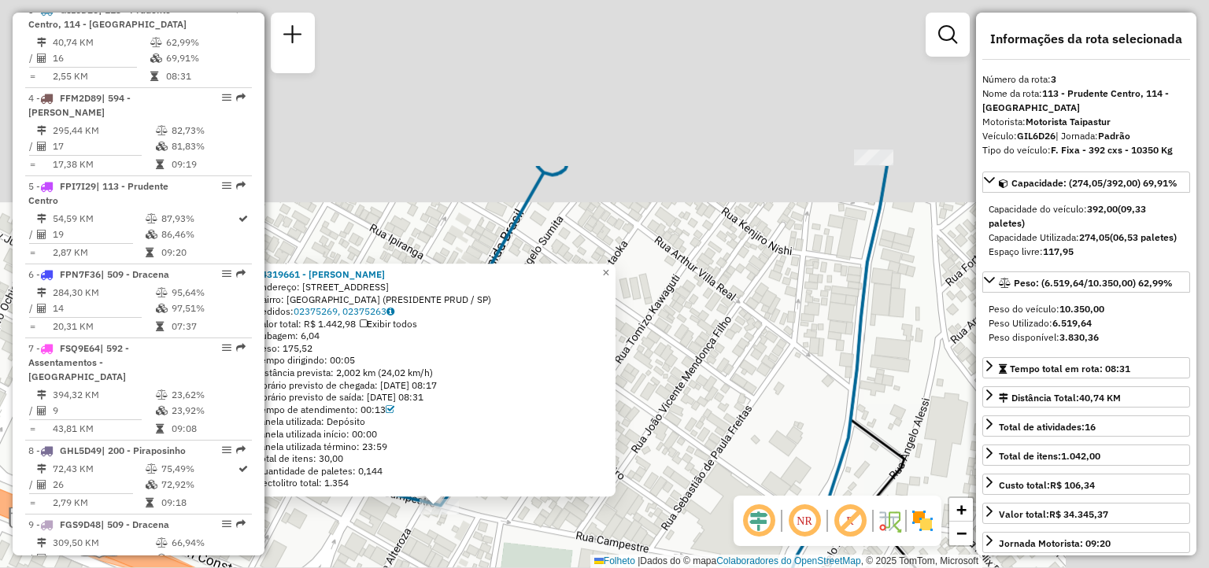
drag, startPoint x: 886, startPoint y: 375, endPoint x: 700, endPoint y: 598, distance: 290.5
click at [700, 567] on html "Aguarde... Pop-up bloqueado! Seu navegador bloqueou automáticamente a abertura …" at bounding box center [604, 284] width 1209 height 568
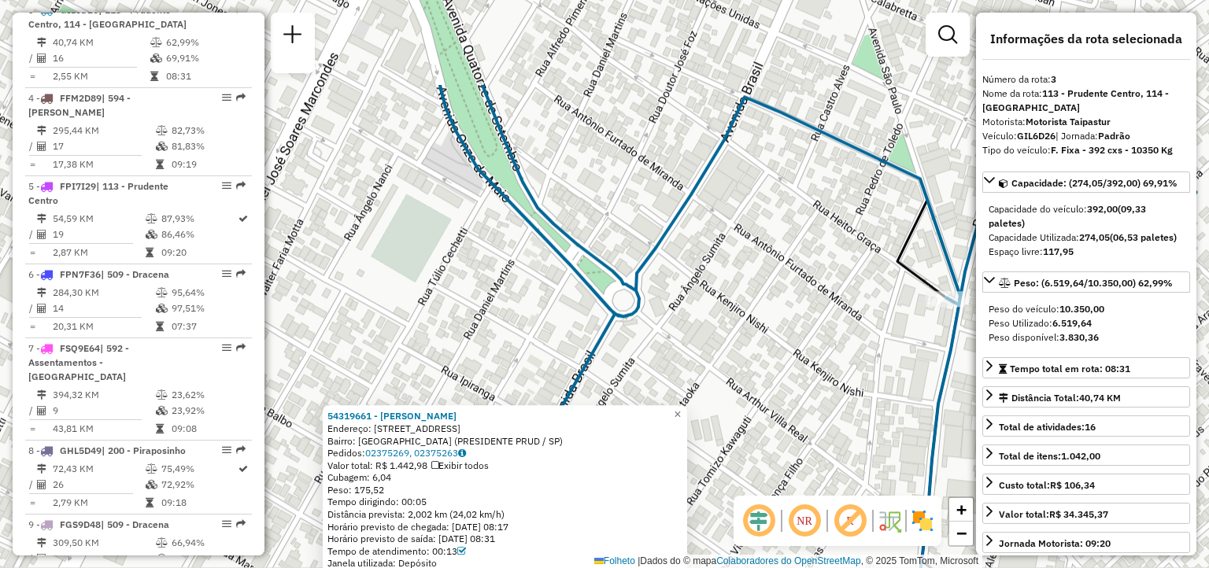
drag, startPoint x: 861, startPoint y: 352, endPoint x: 955, endPoint y: 490, distance: 167.0
click at [955, 490] on div "54319661 - [PERSON_NAME] Endereço: R CAMPESTRE 148 Bairro: [GEOGRAPHIC_DATA] ([…" at bounding box center [604, 284] width 1209 height 568
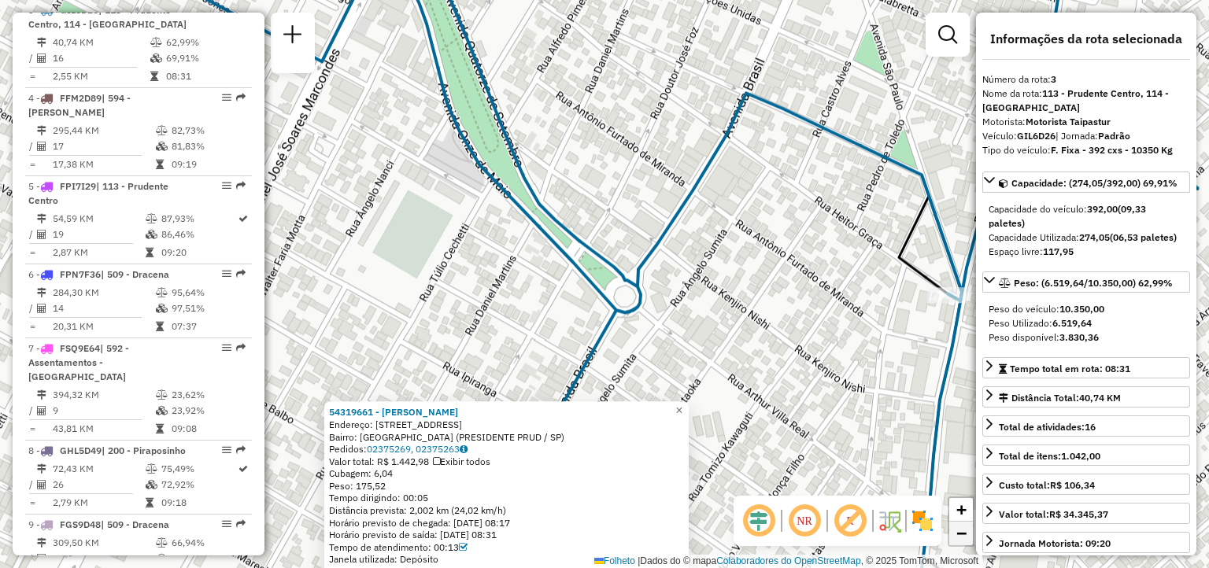
click at [968, 540] on link "−" at bounding box center [961, 534] width 24 height 24
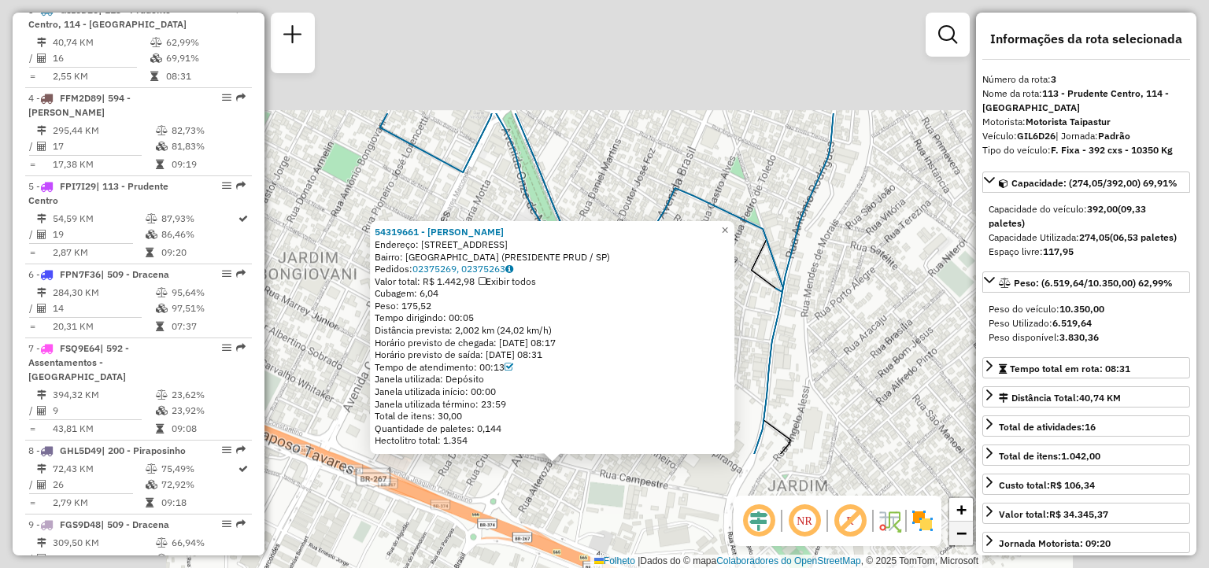
click at [968, 540] on link "−" at bounding box center [961, 534] width 24 height 24
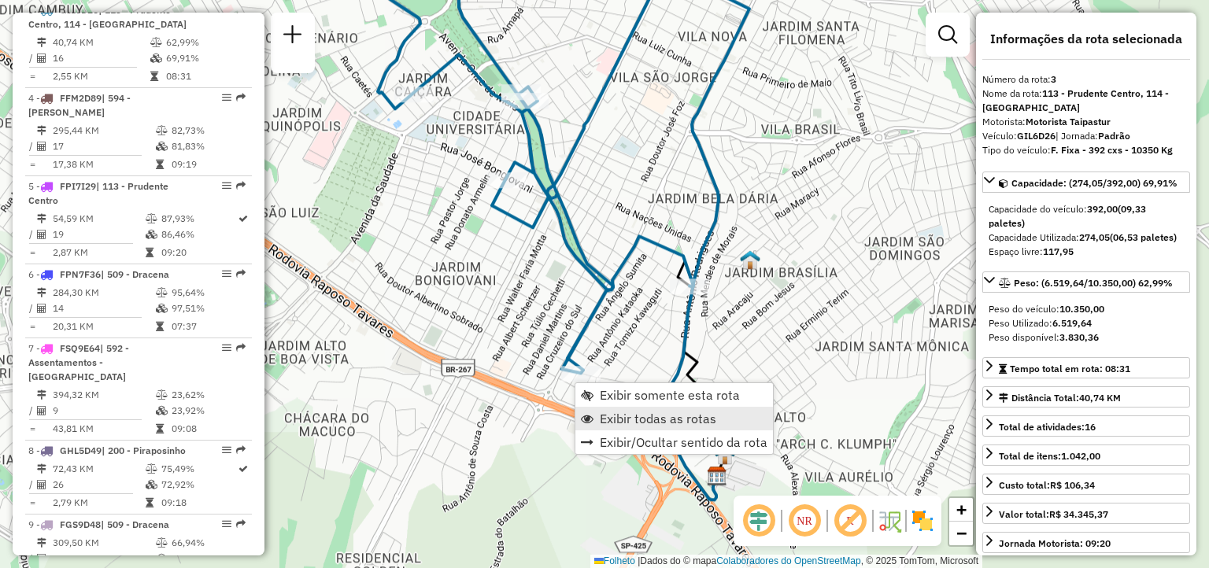
click at [620, 422] on span "Exibir todas as rotas" at bounding box center [658, 418] width 116 height 13
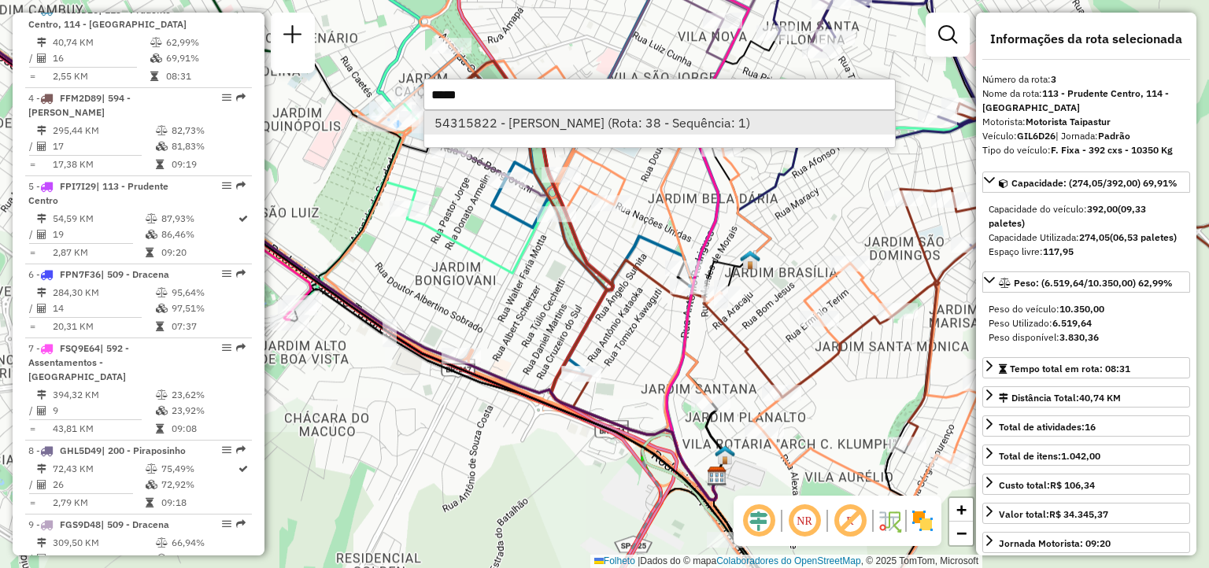
type input "*****"
click at [536, 124] on font "54315822 - [PERSON_NAME] (Rota: 38 - Sequência: 1)" at bounding box center [592, 123] width 316 height 16
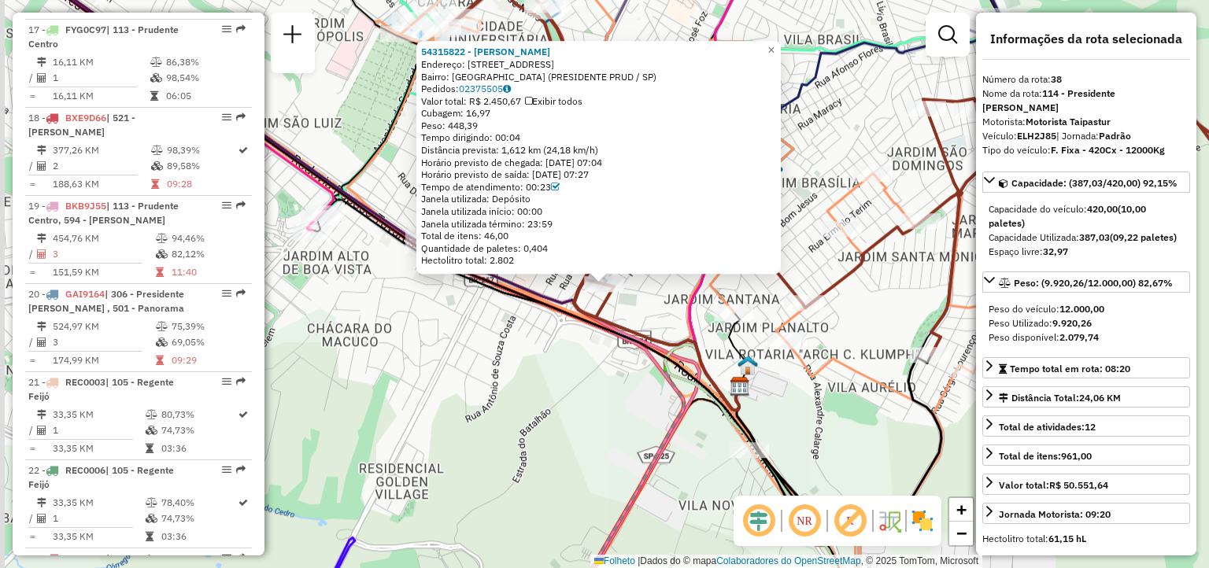
scroll to position [3606, 0]
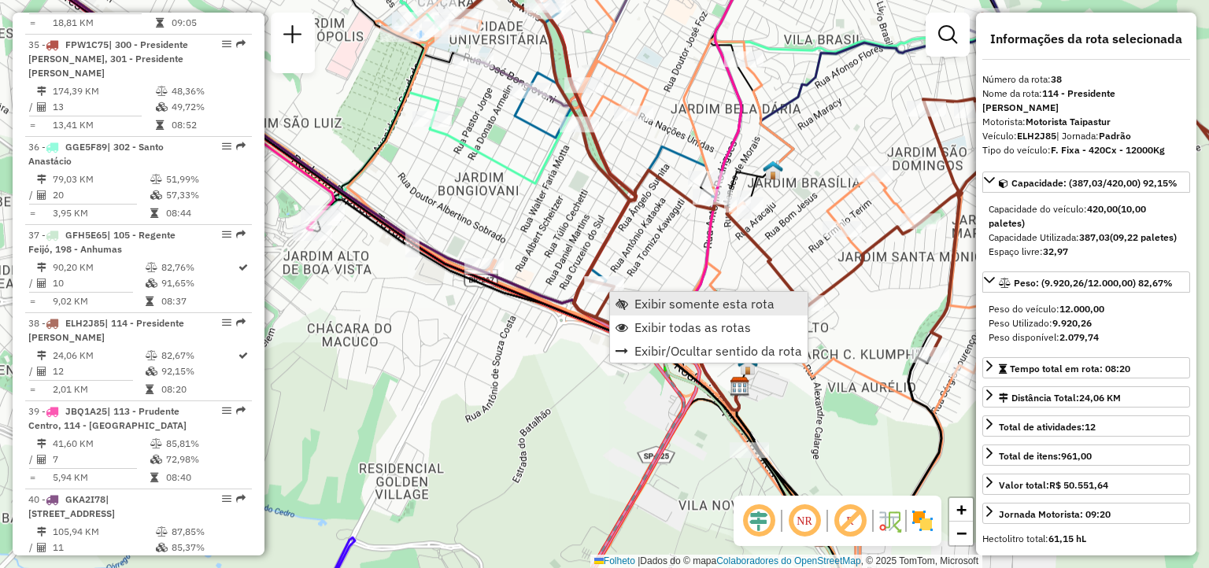
click at [633, 300] on link "Exibir somente esta rota" at bounding box center [709, 304] width 198 height 24
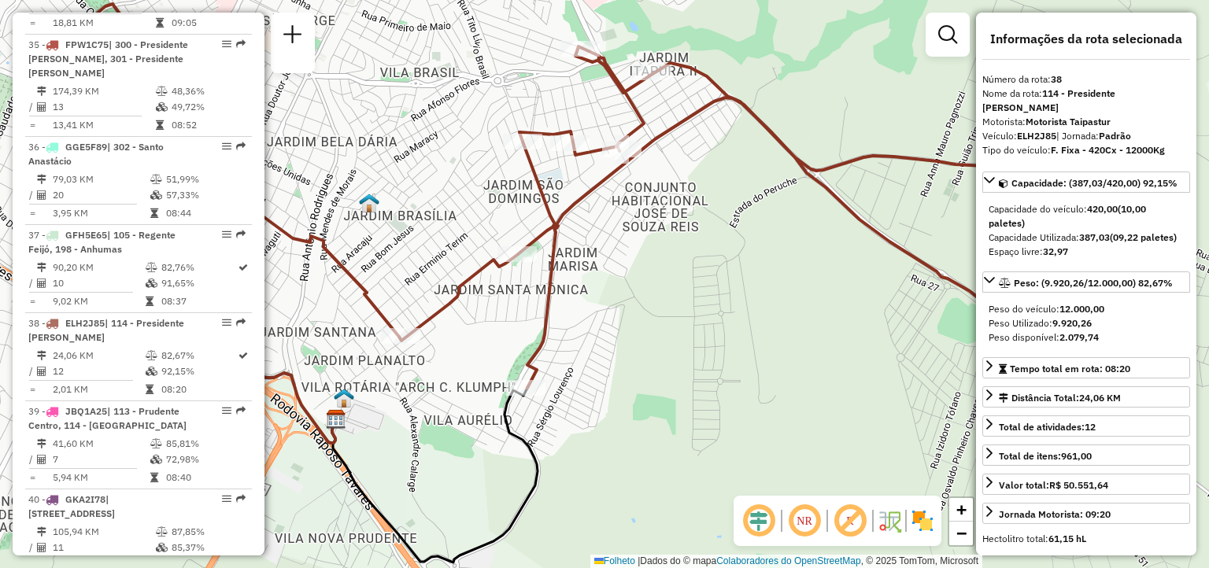
drag, startPoint x: 616, startPoint y: 349, endPoint x: 645, endPoint y: 353, distance: 29.3
click at [645, 353] on div "Janela de atendimento Grade de atendimento Capacidade Transportadoras Veículos …" at bounding box center [604, 284] width 1209 height 568
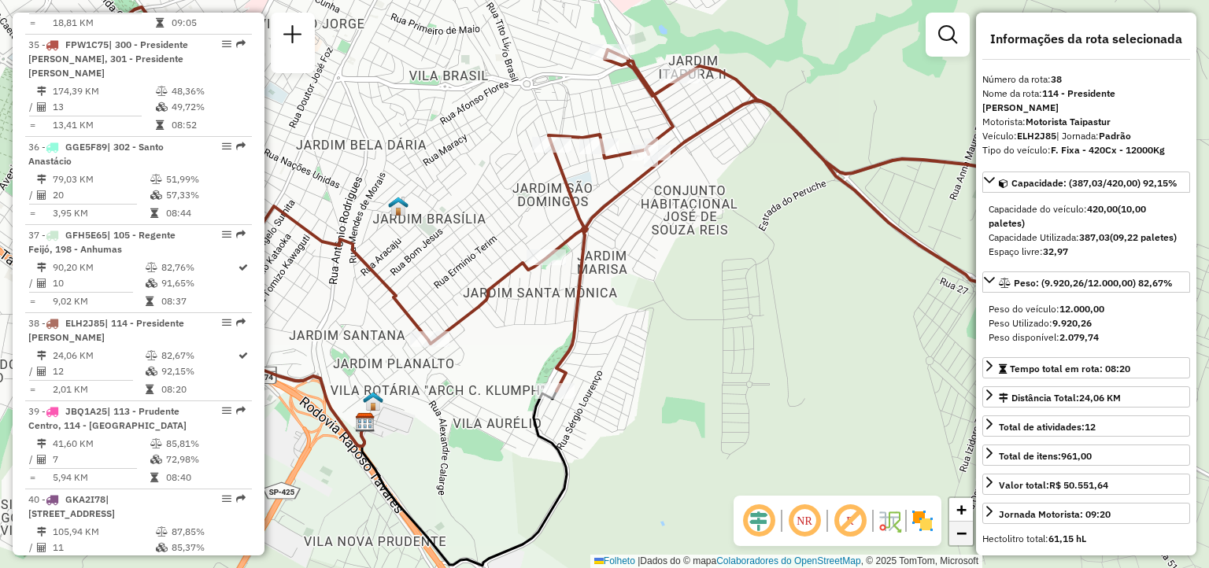
click at [966, 530] on link "−" at bounding box center [961, 534] width 24 height 24
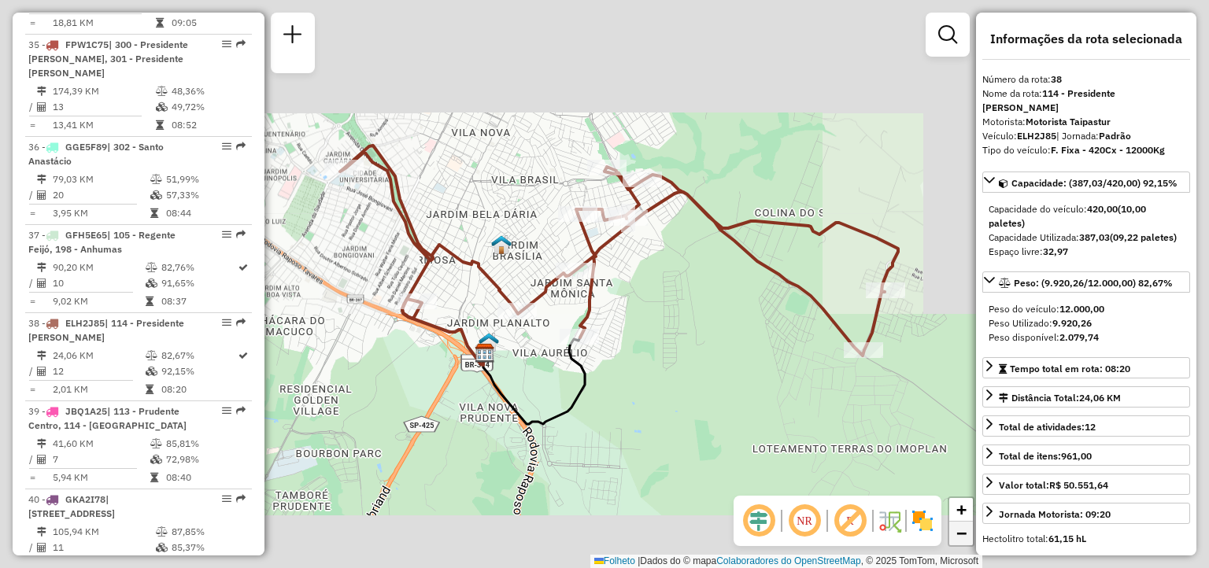
click at [966, 530] on link "−" at bounding box center [961, 534] width 24 height 24
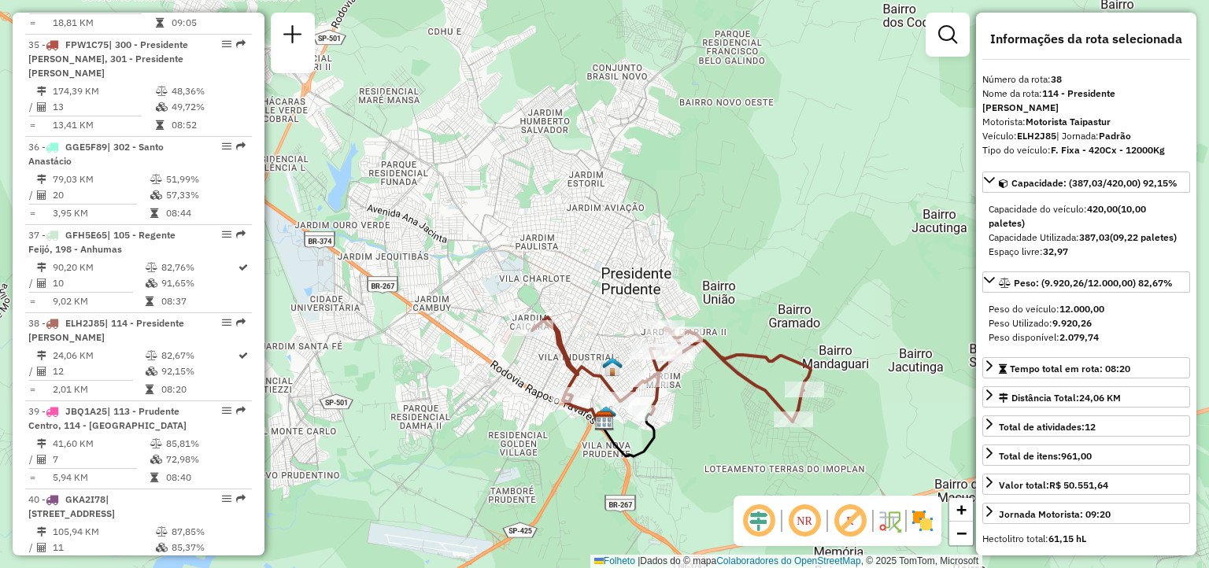
drag, startPoint x: 702, startPoint y: 454, endPoint x: 765, endPoint y: 585, distance: 145.0
click at [765, 567] on html "Aguarde... Pop-up bloqueado! Seu navegador bloqueou automáticamente a abertura …" at bounding box center [604, 284] width 1209 height 568
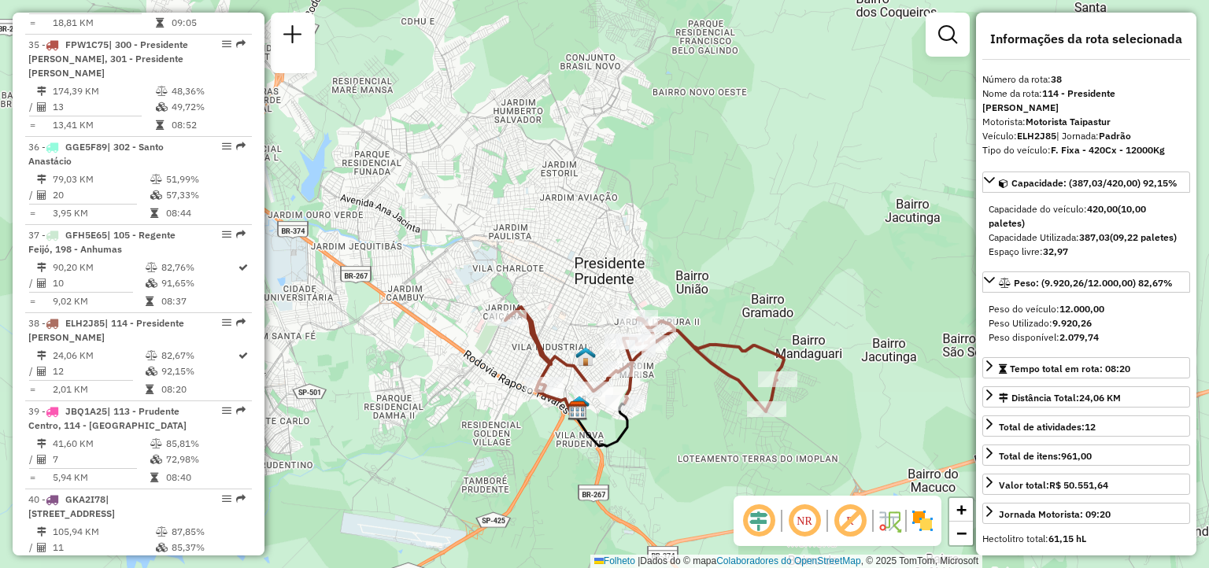
drag, startPoint x: 702, startPoint y: 493, endPoint x: 672, endPoint y: 455, distance: 48.8
click at [672, 455] on div "Janela de atendimento Grade de atendimento Capacidade Transportadoras Veículos …" at bounding box center [604, 284] width 1209 height 568
click at [657, 423] on div "Janela de atendimento Grade de atendimento Capacidade Transportadoras Veículos …" at bounding box center [604, 284] width 1209 height 568
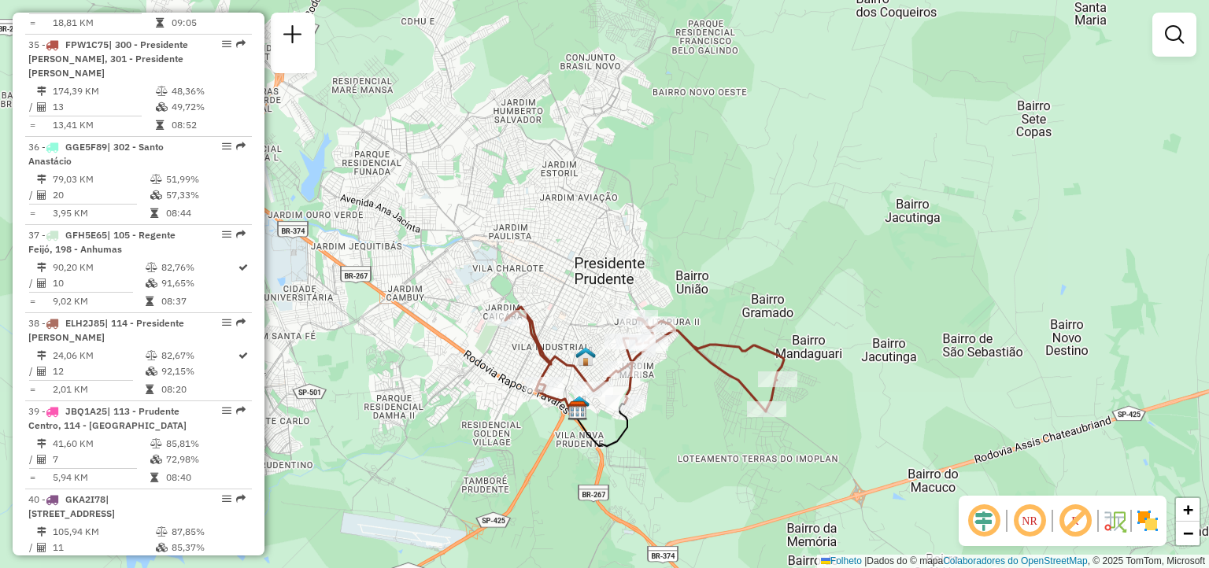
click at [657, 423] on div "Janela de atendimento Grade de atendimento Capacidade Transportadoras Veículos …" at bounding box center [604, 284] width 1209 height 568
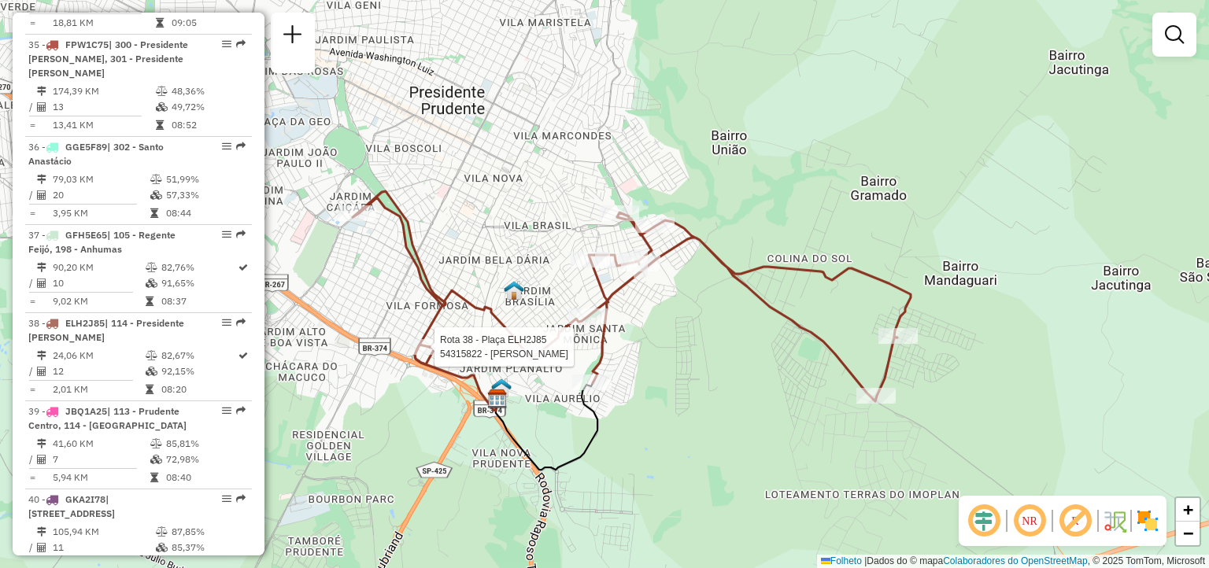
select select "**********"
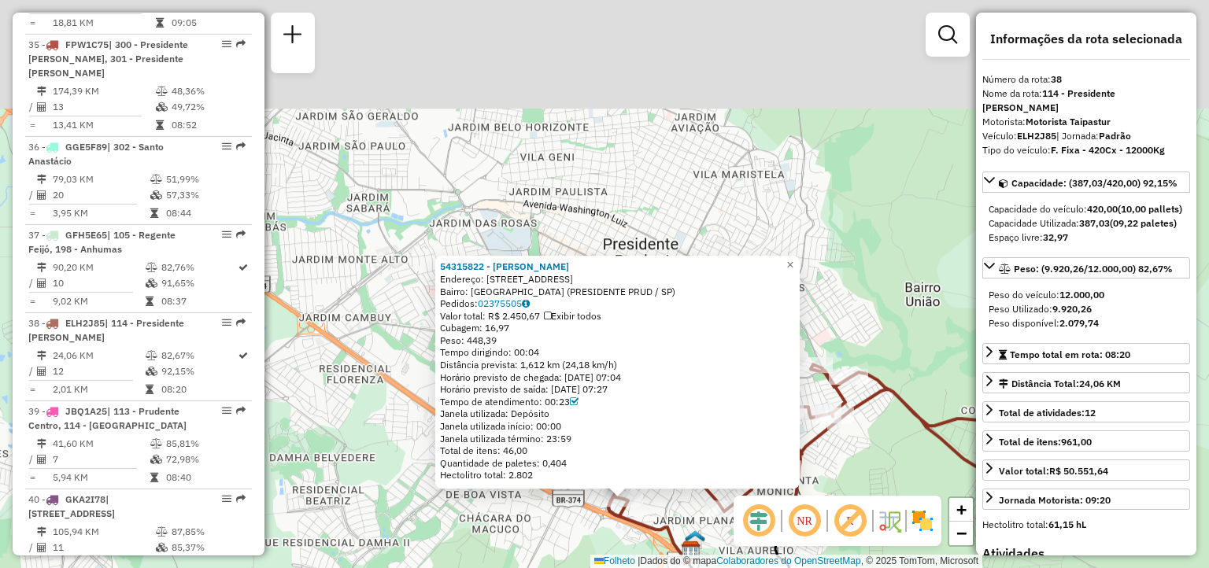
drag, startPoint x: 353, startPoint y: 227, endPoint x: 372, endPoint y: 442, distance: 215.7
click at [372, 442] on div "54315822 - [PERSON_NAME]: R Campestre 138 Bairro: [GEOGRAPHIC_DATA] ([GEOGRAPHI…" at bounding box center [604, 284] width 1209 height 568
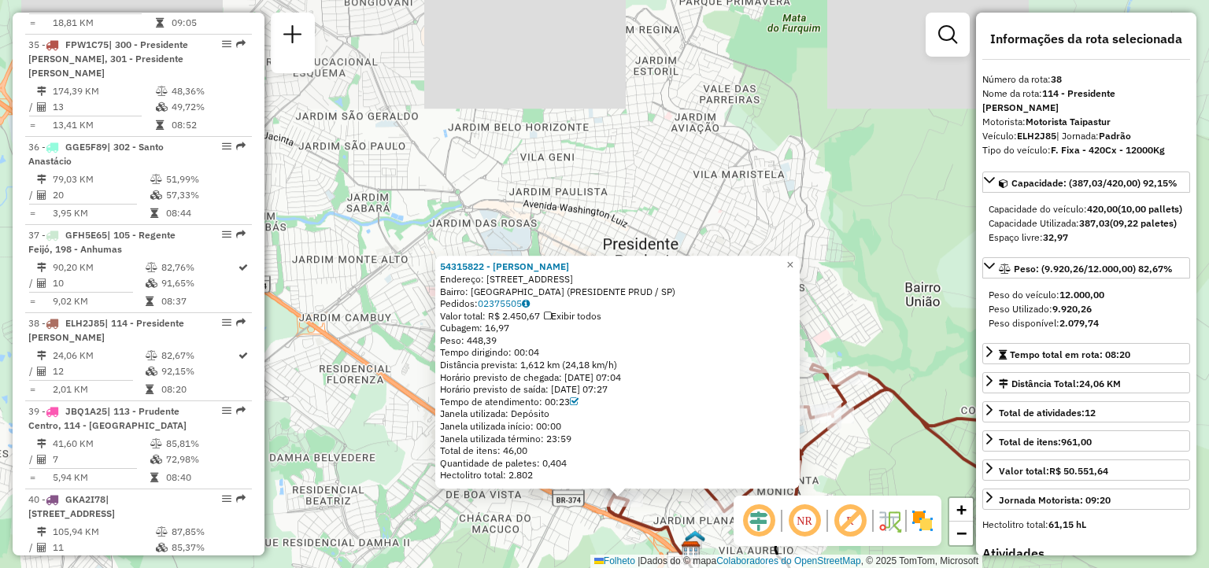
click at [533, 290] on div "Bairro: [GEOGRAPHIC_DATA] (PRESIDENTE PRUD / SP)" at bounding box center [617, 292] width 355 height 13
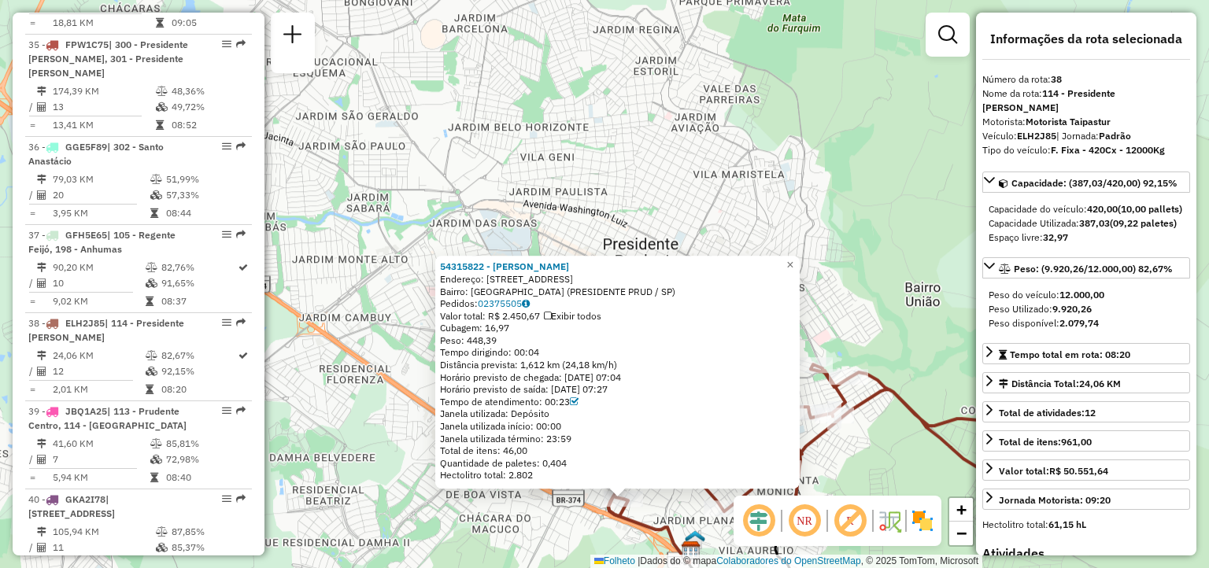
click at [532, 212] on div "54315822 - [PERSON_NAME]: R Campestre 138 Bairro: [GEOGRAPHIC_DATA] ([GEOGRAPHI…" at bounding box center [604, 284] width 1209 height 568
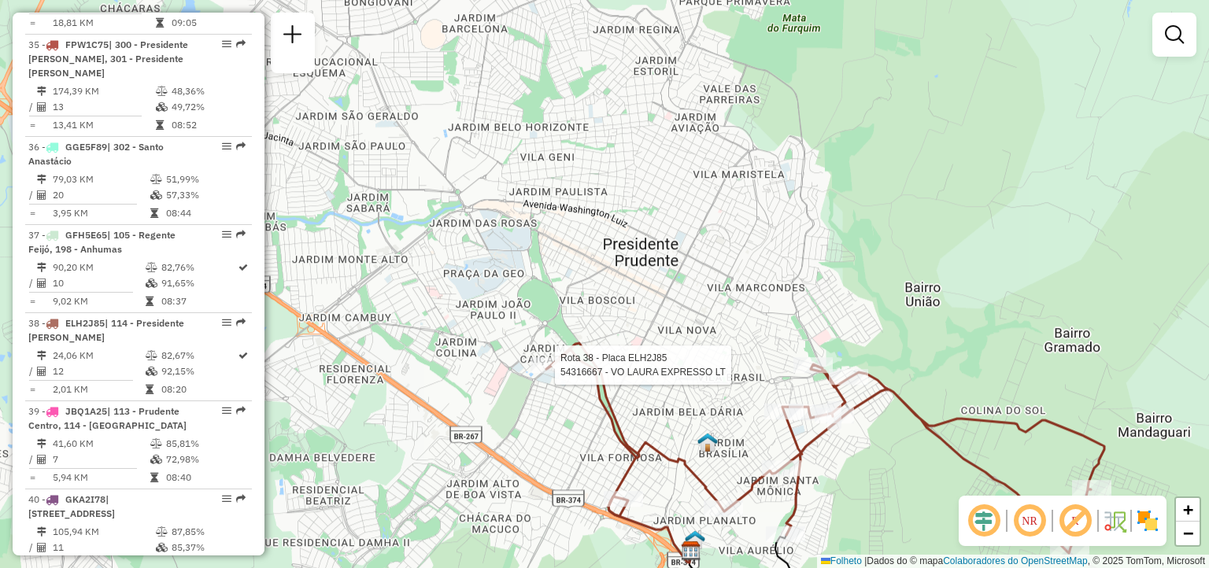
select select "**********"
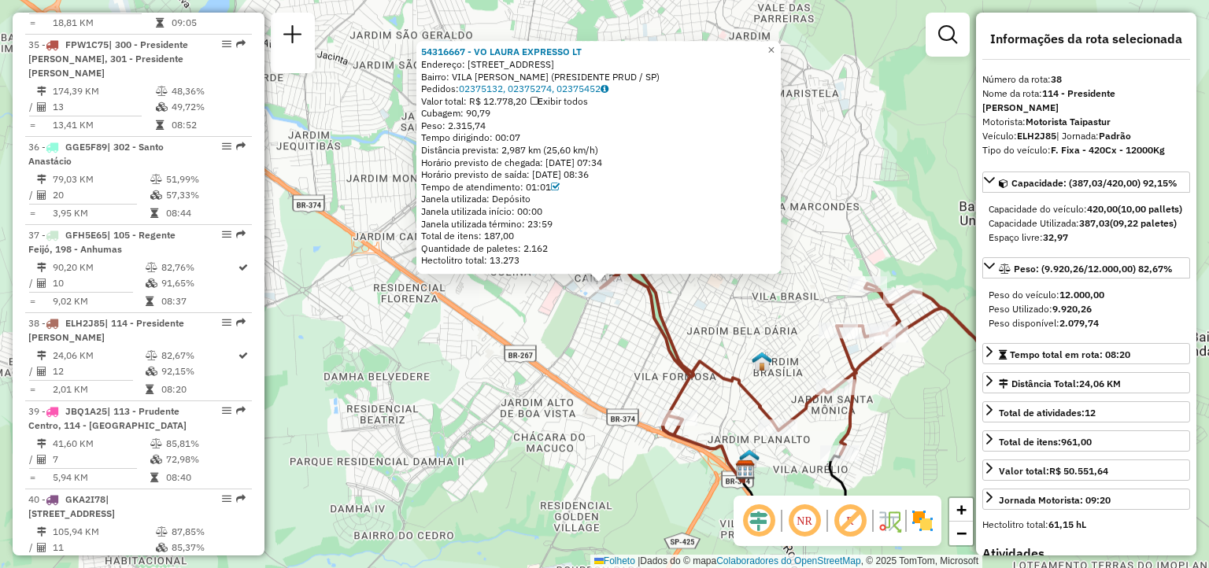
click at [601, 351] on div "54316667 - VO LAURA EXPRESSO LT Endereço: [STREET_ADDRESS][PERSON_NAME] [GEOGRA…" at bounding box center [604, 284] width 1209 height 568
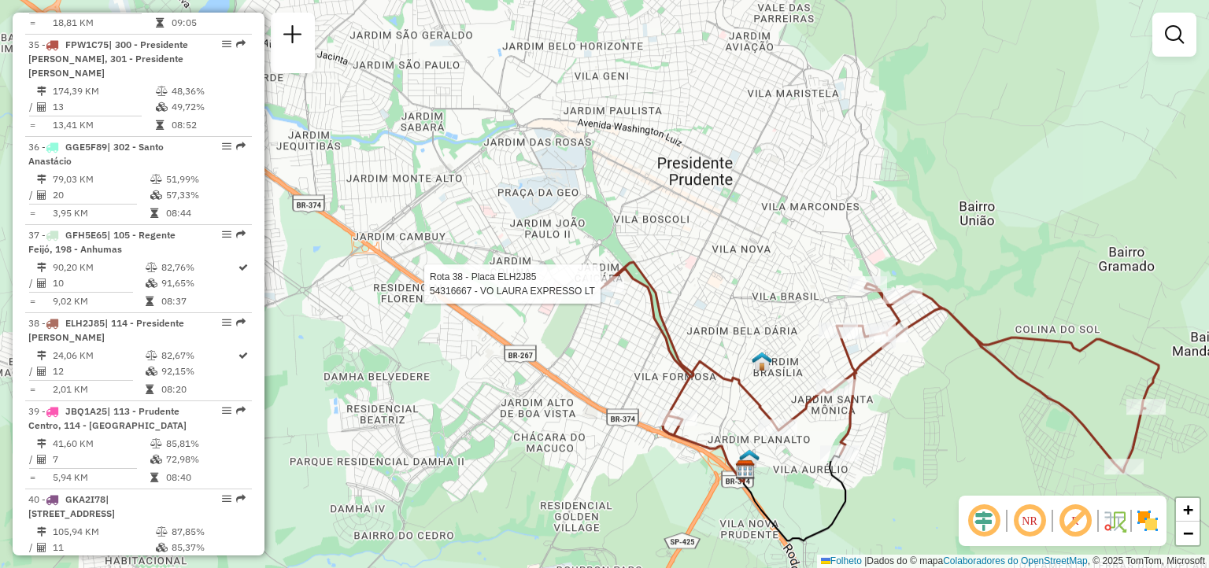
click at [608, 292] on div at bounding box center [604, 284] width 39 height 16
select select "**********"
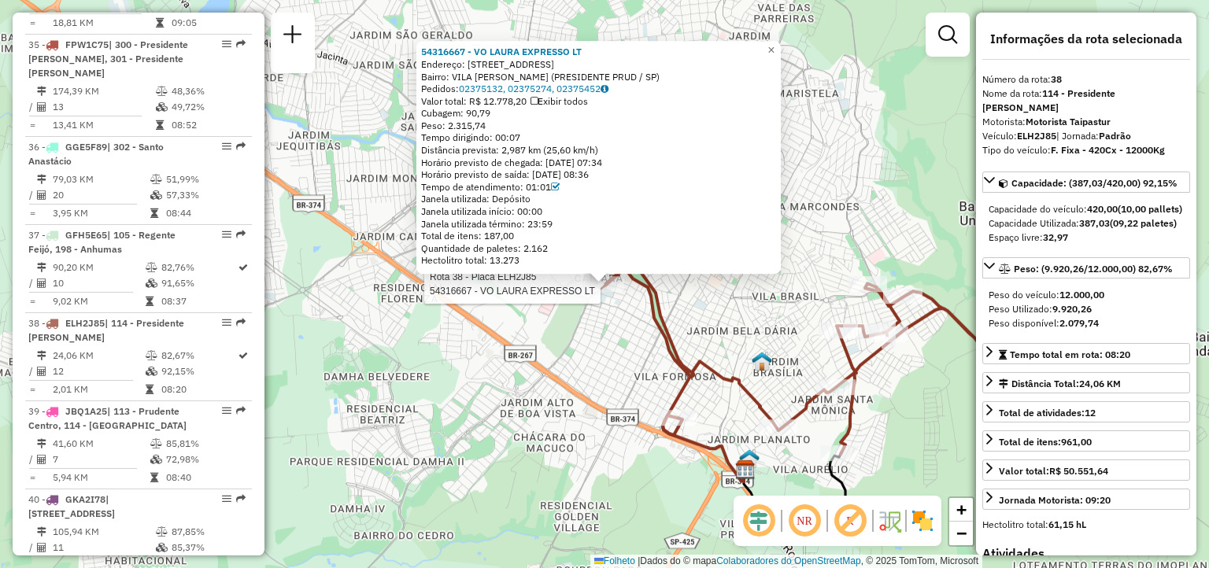
click at [608, 292] on div at bounding box center [604, 284] width 39 height 16
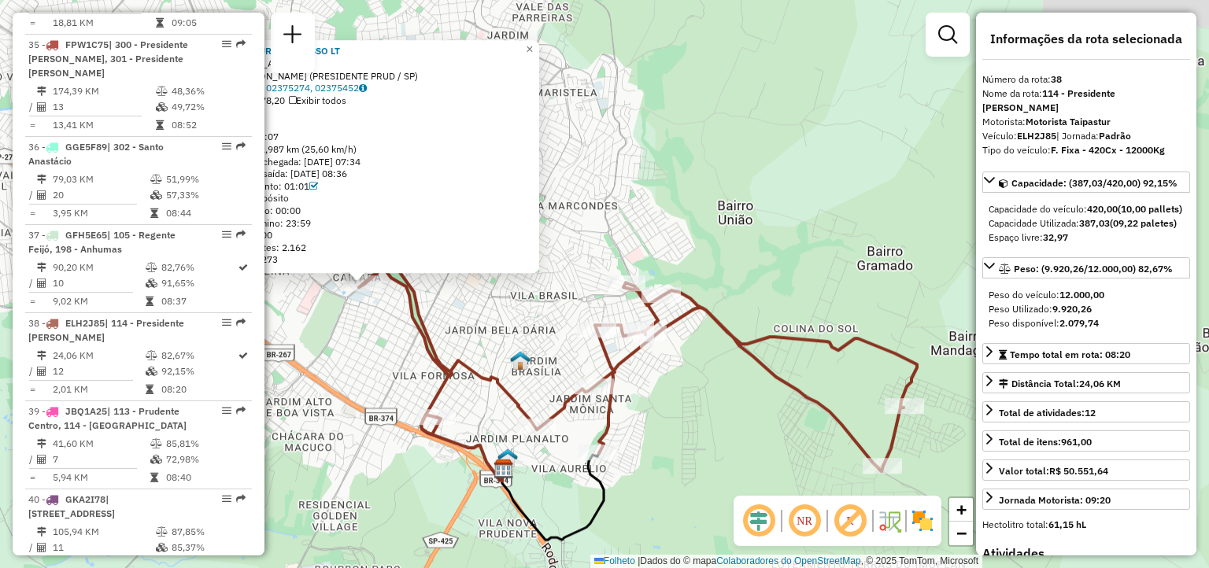
drag, startPoint x: 618, startPoint y: 345, endPoint x: 375, endPoint y: 344, distance: 243.2
click at [375, 344] on div "54316667 - VO LAURA EXPRESSO LT Endereço: [STREET_ADDRESS][PERSON_NAME] [GEOGRA…" at bounding box center [604, 284] width 1209 height 568
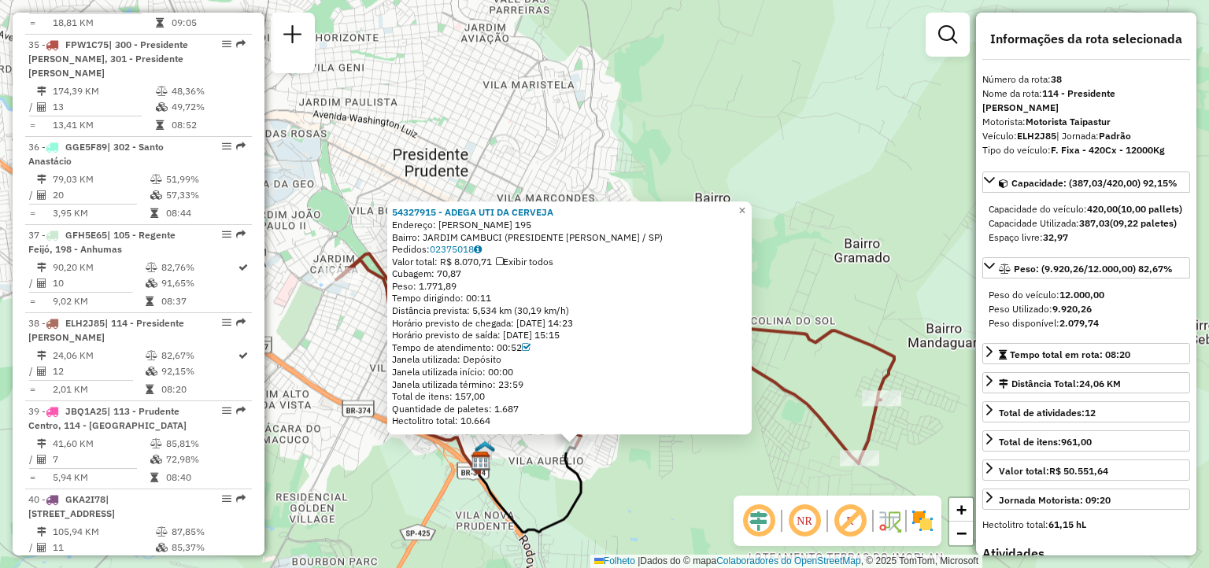
drag, startPoint x: 719, startPoint y: 307, endPoint x: 689, endPoint y: 470, distance: 165.6
click at [689, 470] on div "54327915 - ADEGA UTI DA CERVEJA Endereço: GALDINO DOS SANTOS 195 Bairro: [GEOGR…" at bounding box center [604, 284] width 1209 height 568
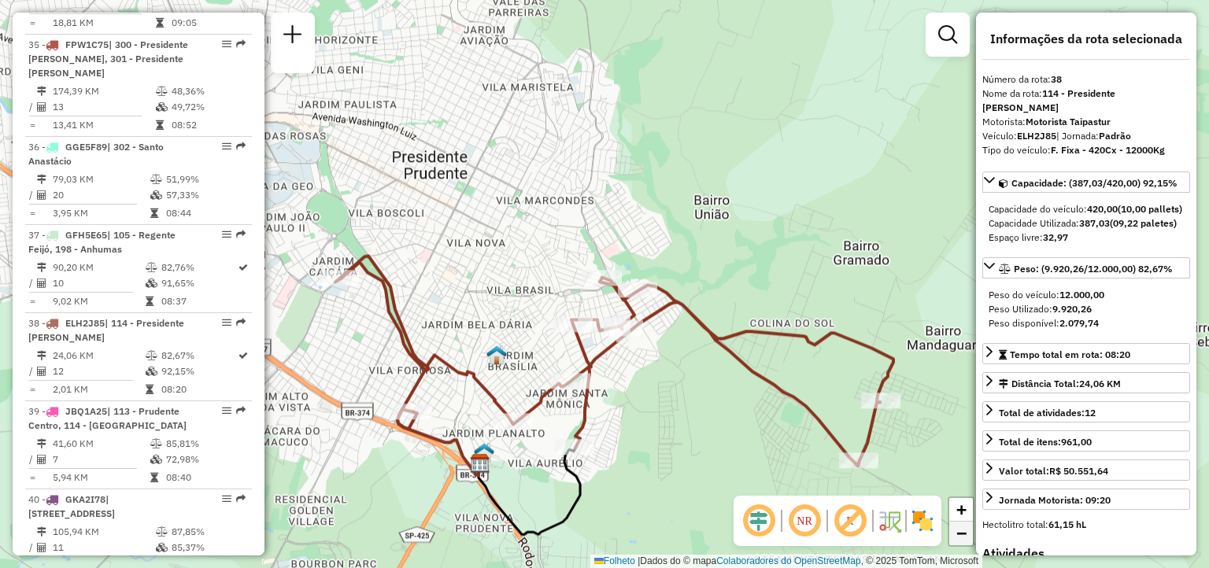
click at [960, 536] on span "−" at bounding box center [961, 533] width 10 height 20
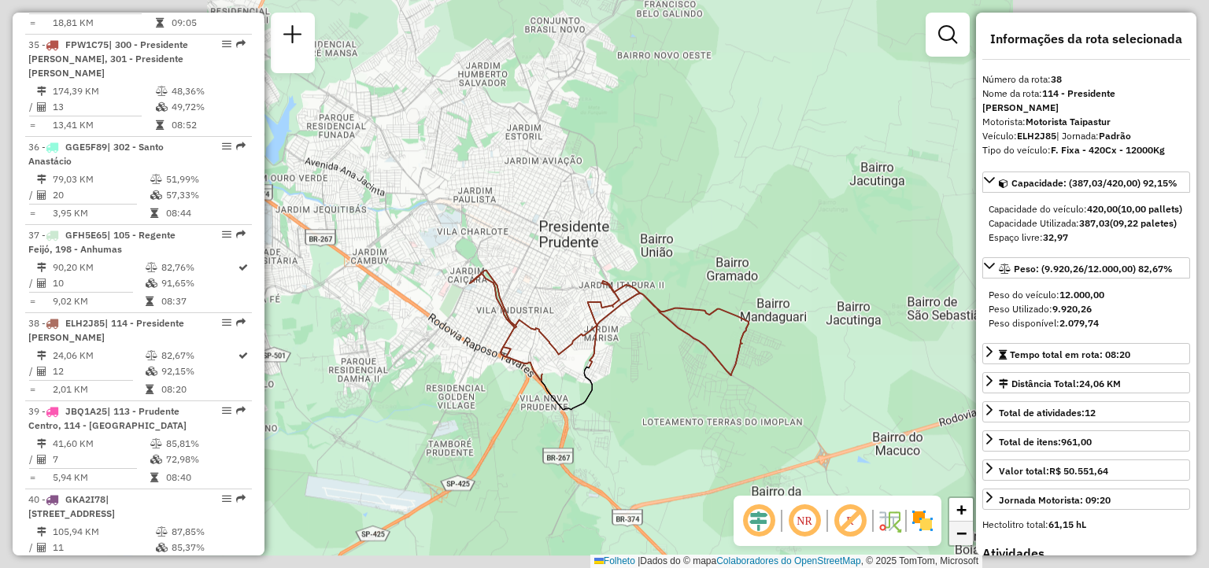
click at [960, 536] on span "−" at bounding box center [961, 533] width 10 height 20
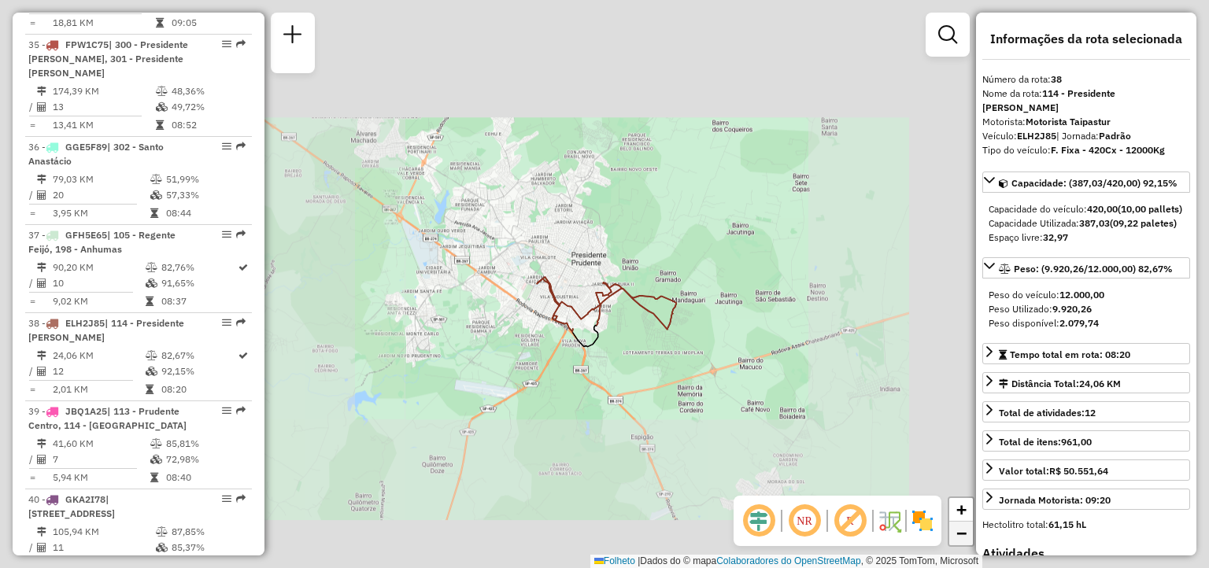
click at [960, 536] on span "−" at bounding box center [961, 533] width 10 height 20
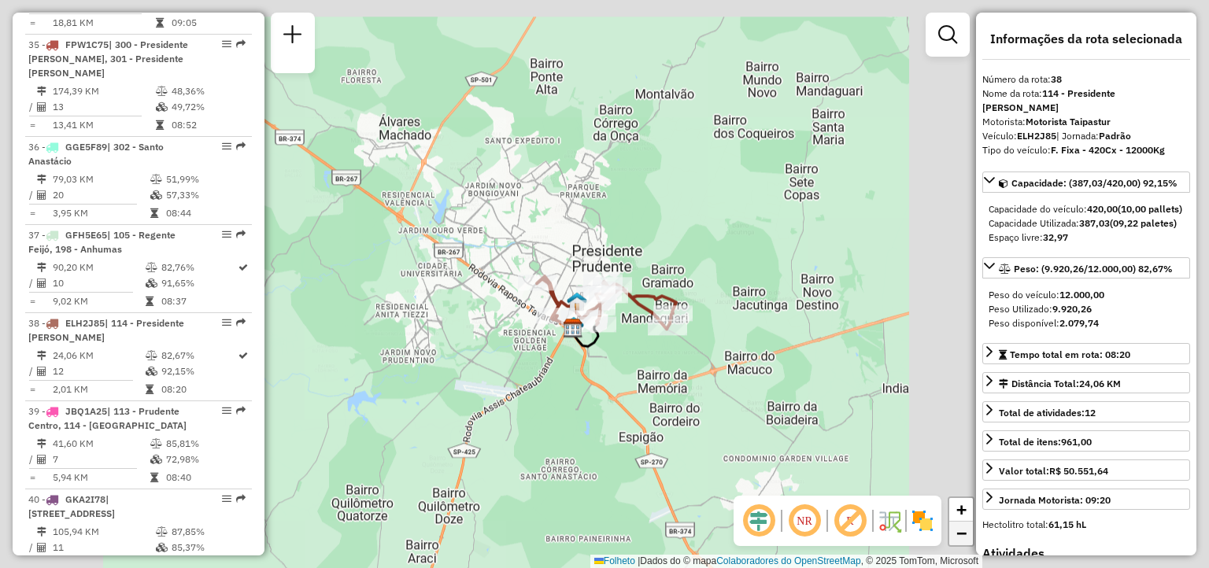
click at [960, 536] on span "−" at bounding box center [961, 533] width 10 height 20
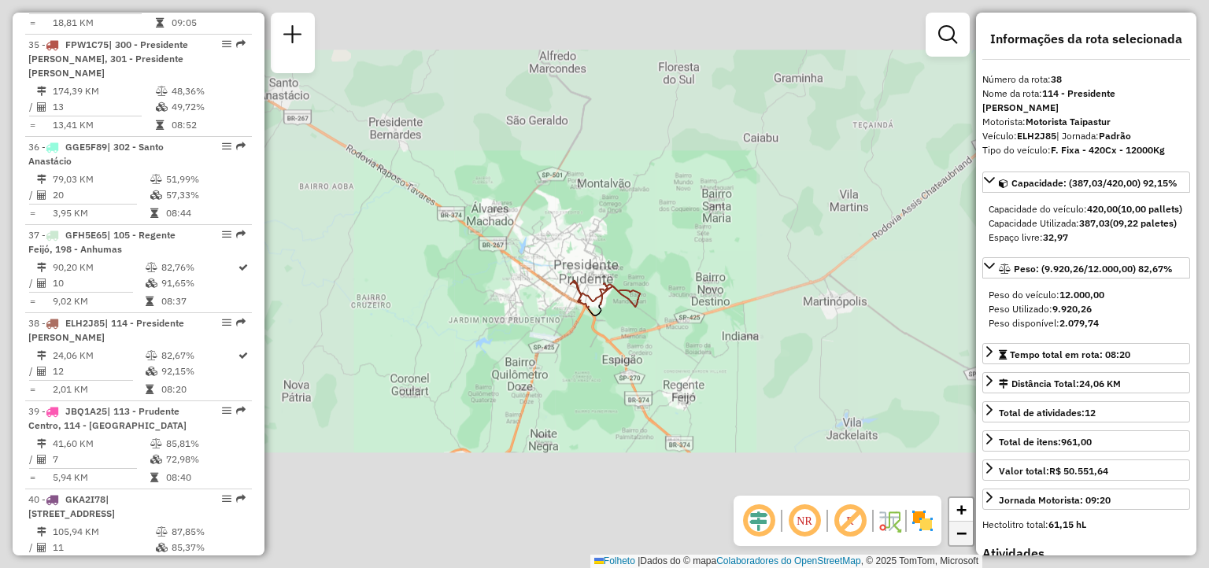
click at [960, 536] on span "−" at bounding box center [961, 533] width 10 height 20
